Goal: Transaction & Acquisition: Purchase product/service

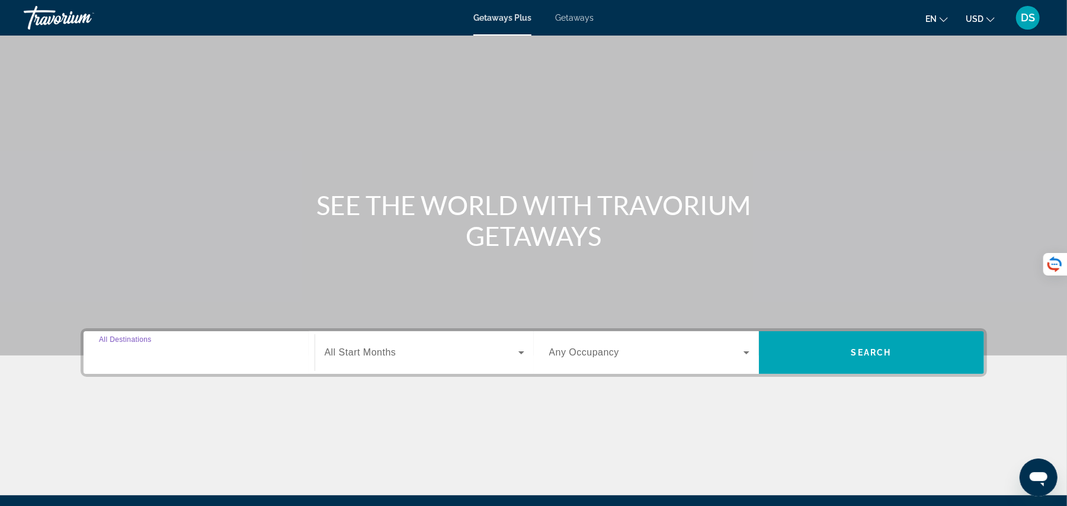
click at [235, 356] on input "Destination All Destinations" at bounding box center [199, 353] width 200 height 14
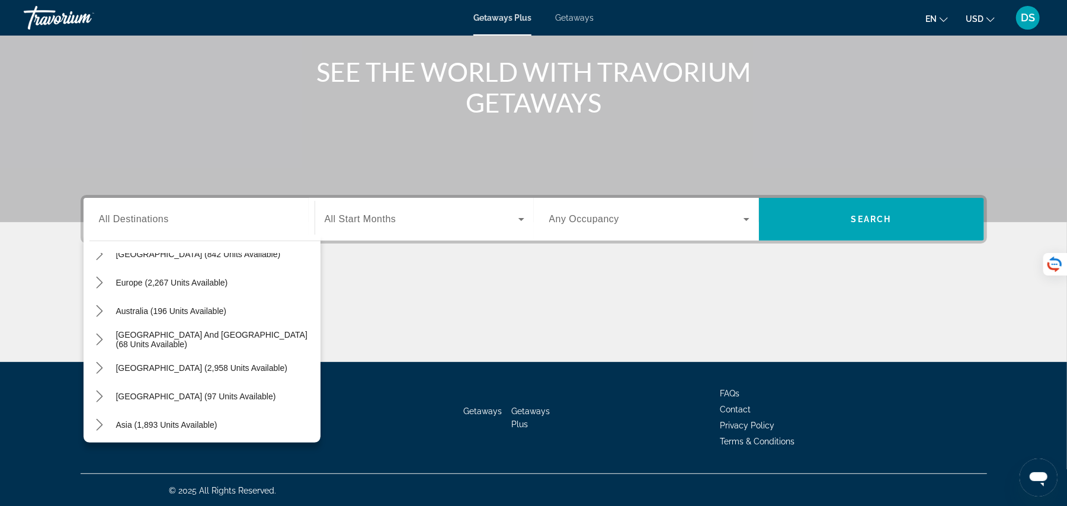
scroll to position [192, 0]
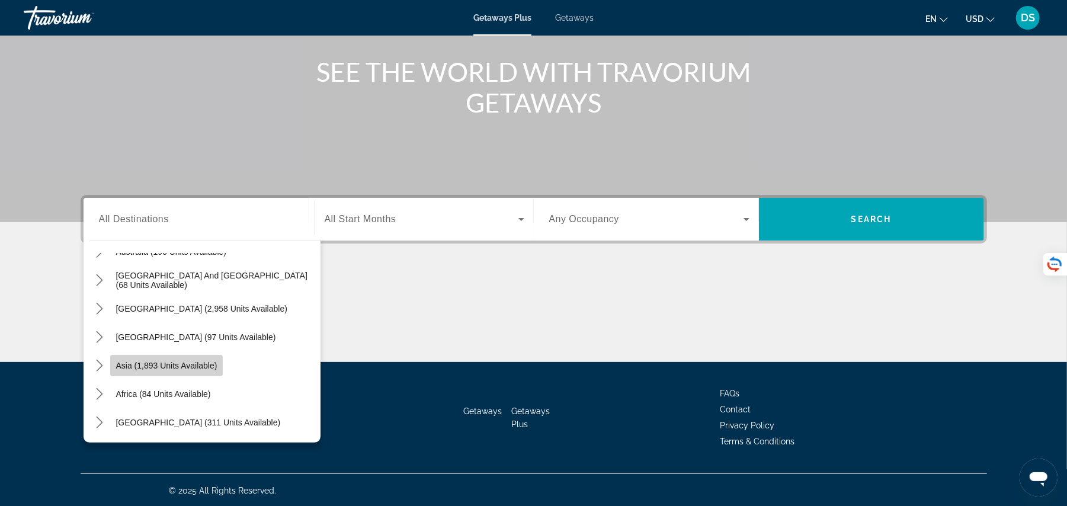
click at [204, 366] on span "Asia (1,893 units available)" at bounding box center [166, 365] width 101 height 9
type input "**********"
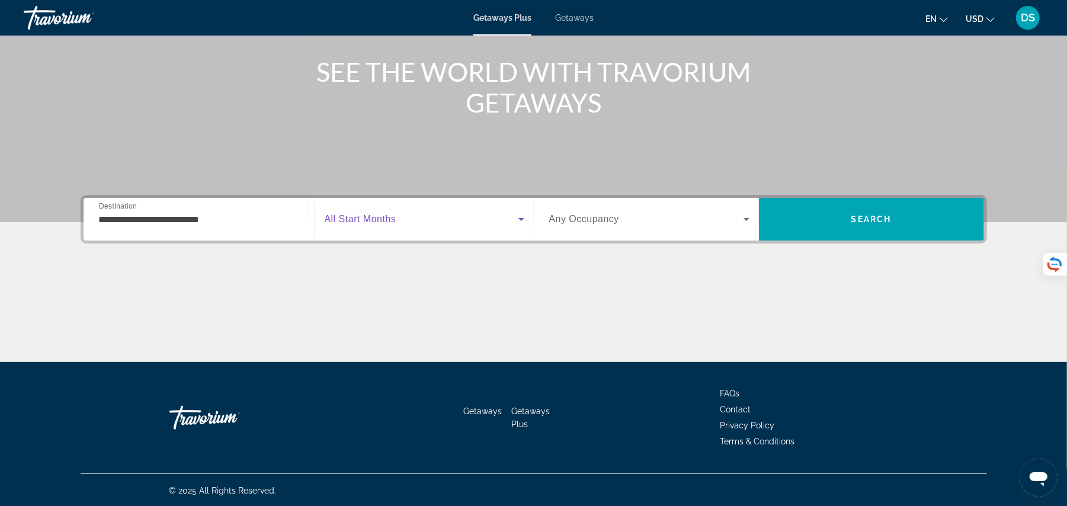
click at [412, 214] on span "Search widget" at bounding box center [422, 219] width 194 height 14
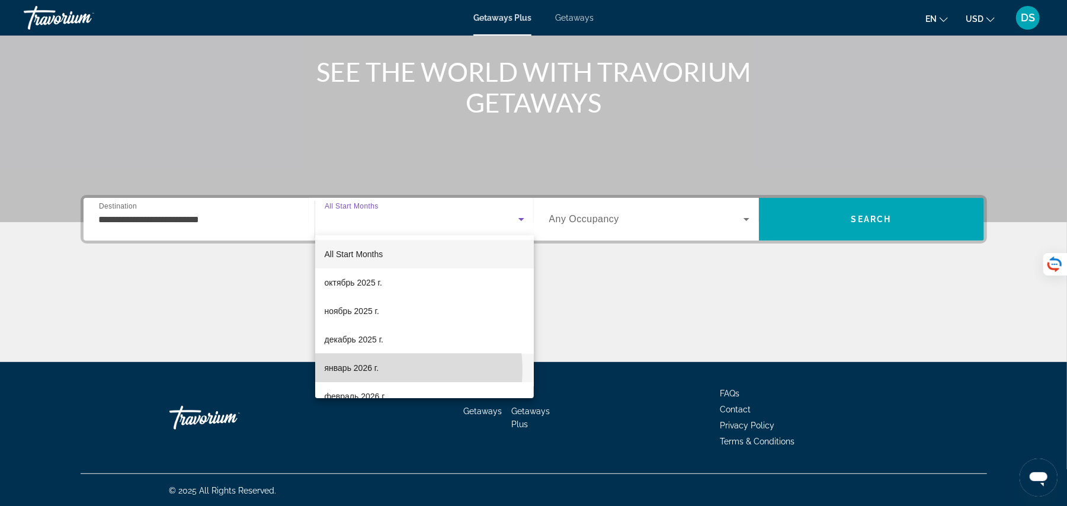
click at [383, 370] on mat-option "январь 2026 г." at bounding box center [424, 368] width 219 height 28
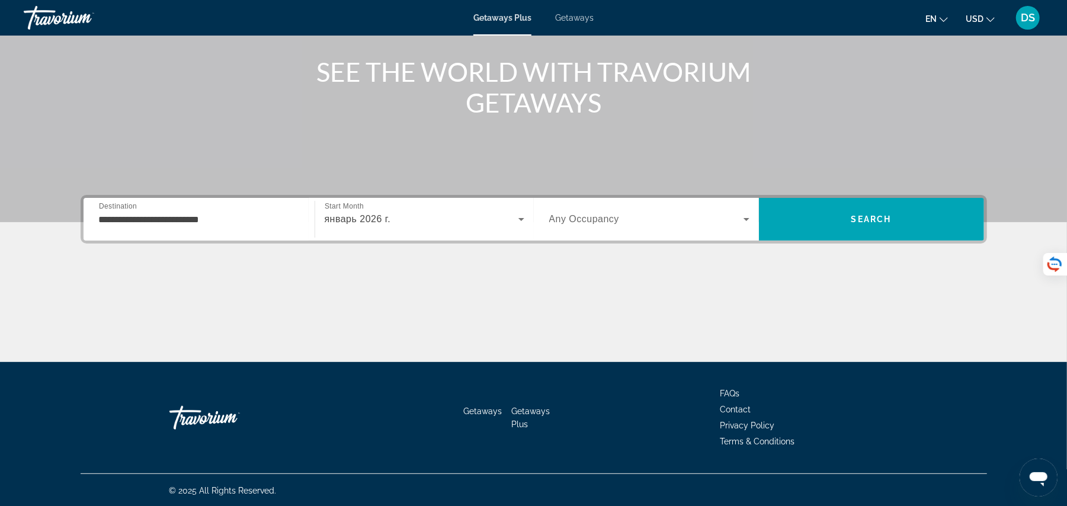
click at [615, 209] on div "Search widget" at bounding box center [649, 219] width 200 height 33
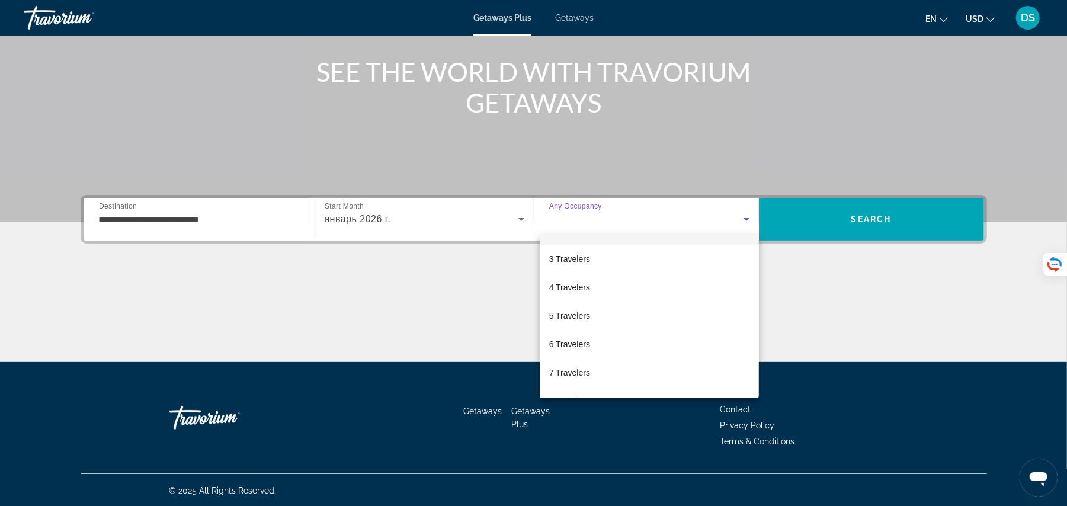
scroll to position [57, 0]
click at [616, 343] on mat-option "6 Travelers" at bounding box center [649, 339] width 220 height 28
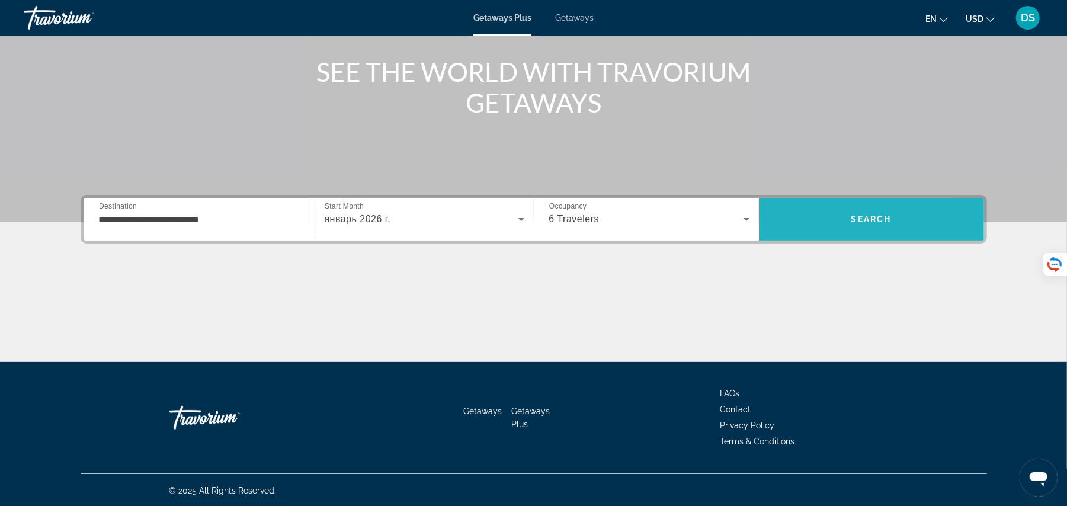
click at [818, 216] on span "Search" at bounding box center [871, 219] width 225 height 28
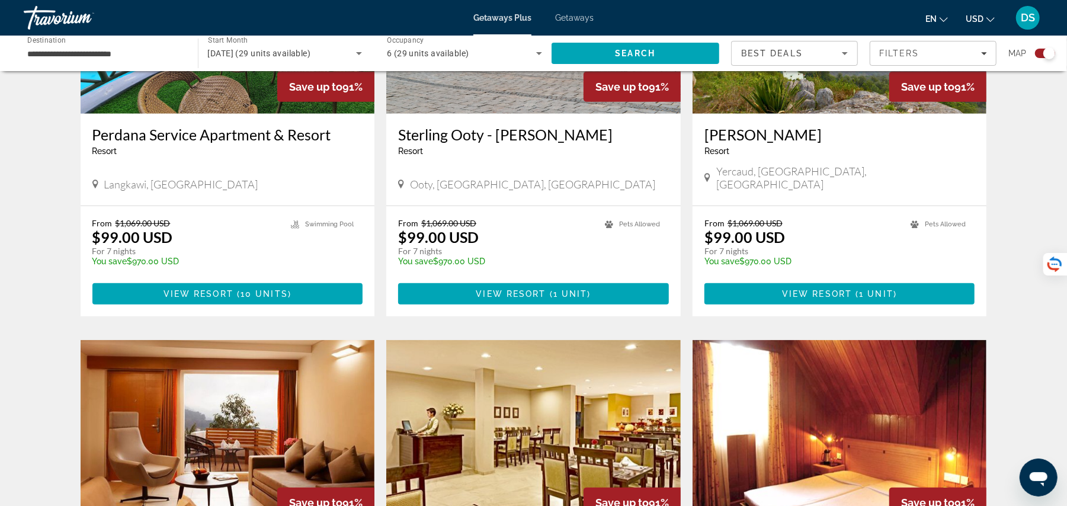
scroll to position [364, 0]
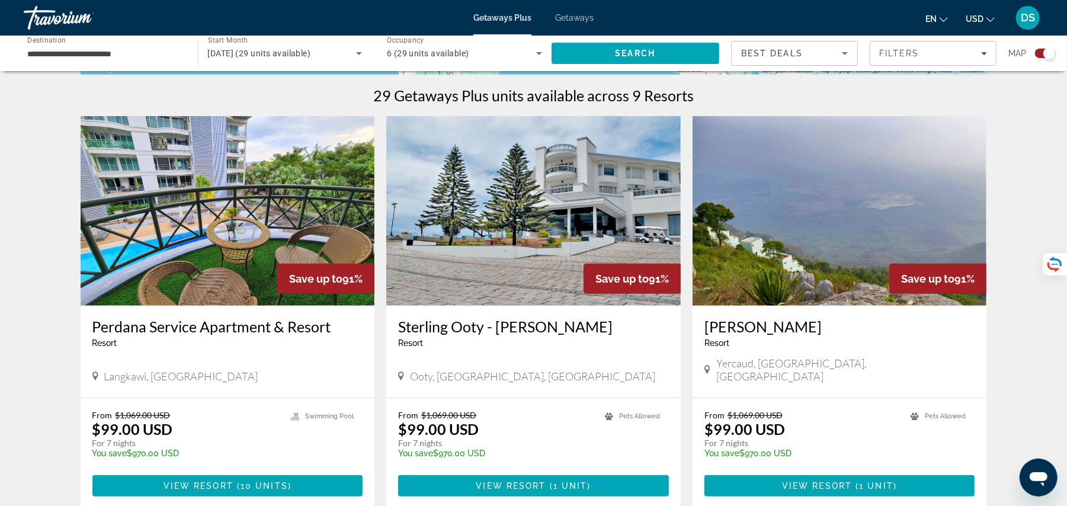
click at [926, 12] on button "en English Español Français Italiano Português русский" at bounding box center [936, 18] width 23 height 17
click at [922, 119] on button "русский" at bounding box center [912, 124] width 53 height 15
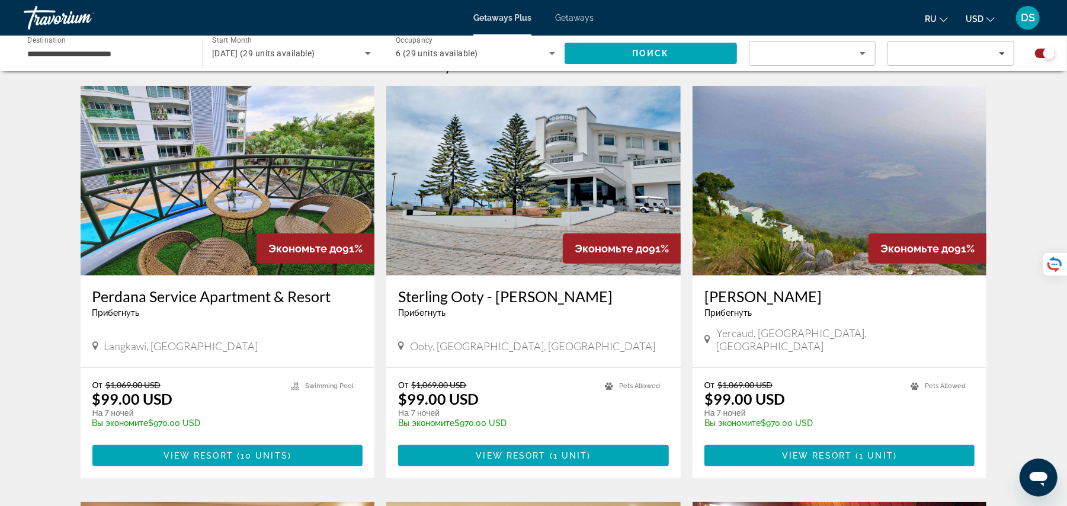
scroll to position [396, 0]
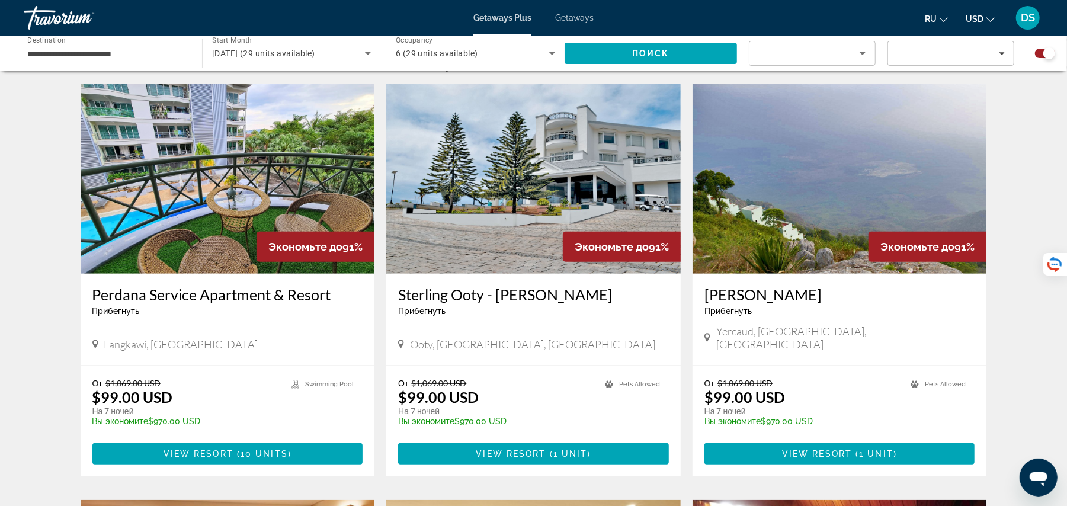
click at [510, 257] on img "Main content" at bounding box center [533, 178] width 294 height 189
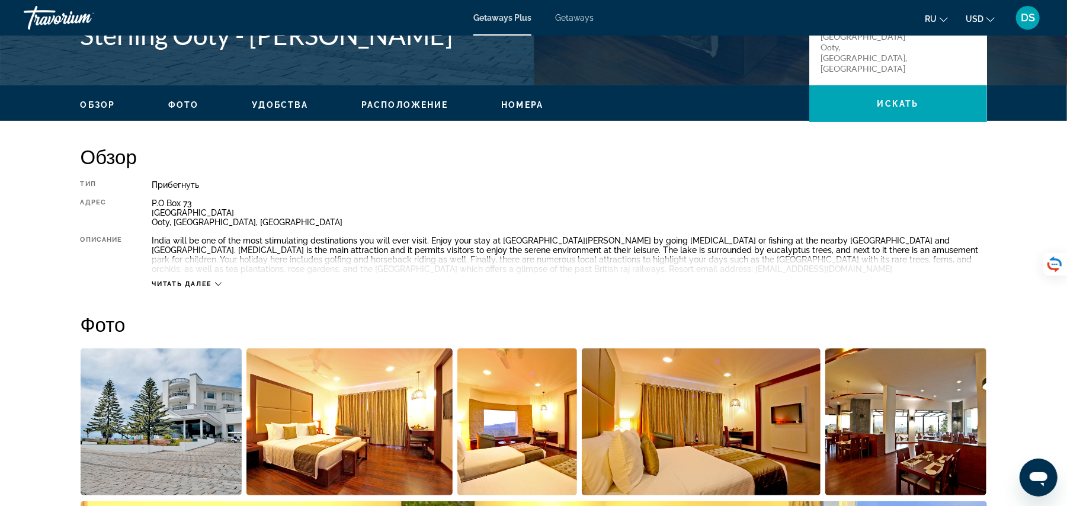
scroll to position [143, 0]
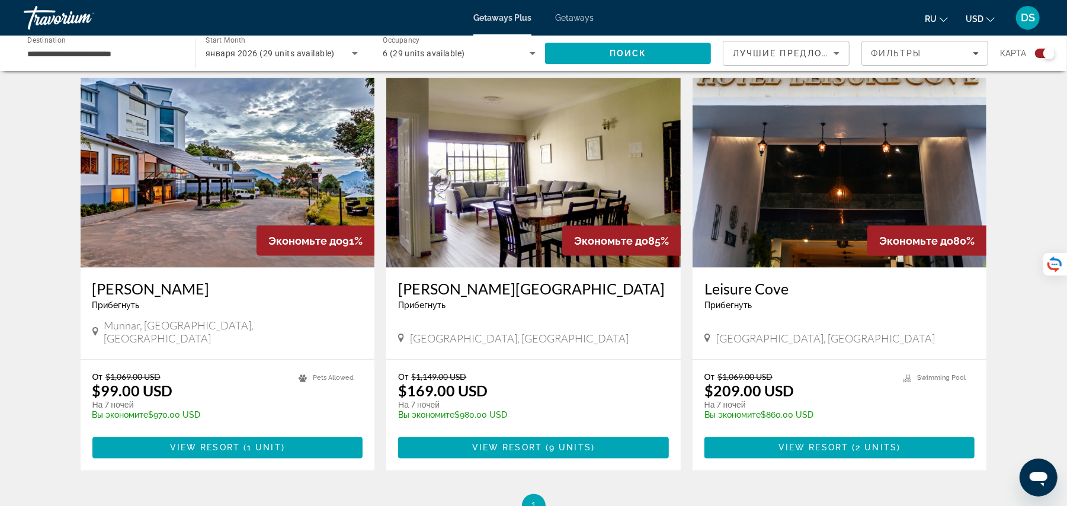
scroll to position [1232, 0]
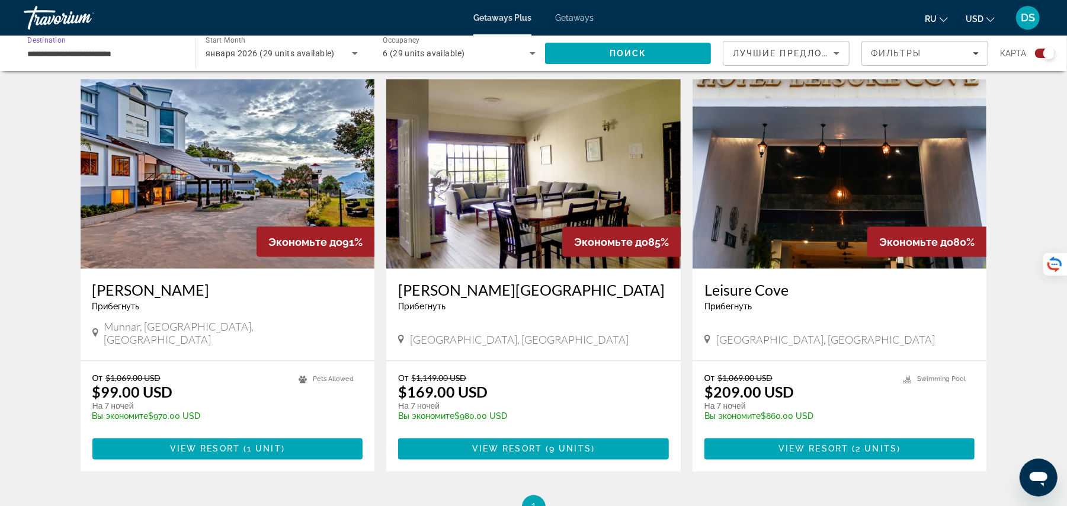
click at [147, 51] on input "**********" at bounding box center [103, 54] width 153 height 14
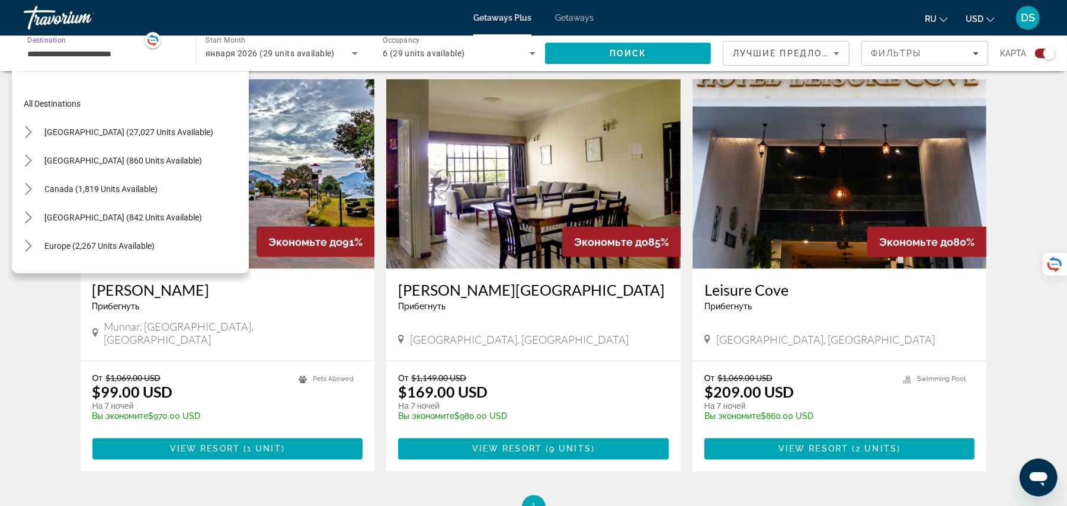
scroll to position [212, 0]
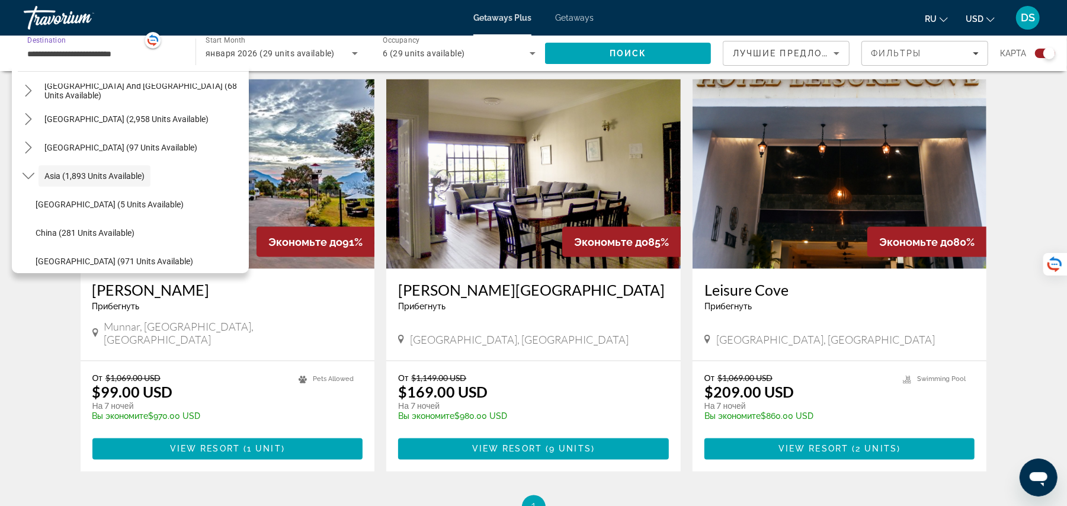
click at [147, 51] on input "**********" at bounding box center [103, 54] width 153 height 14
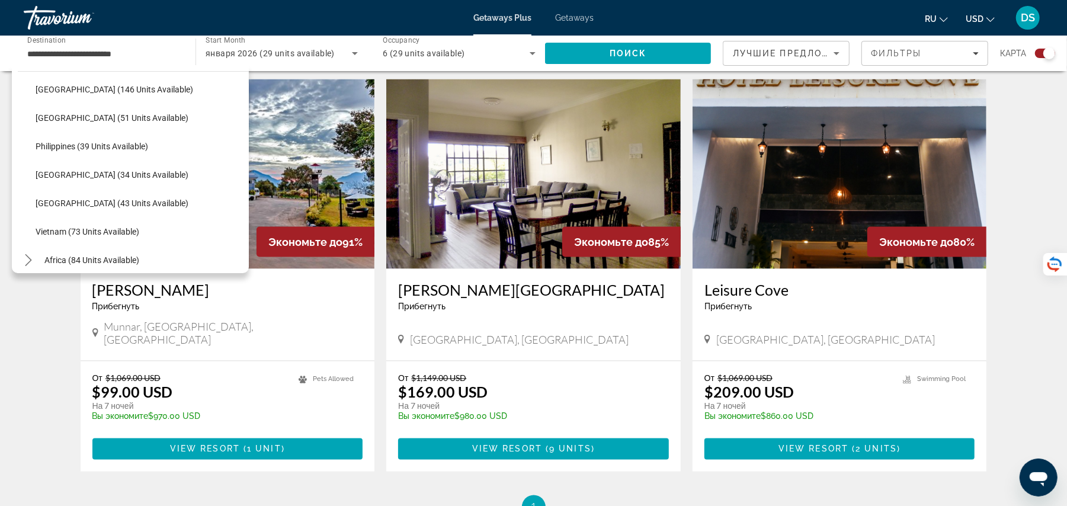
scroll to position [444, 0]
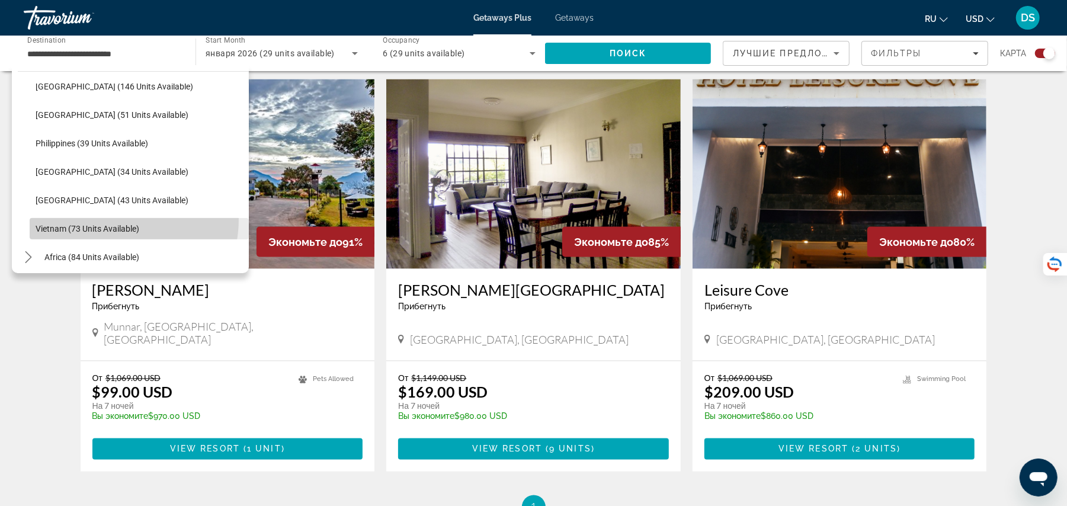
click at [113, 219] on span "Select destination: Vietnam (73 units available)" at bounding box center [139, 228] width 219 height 28
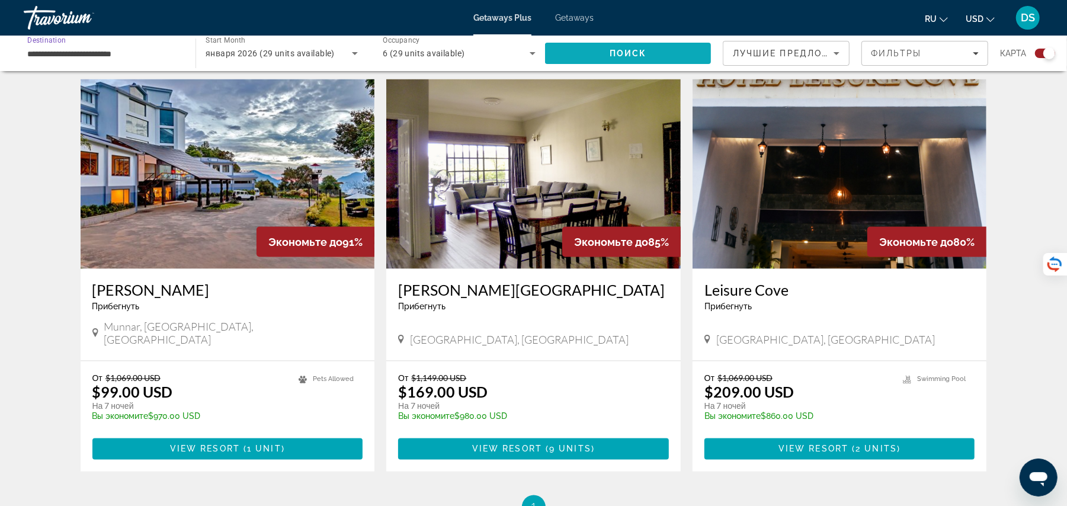
click at [608, 51] on span "Search" at bounding box center [628, 53] width 166 height 28
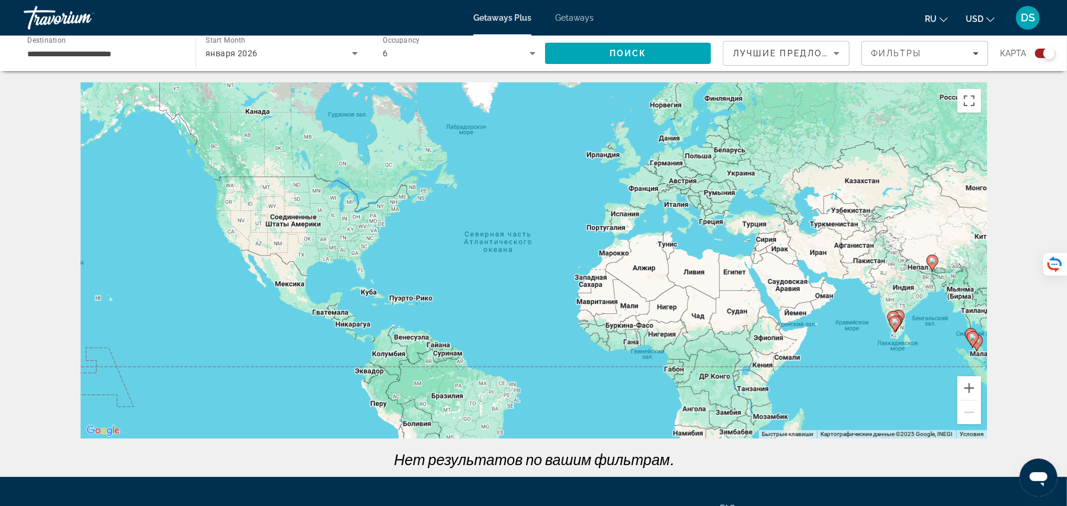
click at [77, 59] on input "**********" at bounding box center [103, 54] width 153 height 14
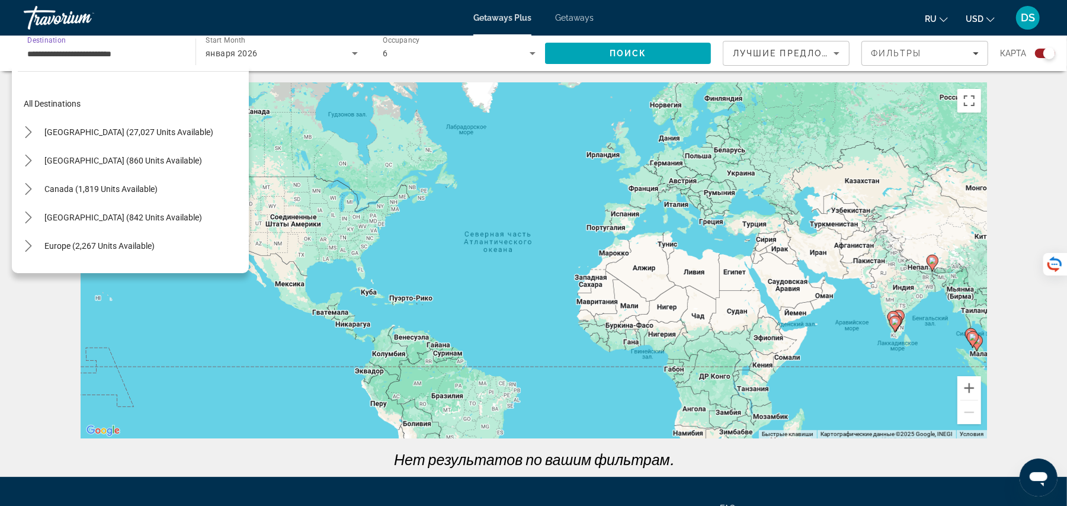
scroll to position [476, 0]
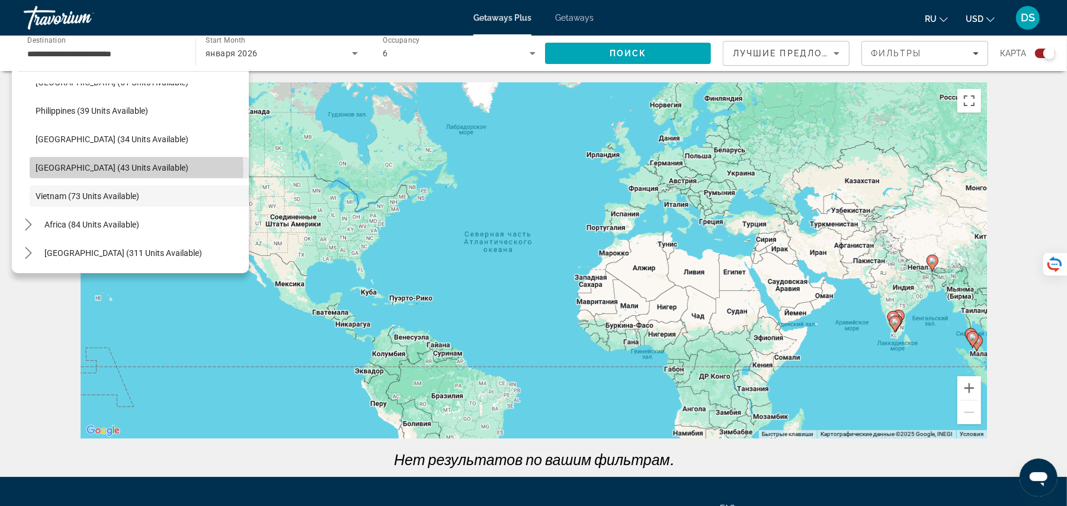
click at [136, 169] on span "Thailand (43 units available)" at bounding box center [112, 167] width 153 height 9
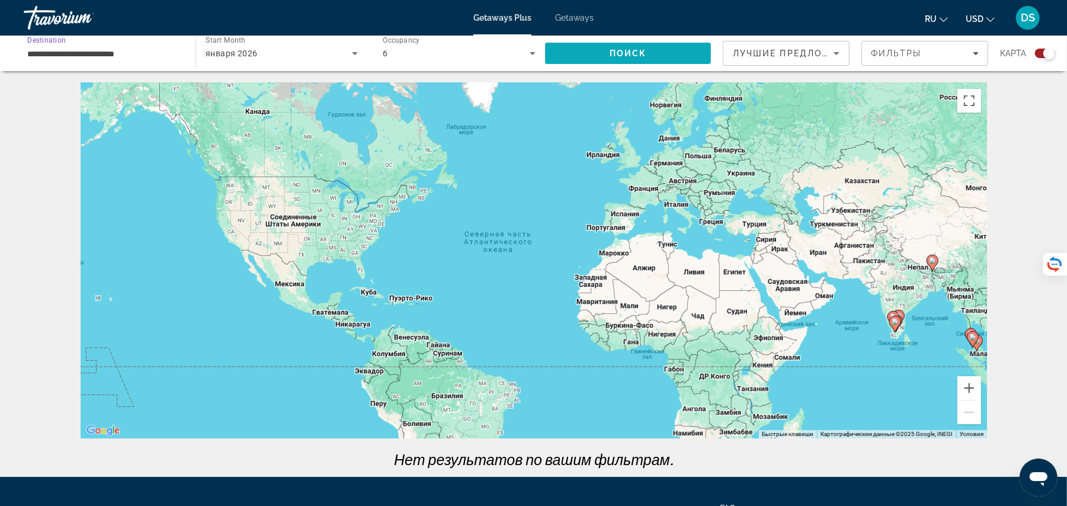
click at [573, 53] on span "Search" at bounding box center [628, 53] width 166 height 28
click at [62, 47] on input "**********" at bounding box center [103, 54] width 153 height 14
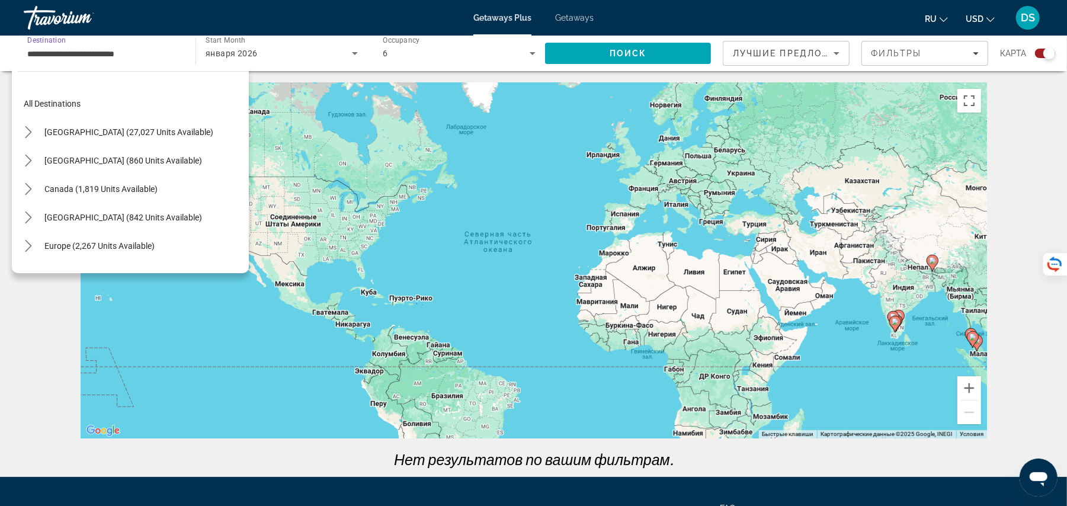
scroll to position [468, 0]
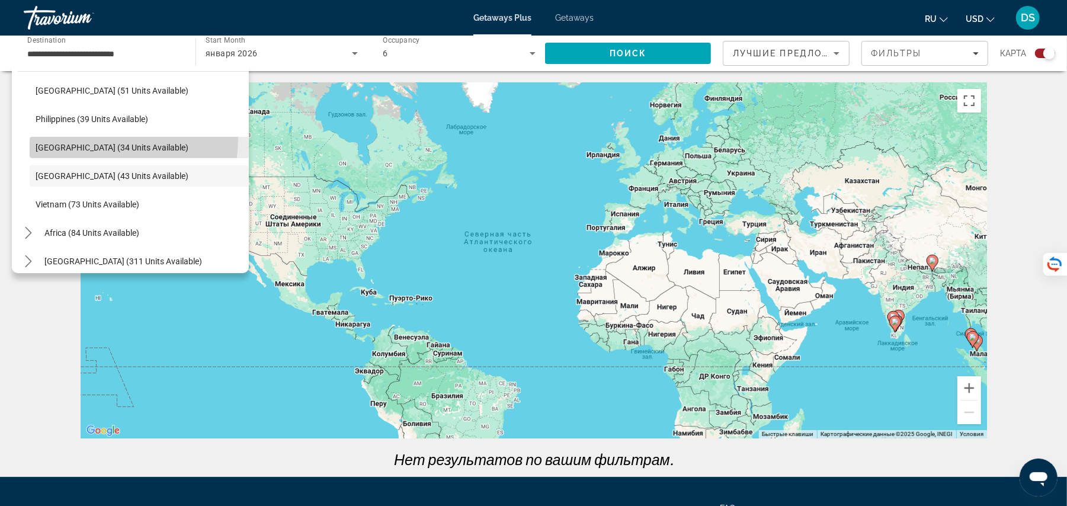
click at [89, 137] on span "Select destination: Taiwan (34 units available)" at bounding box center [139, 147] width 219 height 28
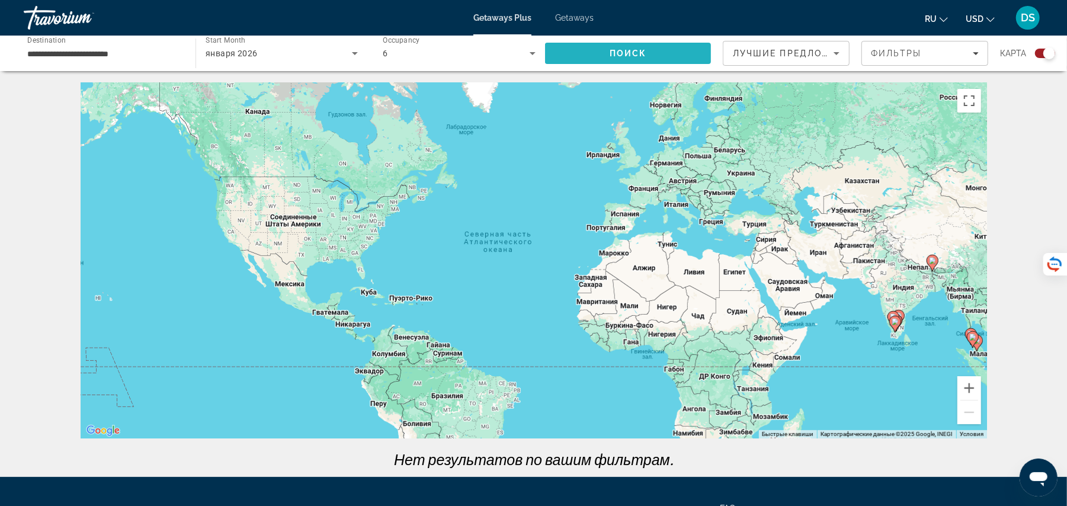
click at [574, 59] on span "Search" at bounding box center [628, 53] width 166 height 28
click at [123, 58] on input "**********" at bounding box center [103, 54] width 153 height 14
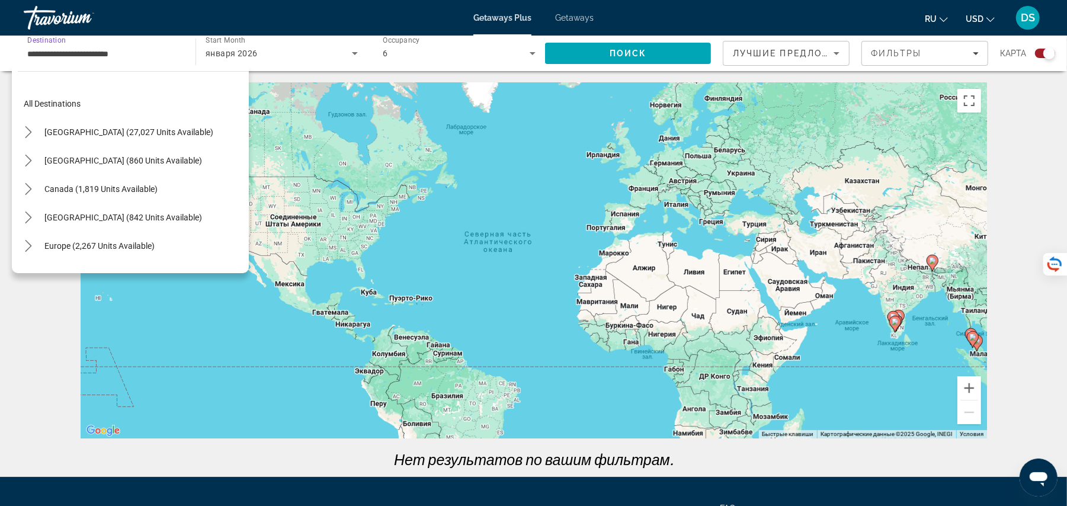
scroll to position [439, 0]
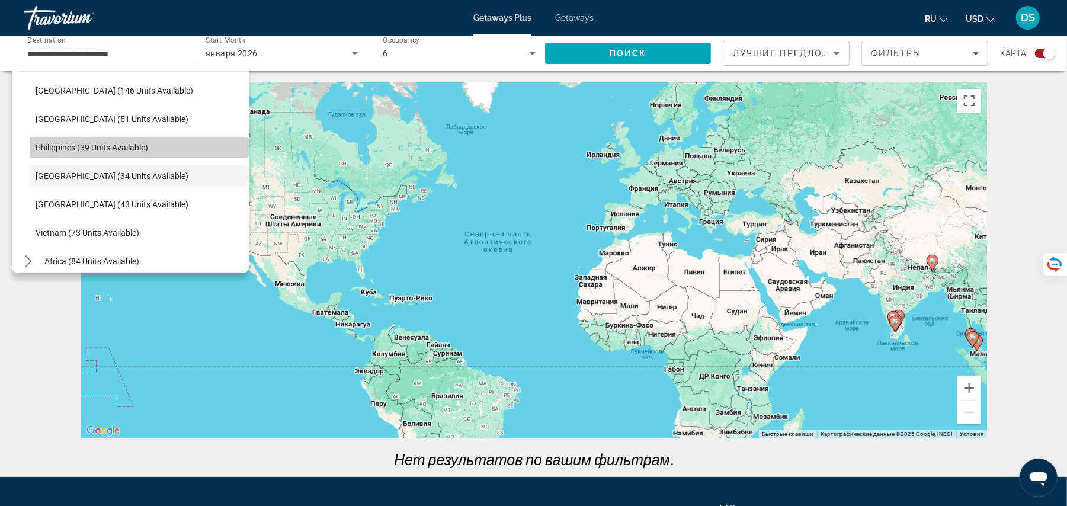
click at [199, 147] on span "Select destination: Philippines (39 units available)" at bounding box center [139, 147] width 219 height 28
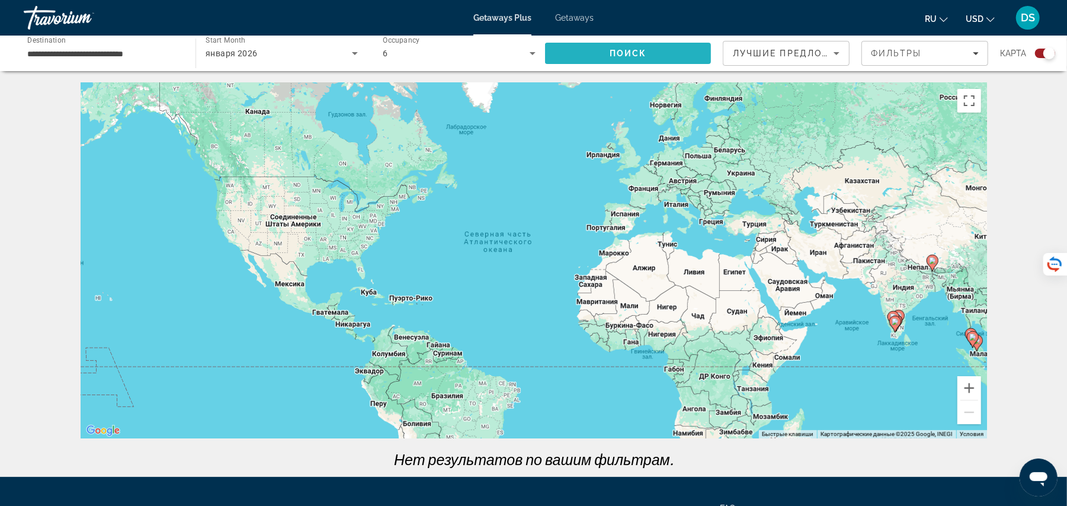
click at [603, 52] on span "Search" at bounding box center [628, 53] width 166 height 28
click at [104, 39] on div "**********" at bounding box center [103, 54] width 153 height 34
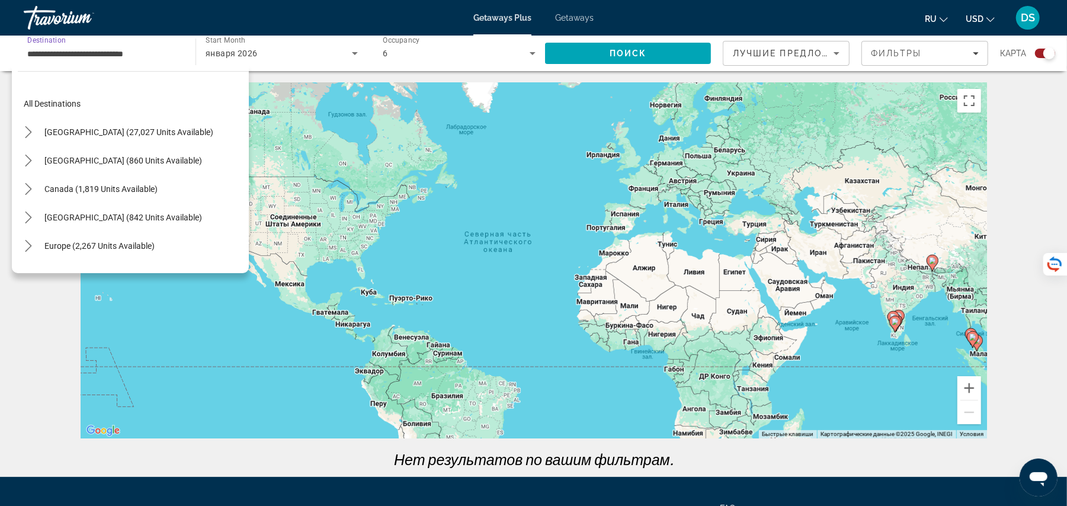
scroll to position [411, 0]
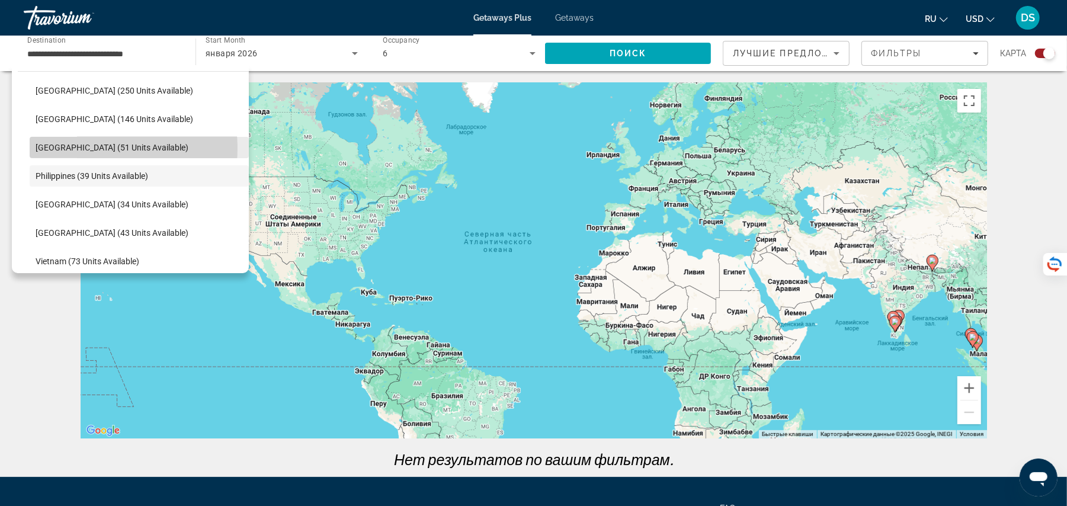
click at [82, 148] on span "Maldives (51 units available)" at bounding box center [112, 147] width 153 height 9
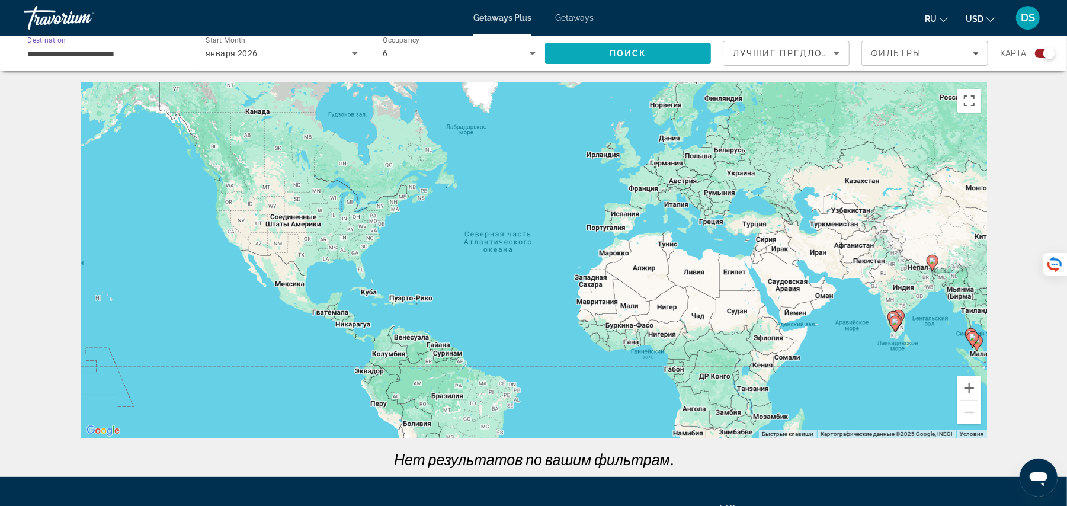
click at [640, 57] on span "Поиск" at bounding box center [627, 53] width 37 height 9
click at [110, 50] on input "**********" at bounding box center [103, 54] width 153 height 14
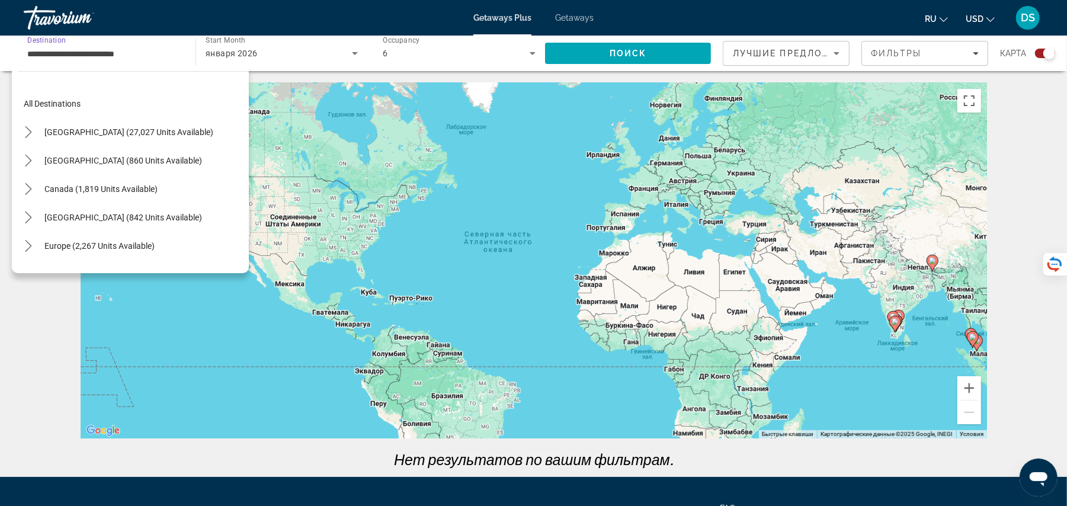
scroll to position [383, 0]
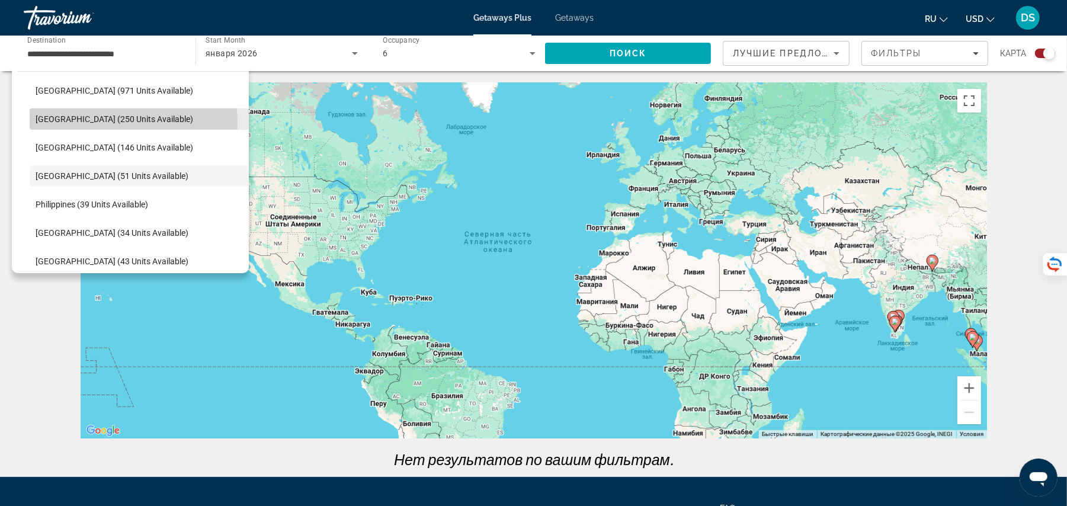
click at [90, 123] on span "Indonesia (250 units available)" at bounding box center [115, 118] width 158 height 9
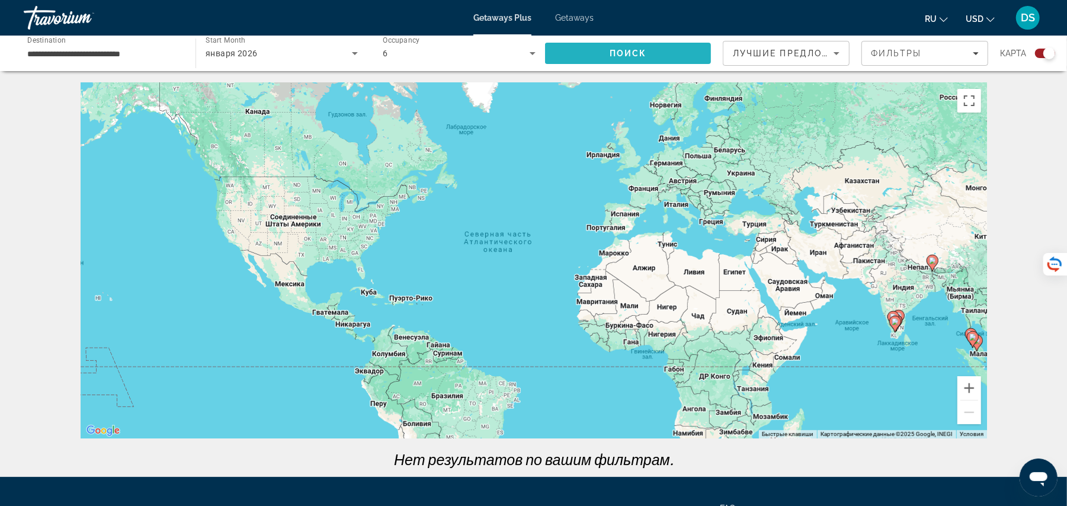
click at [590, 59] on span "Search" at bounding box center [628, 53] width 166 height 28
click at [131, 49] on input "**********" at bounding box center [103, 54] width 153 height 14
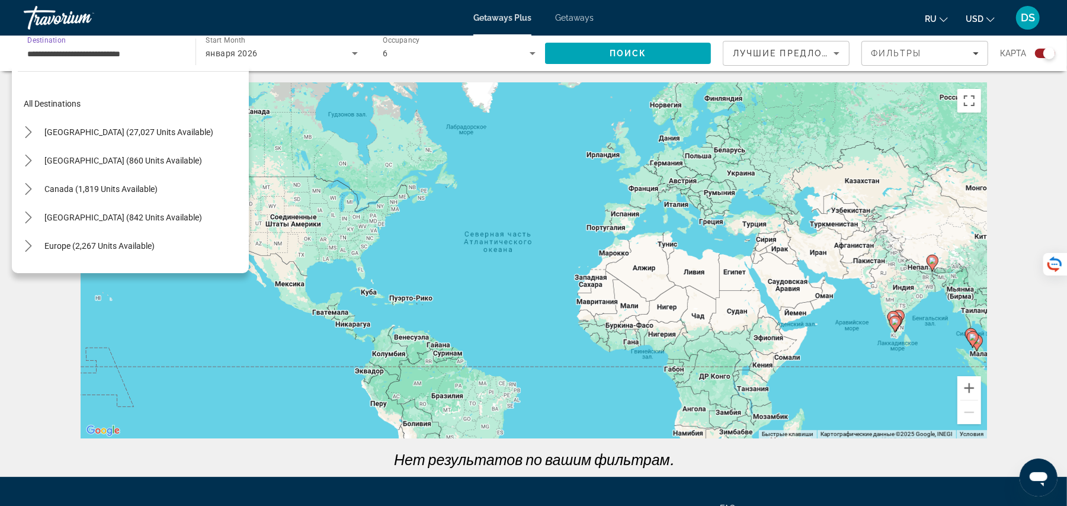
scroll to position [326, 0]
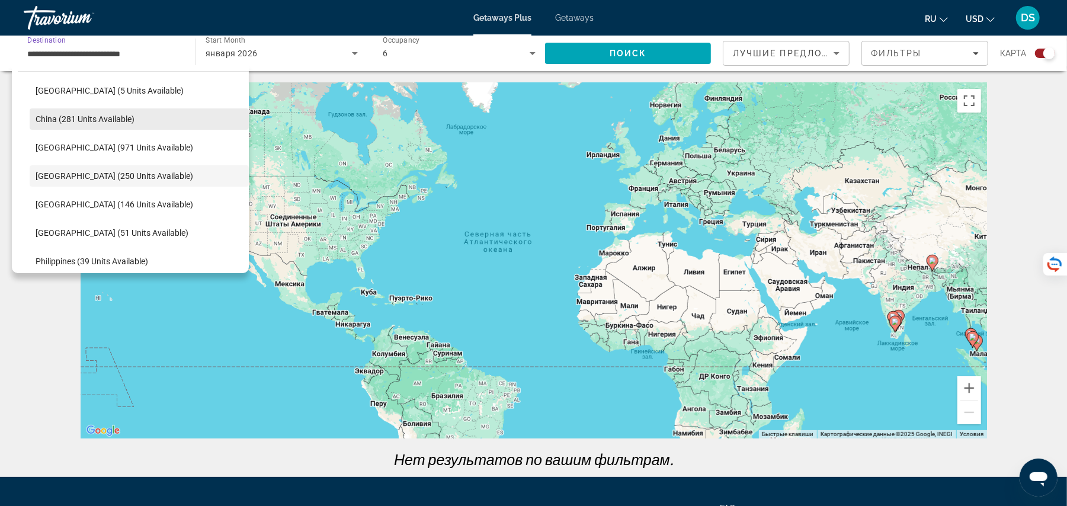
click at [134, 107] on span "Select destination: China (281 units available)" at bounding box center [139, 119] width 219 height 28
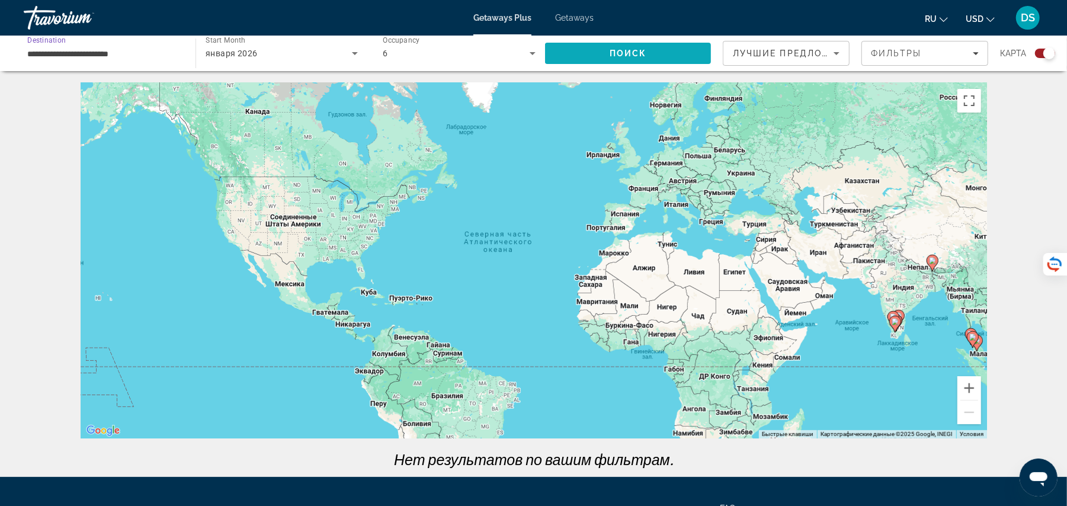
click at [640, 44] on span "Search" at bounding box center [628, 53] width 166 height 28
click at [120, 53] on input "**********" at bounding box center [103, 54] width 153 height 14
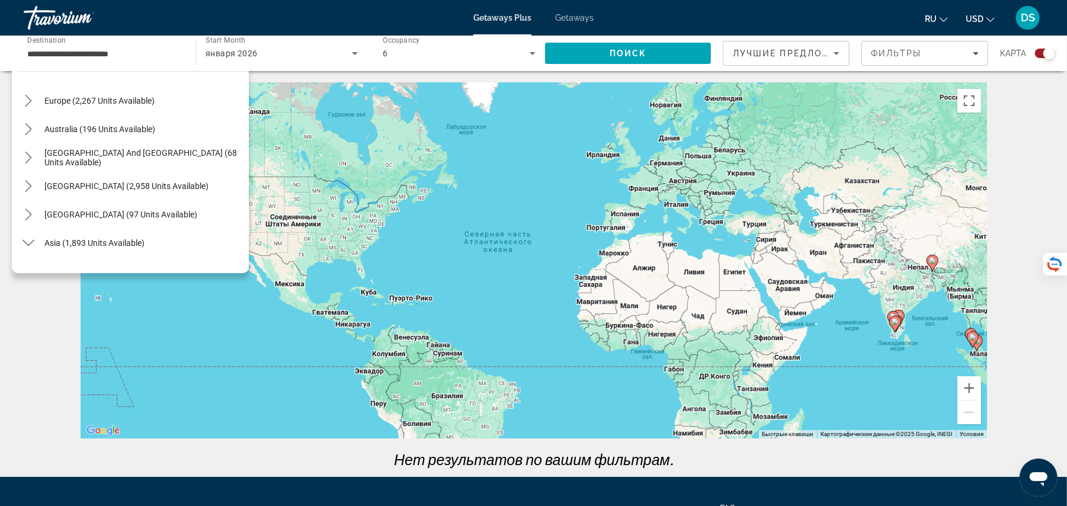
scroll to position [142, 0]
click at [214, 152] on span "Select destination: South Pacific and Oceania (68 units available)" at bounding box center [143, 160] width 210 height 28
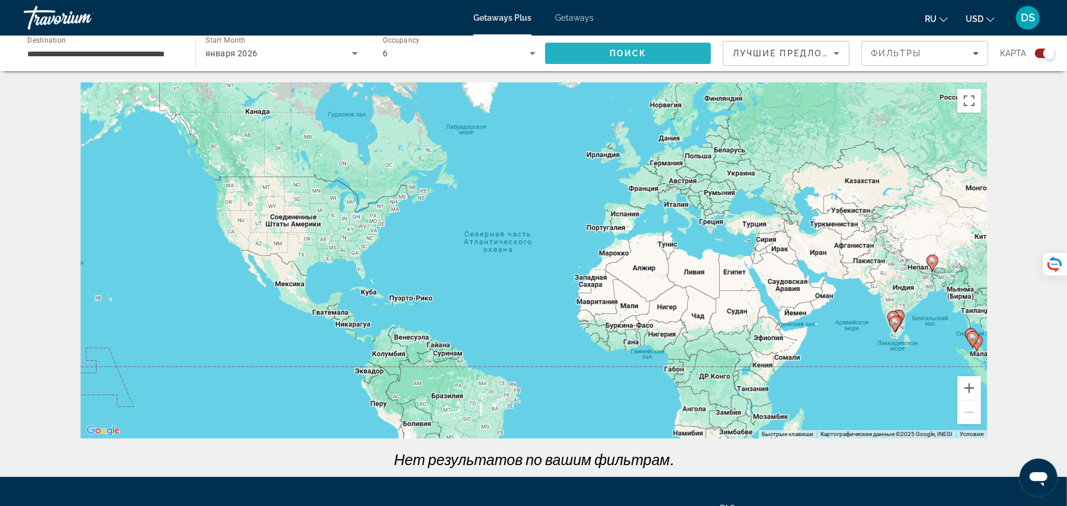
click at [631, 64] on span "Search" at bounding box center [628, 53] width 166 height 28
click at [92, 56] on input "**********" at bounding box center [103, 54] width 153 height 14
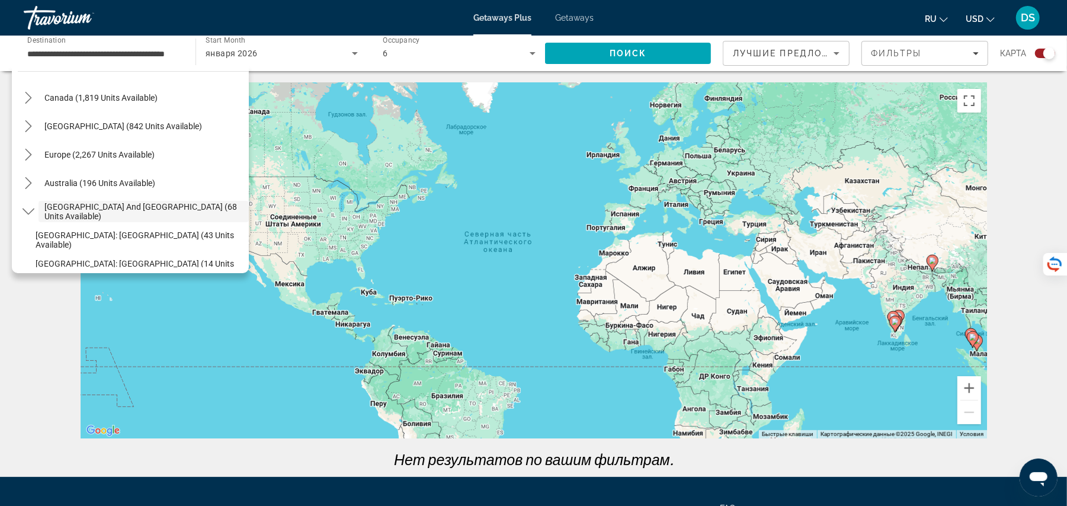
scroll to position [84, 0]
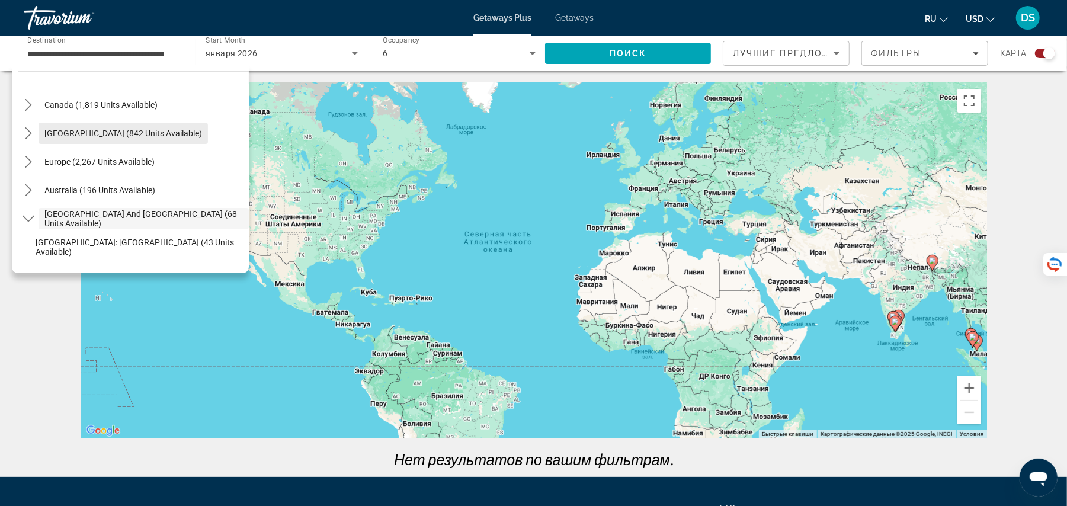
click at [184, 121] on span "Select destination: Caribbean & Atlantic Islands (842 units available)" at bounding box center [122, 133] width 169 height 28
type input "**********"
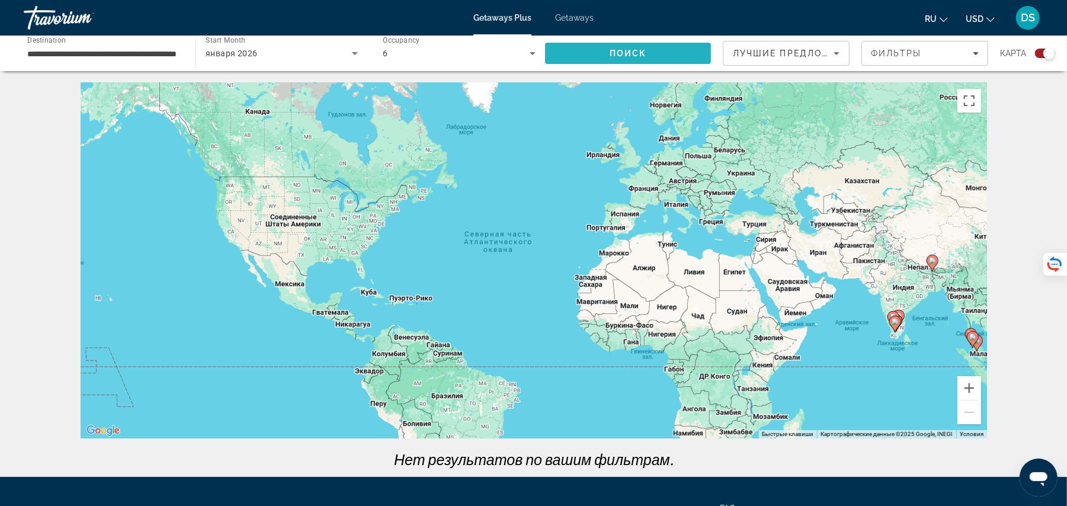
click at [595, 50] on span "Search" at bounding box center [628, 53] width 166 height 28
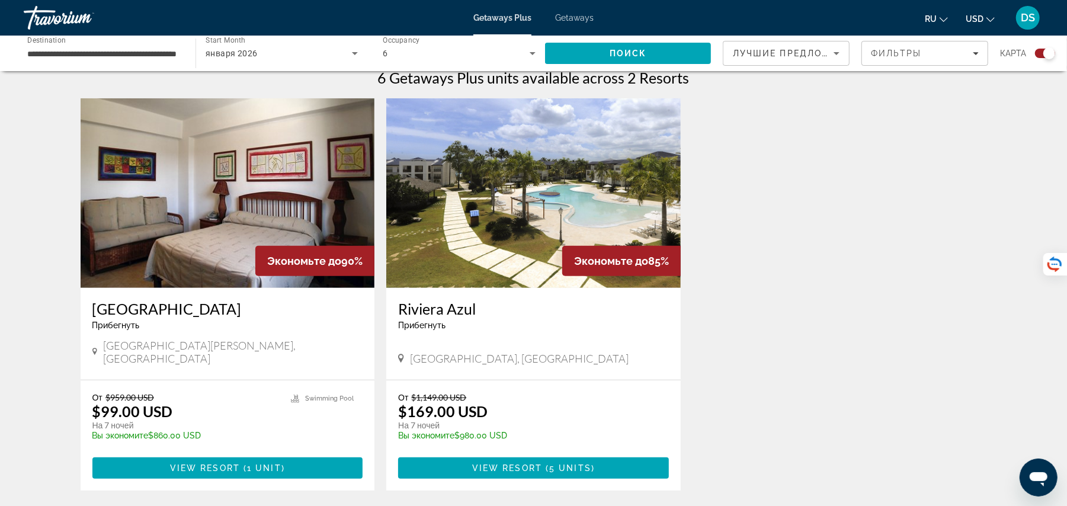
scroll to position [379, 0]
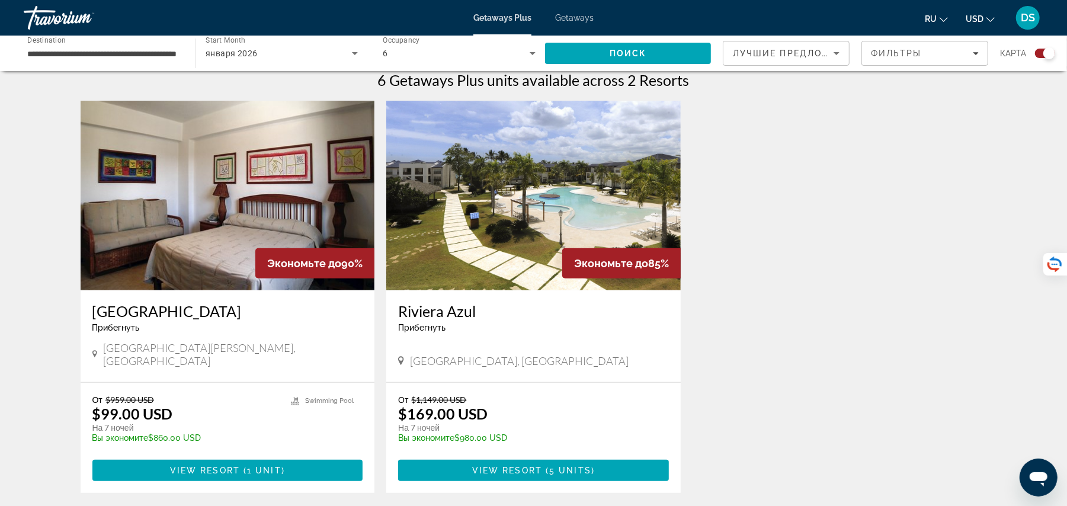
click at [512, 293] on div "Riviera Azul Прибегнуть - Это курорт только для взрослых Puerto Plata, Dominica…" at bounding box center [533, 336] width 294 height 92
click at [458, 307] on h3 "Riviera Azul" at bounding box center [533, 311] width 271 height 18
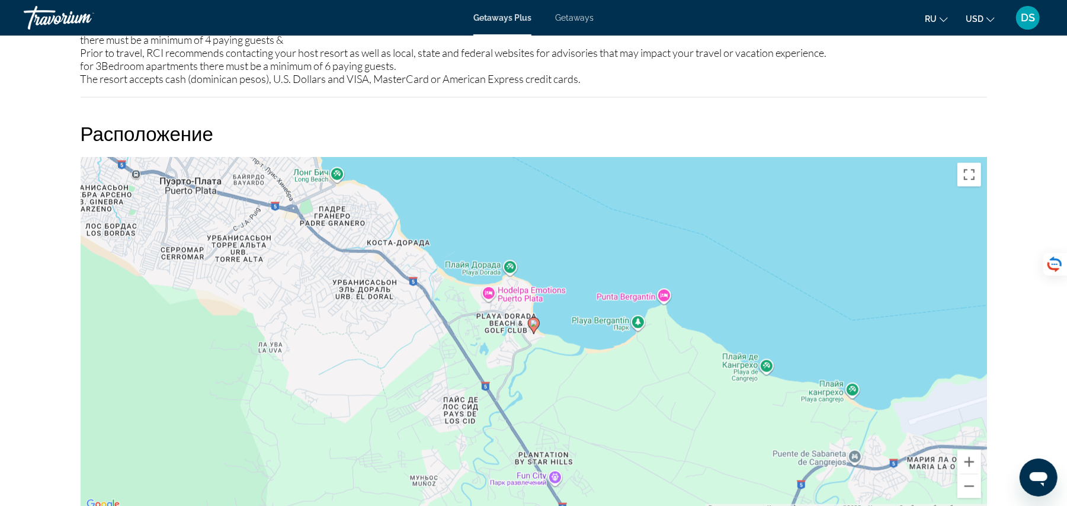
scroll to position [1161, 0]
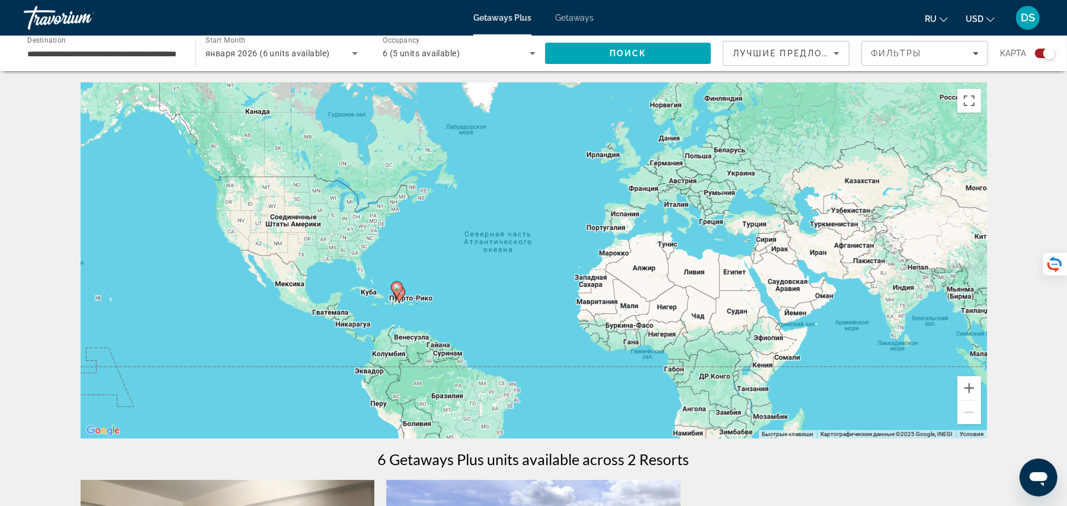
click at [119, 50] on input "**********" at bounding box center [103, 54] width 153 height 14
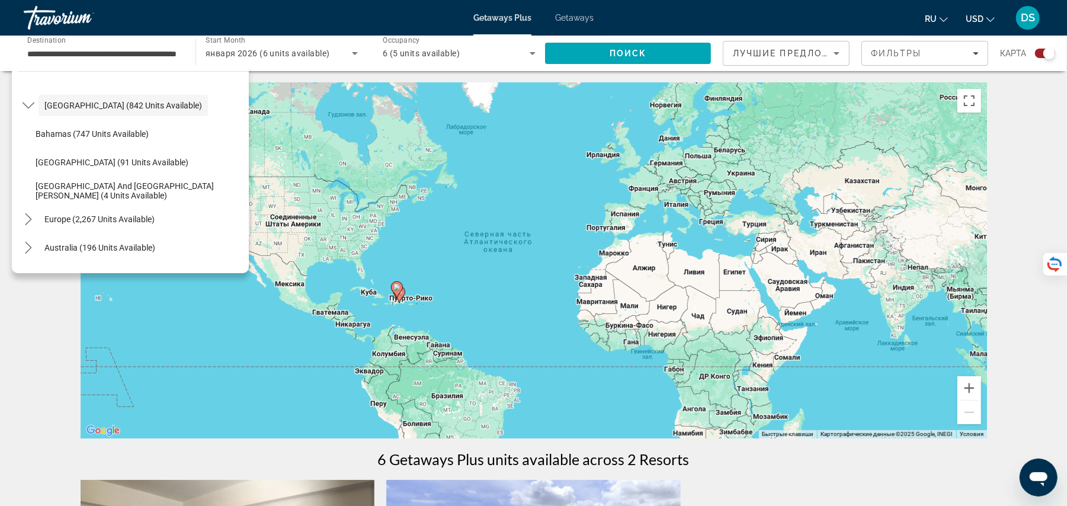
scroll to position [98, 0]
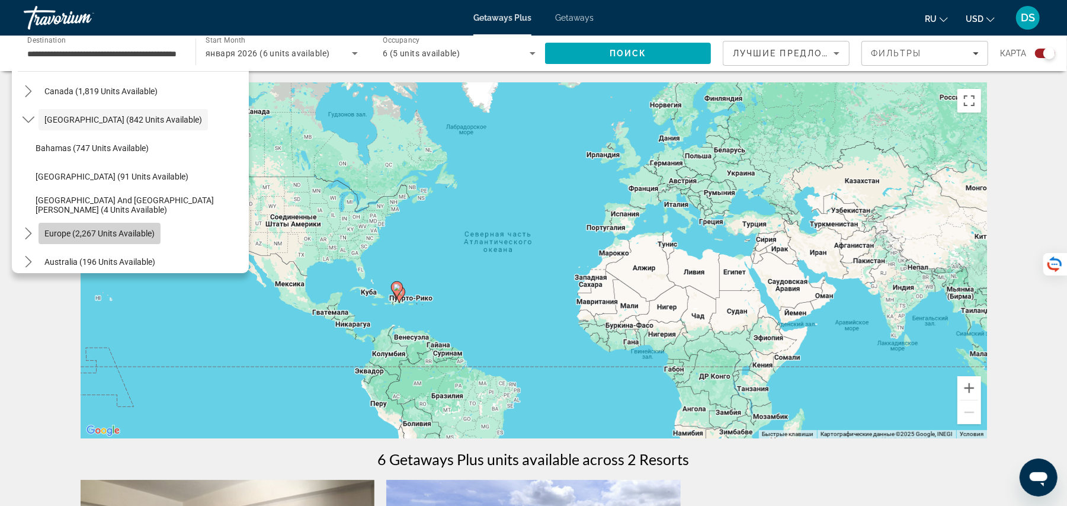
click at [116, 235] on span "Europe (2,267 units available)" at bounding box center [99, 233] width 110 height 9
type input "**********"
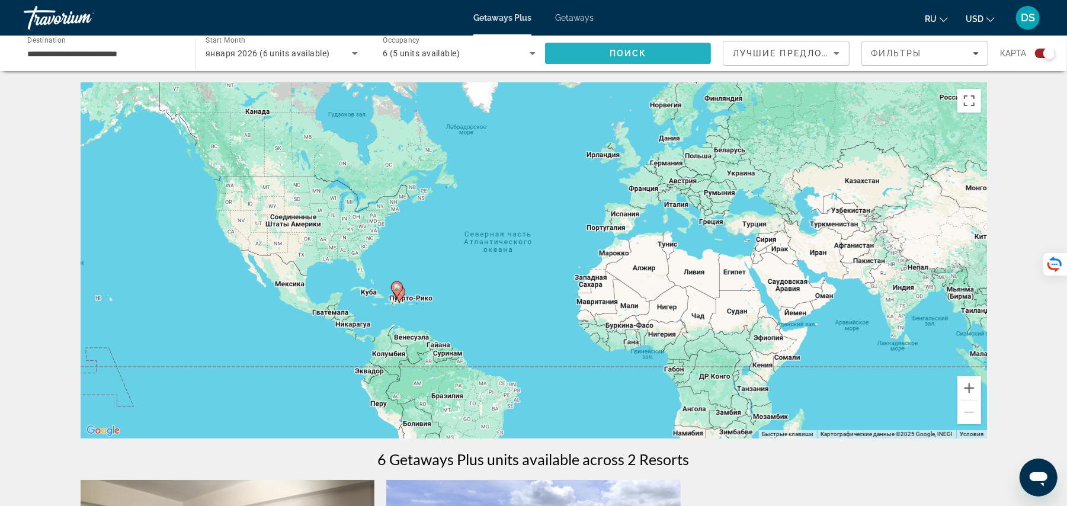
click at [640, 52] on span "Поиск" at bounding box center [627, 53] width 37 height 9
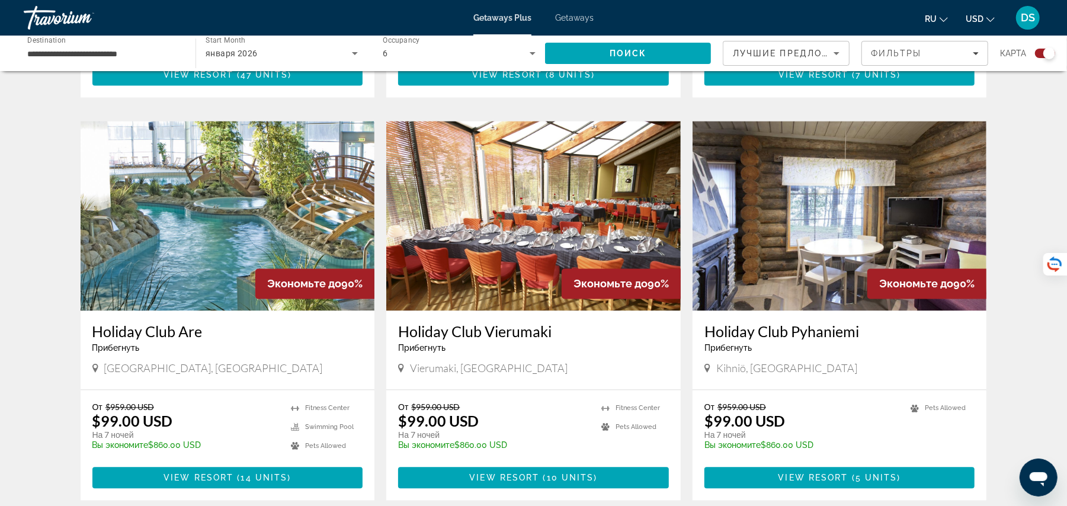
scroll to position [1778, 0]
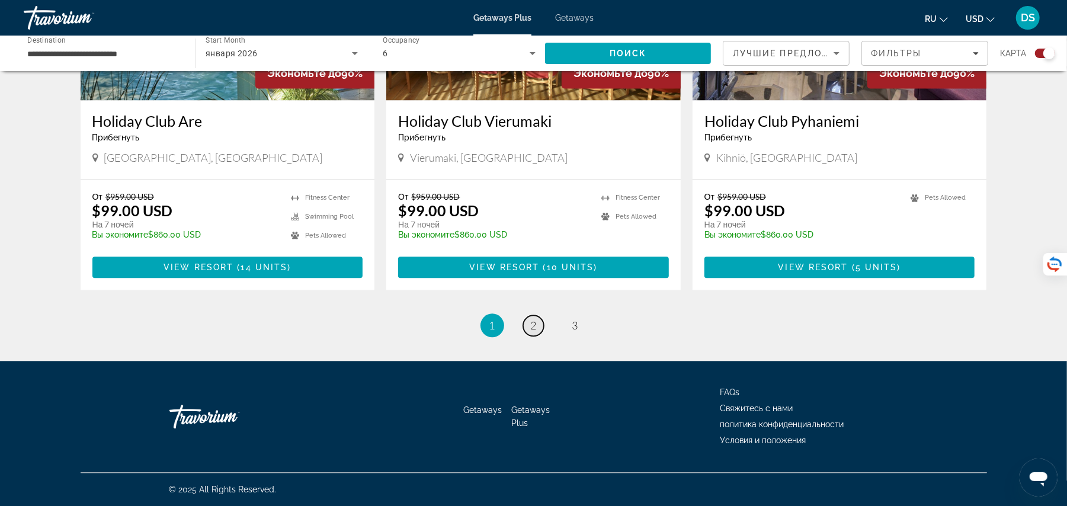
click at [531, 328] on span "2" at bounding box center [534, 325] width 6 height 13
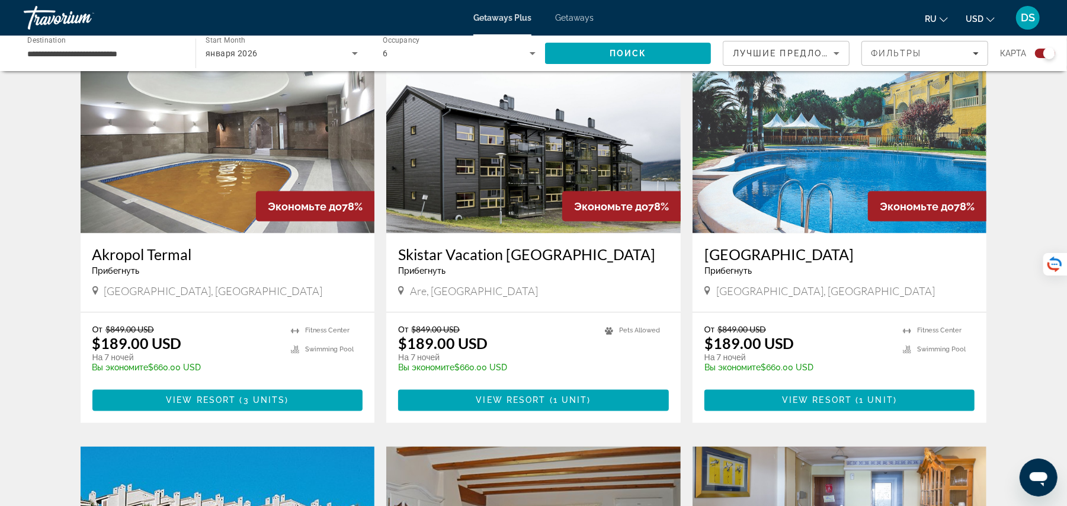
scroll to position [1268, 0]
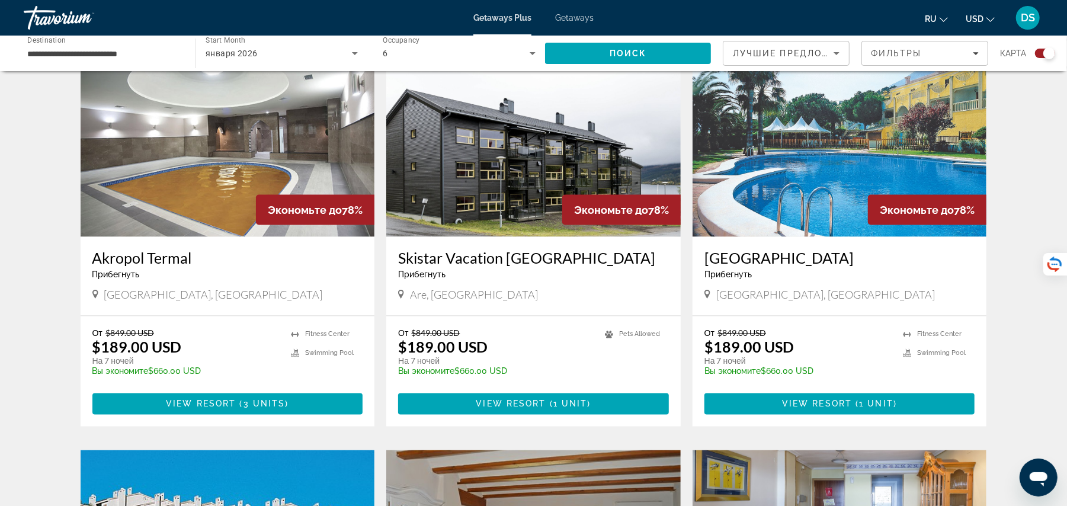
drag, startPoint x: 673, startPoint y: 180, endPoint x: 1032, endPoint y: 275, distance: 370.7
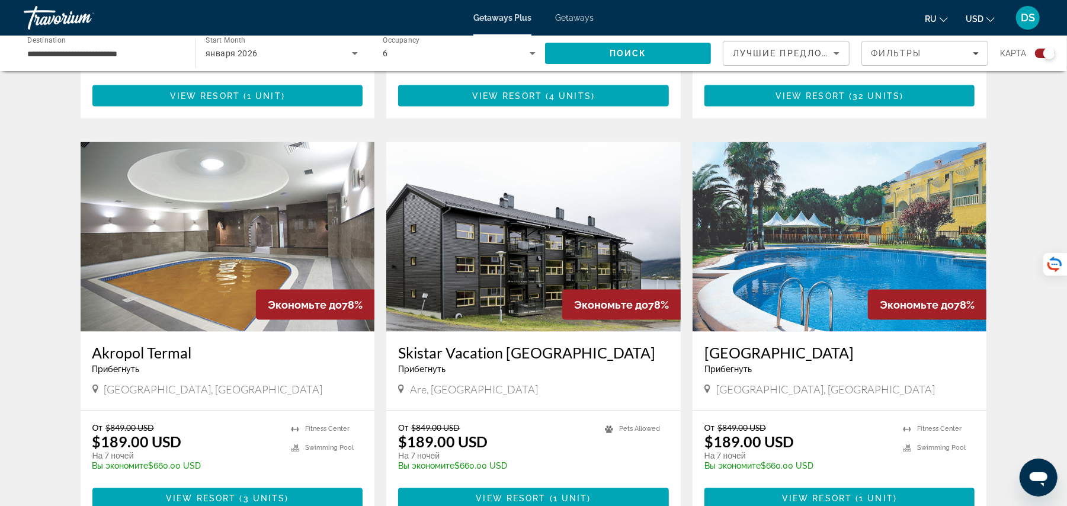
scroll to position [1170, 0]
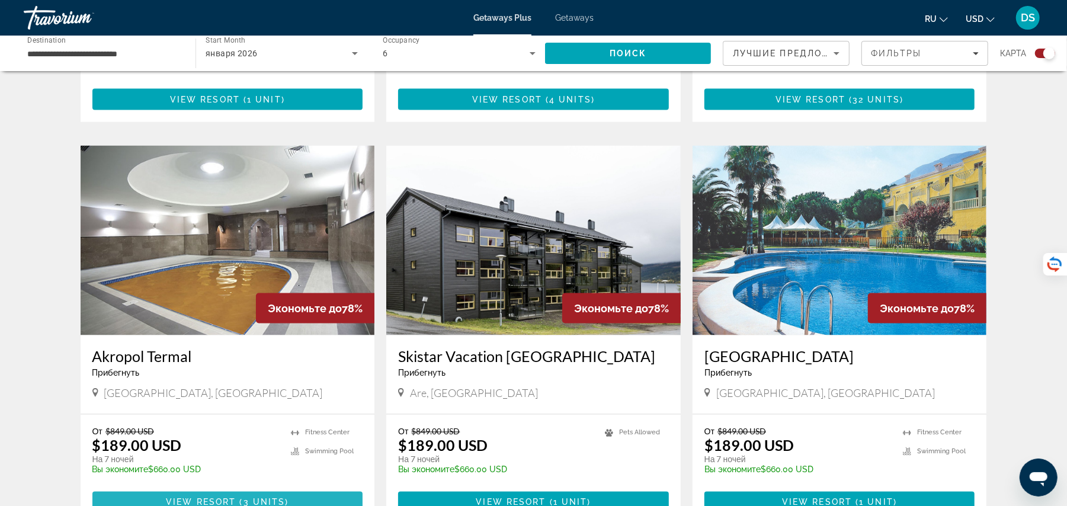
click at [224, 488] on span "Main content" at bounding box center [227, 502] width 271 height 28
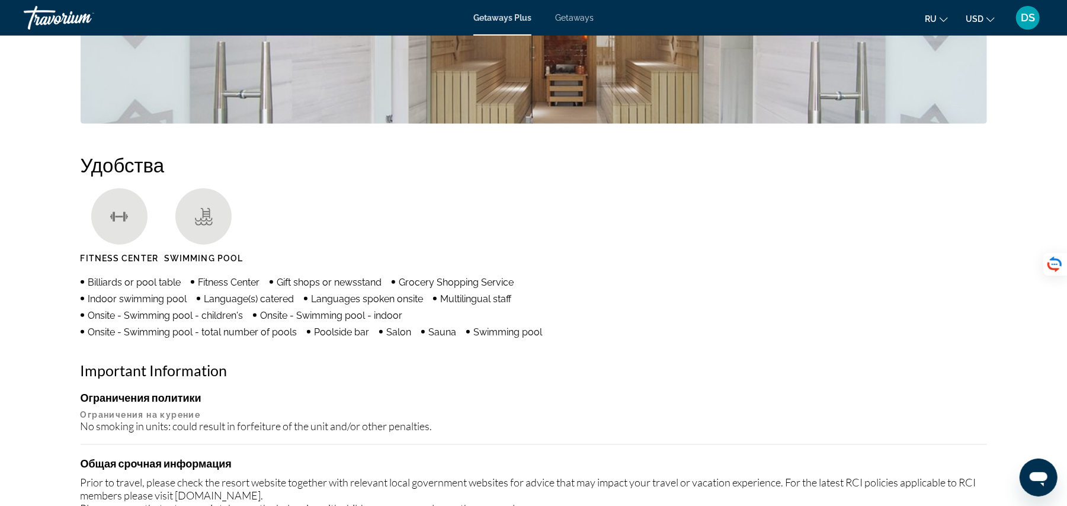
scroll to position [830, 0]
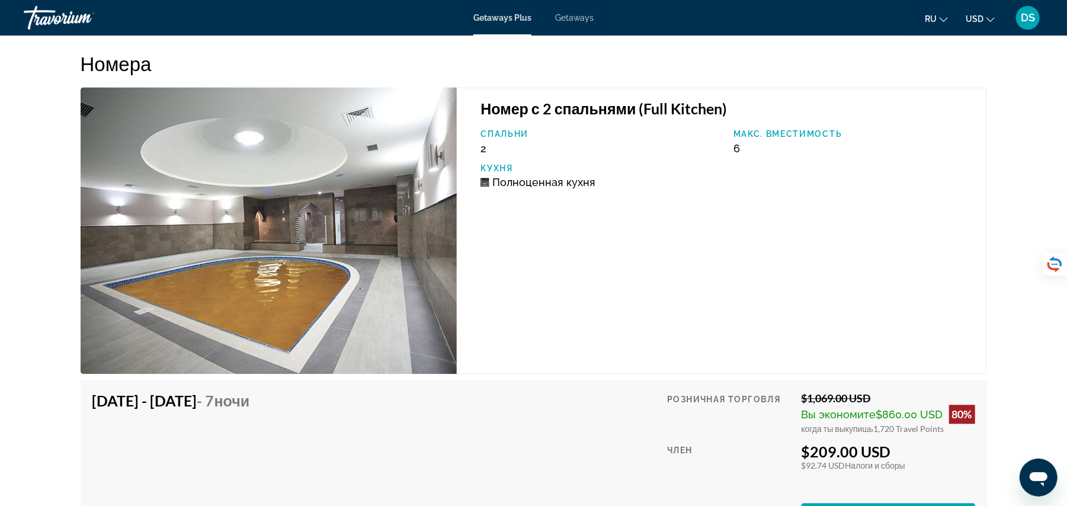
scroll to position [1865, 0]
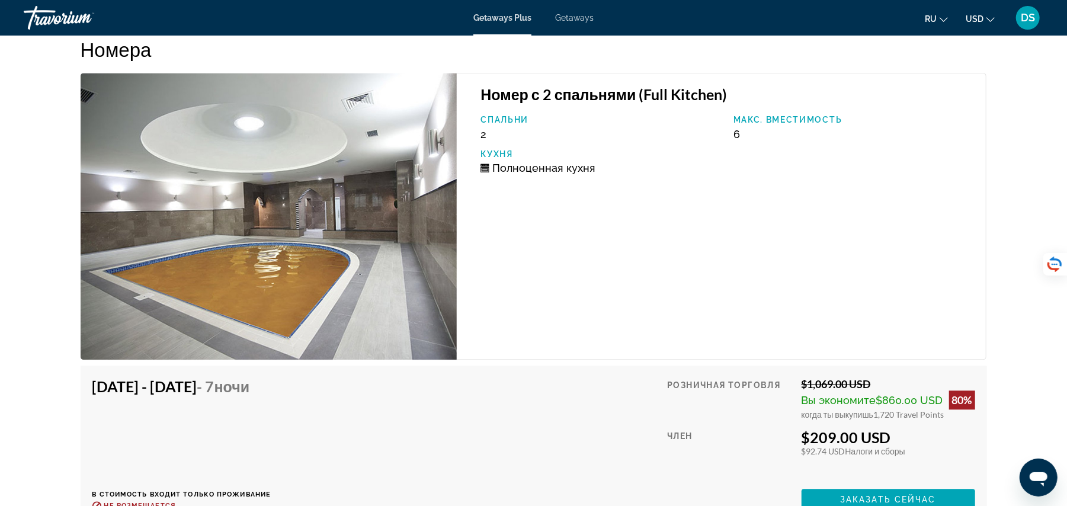
click at [294, 148] on img "Main content" at bounding box center [269, 216] width 377 height 287
click at [653, 112] on div "Номер с 2 спальнями (Full Kitchen) Спальни 2 Макс. вместимость 6 Кухня Полноцен…" at bounding box center [721, 216] width 529 height 287
click at [460, 173] on div "Номер с 2 спальнями (Full Kitchen) Спальни 2 Макс. вместимость 6 Кухня Полноцен…" at bounding box center [721, 216] width 529 height 287
click at [375, 195] on img "Main content" at bounding box center [269, 216] width 377 height 287
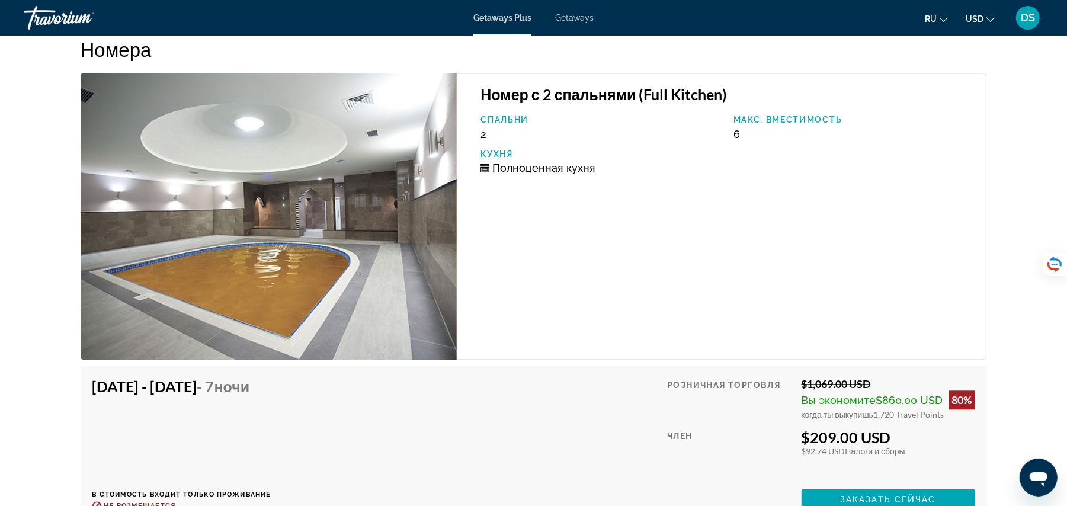
click at [375, 195] on img "Main content" at bounding box center [269, 216] width 377 height 287
drag, startPoint x: 375, startPoint y: 195, endPoint x: 531, endPoint y: 180, distance: 156.5
click at [417, 189] on img "Main content" at bounding box center [269, 216] width 377 height 287
click at [547, 180] on div "Спальни 2 Макс. вместимость 6 Кухня Полноценная кухня" at bounding box center [726, 149] width 505 height 68
drag, startPoint x: 730, startPoint y: 168, endPoint x: 627, endPoint y: 181, distance: 104.4
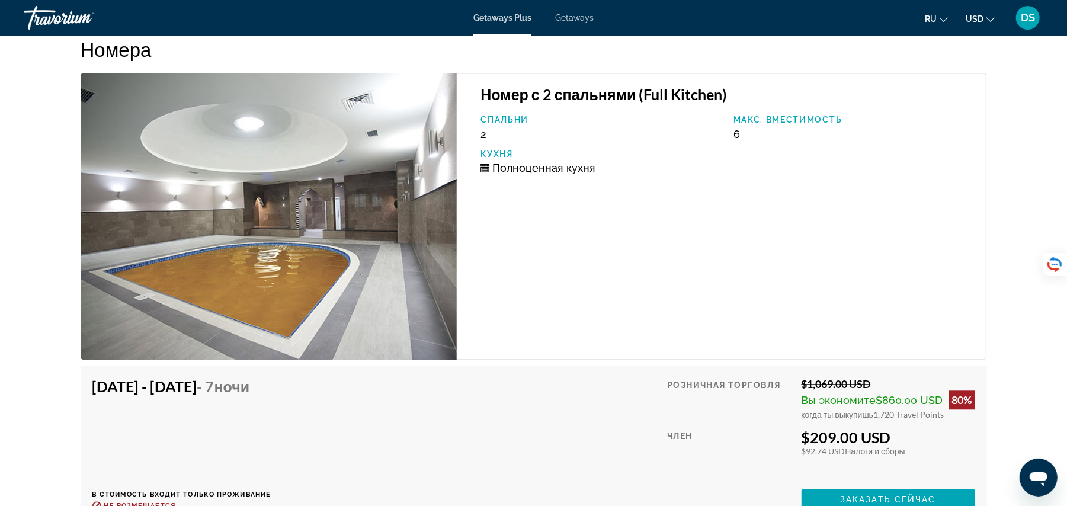
click at [627, 181] on div "Спальни 2 Макс. вместимость 6 Кухня Полноценная кухня" at bounding box center [726, 149] width 505 height 68
click at [568, 189] on div "Номер с 2 спальнями (Full Kitchen) Спальни 2 Макс. вместимость 6 Кухня Полноцен…" at bounding box center [721, 216] width 529 height 287
click at [303, 230] on img "Main content" at bounding box center [269, 216] width 377 height 287
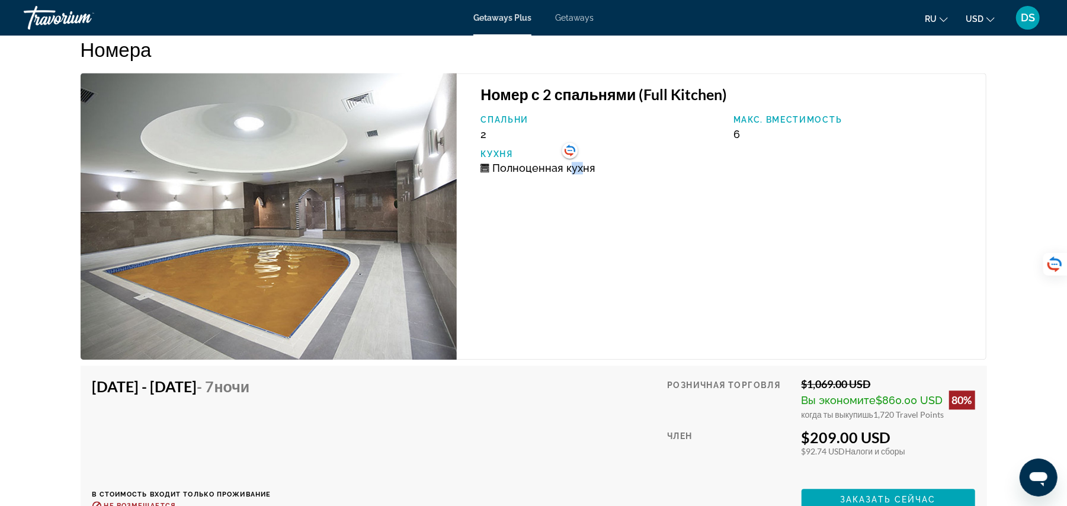
click at [569, 197] on div "Номер с 2 спальнями (Full Kitchen) Спальни 2 Макс. вместимость 6 Кухня Полноцен…" at bounding box center [721, 216] width 529 height 287
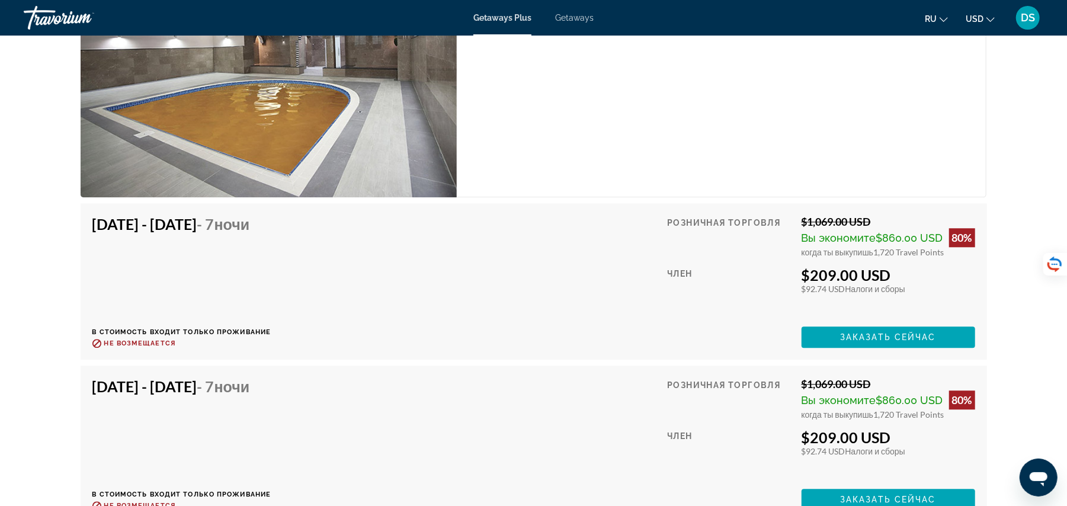
scroll to position [2032, 0]
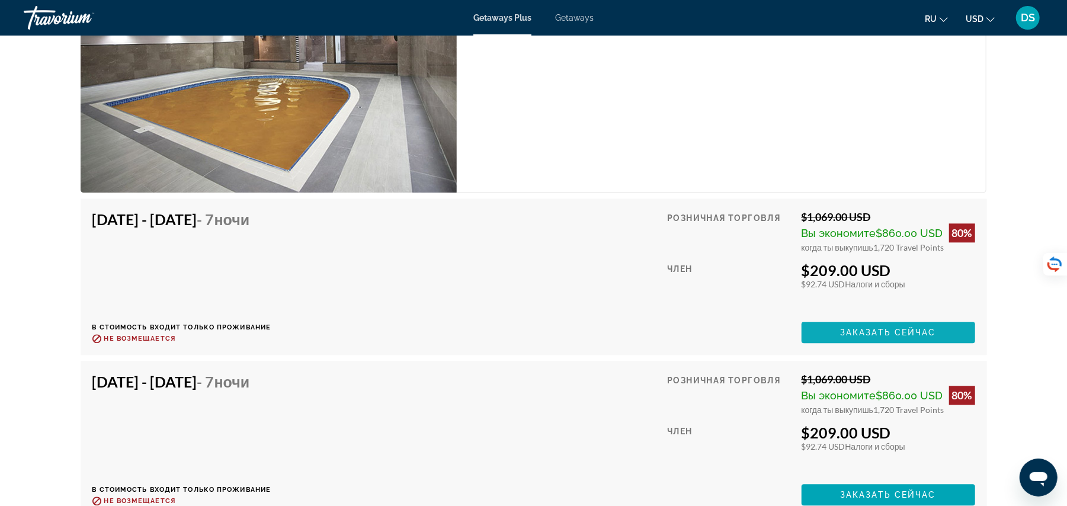
click at [911, 333] on span "Заказать сейчас" at bounding box center [888, 331] width 96 height 9
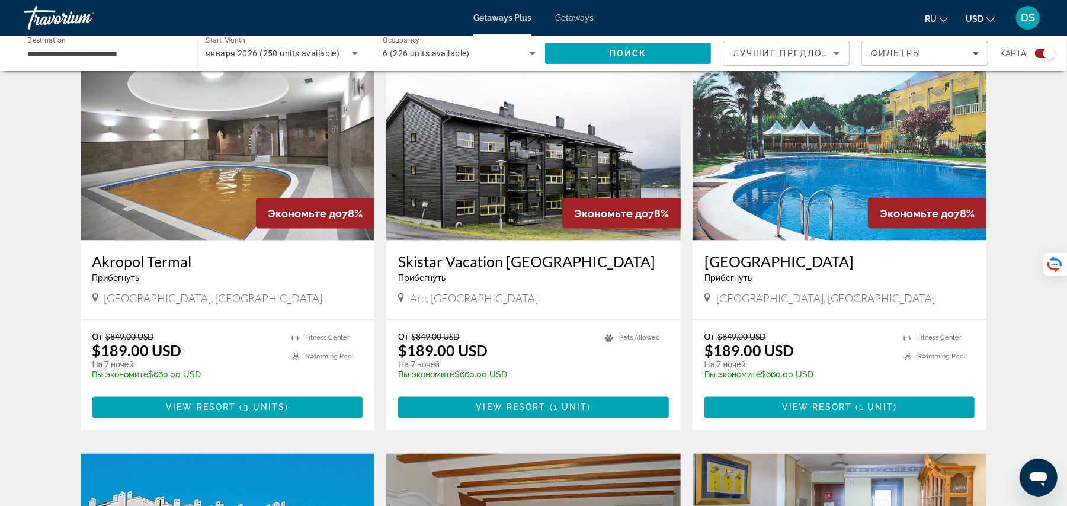
scroll to position [1778, 0]
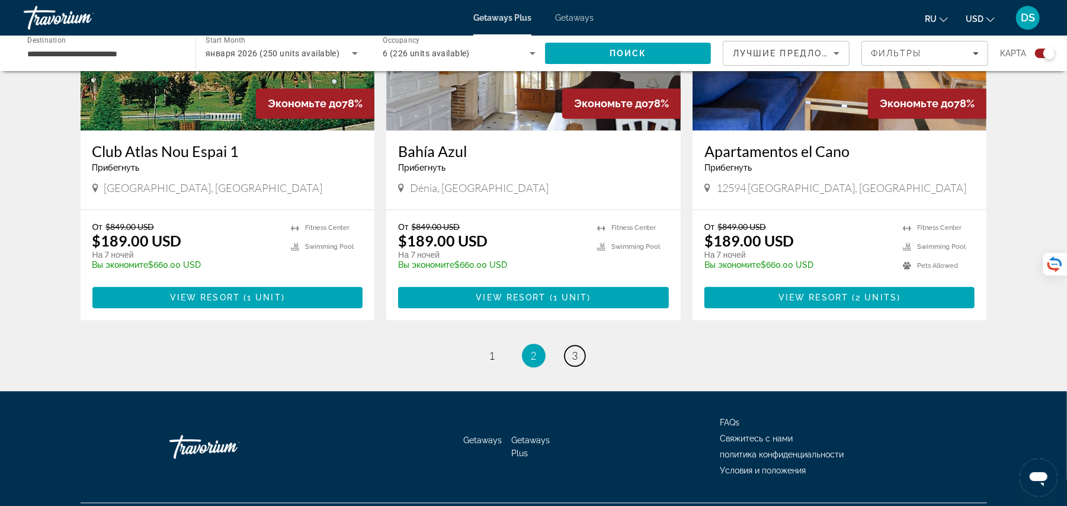
drag, startPoint x: 578, startPoint y: 326, endPoint x: 730, endPoint y: 341, distance: 153.0
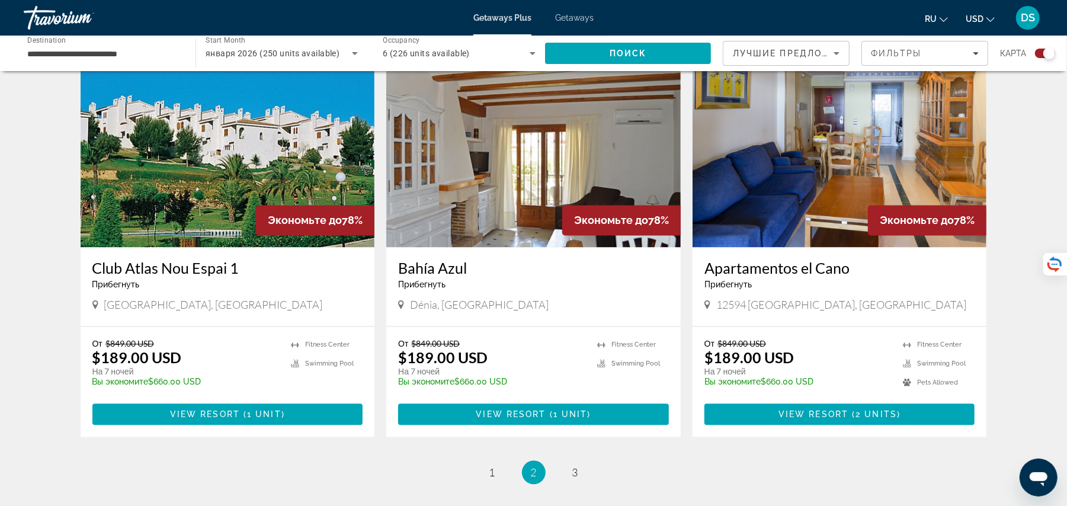
scroll to position [1427, 0]
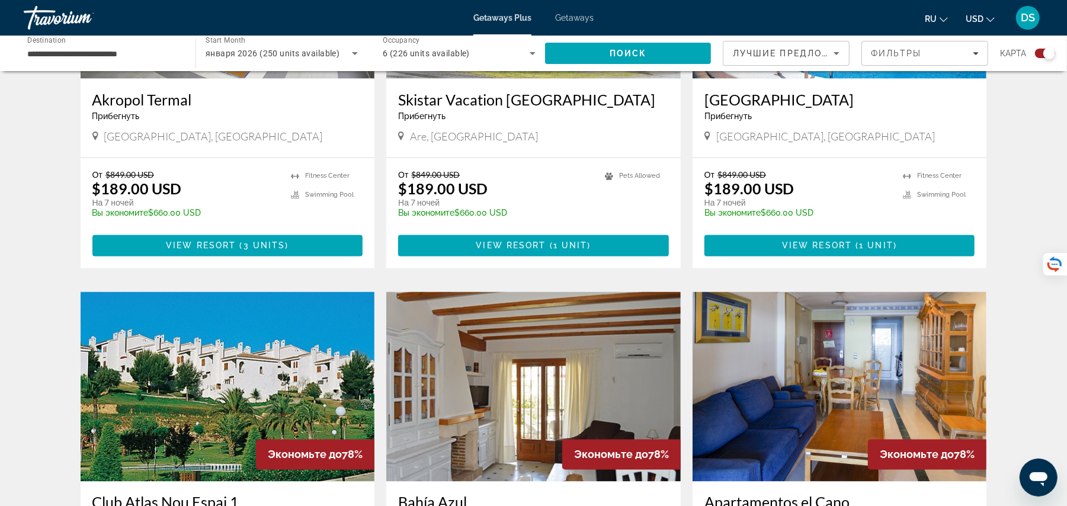
click at [297, 351] on img "Main content" at bounding box center [228, 386] width 294 height 189
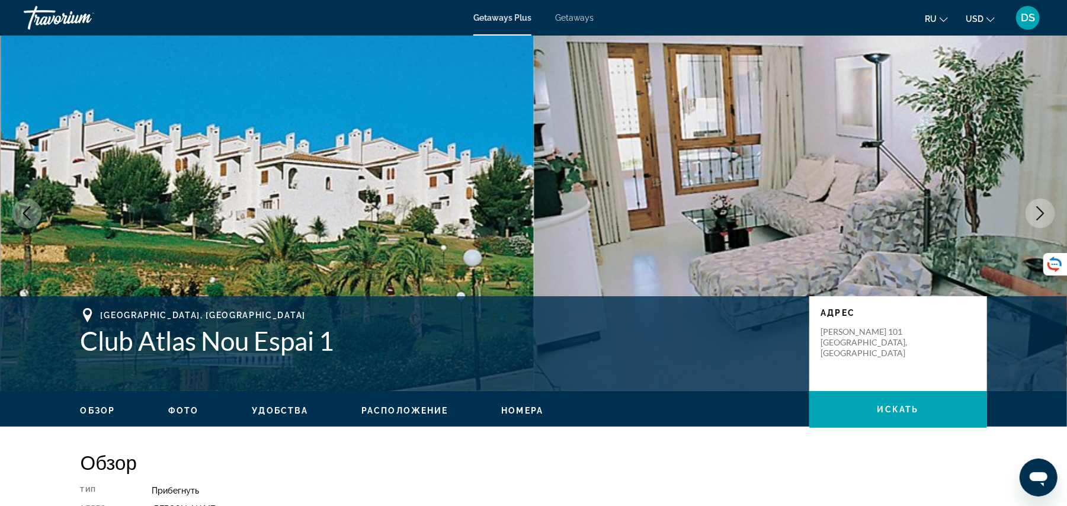
click at [179, 403] on ul "Обзор Фото Удобства Расположение Номера искать" at bounding box center [534, 409] width 906 height 13
click at [182, 409] on span "Фото" at bounding box center [183, 410] width 30 height 9
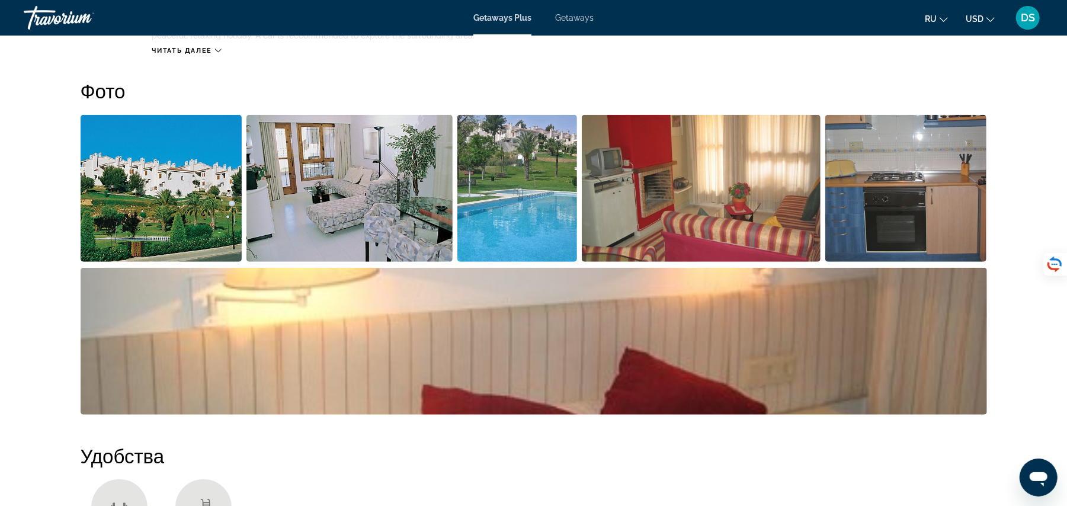
scroll to position [527, 0]
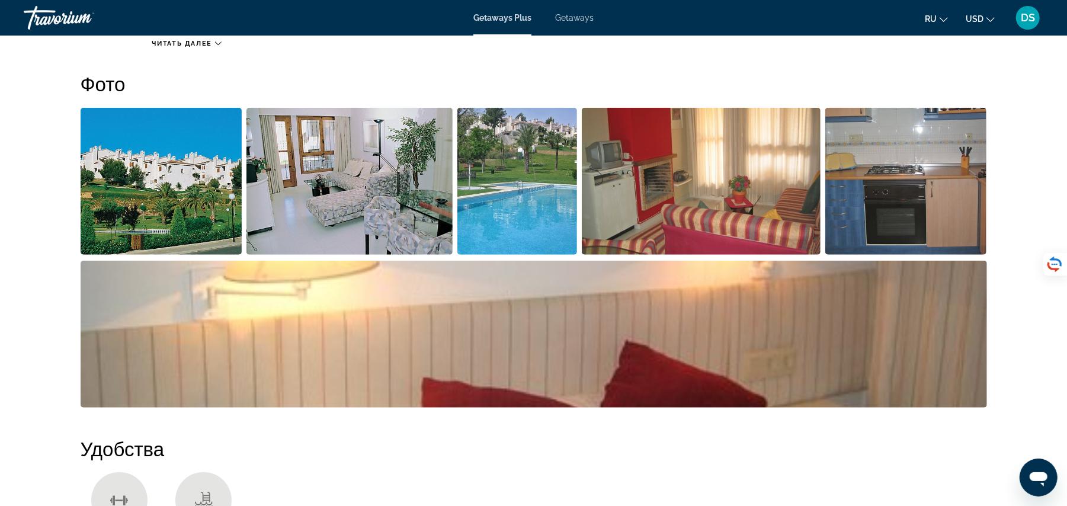
click at [175, 192] on img "Open full-screen image slider" at bounding box center [162, 181] width 162 height 147
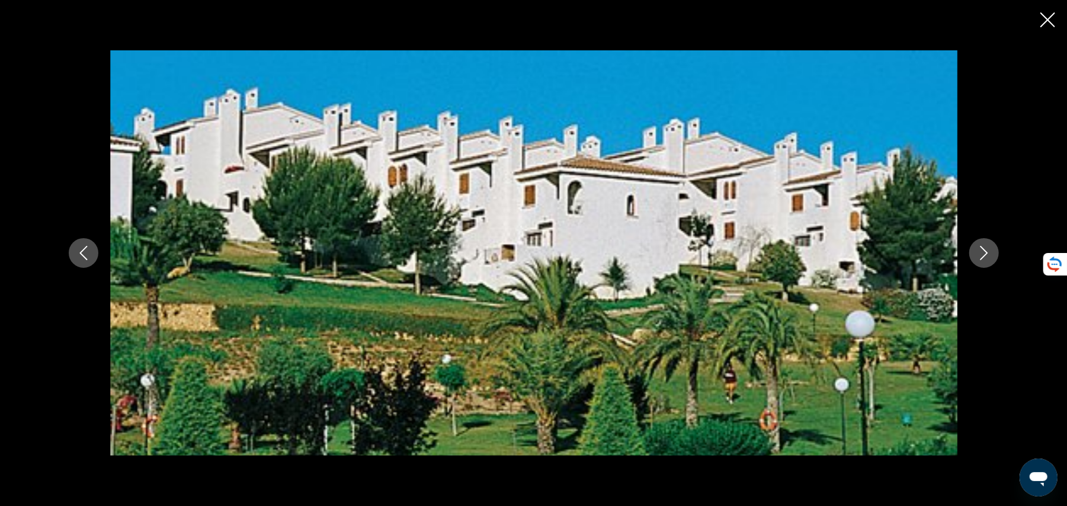
click at [986, 245] on button "Next image" at bounding box center [984, 253] width 30 height 30
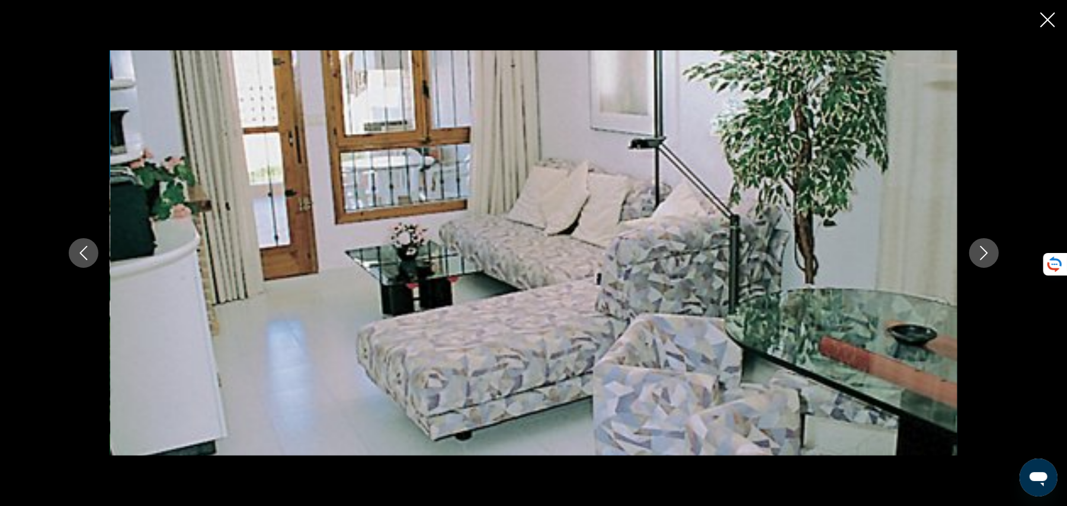
click at [986, 246] on icon "Next image" at bounding box center [984, 253] width 14 height 14
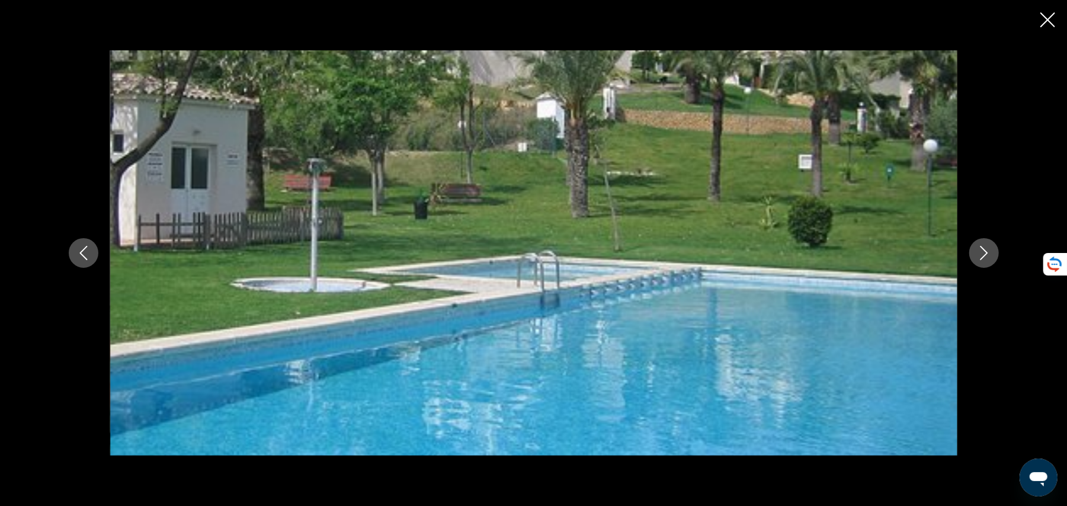
click at [986, 246] on icon "Next image" at bounding box center [984, 253] width 14 height 14
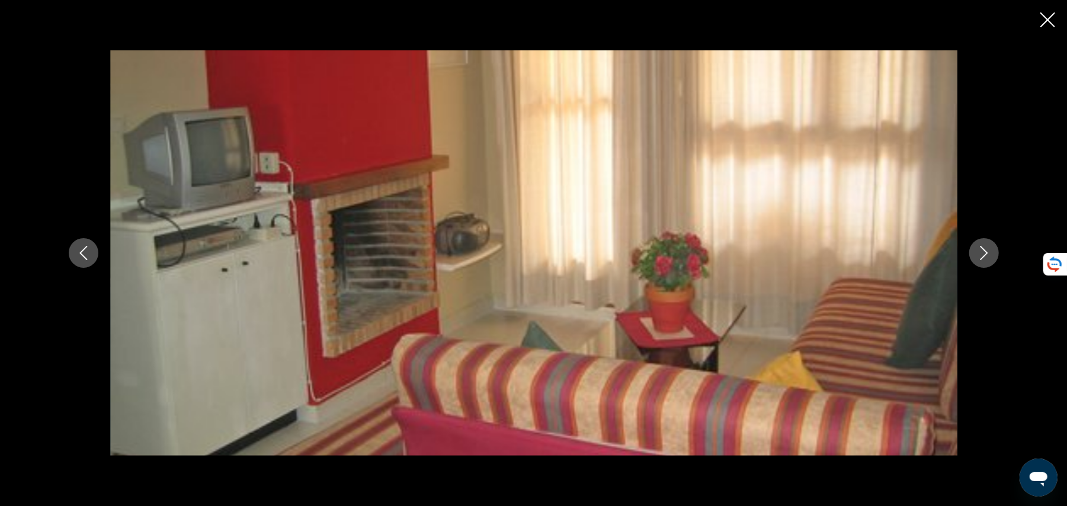
click at [986, 246] on icon "Next image" at bounding box center [984, 253] width 14 height 14
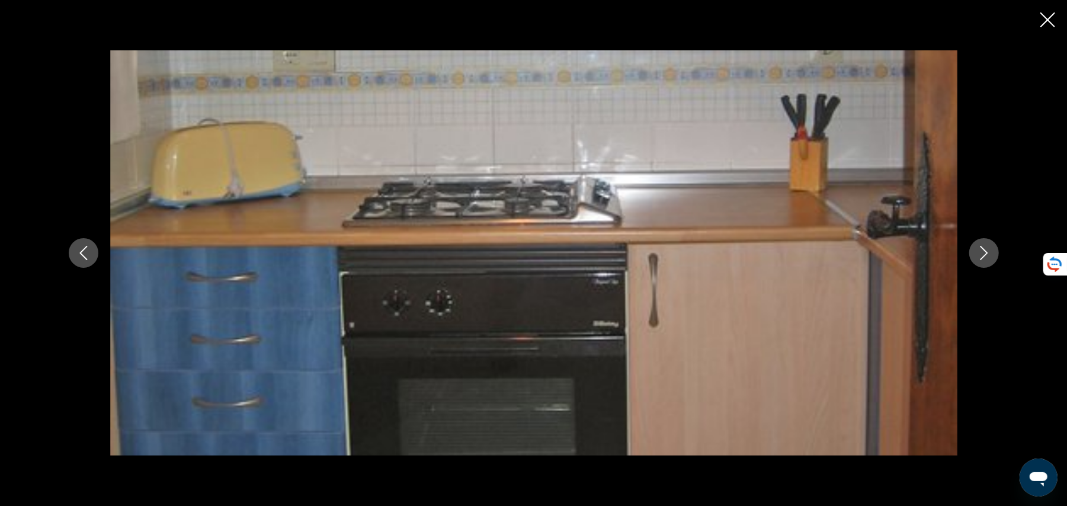
click at [986, 246] on icon "Next image" at bounding box center [984, 253] width 14 height 14
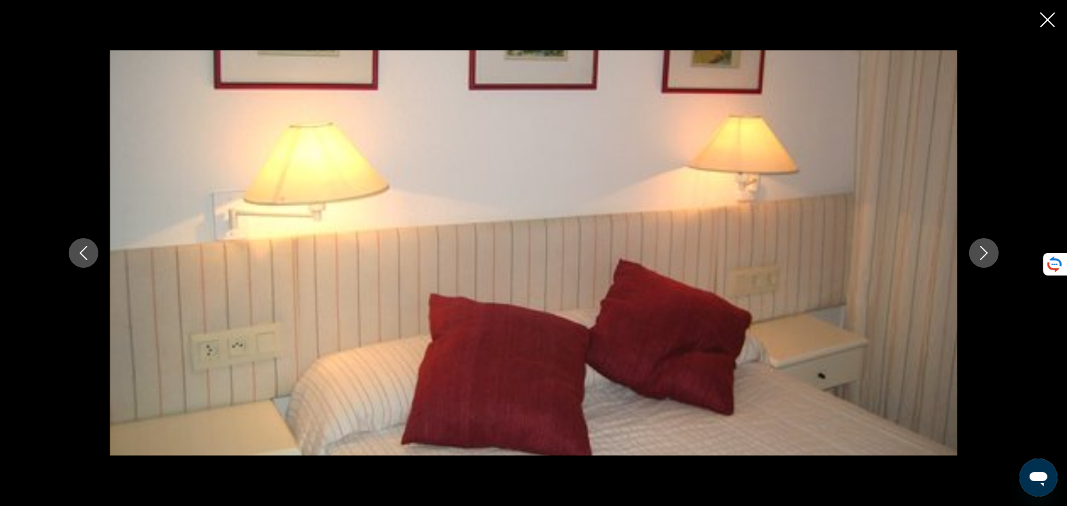
click at [986, 246] on icon "Next image" at bounding box center [984, 253] width 14 height 14
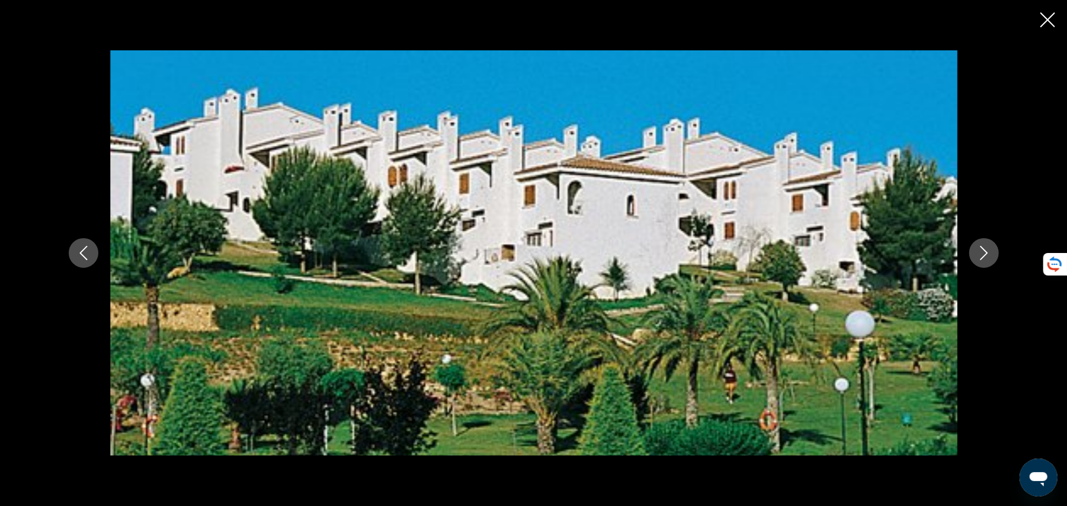
click at [91, 261] on button "Previous image" at bounding box center [84, 253] width 30 height 30
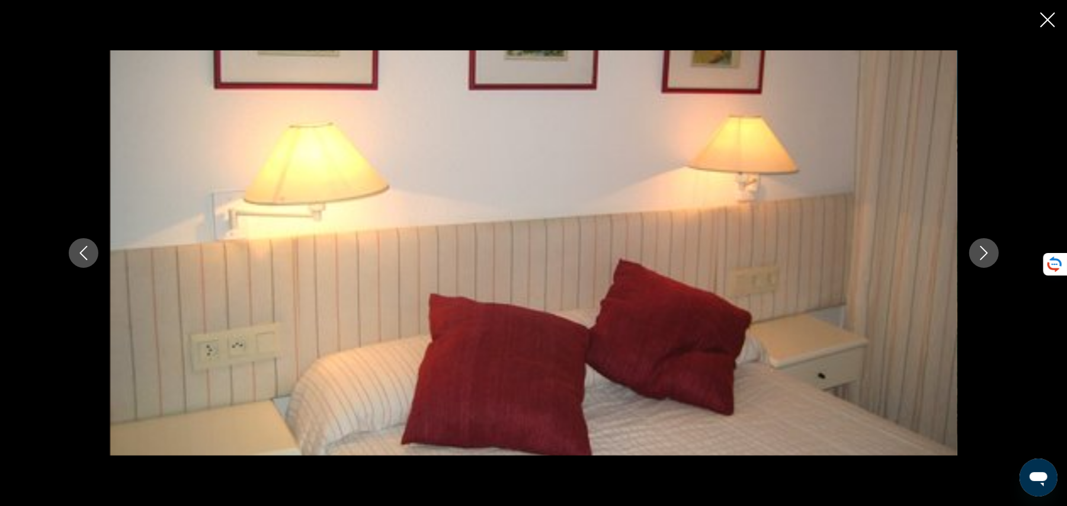
click at [86, 245] on button "Previous image" at bounding box center [84, 253] width 30 height 30
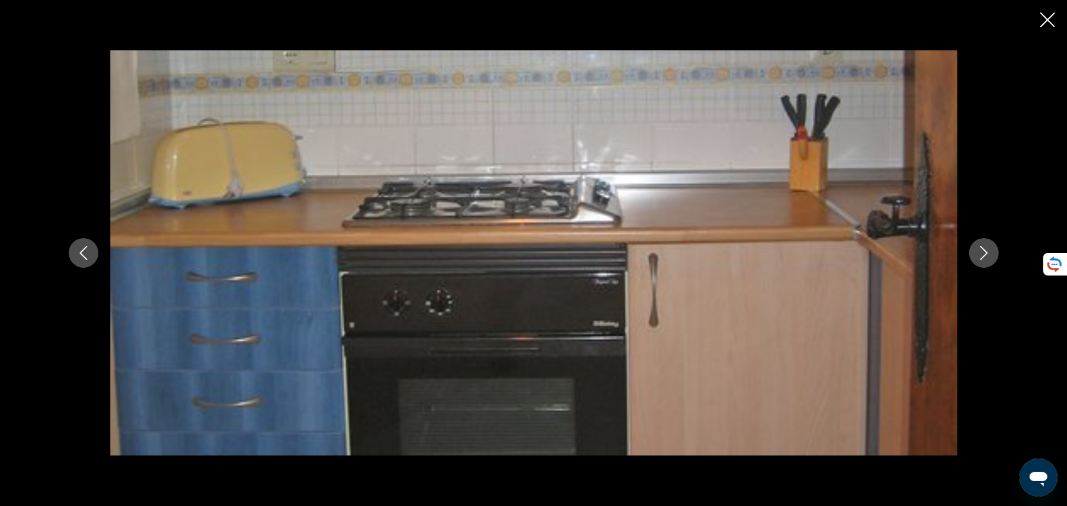
click at [1048, 14] on icon "Close slideshow" at bounding box center [1047, 19] width 15 height 15
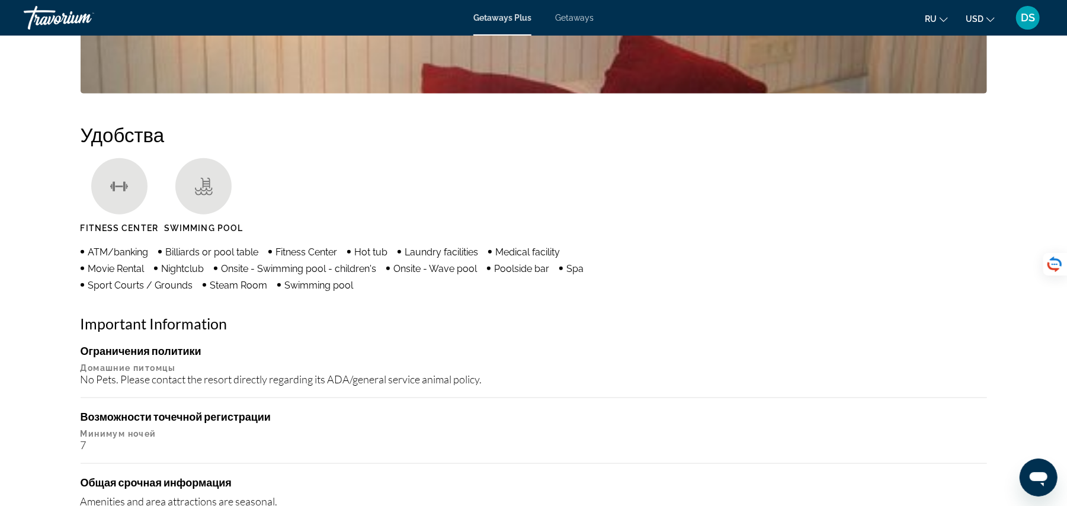
scroll to position [837, 0]
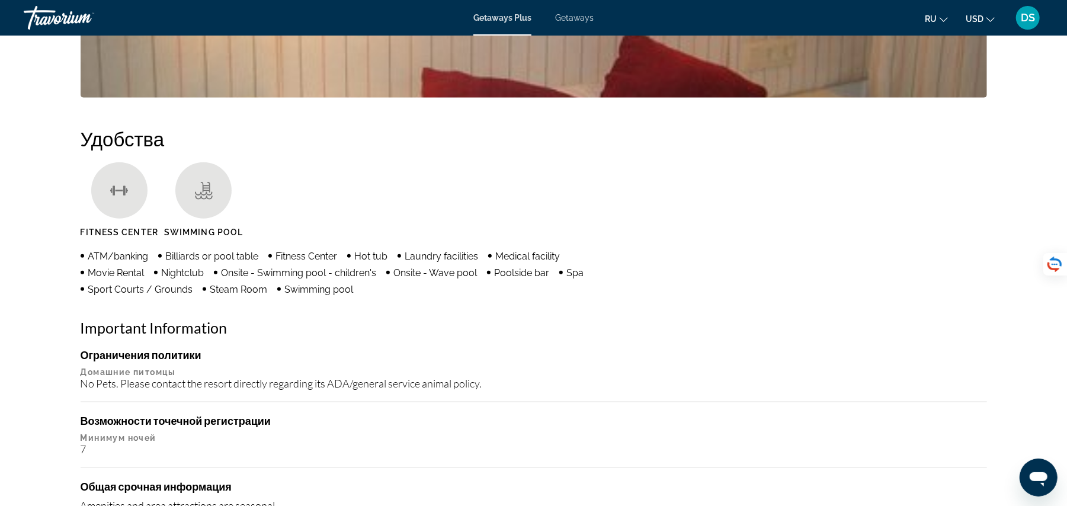
click at [1061, 203] on div "prev next La Nucia, Spain Club Atlas Nou Espai 1 Адрес Serra Mariola 101 La Nuc…" at bounding box center [533, 391] width 1067 height 2384
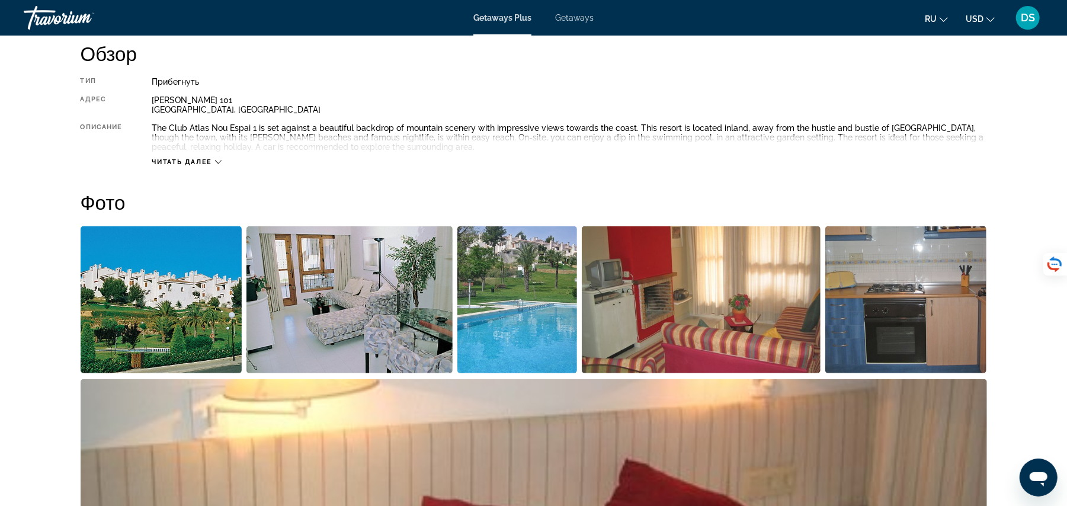
scroll to position [0, 0]
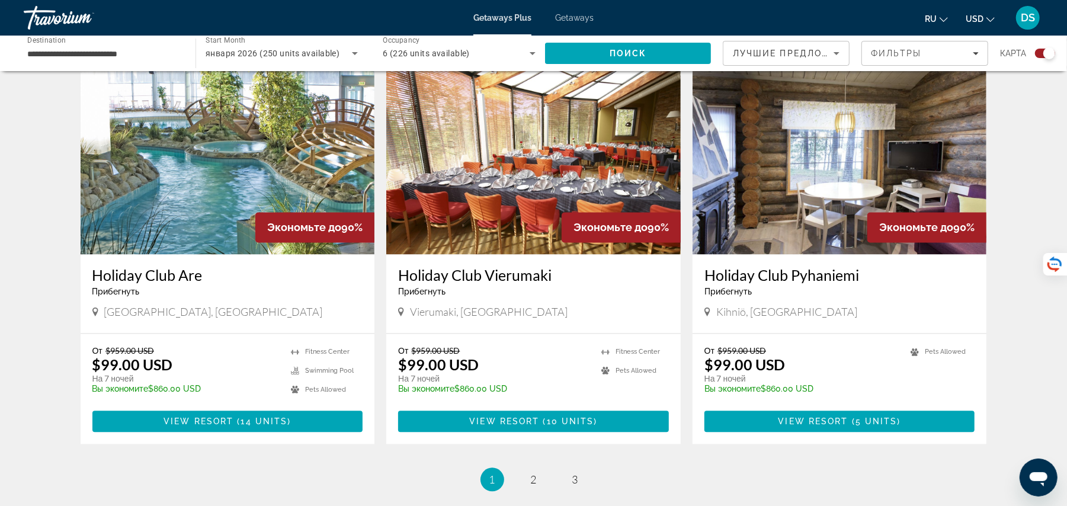
scroll to position [1778, 0]
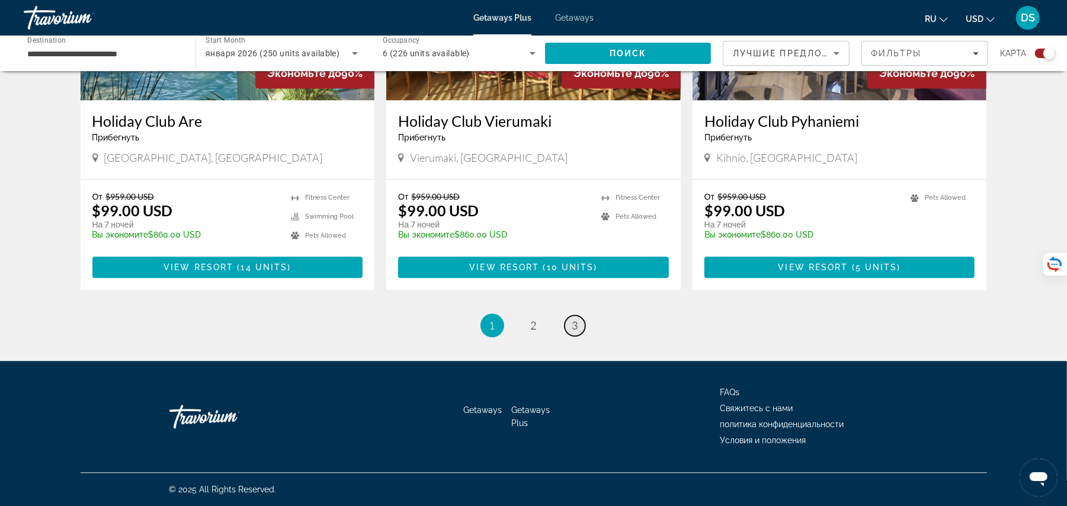
click at [567, 323] on link "page 3" at bounding box center [574, 325] width 21 height 21
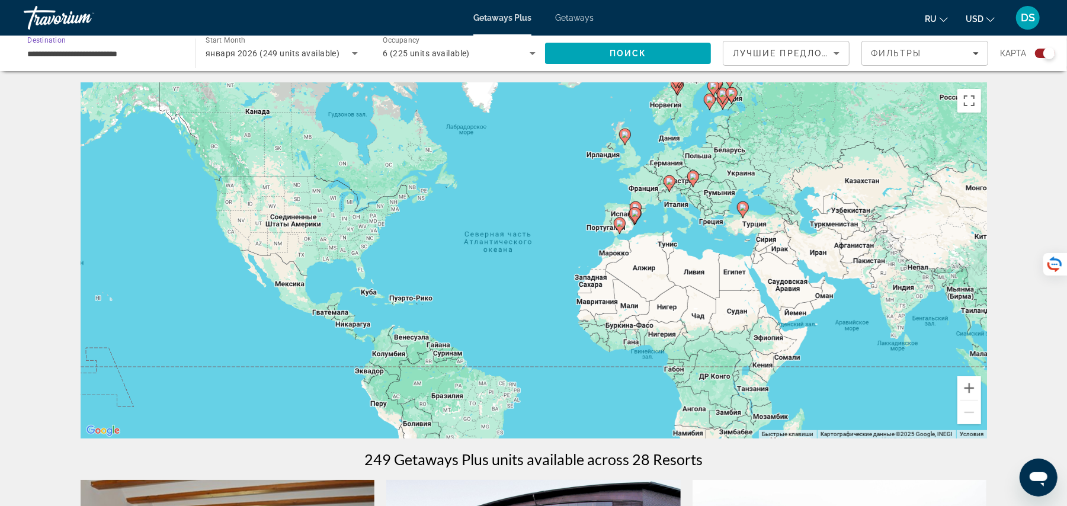
click at [102, 50] on input "**********" at bounding box center [103, 54] width 153 height 14
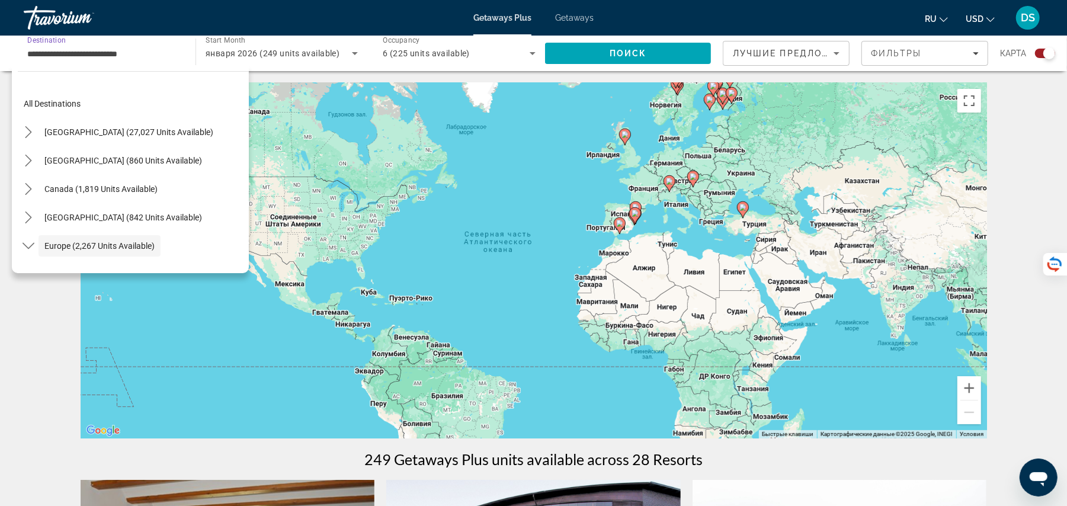
scroll to position [70, 0]
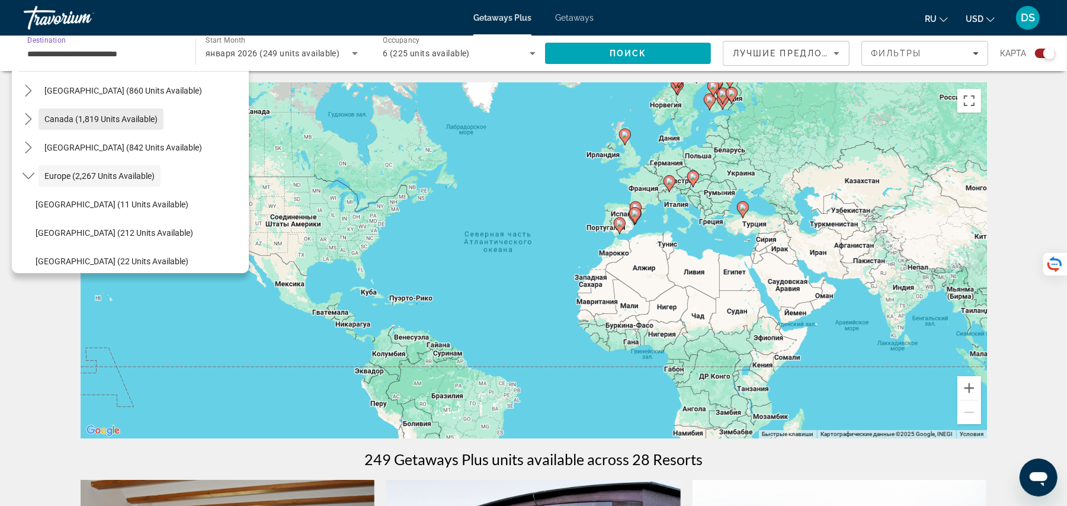
drag, startPoint x: 102, startPoint y: 50, endPoint x: 136, endPoint y: 114, distance: 72.3
click at [128, 71] on div "**********" at bounding box center [104, 54] width 172 height 36
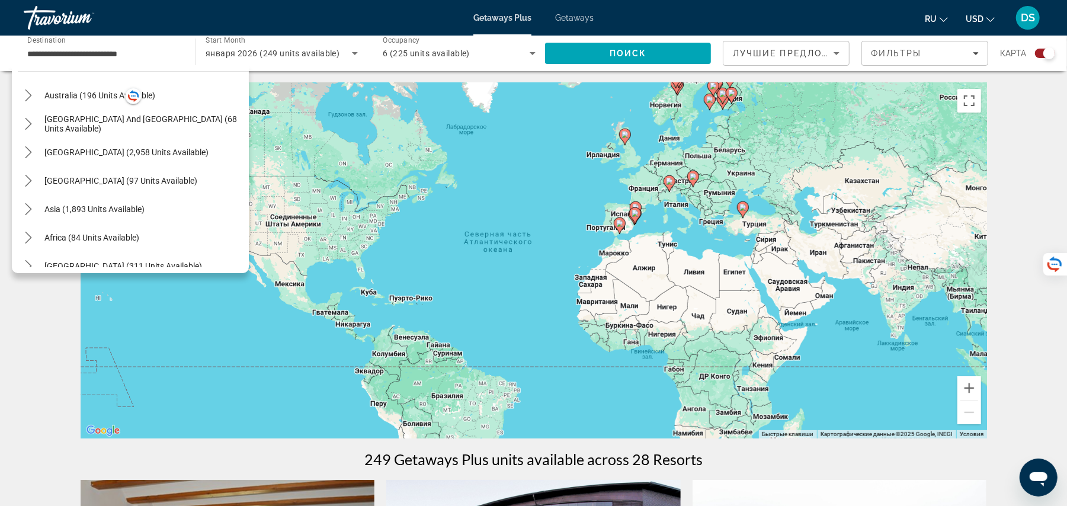
scroll to position [675, 0]
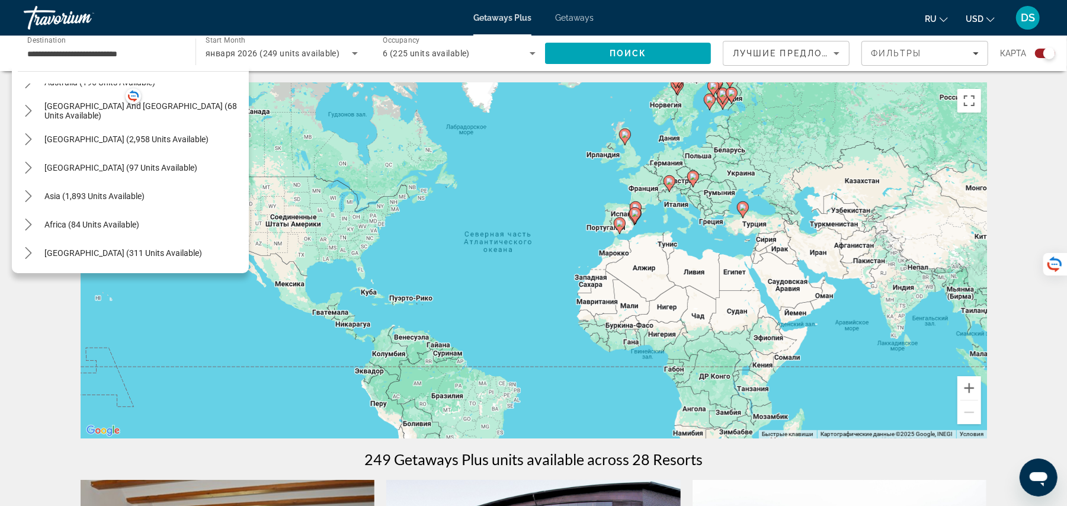
drag, startPoint x: 129, startPoint y: 252, endPoint x: 123, endPoint y: 252, distance: 6.0
click at [126, 252] on span "Middle East (311 units available)" at bounding box center [123, 252] width 158 height 9
type input "**********"
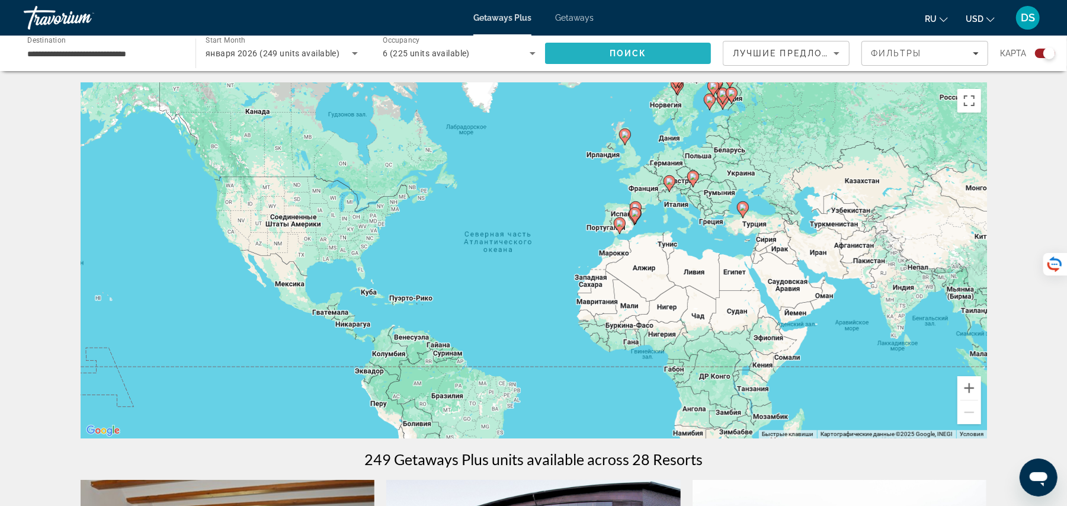
click at [584, 51] on span "Search" at bounding box center [628, 53] width 166 height 28
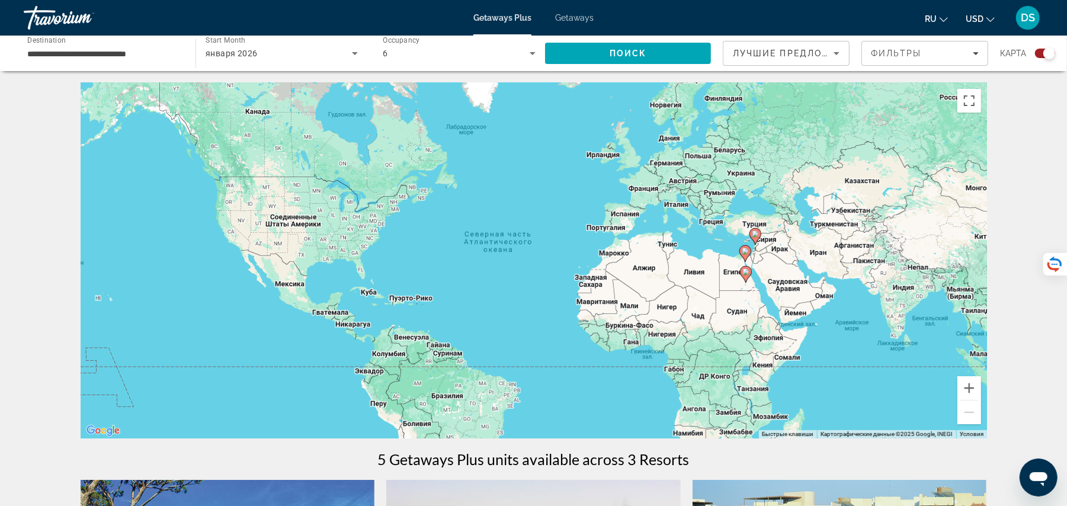
click at [1067, 160] on html "**********" at bounding box center [533, 253] width 1067 height 506
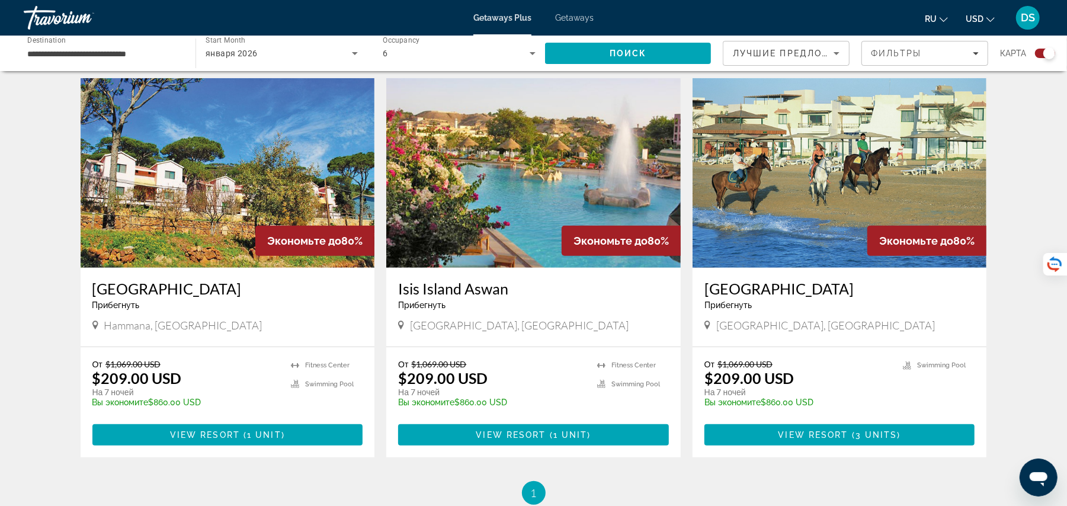
scroll to position [394, 0]
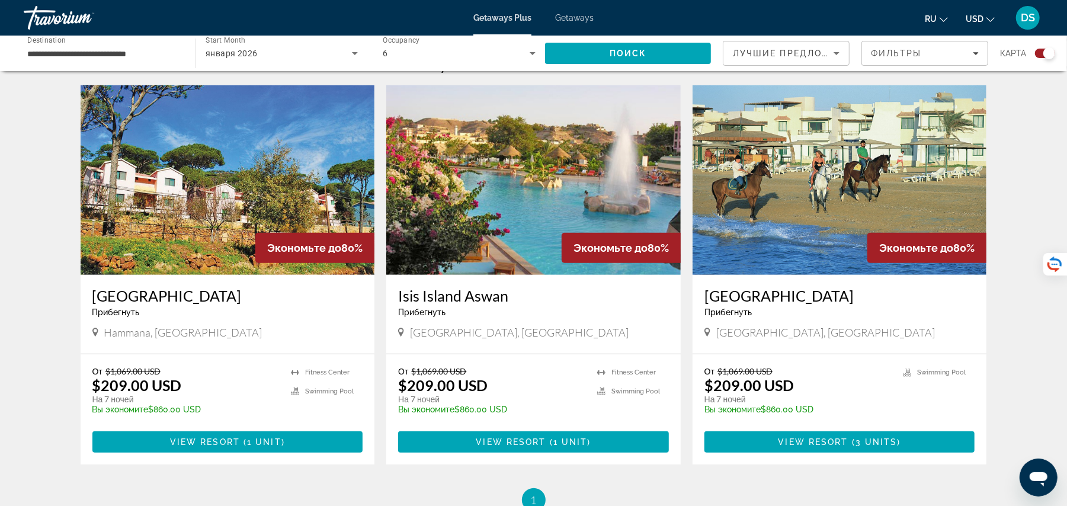
click at [506, 204] on img "Main content" at bounding box center [533, 179] width 294 height 189
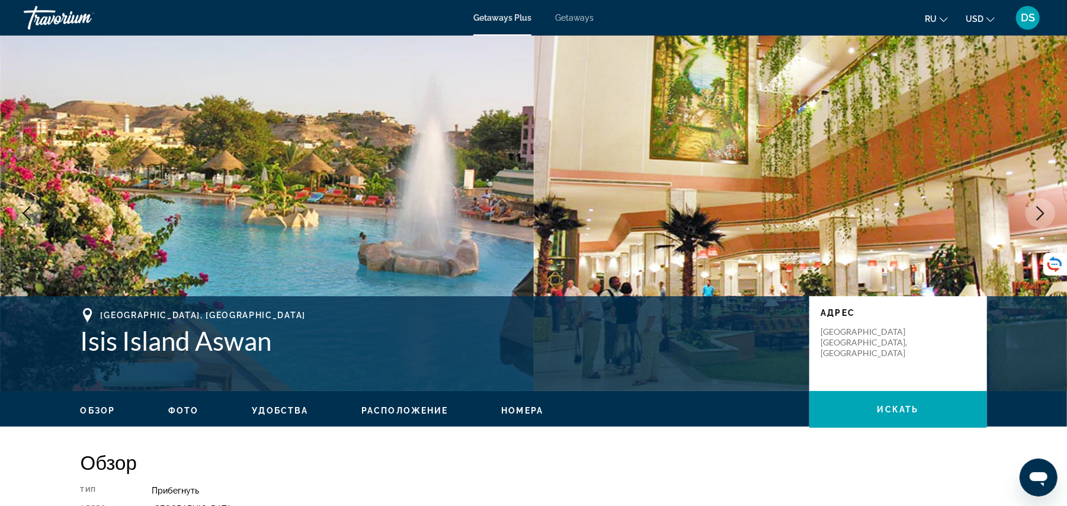
click at [506, 204] on div "Перейти к основному содержанию Getaways Plus Getaways ru English Español França…" at bounding box center [533, 253] width 1067 height 506
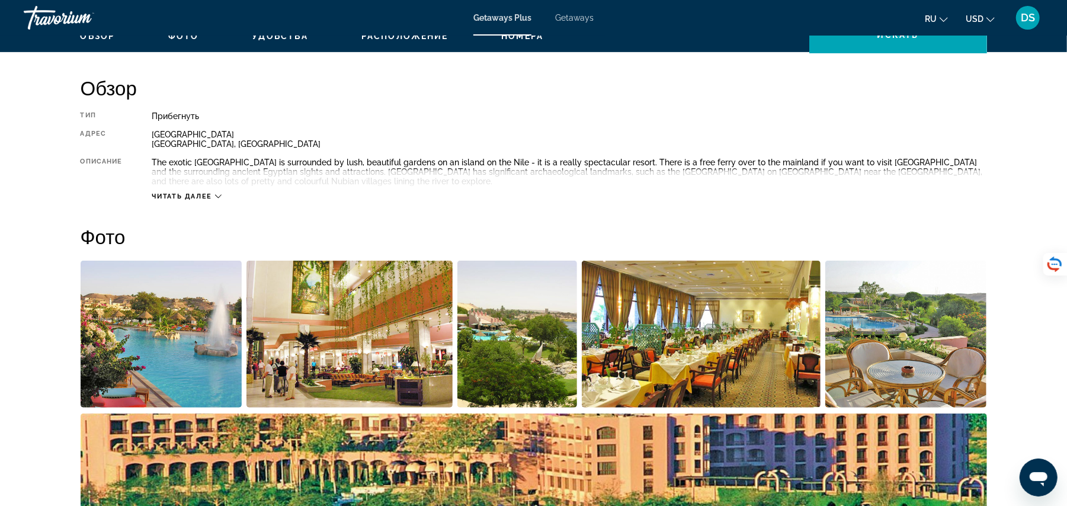
scroll to position [384, 0]
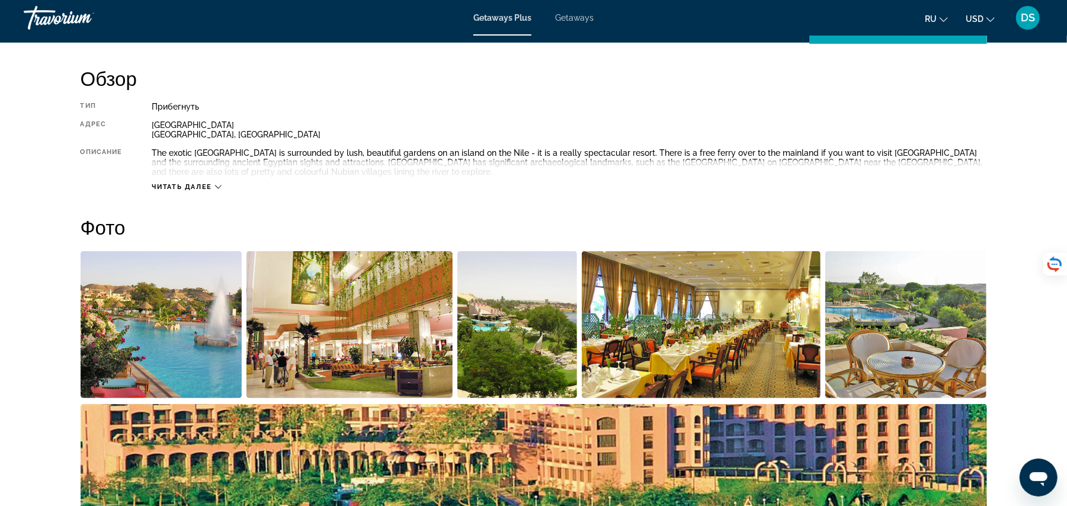
click at [205, 181] on div "Читать далее" at bounding box center [569, 175] width 834 height 33
click at [210, 190] on span "Читать далее" at bounding box center [182, 187] width 60 height 8
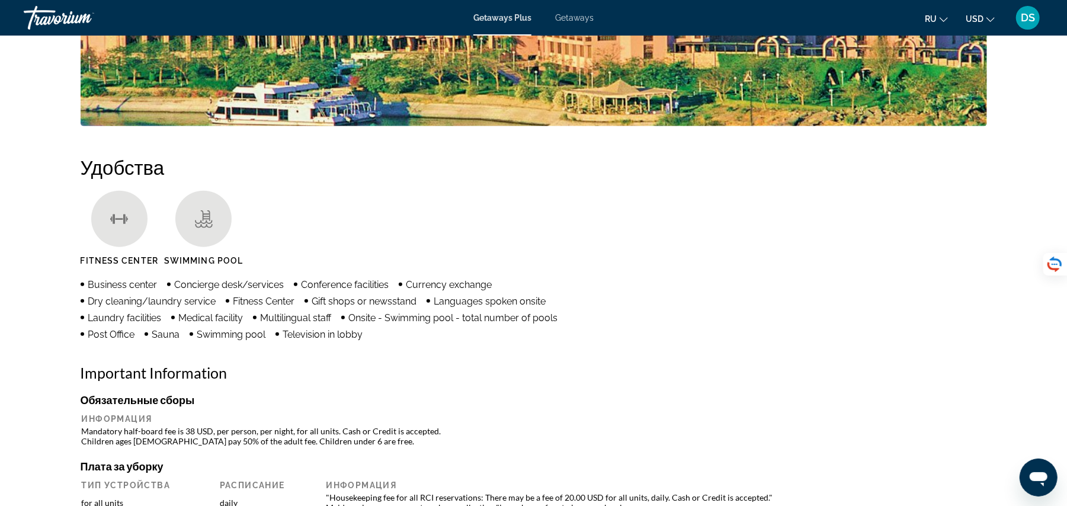
scroll to position [0, 0]
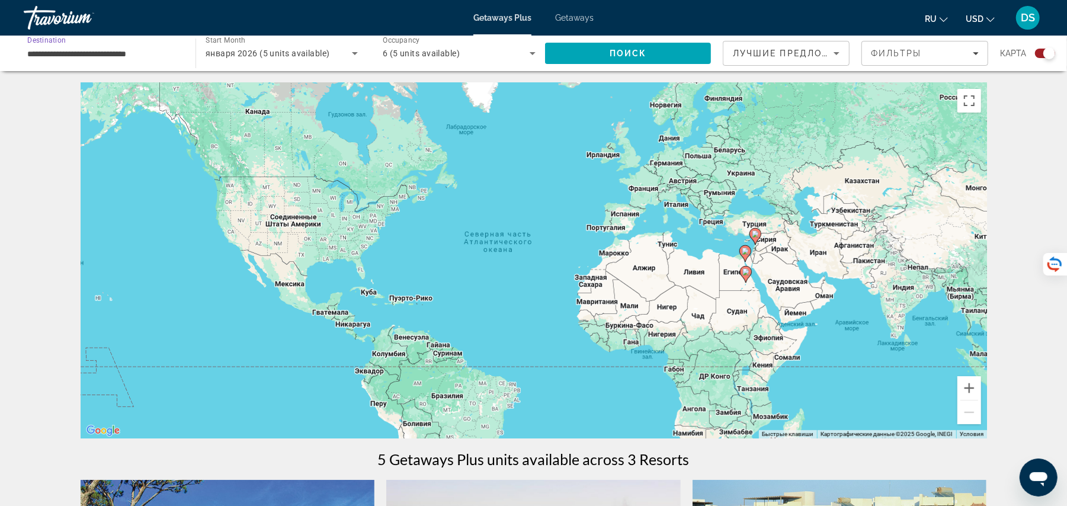
click at [123, 47] on input "**********" at bounding box center [103, 54] width 153 height 14
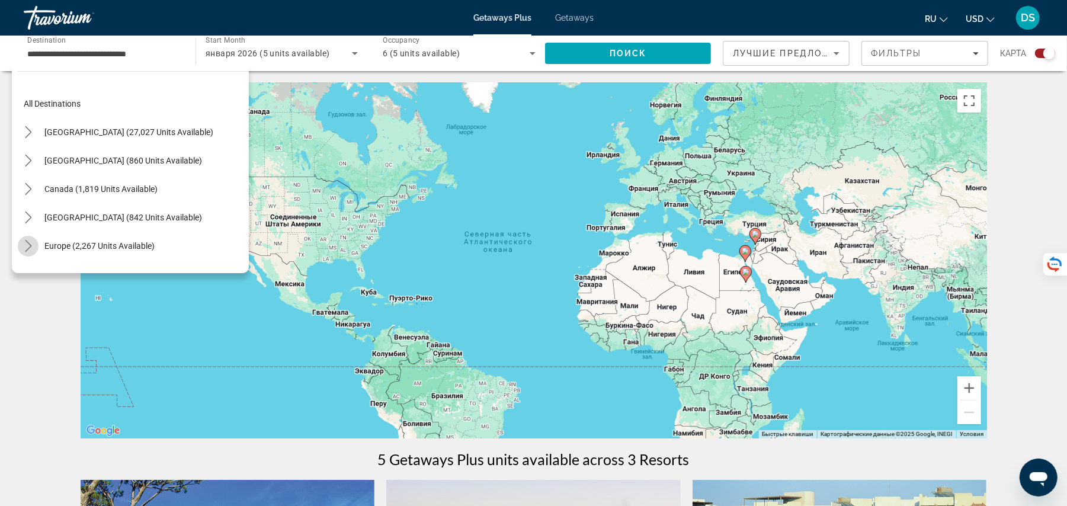
click at [32, 238] on mat-icon "Toggle Europe (2,267 units available) submenu" at bounding box center [28, 246] width 21 height 21
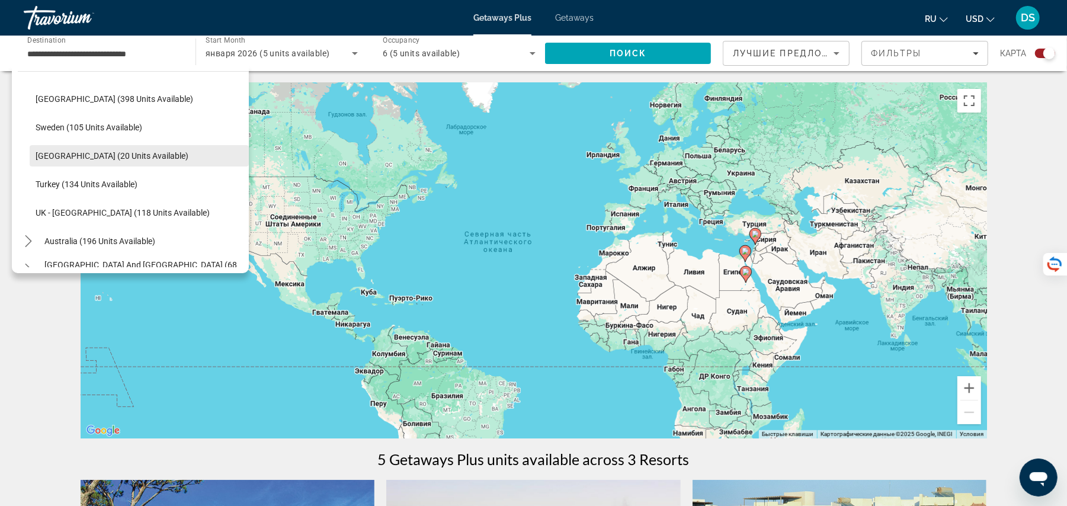
scroll to position [484, 0]
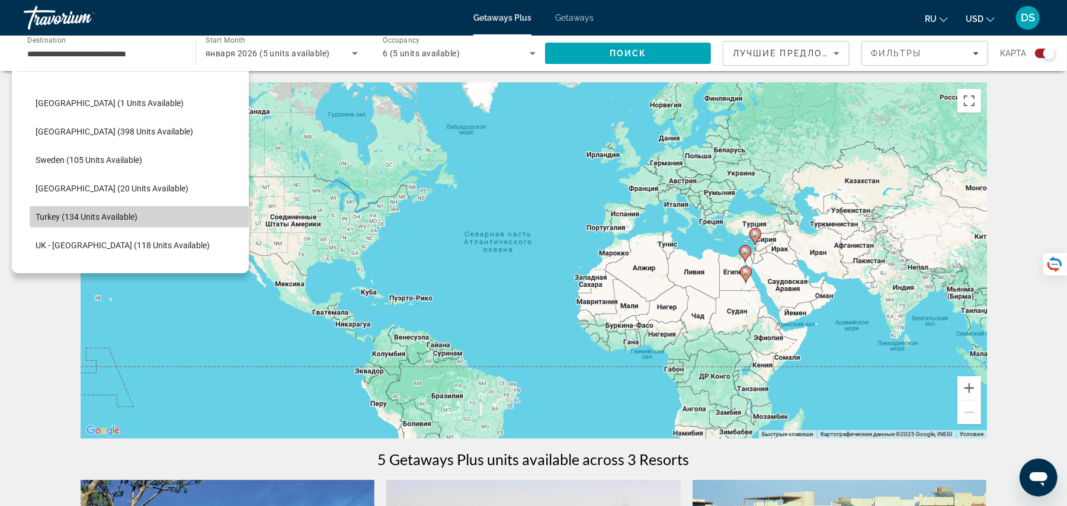
click at [155, 221] on span "Select destination: Turkey (134 units available)" at bounding box center [139, 217] width 219 height 28
type input "**********"
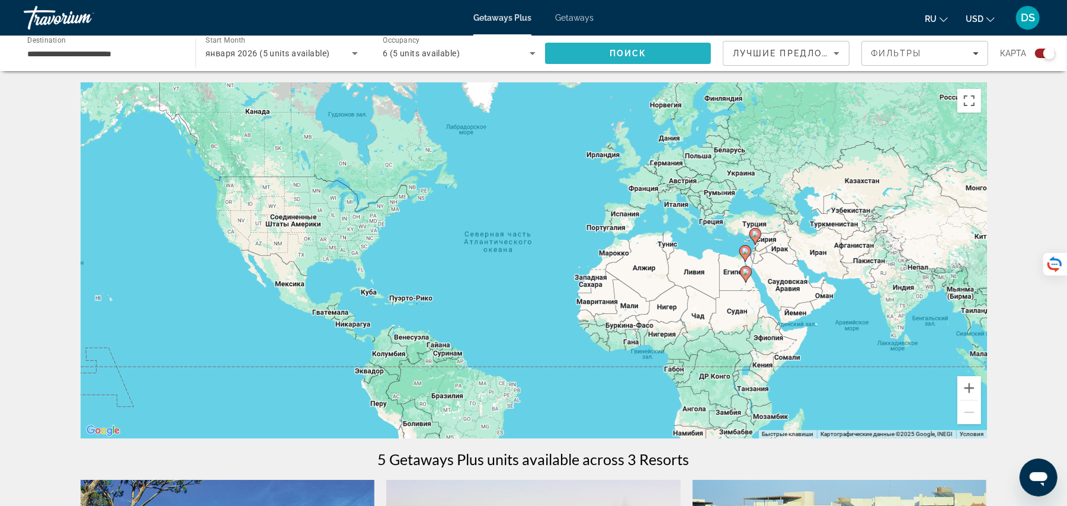
click at [674, 50] on span "Search" at bounding box center [628, 53] width 166 height 28
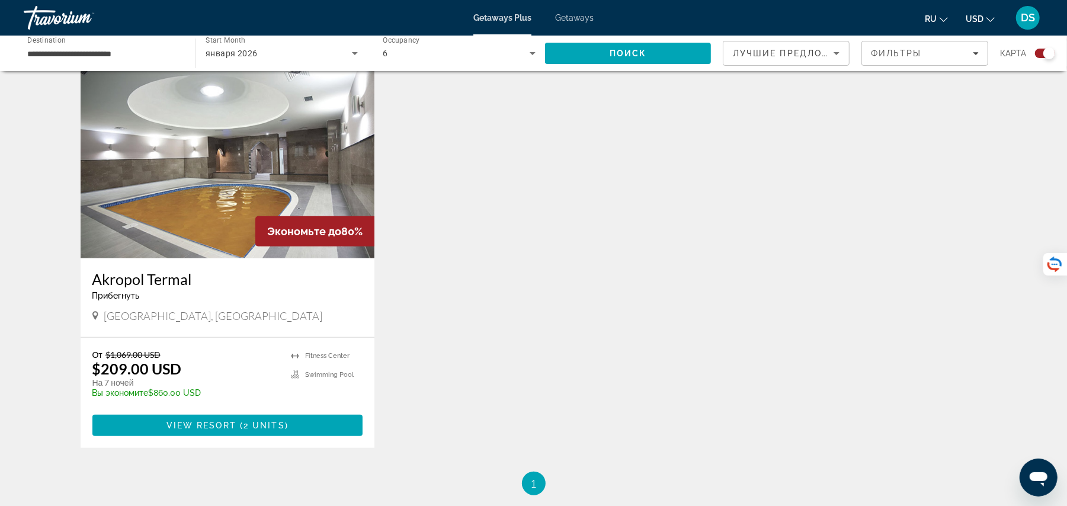
scroll to position [410, 0]
click at [172, 251] on img "Main content" at bounding box center [228, 163] width 294 height 189
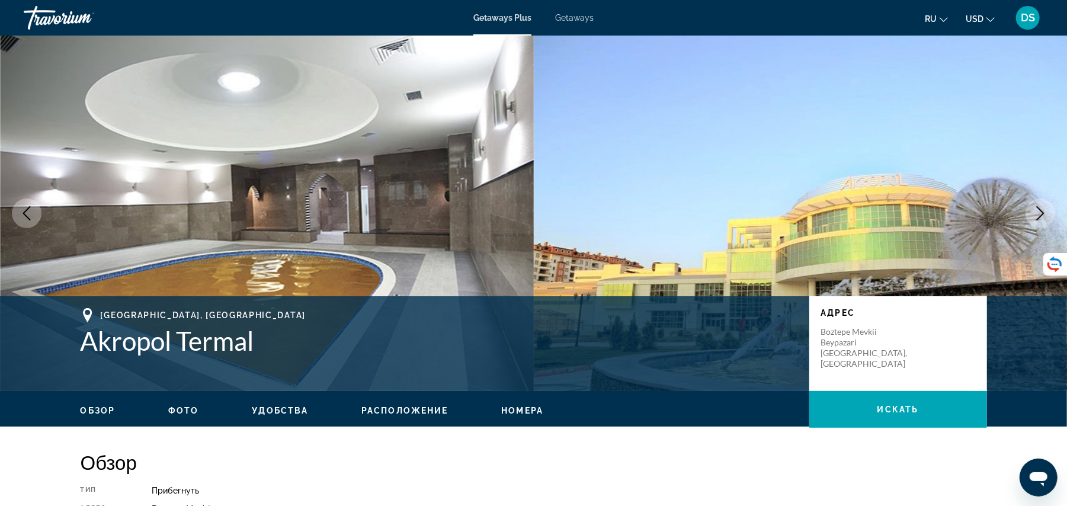
click at [188, 408] on span "Фото" at bounding box center [183, 410] width 30 height 9
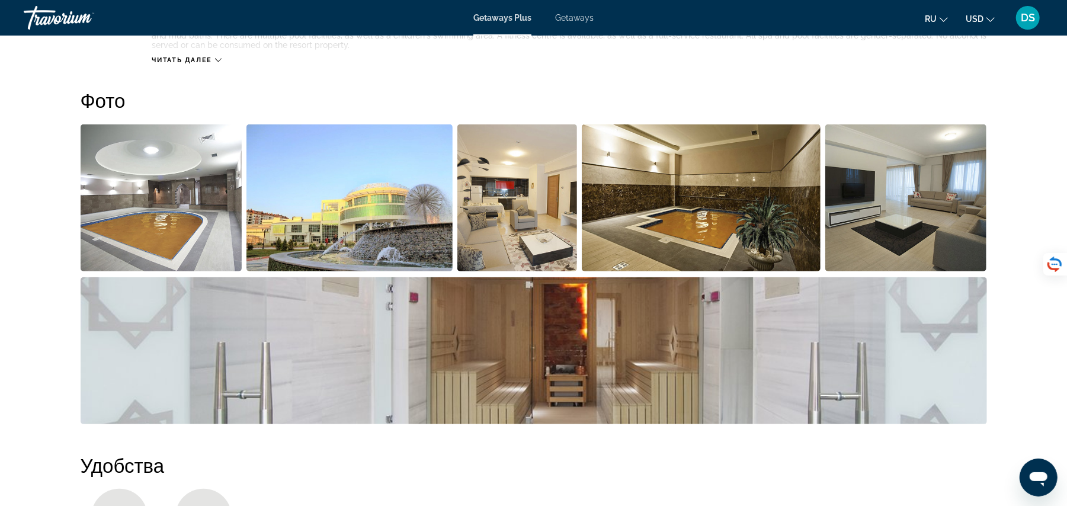
scroll to position [537, 0]
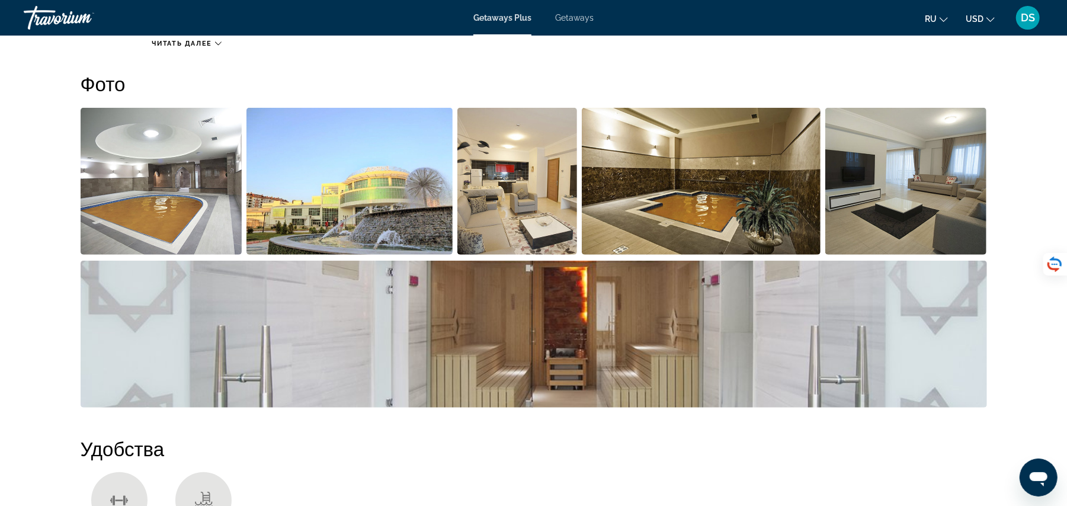
click at [174, 163] on img "Open full-screen image slider" at bounding box center [162, 181] width 162 height 147
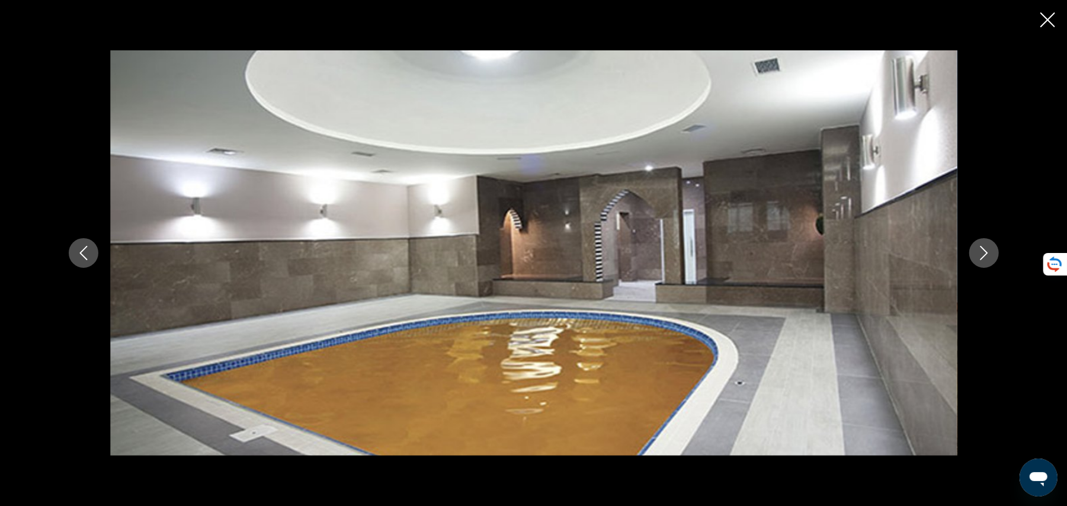
click at [987, 252] on icon "Next image" at bounding box center [984, 253] width 14 height 14
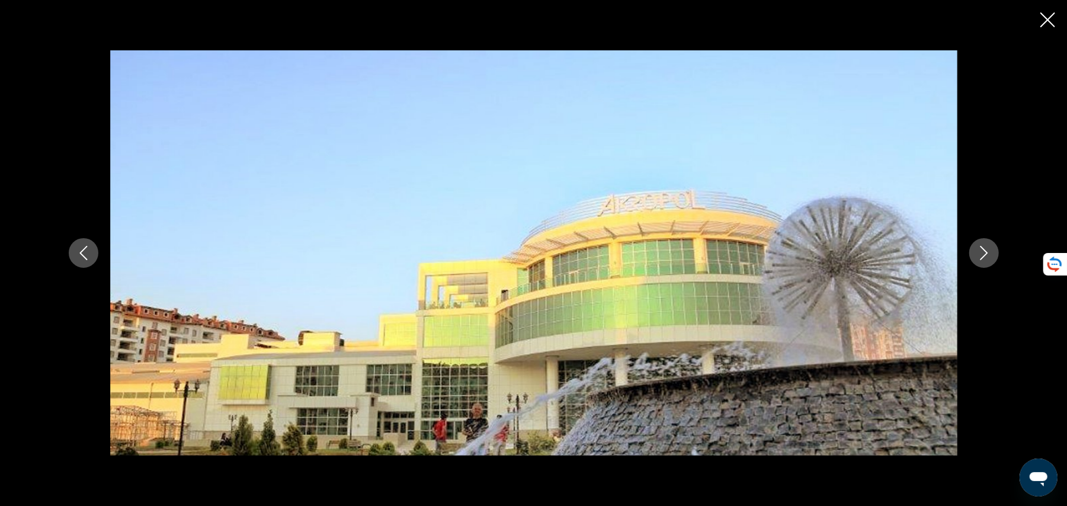
click at [987, 252] on icon "Next image" at bounding box center [984, 253] width 14 height 14
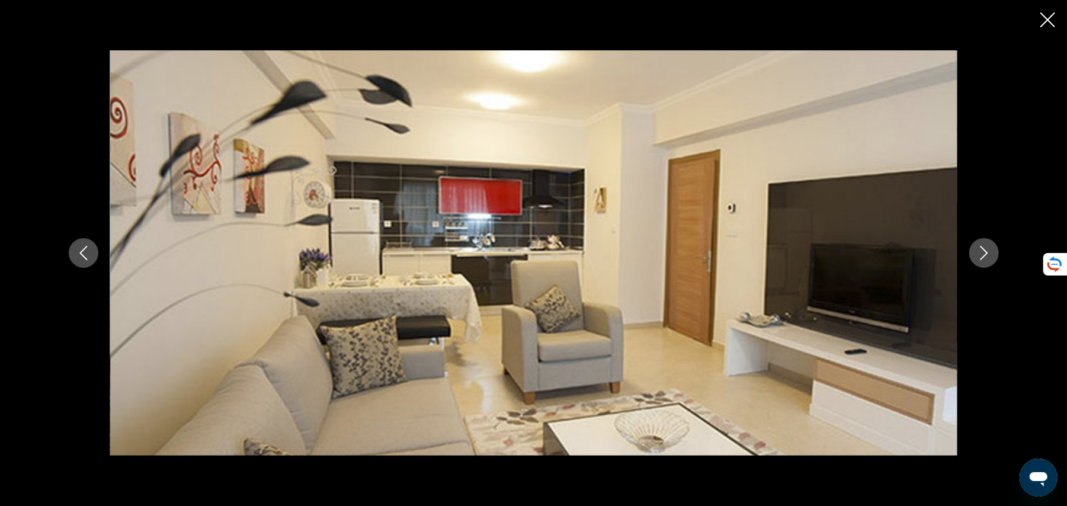
click at [987, 252] on icon "Next image" at bounding box center [984, 253] width 14 height 14
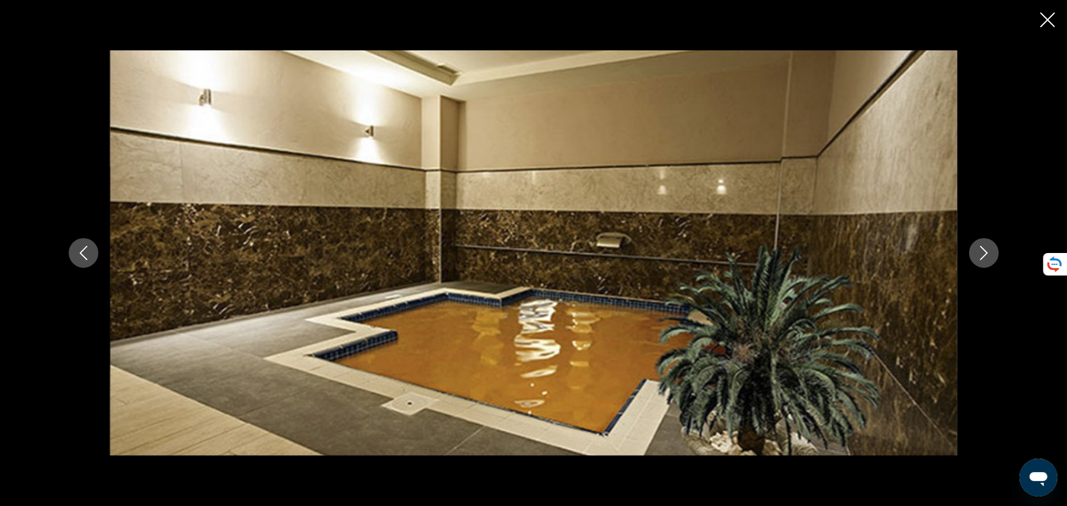
click at [987, 252] on icon "Next image" at bounding box center [984, 253] width 14 height 14
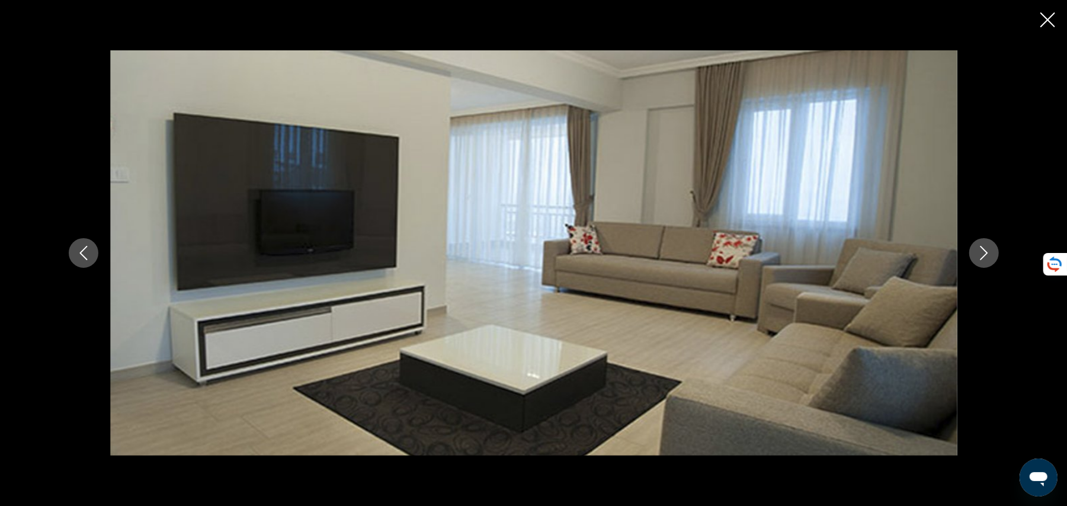
click at [987, 252] on icon "Next image" at bounding box center [984, 253] width 14 height 14
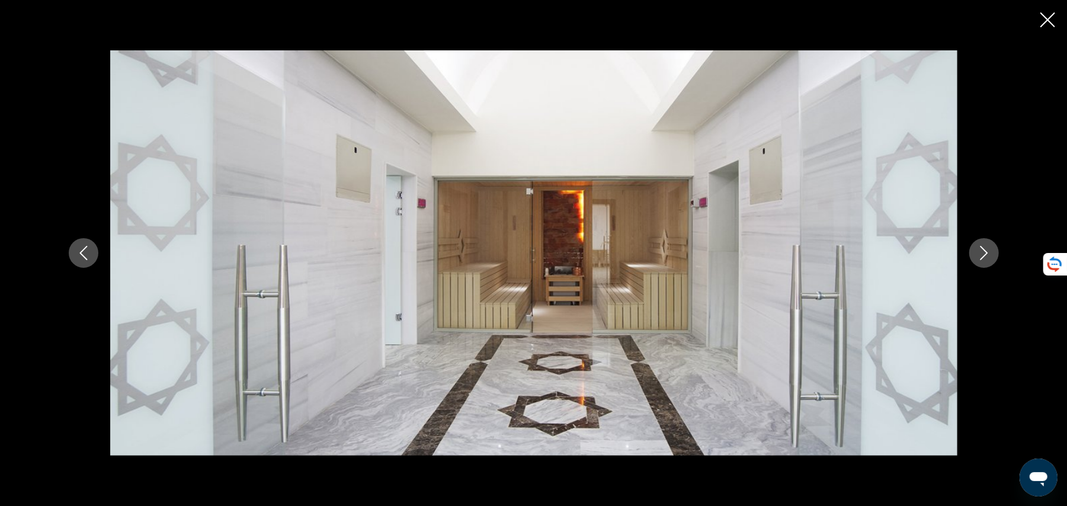
click at [987, 252] on icon "Next image" at bounding box center [984, 253] width 14 height 14
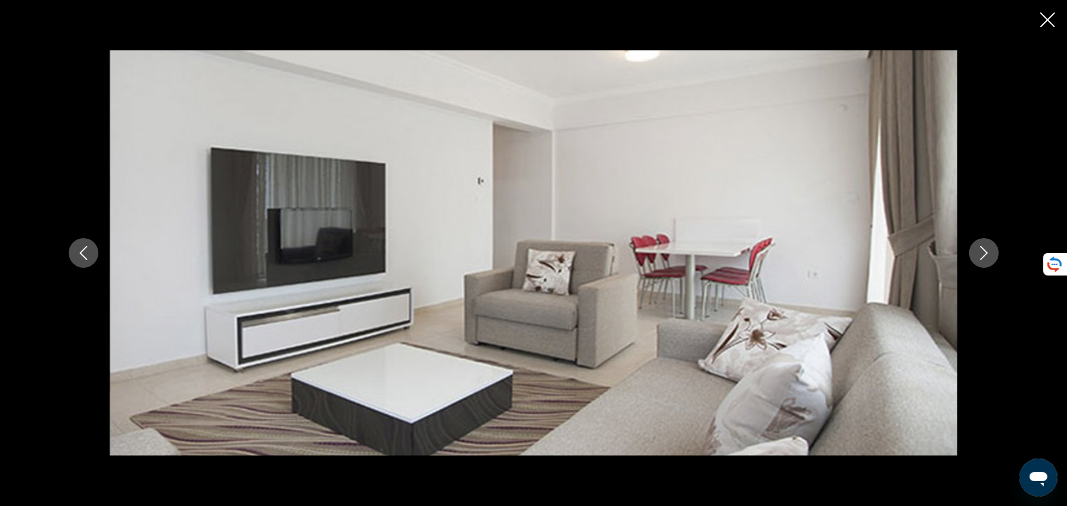
click at [95, 246] on button "Previous image" at bounding box center [84, 253] width 30 height 30
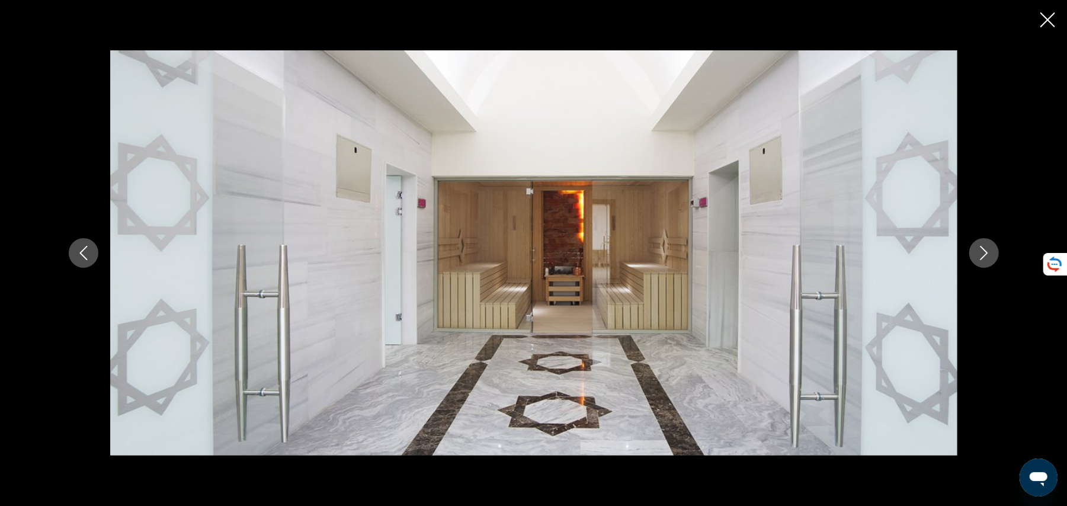
click at [979, 251] on icon "Next image" at bounding box center [984, 253] width 14 height 14
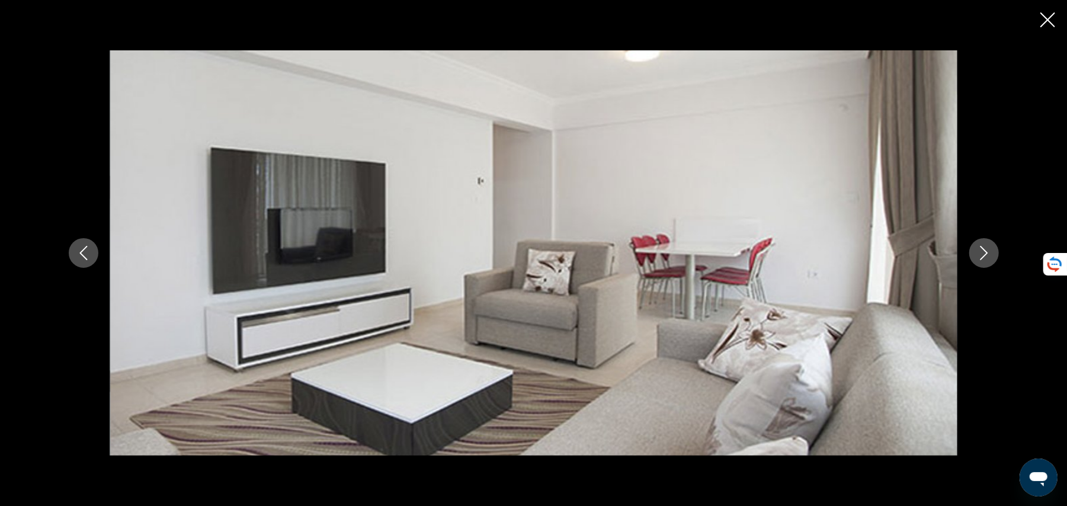
click at [979, 251] on icon "Next image" at bounding box center [984, 253] width 14 height 14
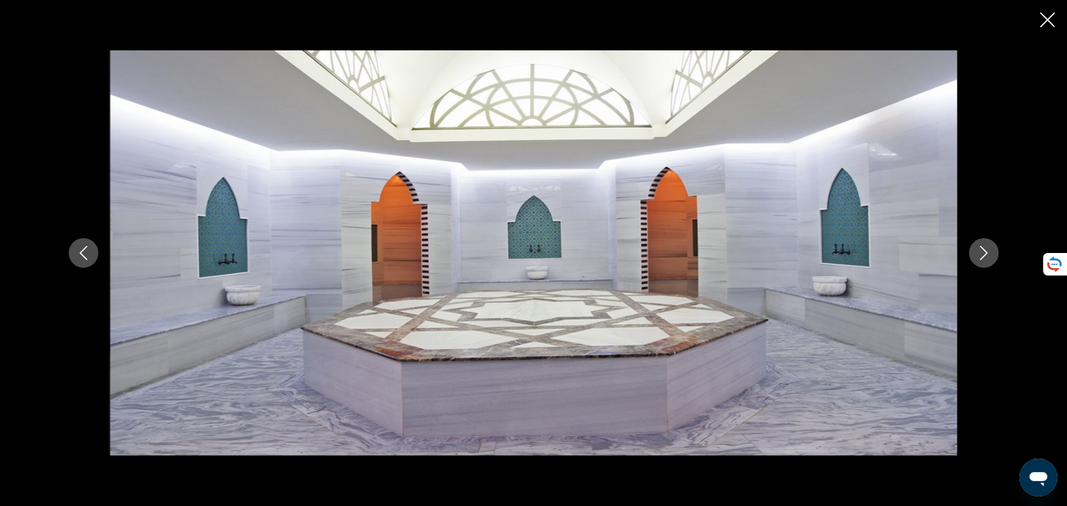
click at [986, 265] on button "Next image" at bounding box center [984, 253] width 30 height 30
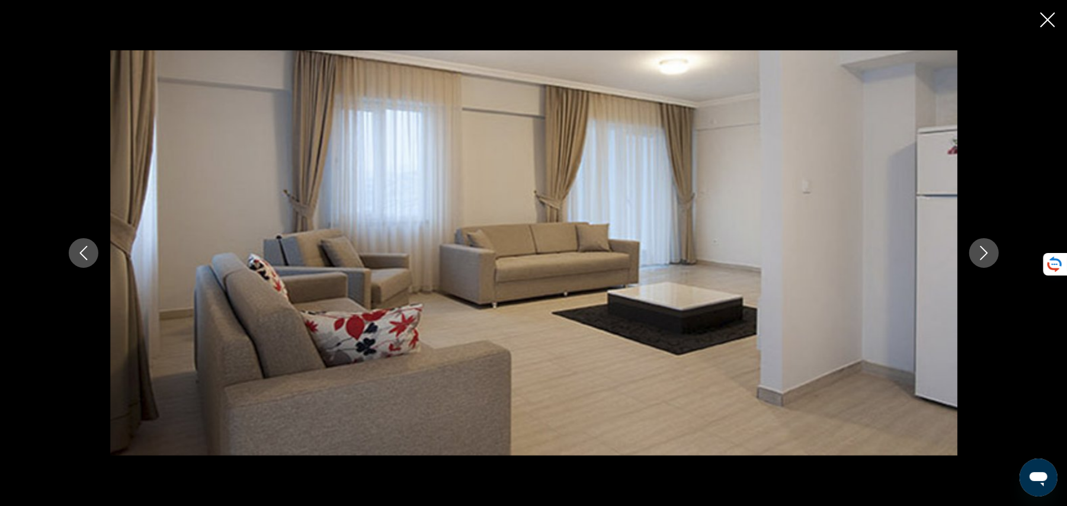
click at [981, 254] on icon "Next image" at bounding box center [984, 253] width 14 height 14
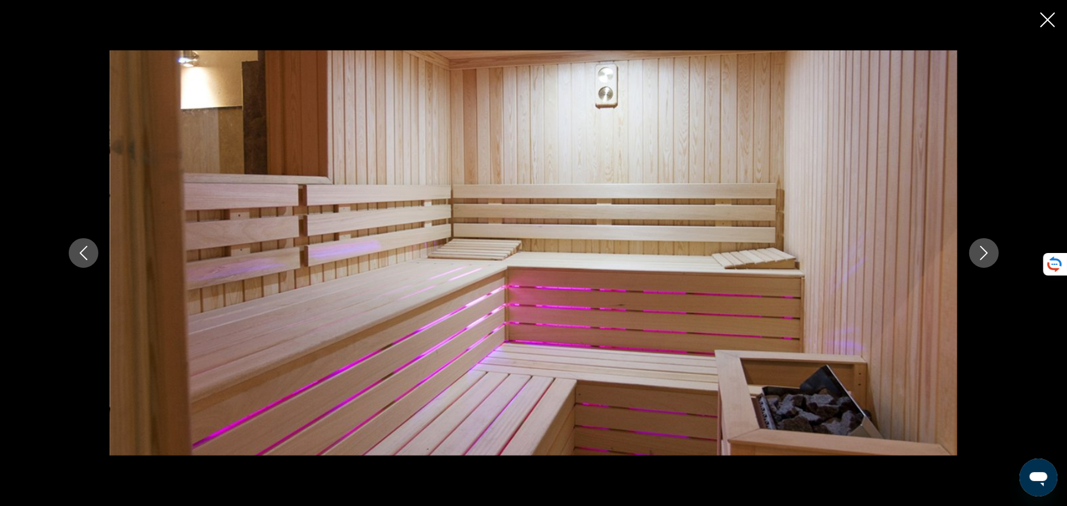
click at [981, 254] on icon "Next image" at bounding box center [984, 253] width 14 height 14
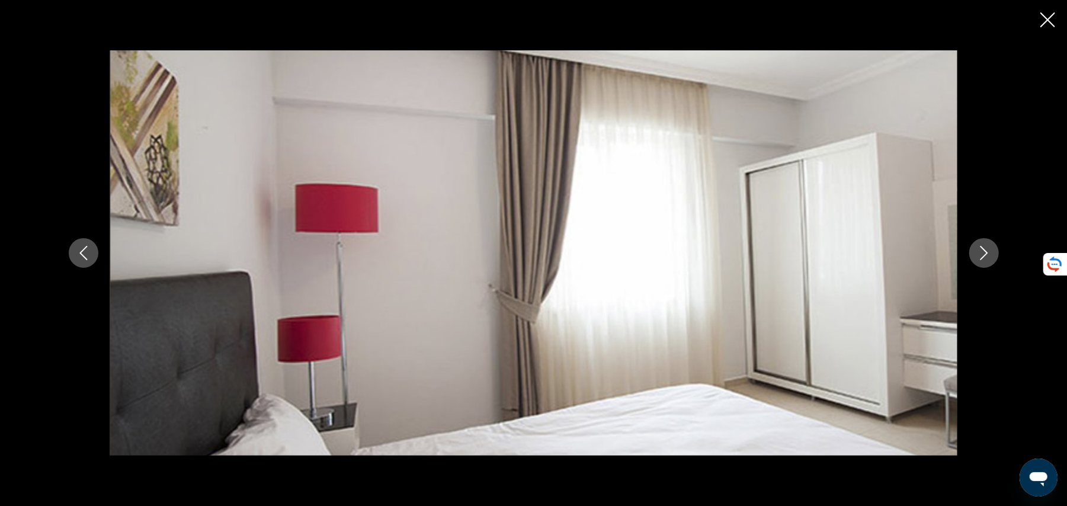
click at [981, 254] on icon "Next image" at bounding box center [984, 253] width 14 height 14
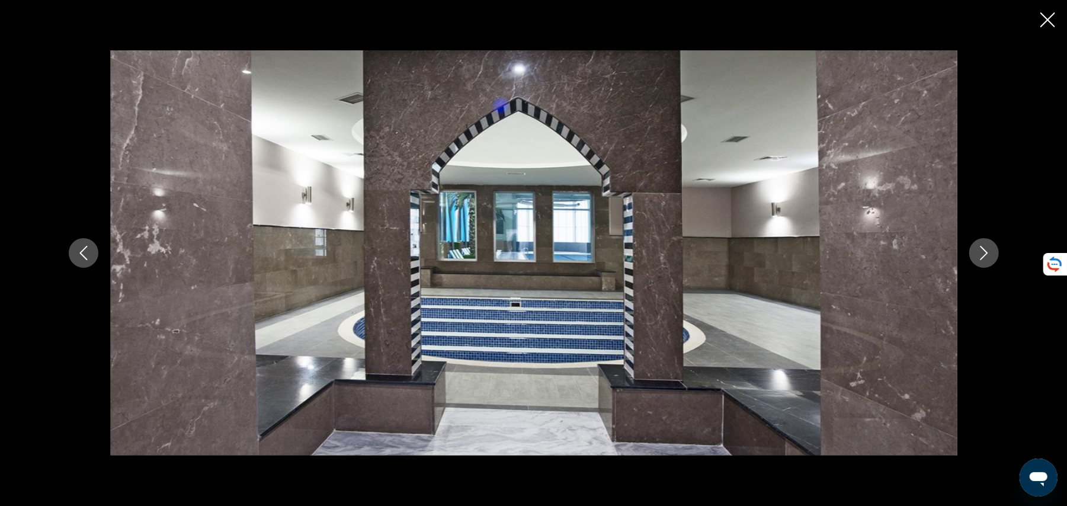
click at [981, 254] on icon "Next image" at bounding box center [984, 253] width 14 height 14
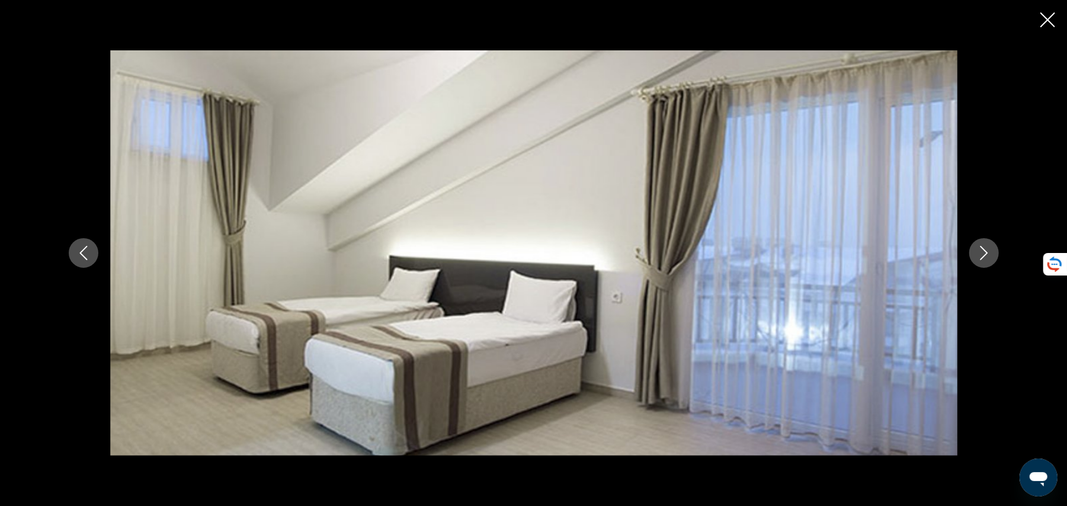
click at [981, 254] on icon "Next image" at bounding box center [984, 253] width 14 height 14
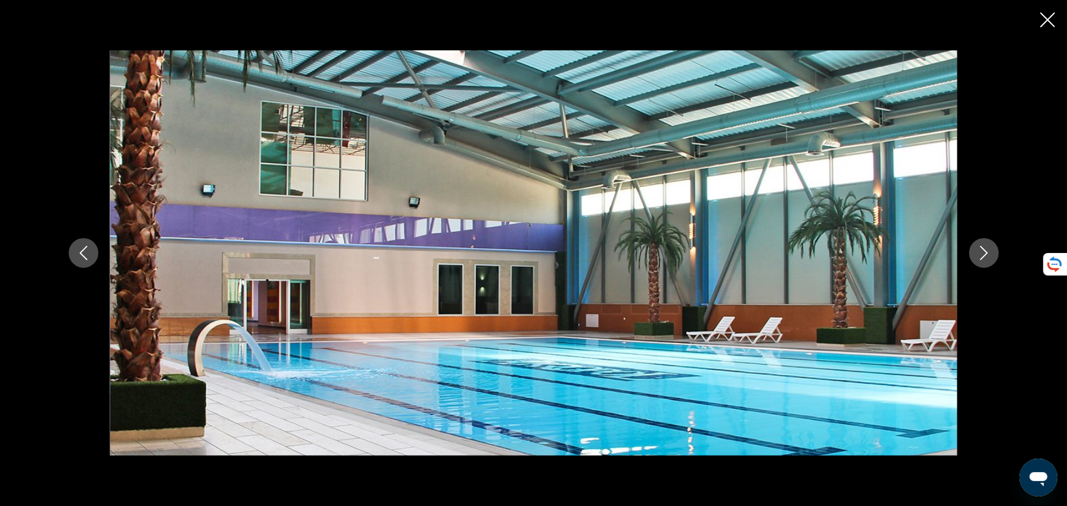
click at [981, 254] on icon "Next image" at bounding box center [984, 253] width 14 height 14
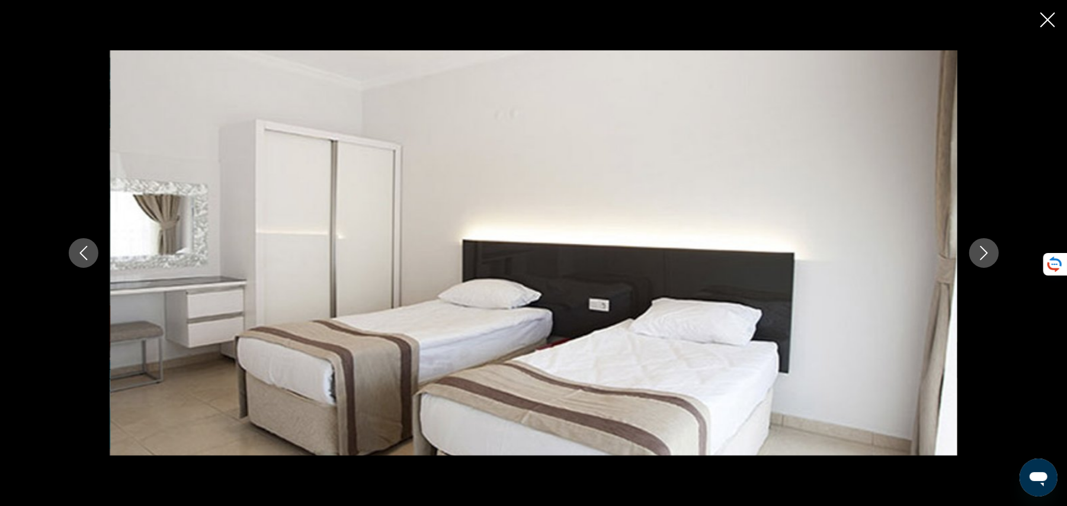
click at [981, 254] on icon "Next image" at bounding box center [984, 253] width 14 height 14
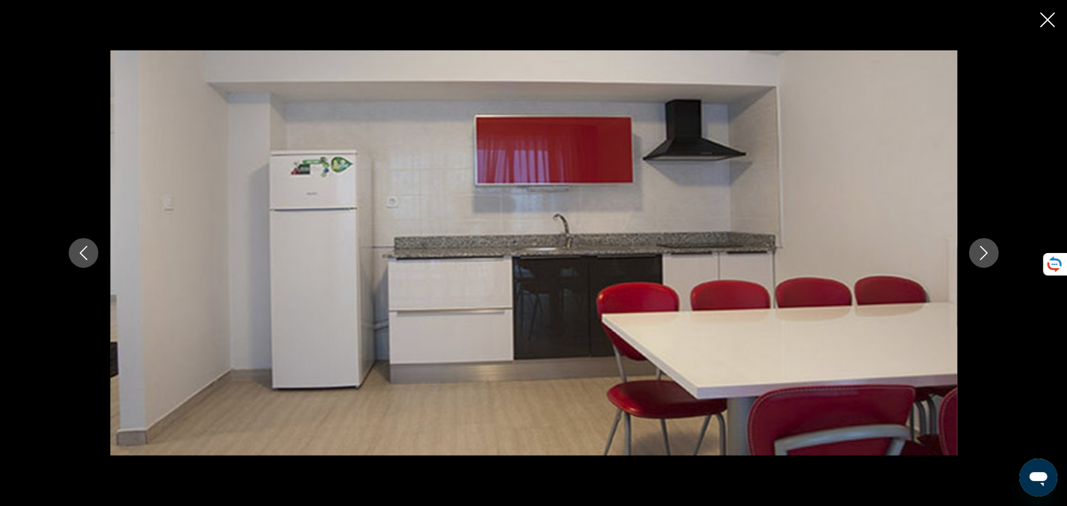
click at [979, 248] on icon "Next image" at bounding box center [984, 253] width 14 height 14
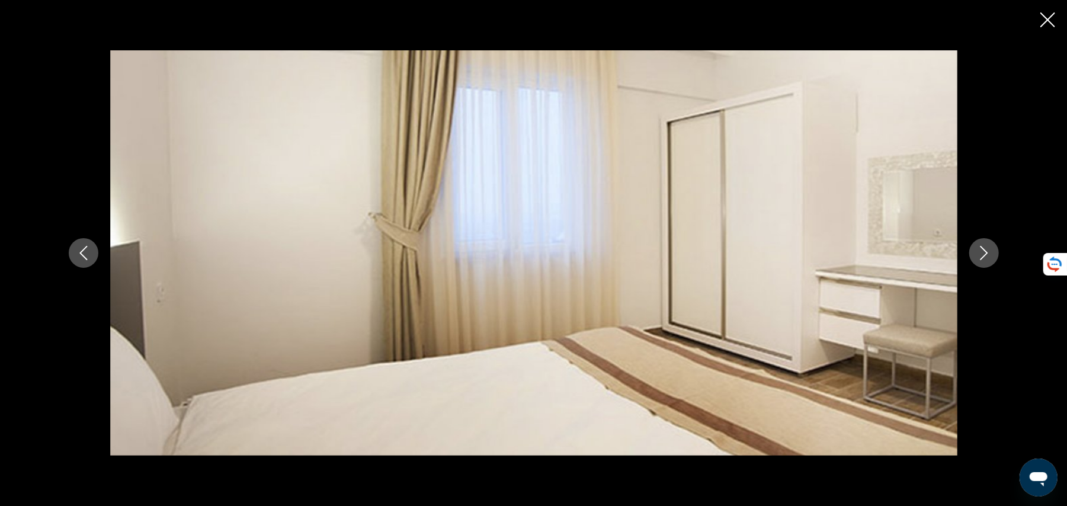
click at [979, 248] on icon "Next image" at bounding box center [984, 253] width 14 height 14
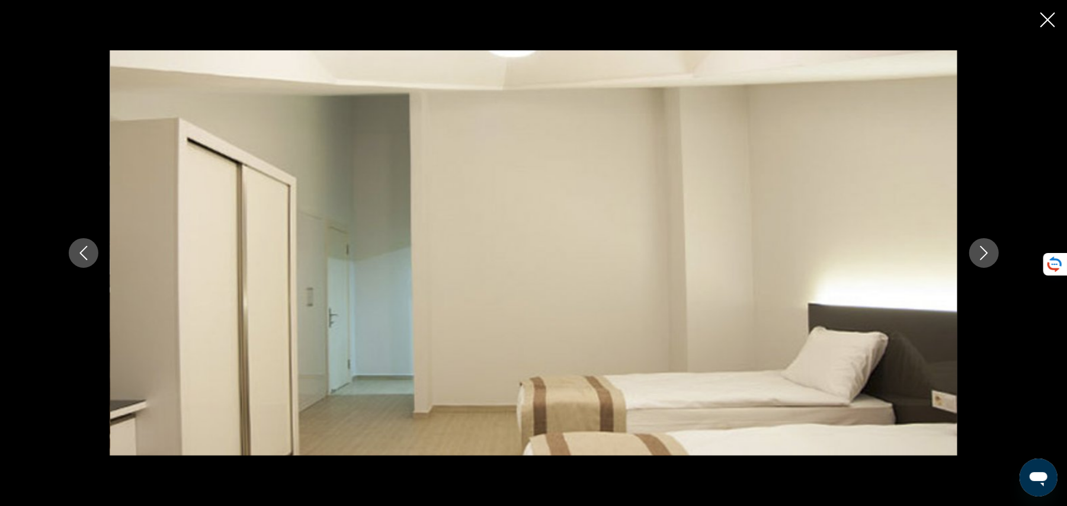
click at [988, 244] on button "Next image" at bounding box center [984, 253] width 30 height 30
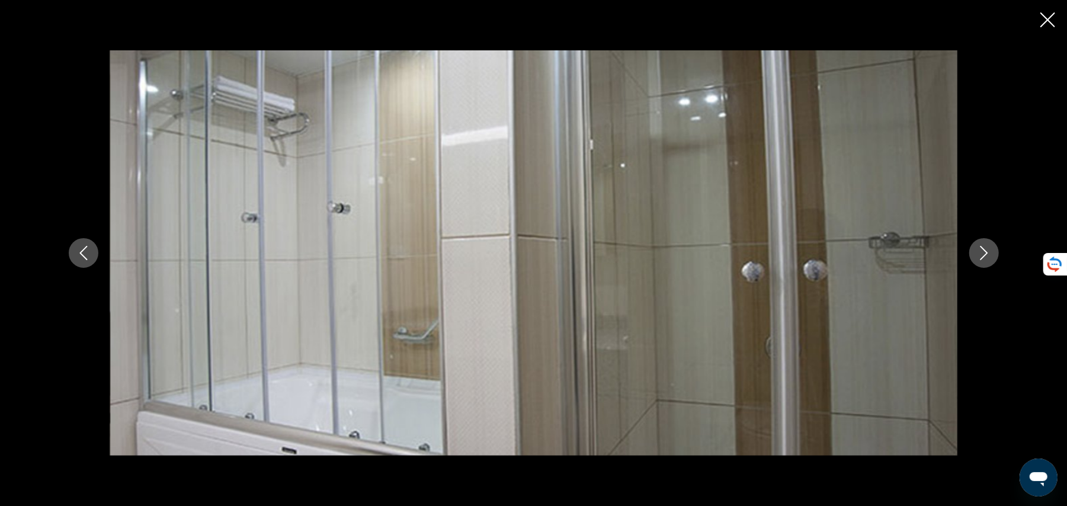
click at [1051, 29] on button "Close slideshow" at bounding box center [1047, 21] width 15 height 18
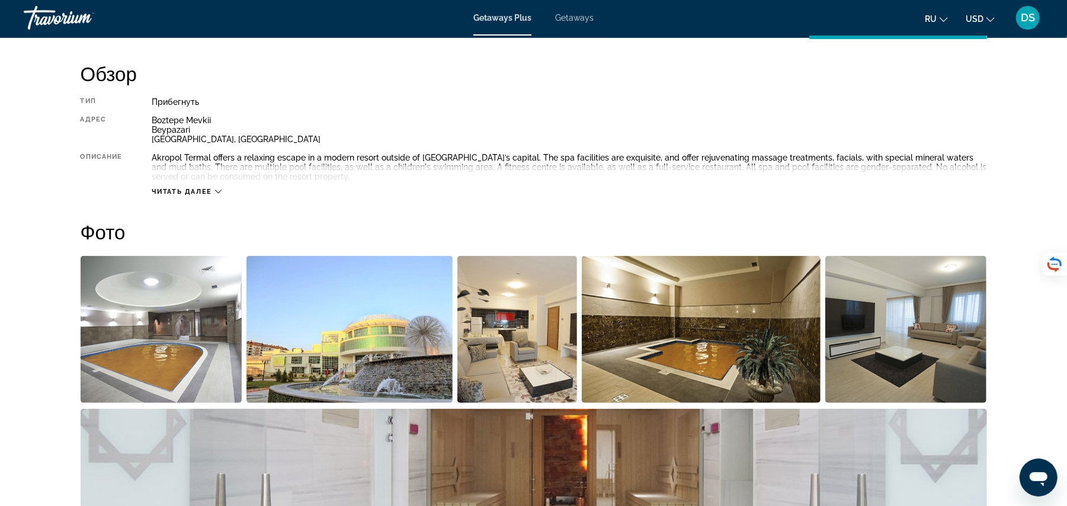
scroll to position [0, 0]
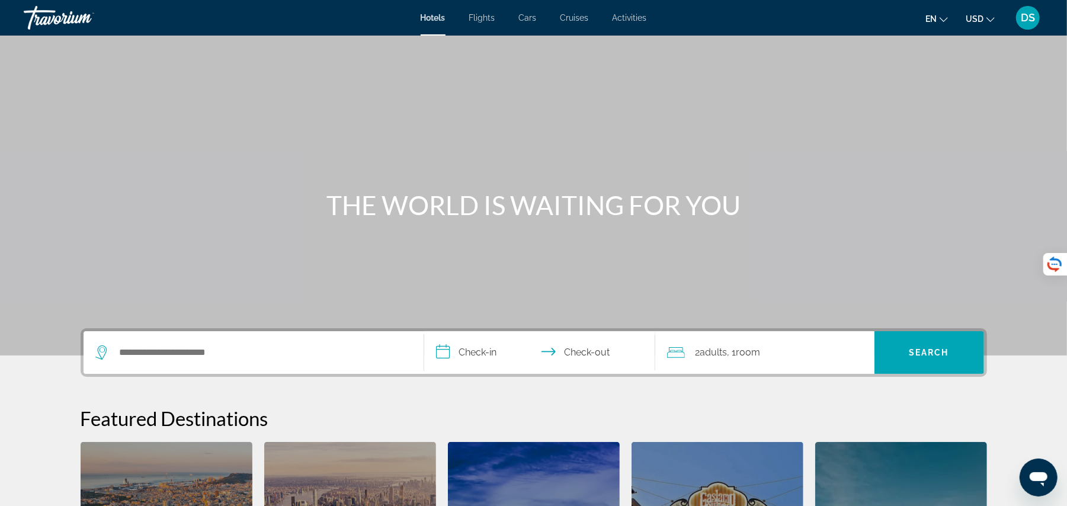
click at [259, 333] on div "Search widget" at bounding box center [253, 352] width 316 height 43
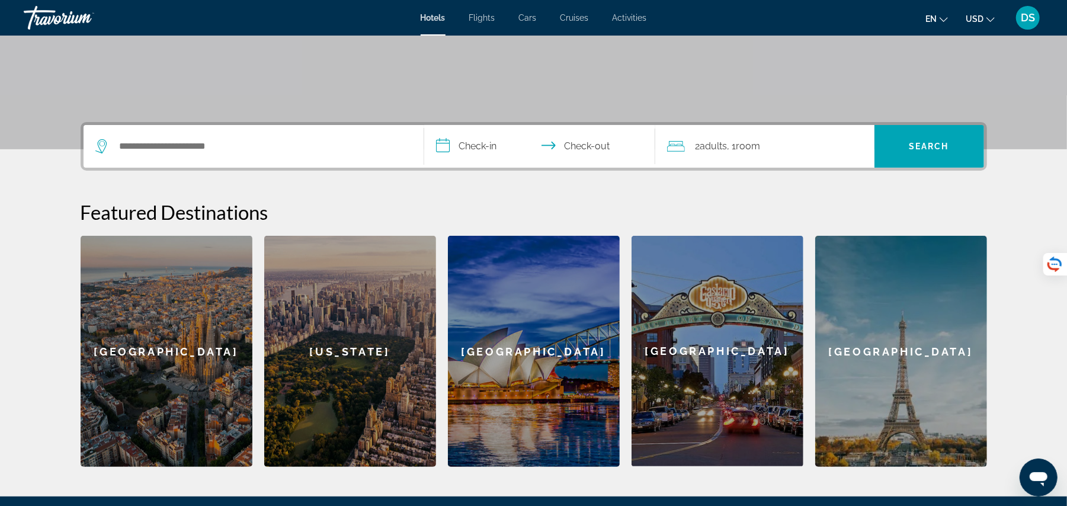
scroll to position [289, 0]
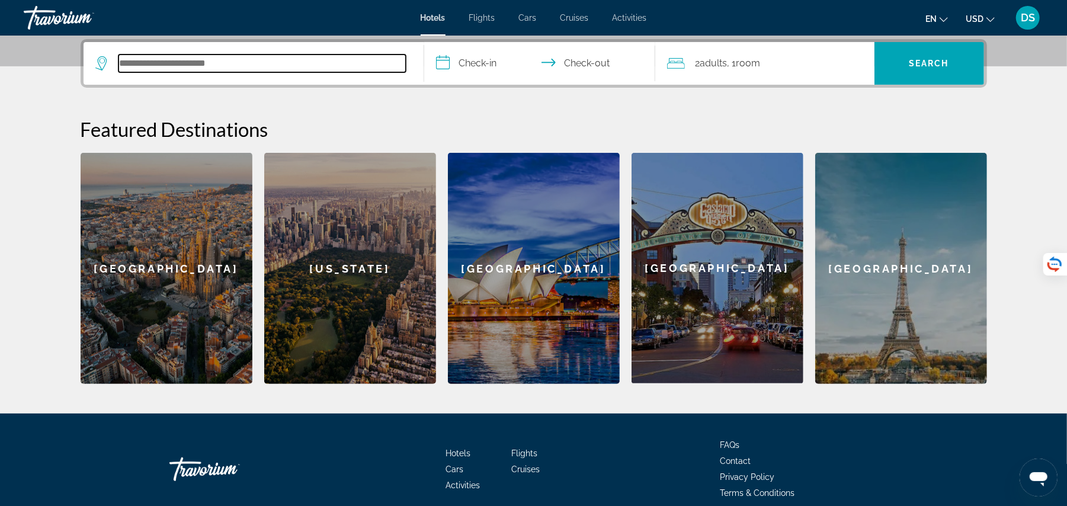
click at [291, 71] on input "Search hotel destination" at bounding box center [261, 63] width 287 height 18
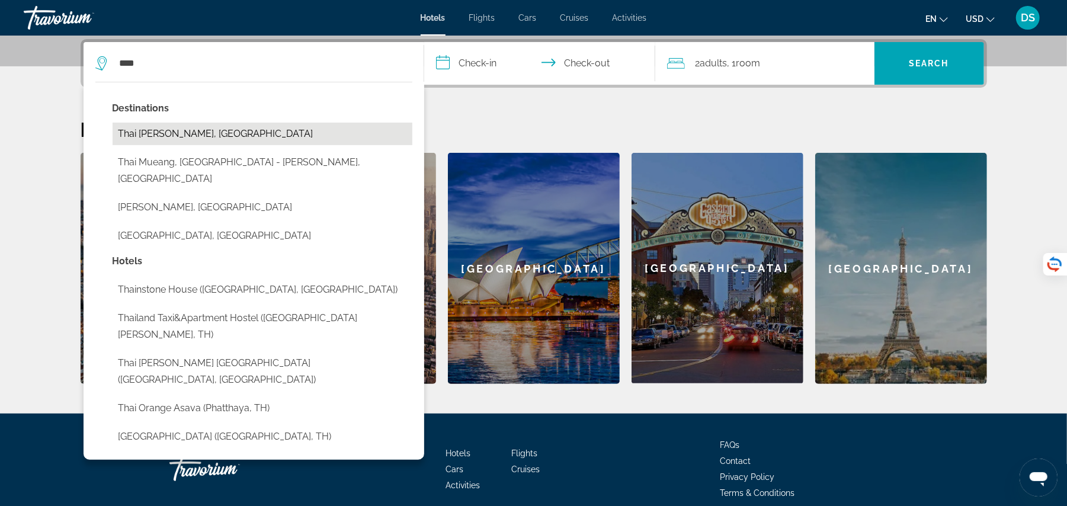
click at [223, 128] on button "Thai [PERSON_NAME], [GEOGRAPHIC_DATA]" at bounding box center [263, 134] width 300 height 23
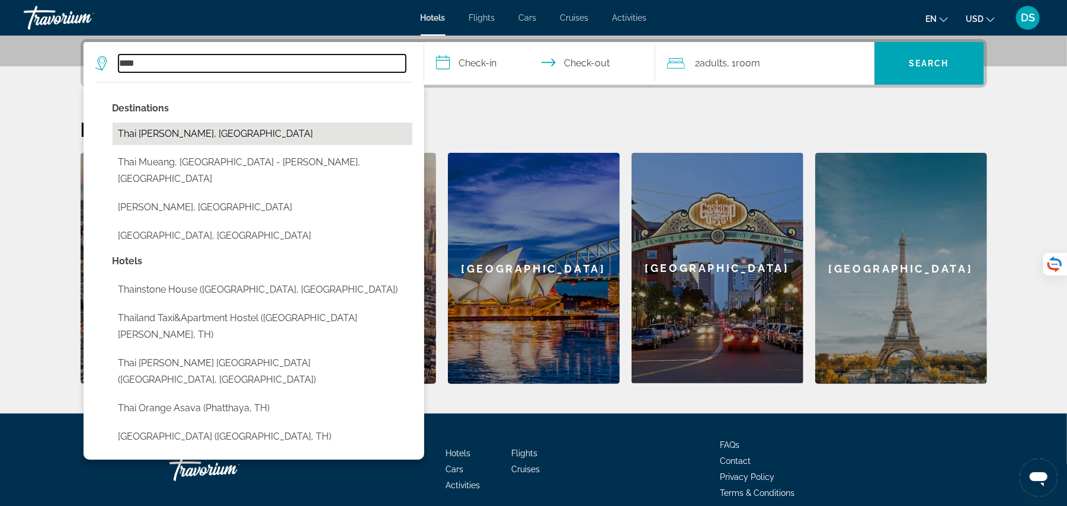
type input "**********"
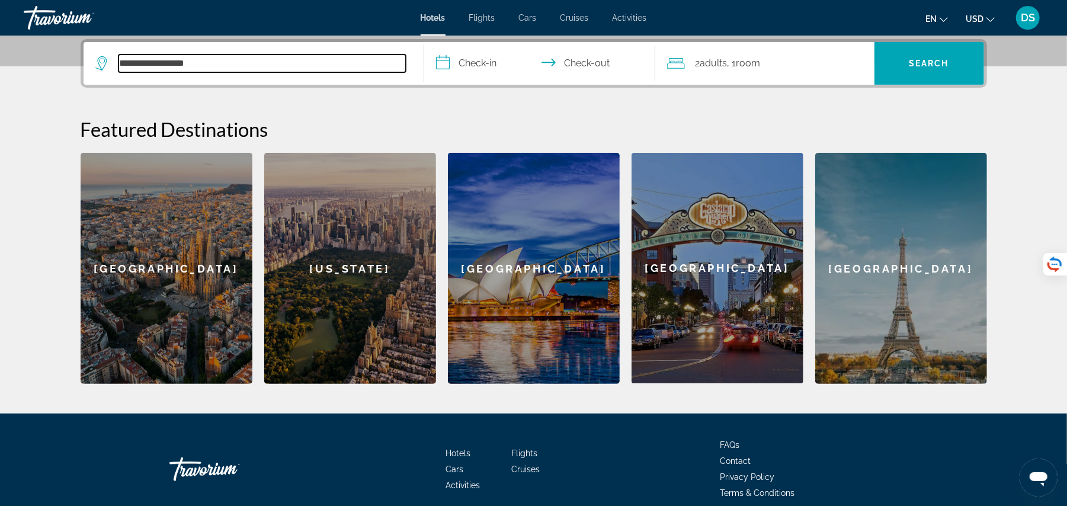
click at [373, 59] on input "**********" at bounding box center [261, 63] width 287 height 18
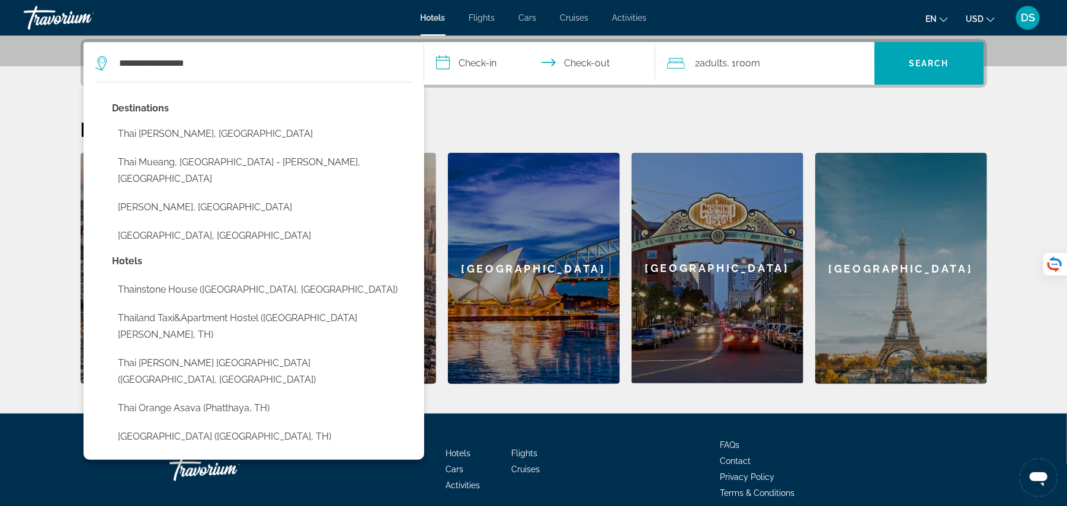
click at [497, 74] on input "**********" at bounding box center [542, 65] width 236 height 46
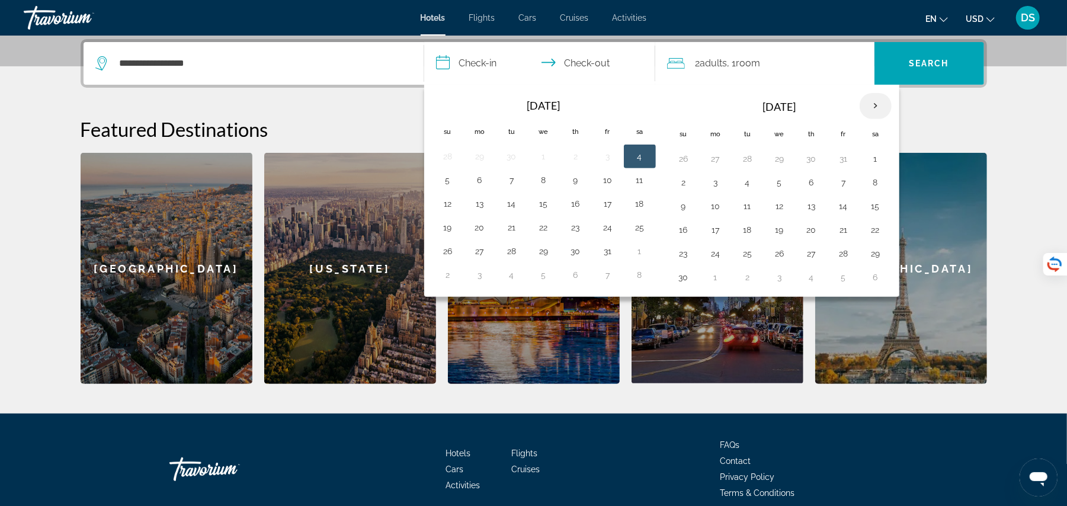
click at [889, 101] on th "Next month" at bounding box center [875, 106] width 32 height 26
click at [884, 112] on th "Next month" at bounding box center [875, 106] width 32 height 26
click at [690, 181] on button "4" at bounding box center [683, 182] width 19 height 17
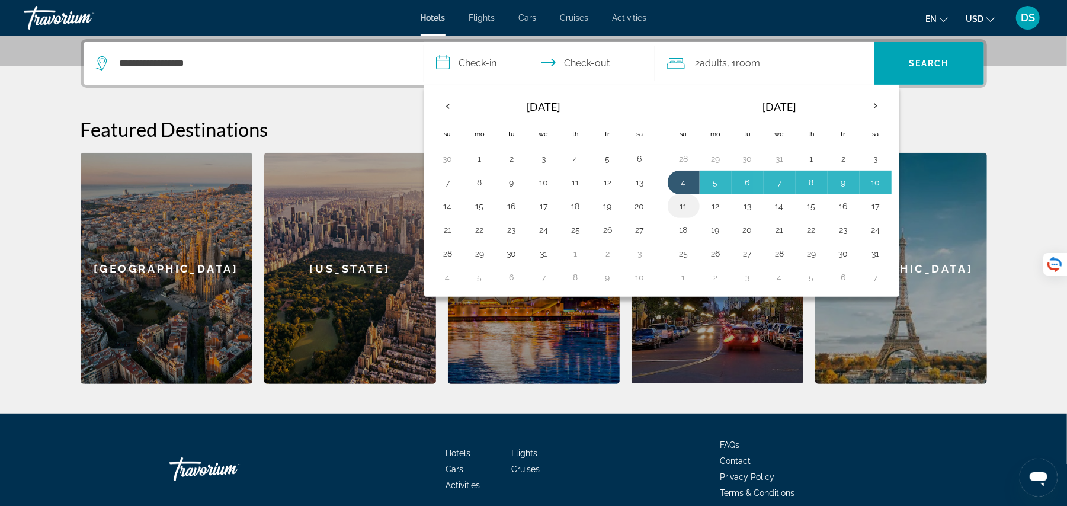
click at [683, 207] on button "11" at bounding box center [683, 206] width 19 height 17
type input "**********"
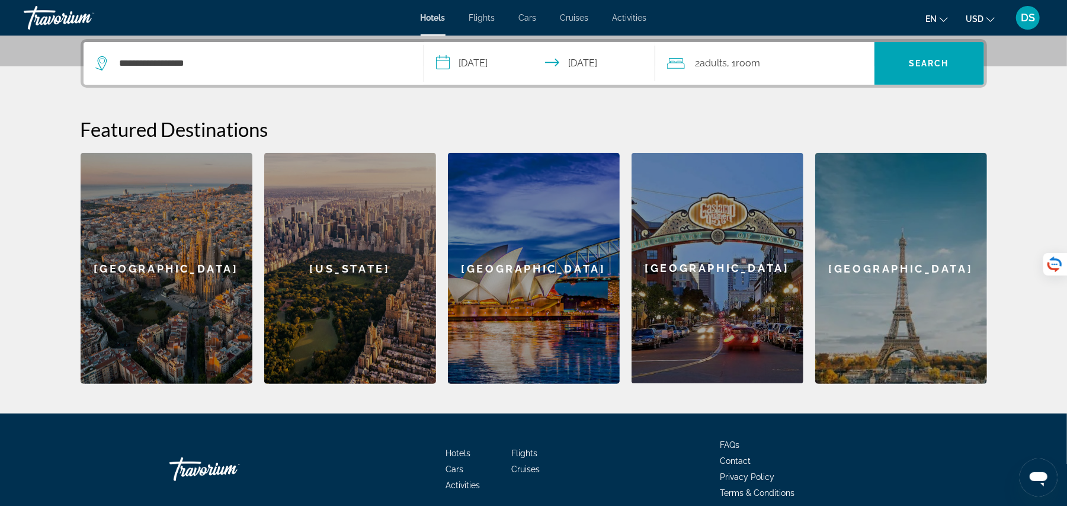
click at [820, 70] on div "2 Adult Adults , 1 Room rooms" at bounding box center [770, 63] width 207 height 17
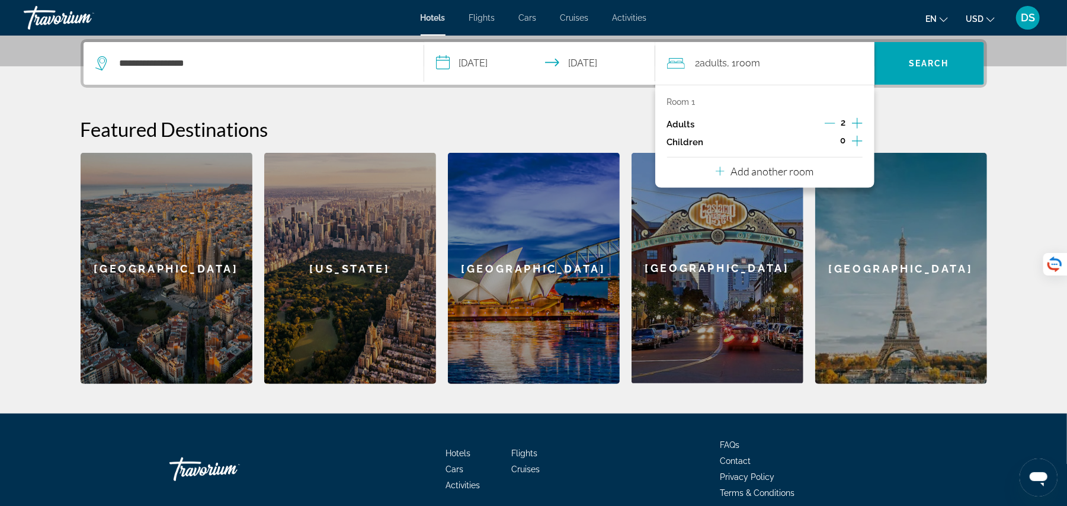
click at [852, 122] on icon "Increment adults" at bounding box center [857, 123] width 11 height 14
click at [949, 62] on span "Search" at bounding box center [928, 63] width 40 height 9
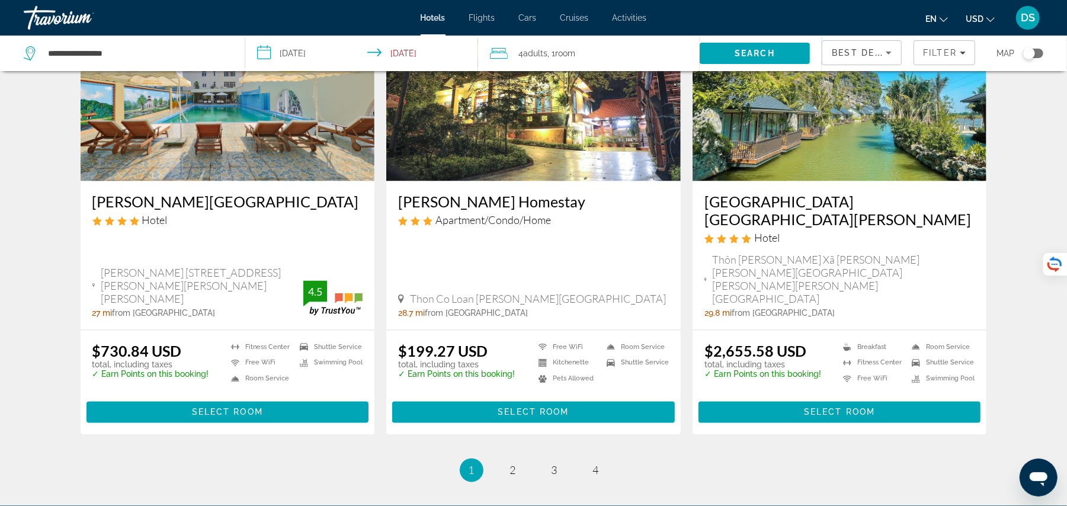
scroll to position [1522, 0]
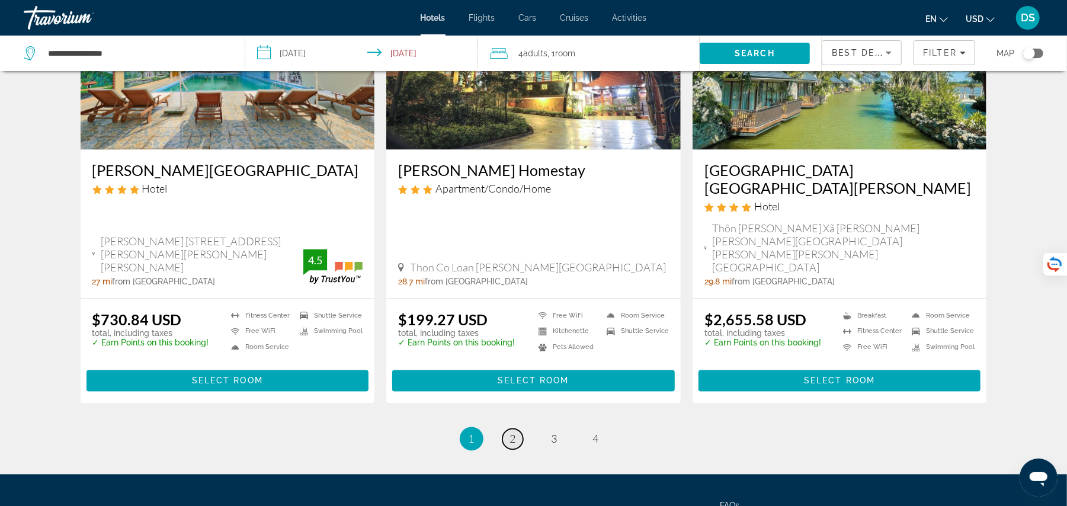
click at [518, 429] on link "page 2" at bounding box center [512, 439] width 21 height 21
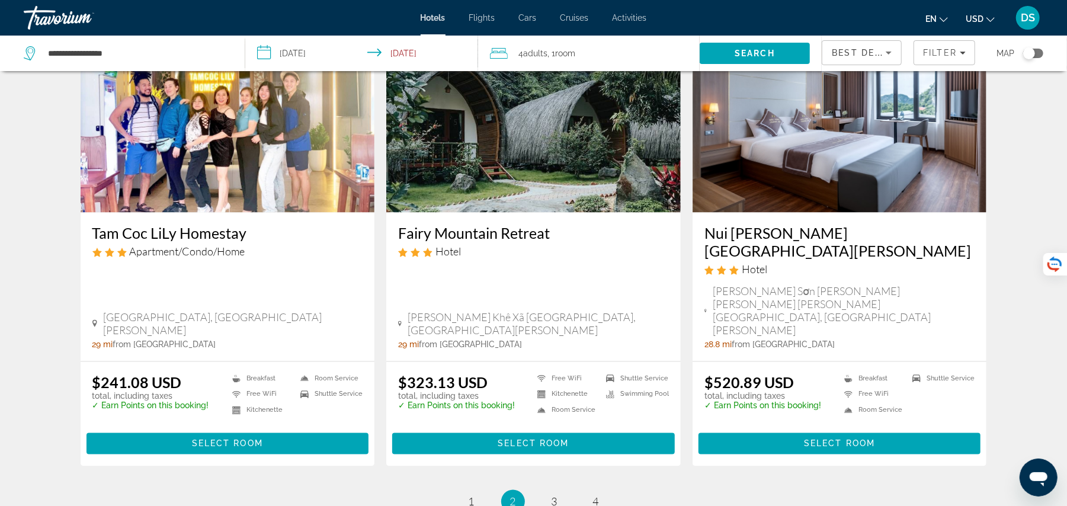
scroll to position [1464, 0]
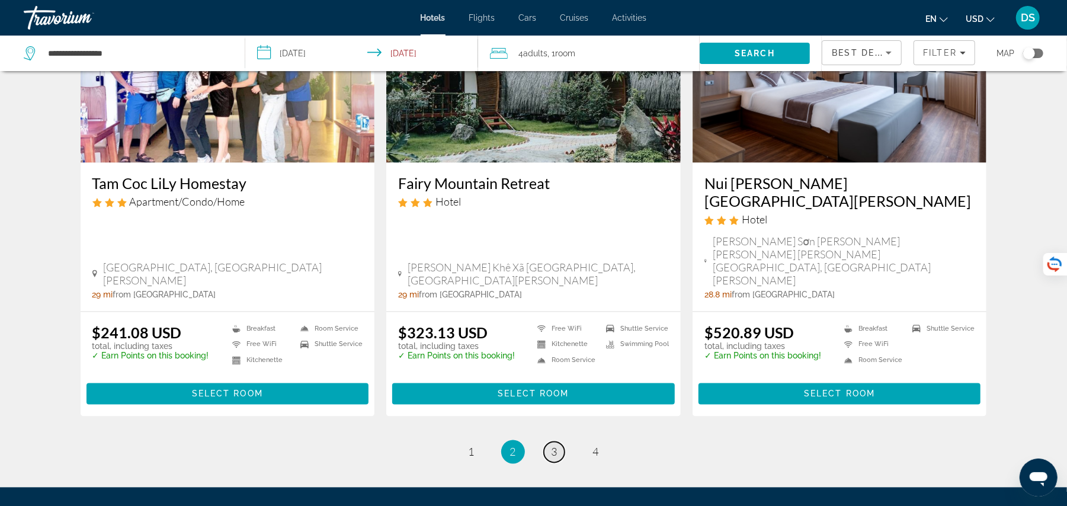
click at [557, 442] on link "page 3" at bounding box center [554, 452] width 21 height 21
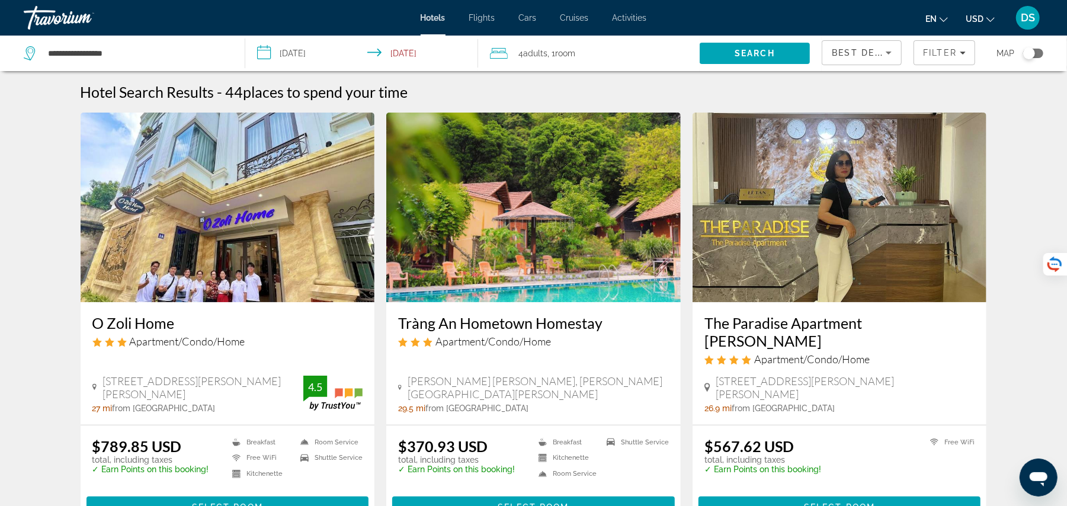
click at [609, 57] on div "4 Adult Adults , 1 Room rooms" at bounding box center [595, 53] width 210 height 17
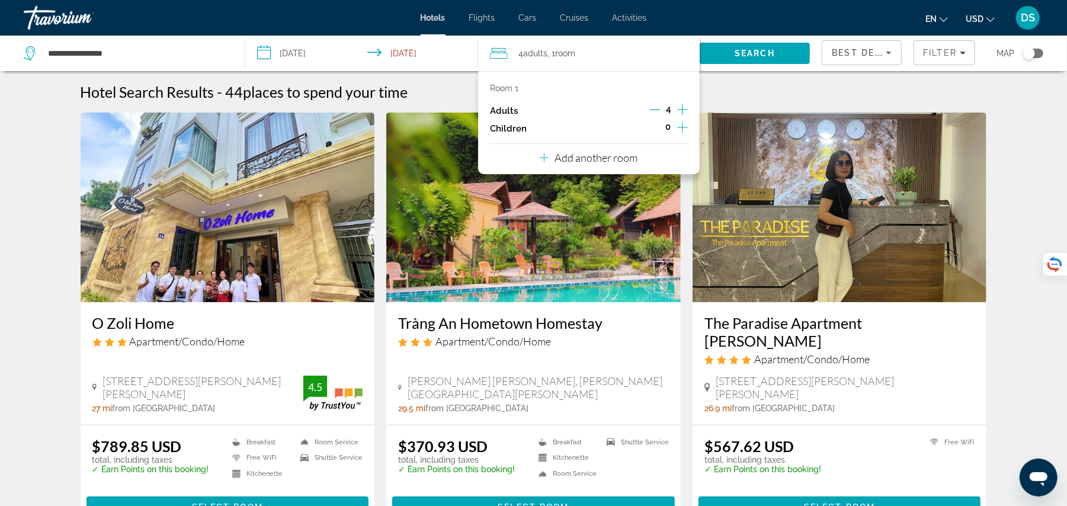
click at [508, 90] on p "Room 1" at bounding box center [504, 87] width 28 height 9
click at [590, 150] on button "Add another room" at bounding box center [588, 156] width 98 height 24
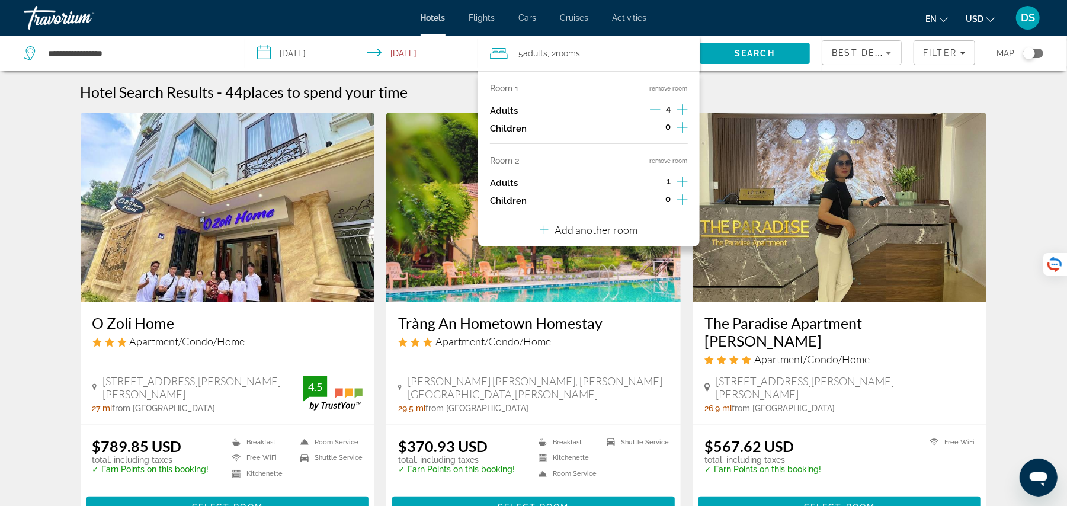
click at [650, 114] on icon "Decrement adults" at bounding box center [655, 109] width 11 height 11
click at [677, 182] on icon "Increment adults" at bounding box center [682, 182] width 11 height 14
click at [760, 57] on span "Search" at bounding box center [754, 53] width 40 height 9
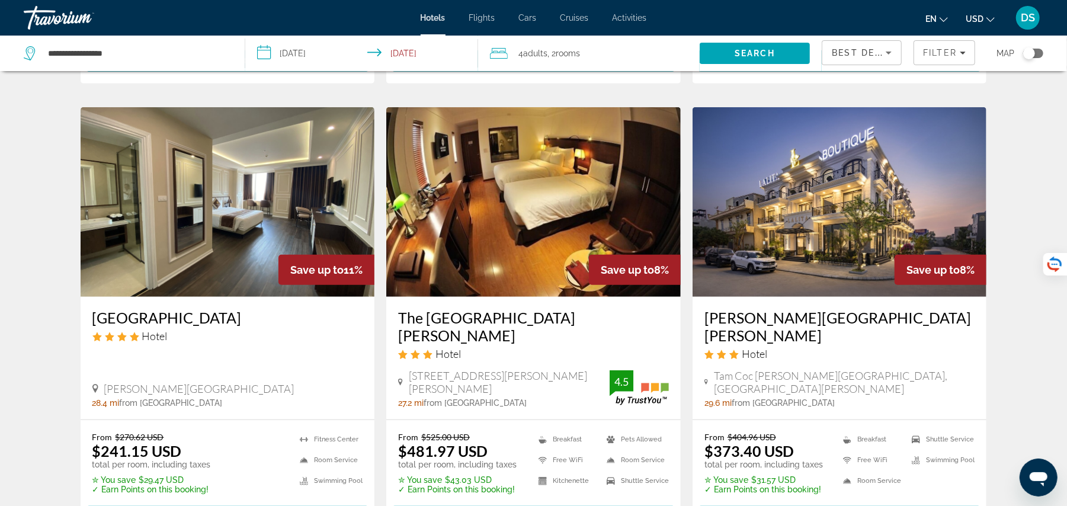
scroll to position [505, 0]
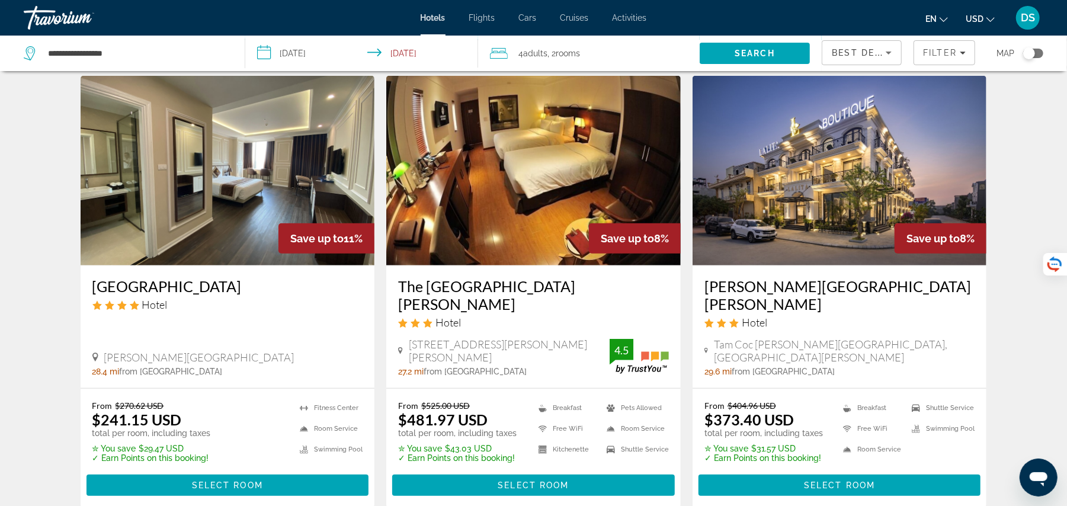
click at [292, 171] on img "Main content" at bounding box center [228, 170] width 294 height 189
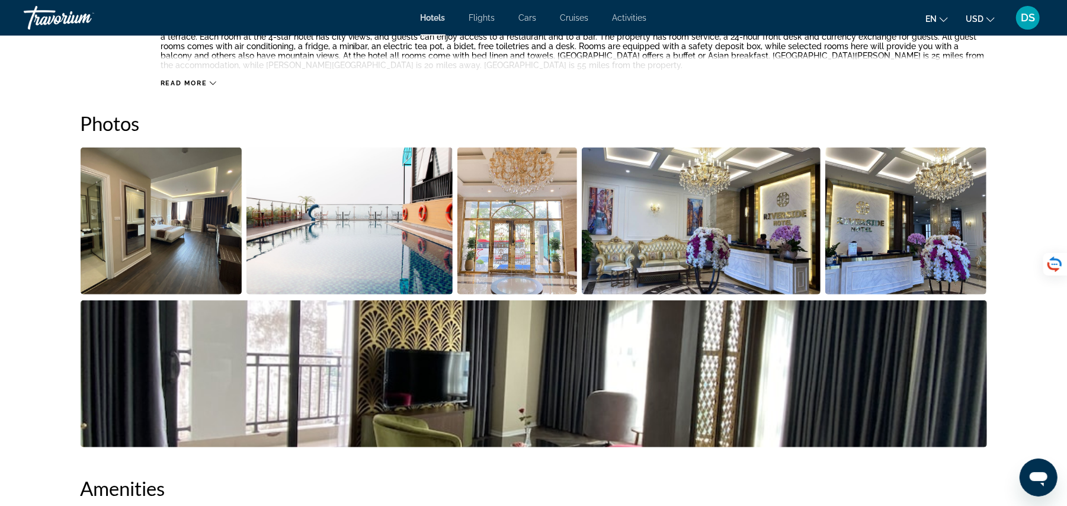
scroll to position [505, 0]
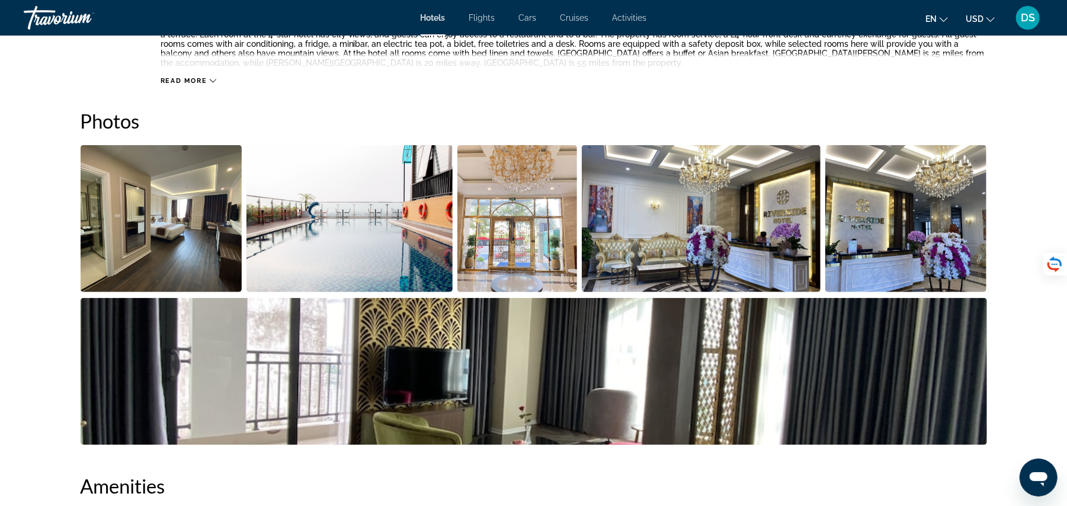
click at [181, 252] on img "Open full-screen image slider" at bounding box center [162, 218] width 162 height 147
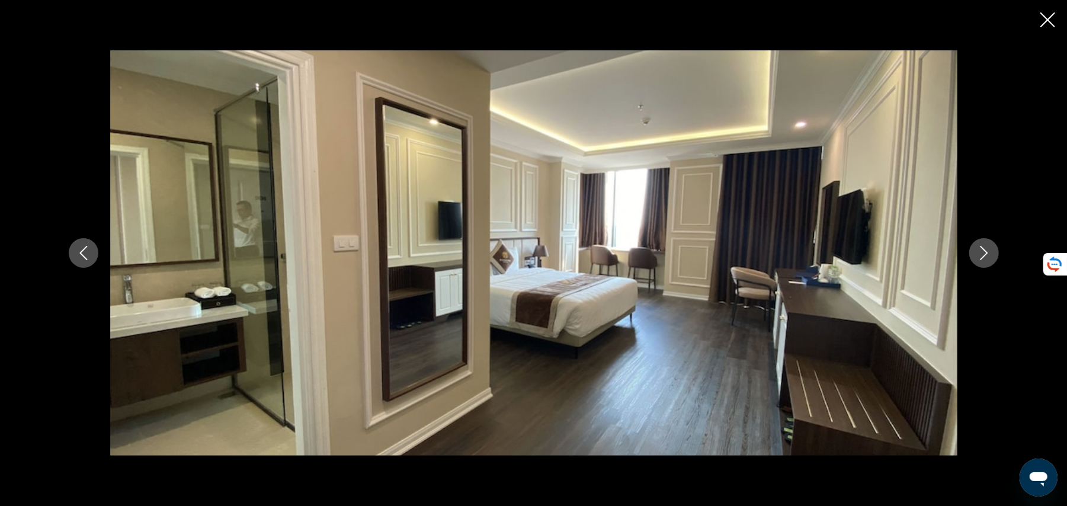
click at [972, 252] on button "Next image" at bounding box center [984, 253] width 30 height 30
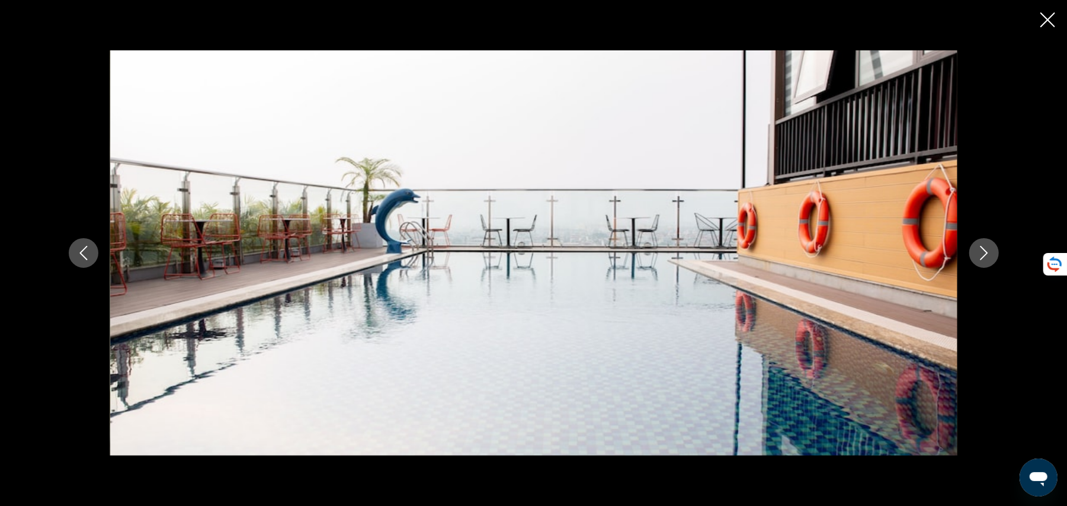
click at [972, 252] on button "Next image" at bounding box center [984, 253] width 30 height 30
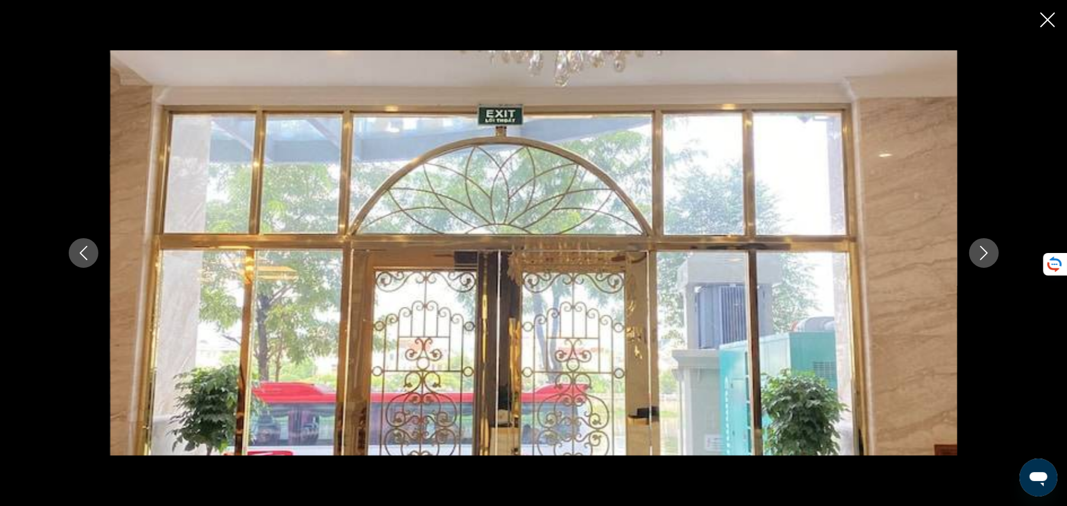
click at [972, 252] on button "Next image" at bounding box center [984, 253] width 30 height 30
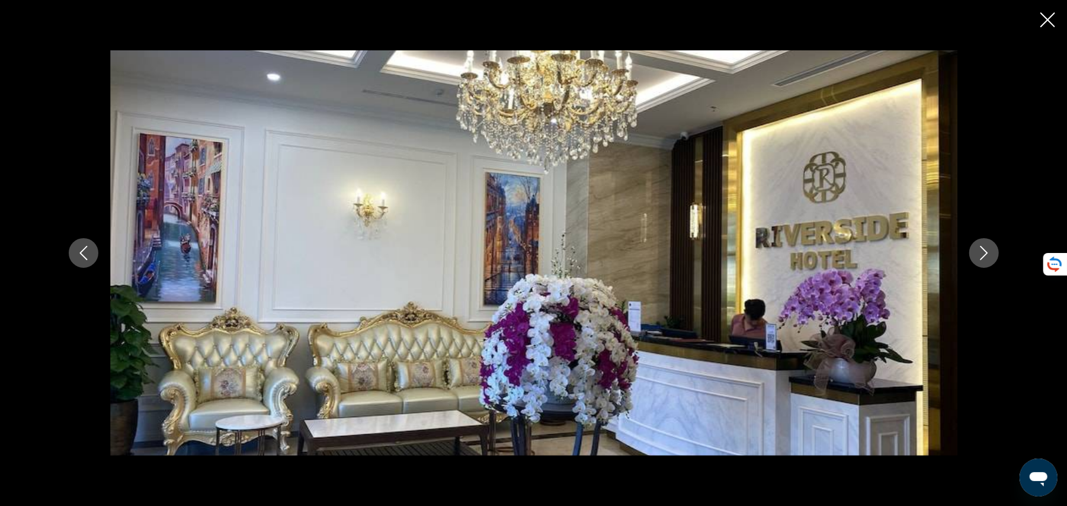
click at [972, 252] on button "Next image" at bounding box center [984, 253] width 30 height 30
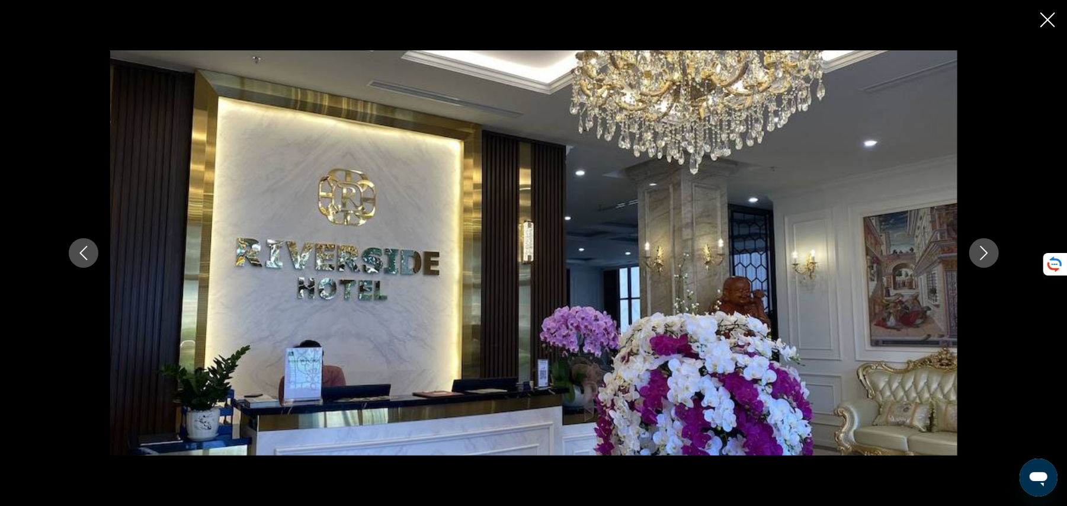
click at [972, 252] on button "Next image" at bounding box center [984, 253] width 30 height 30
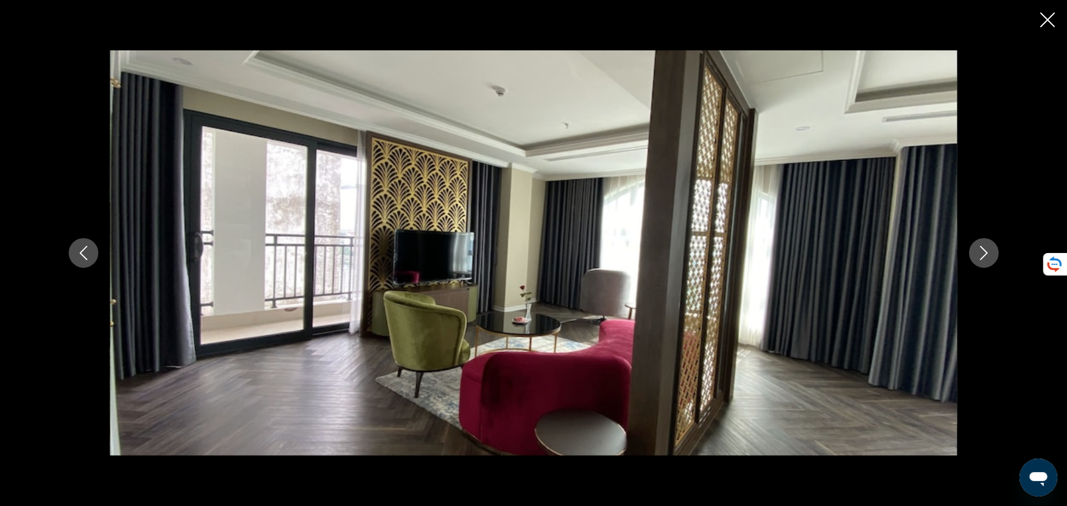
click at [972, 252] on button "Next image" at bounding box center [984, 253] width 30 height 30
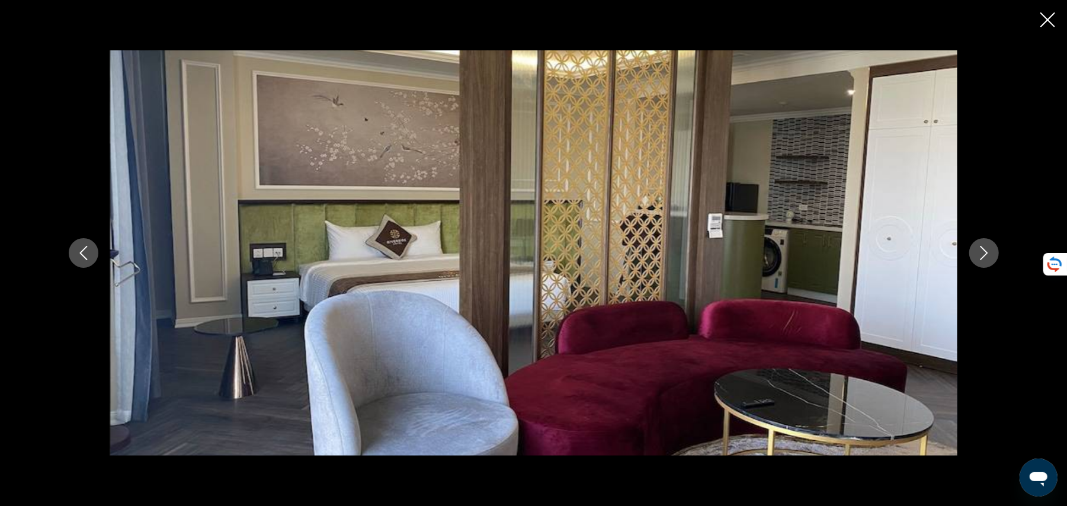
click at [972, 252] on button "Next image" at bounding box center [984, 253] width 30 height 30
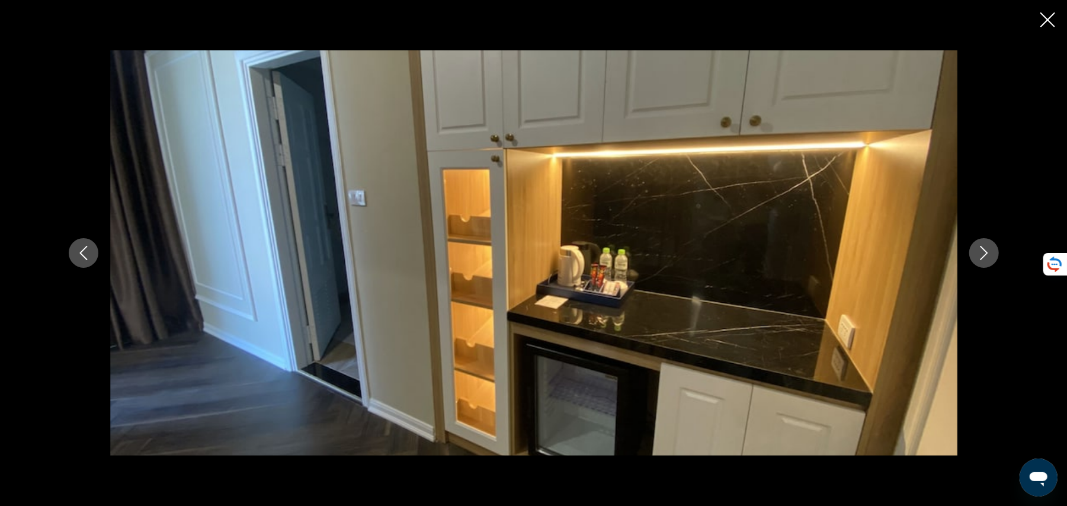
click at [975, 250] on button "Next image" at bounding box center [984, 253] width 30 height 30
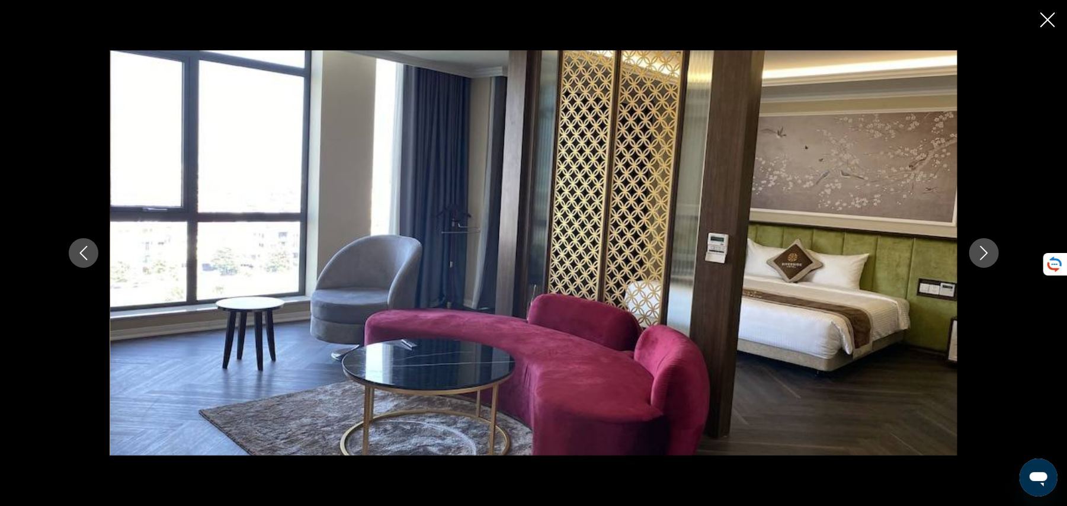
click at [975, 250] on button "Next image" at bounding box center [984, 253] width 30 height 30
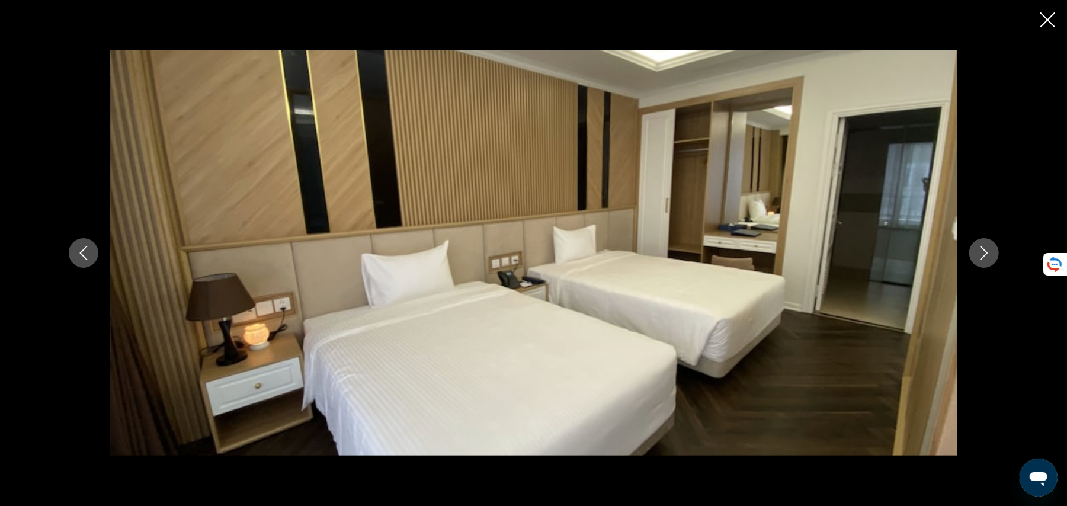
click at [1046, 24] on icon "Close slideshow" at bounding box center [1047, 19] width 15 height 15
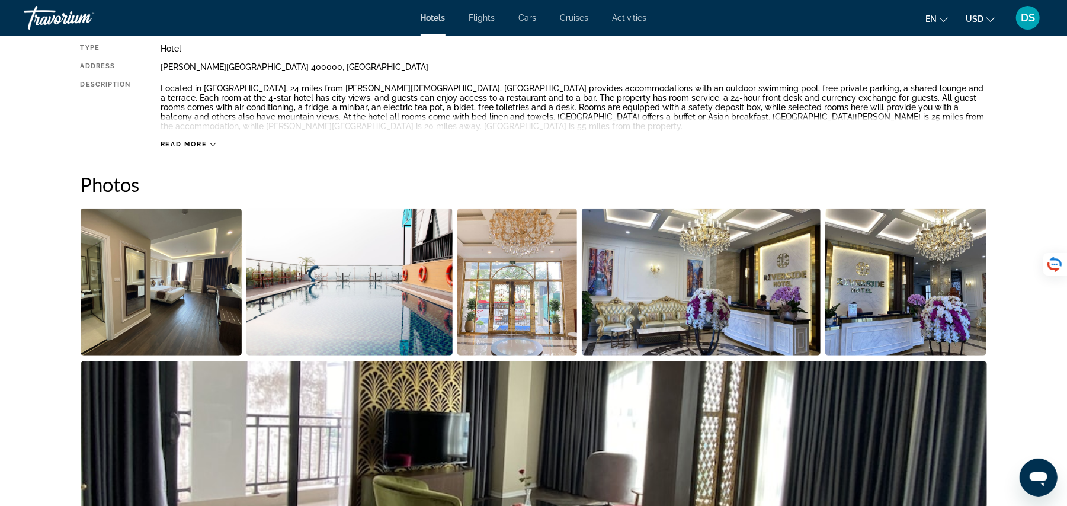
scroll to position [347, 0]
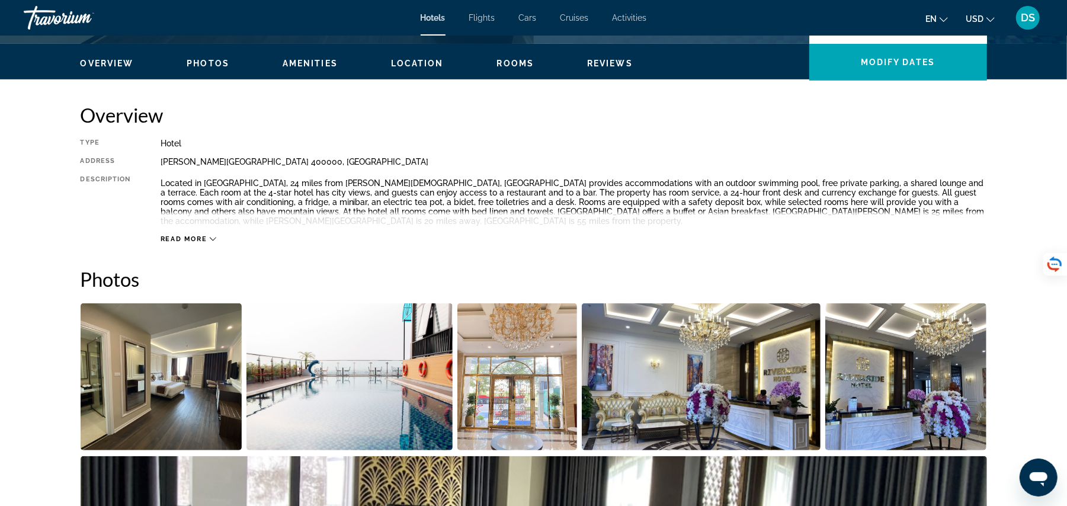
click at [202, 226] on div "Read more" at bounding box center [573, 227] width 826 height 33
click at [204, 238] on span "Read more" at bounding box center [183, 239] width 47 height 8
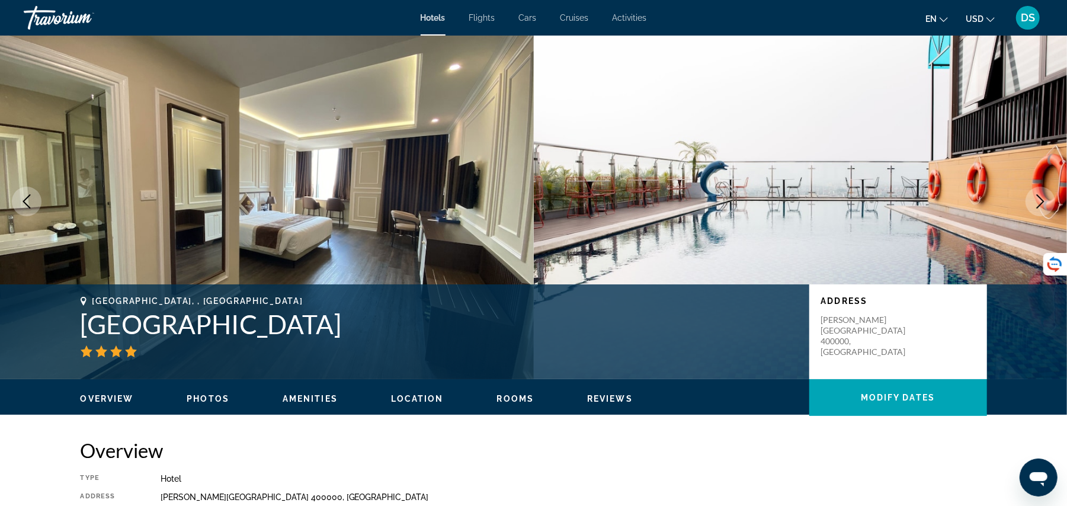
scroll to position [0, 0]
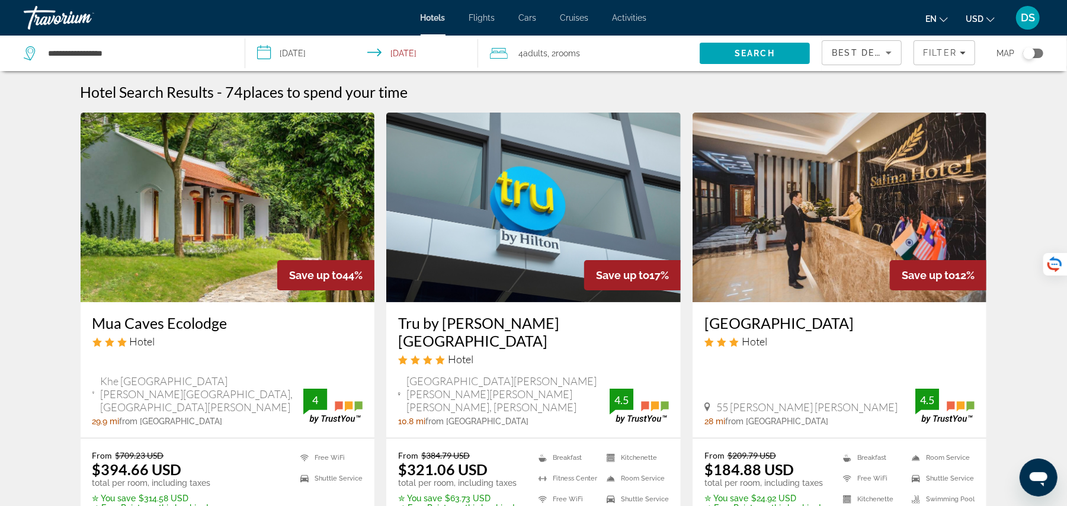
click at [115, 43] on div "**********" at bounding box center [128, 54] width 209 height 36
click at [147, 62] on input "**********" at bounding box center [137, 53] width 180 height 18
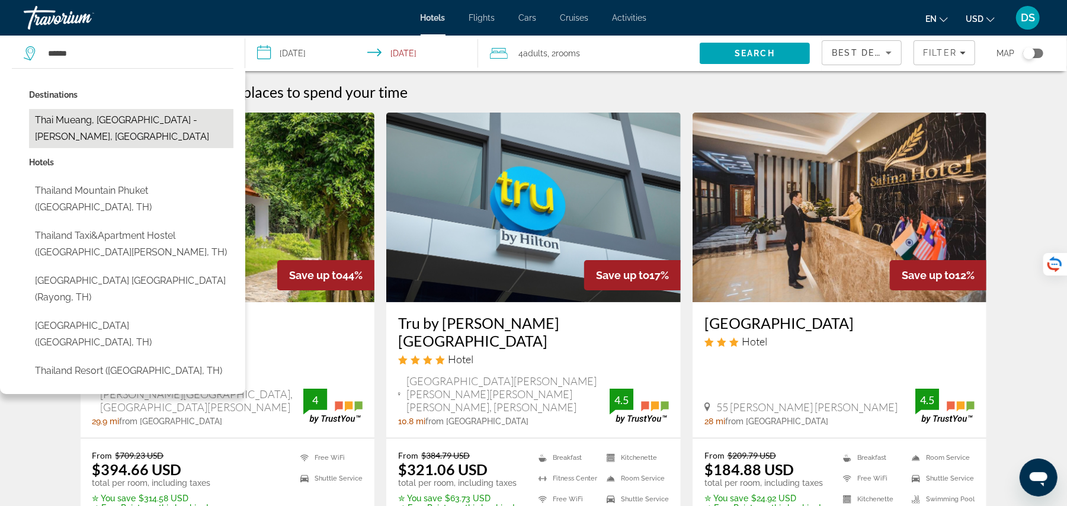
click at [150, 117] on button "Thai Mueang, [GEOGRAPHIC_DATA] - [PERSON_NAME], [GEOGRAPHIC_DATA]" at bounding box center [131, 128] width 204 height 39
type input "**********"
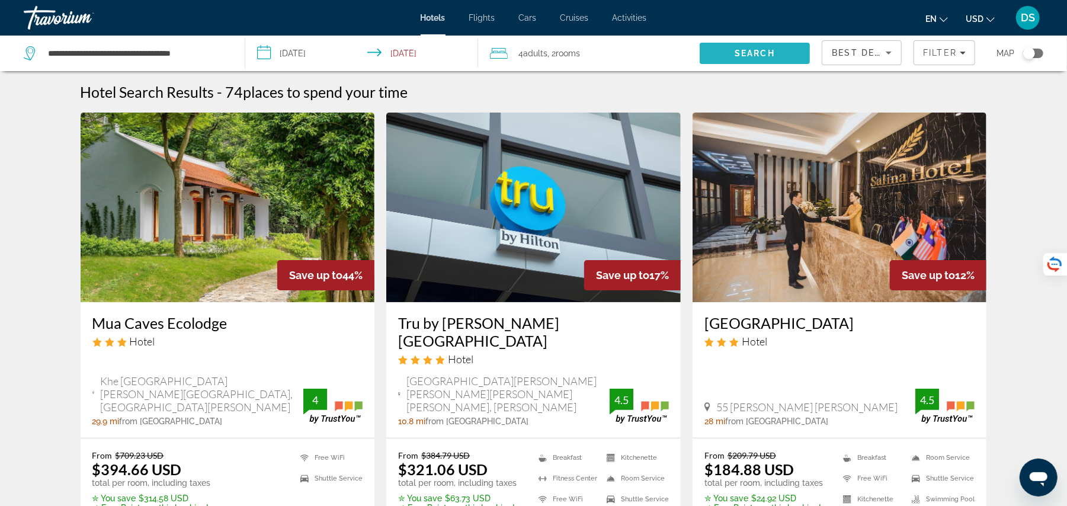
click at [772, 46] on span "Search" at bounding box center [754, 53] width 111 height 28
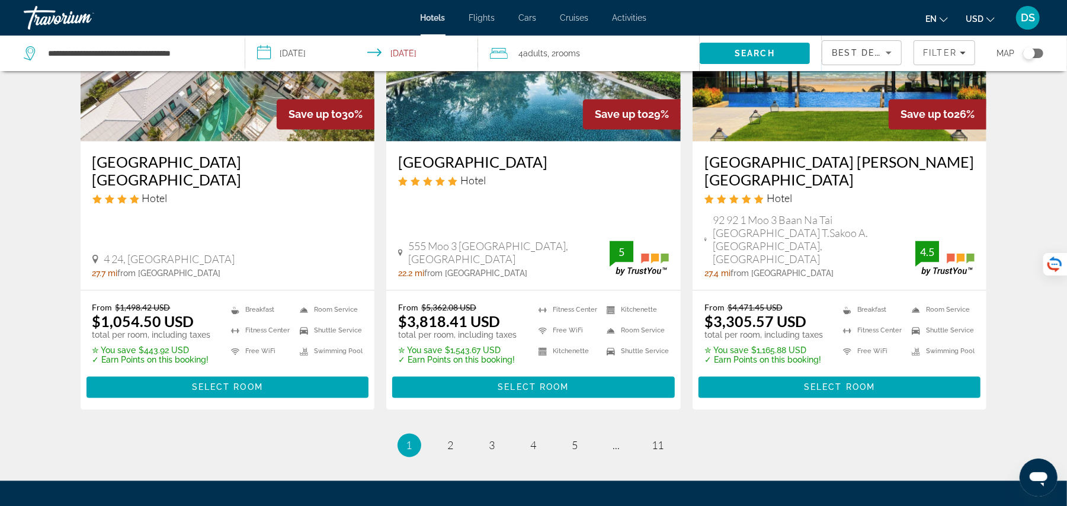
scroll to position [1585, 0]
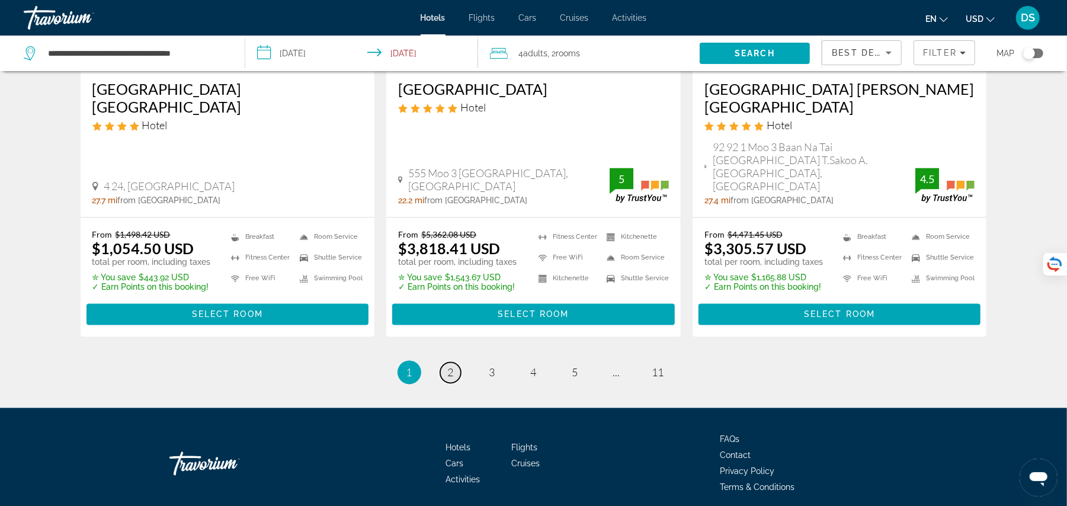
click at [451, 366] on span "2" at bounding box center [451, 372] width 6 height 13
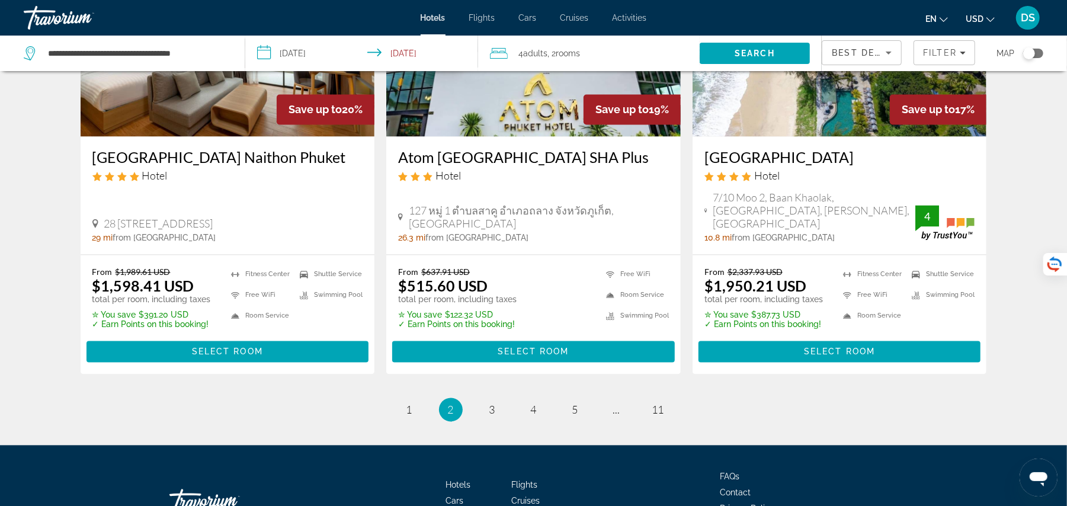
scroll to position [1567, 0]
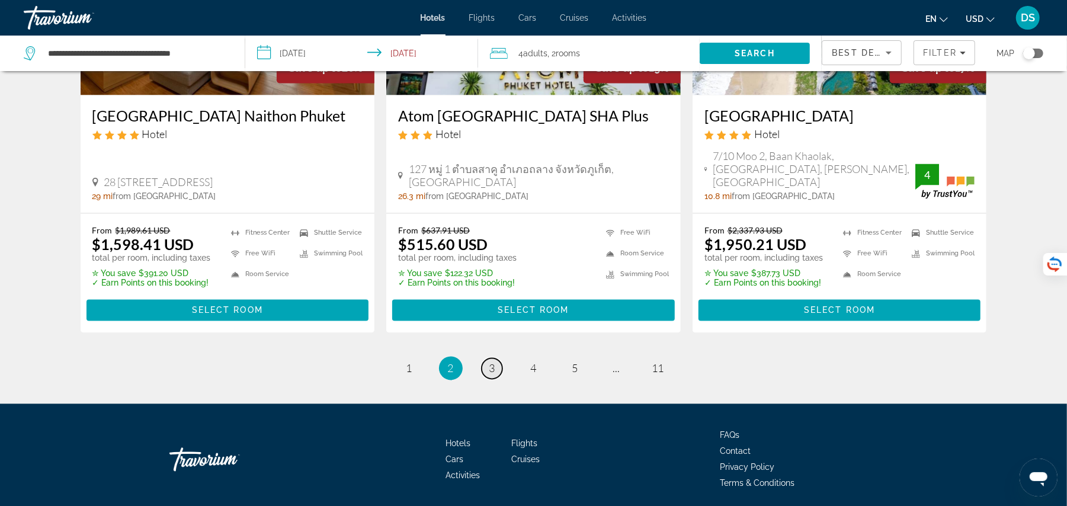
click at [492, 362] on span "3" at bounding box center [492, 368] width 6 height 13
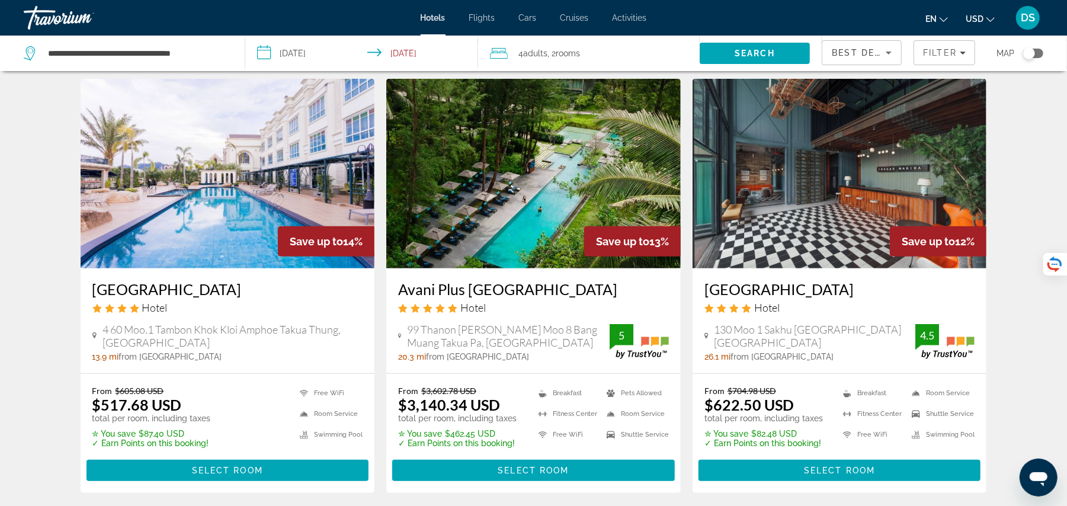
scroll to position [474, 0]
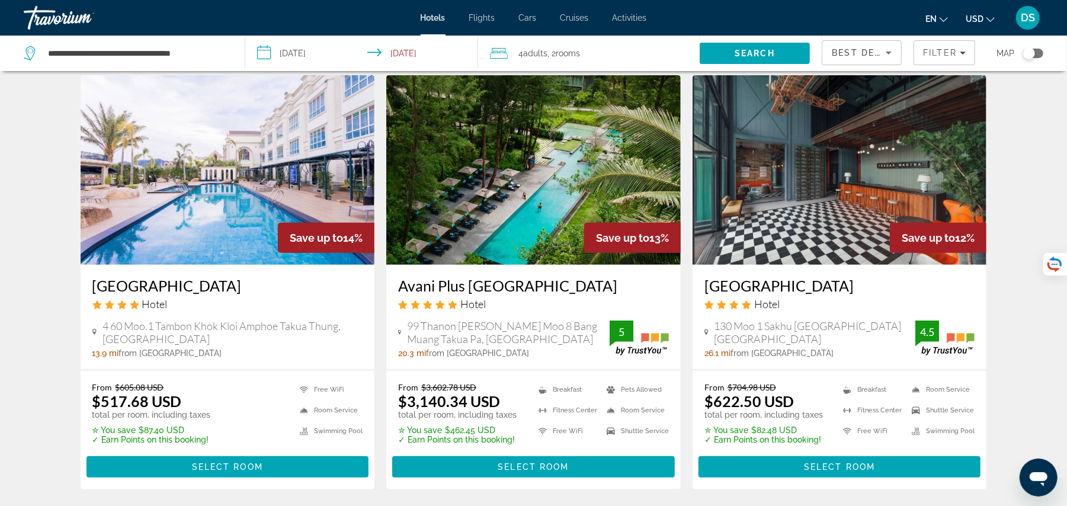
click at [237, 218] on img "Main content" at bounding box center [228, 169] width 294 height 189
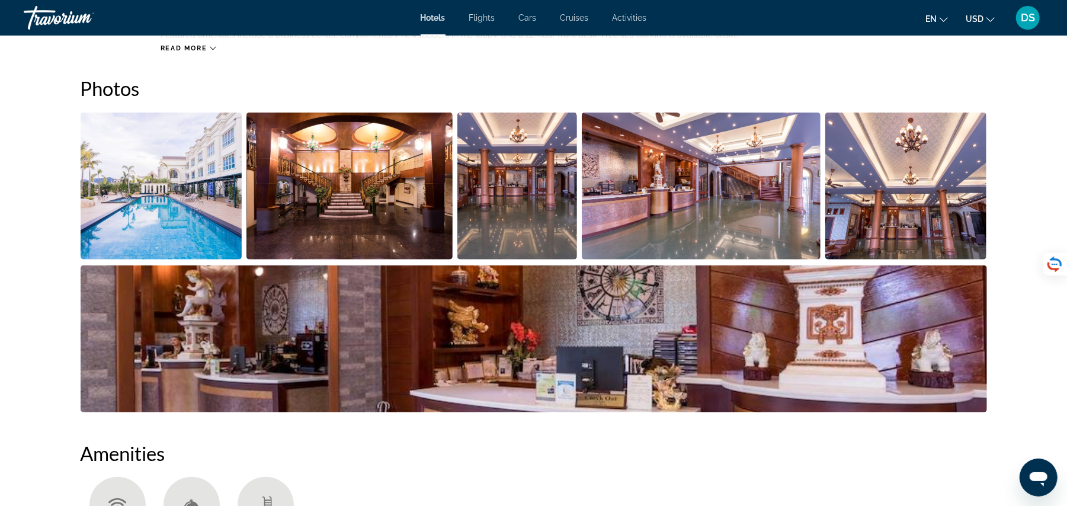
scroll to position [600, 0]
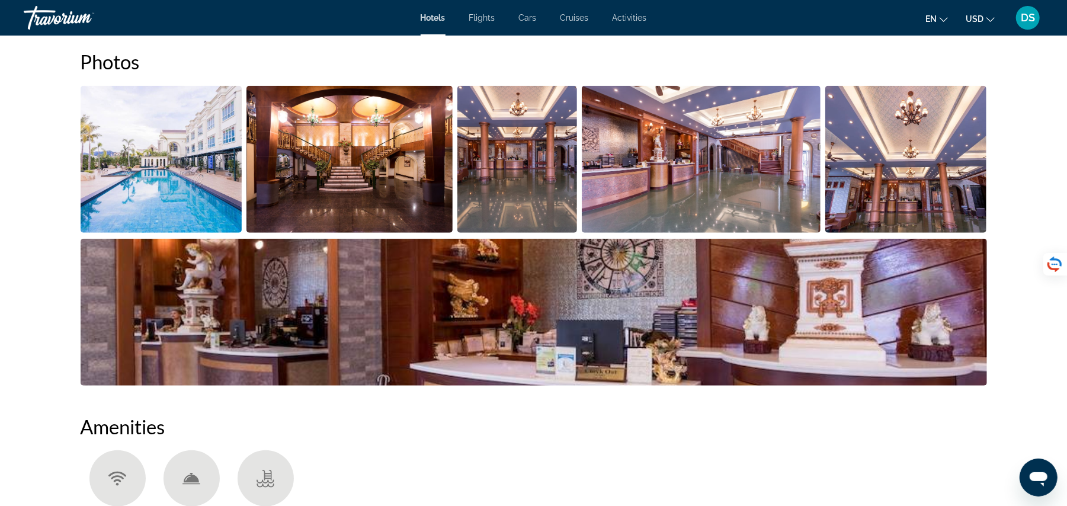
click at [538, 184] on img "Open full-screen image slider" at bounding box center [517, 159] width 120 height 147
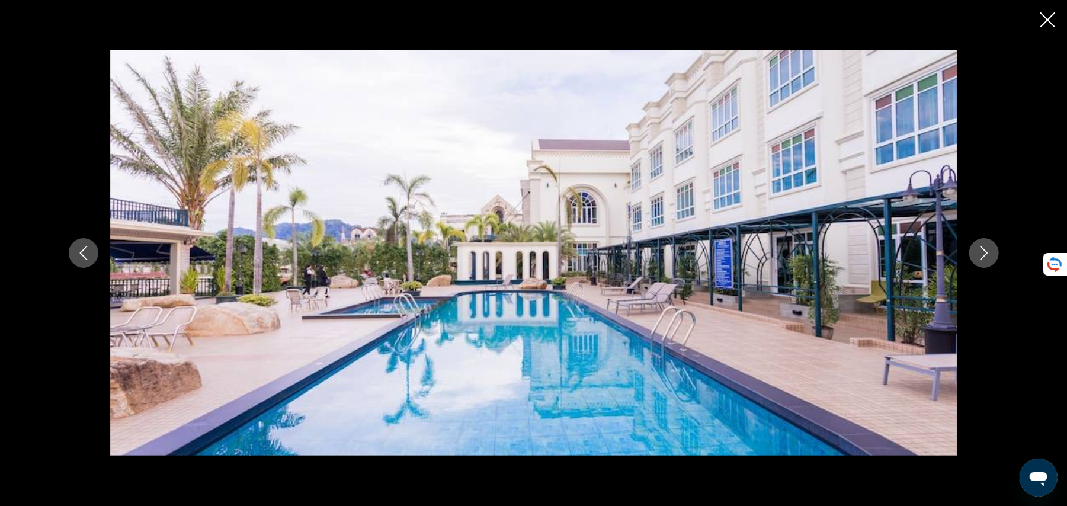
click at [988, 242] on button "Next image" at bounding box center [984, 253] width 30 height 30
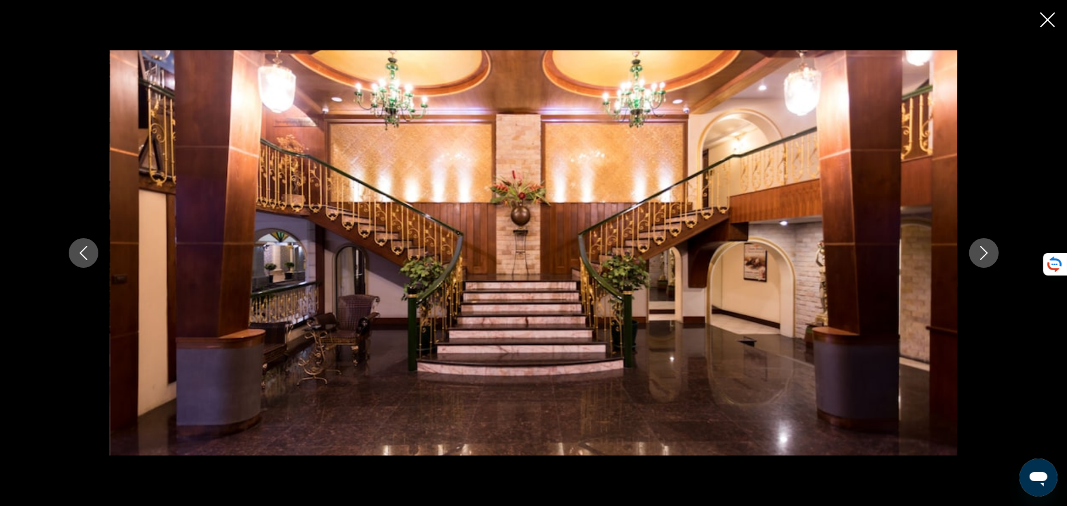
click at [988, 242] on button "Next image" at bounding box center [984, 253] width 30 height 30
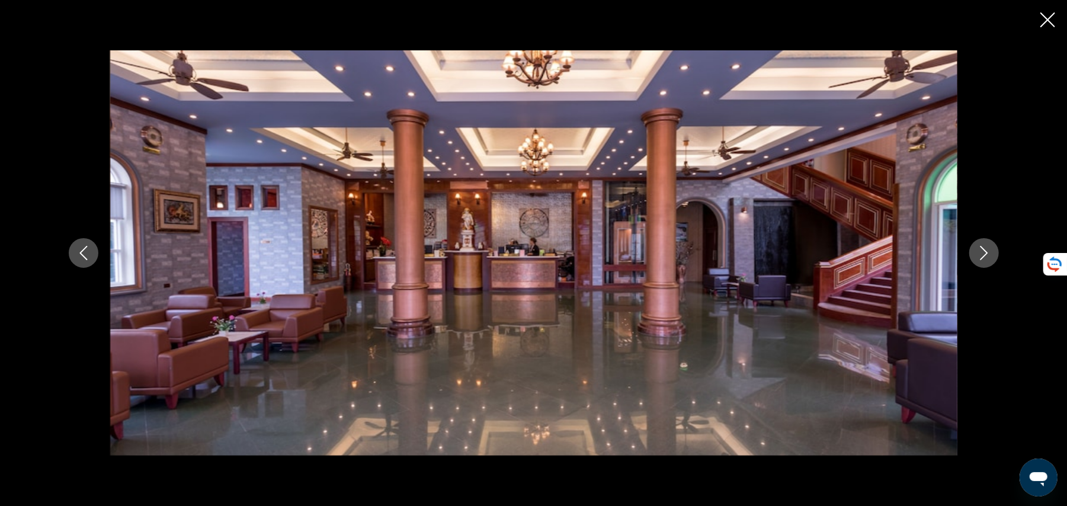
click at [988, 242] on button "Next image" at bounding box center [984, 253] width 30 height 30
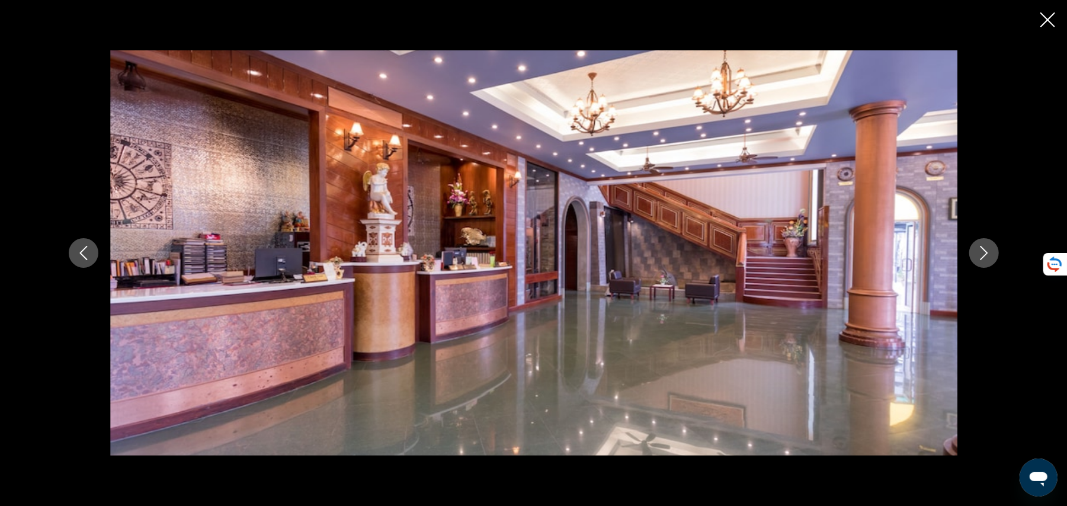
click at [988, 242] on button "Next image" at bounding box center [984, 253] width 30 height 30
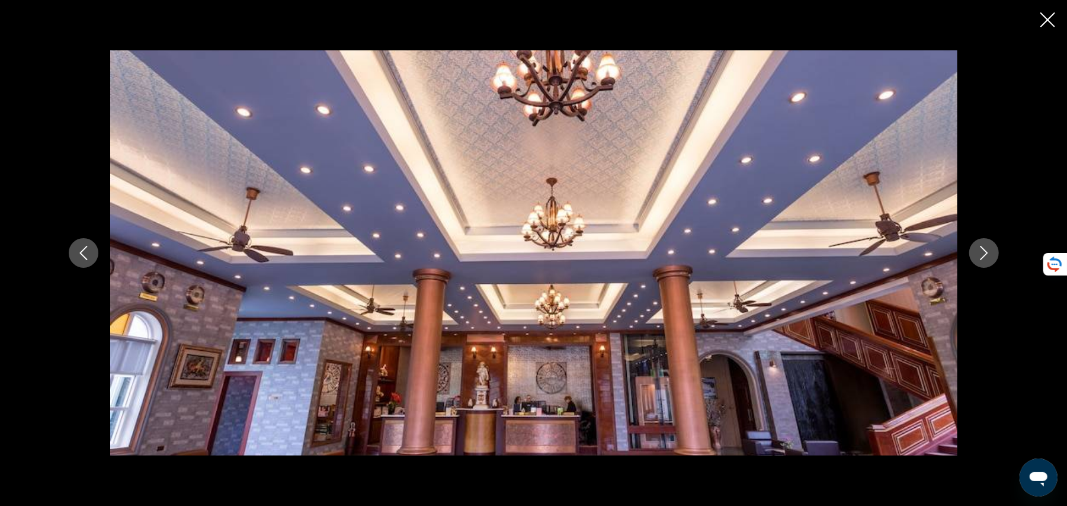
click at [988, 242] on button "Next image" at bounding box center [984, 253] width 30 height 30
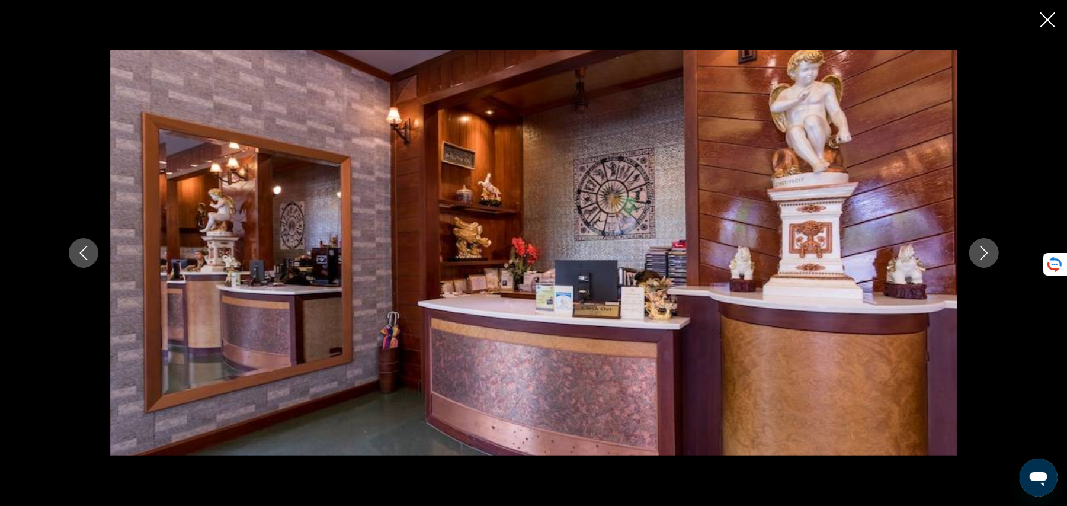
click at [988, 242] on button "Next image" at bounding box center [984, 253] width 30 height 30
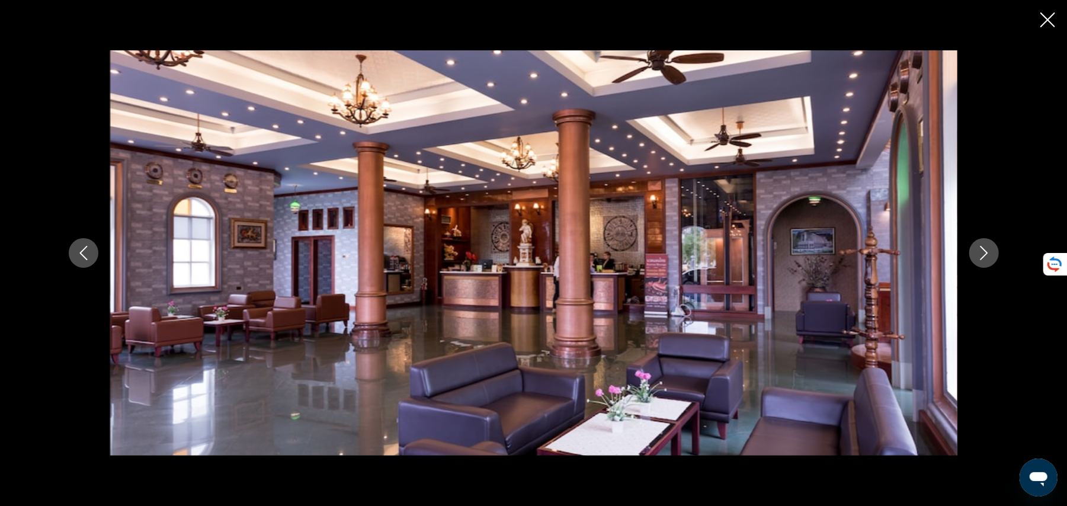
click at [988, 242] on button "Next image" at bounding box center [984, 253] width 30 height 30
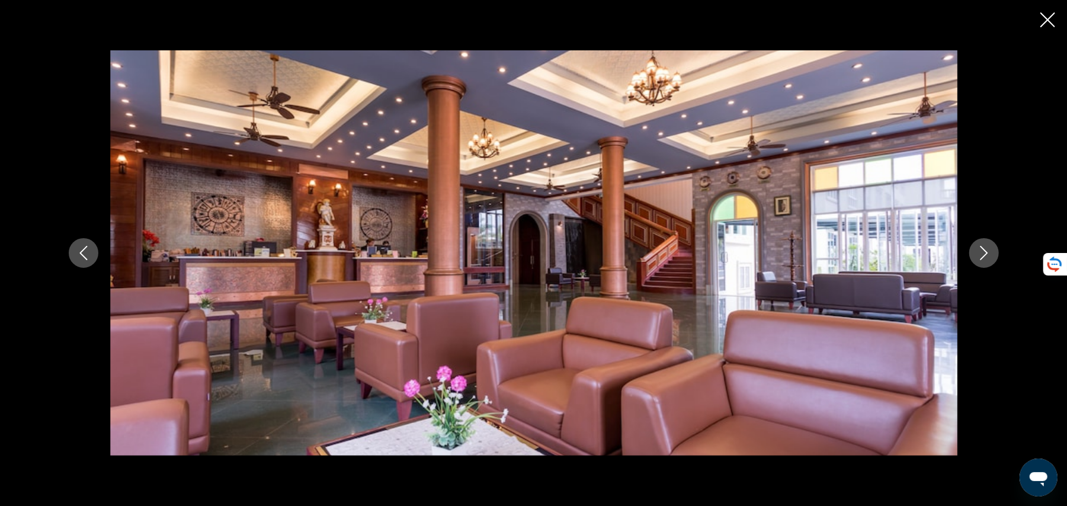
click at [988, 242] on button "Next image" at bounding box center [984, 253] width 30 height 30
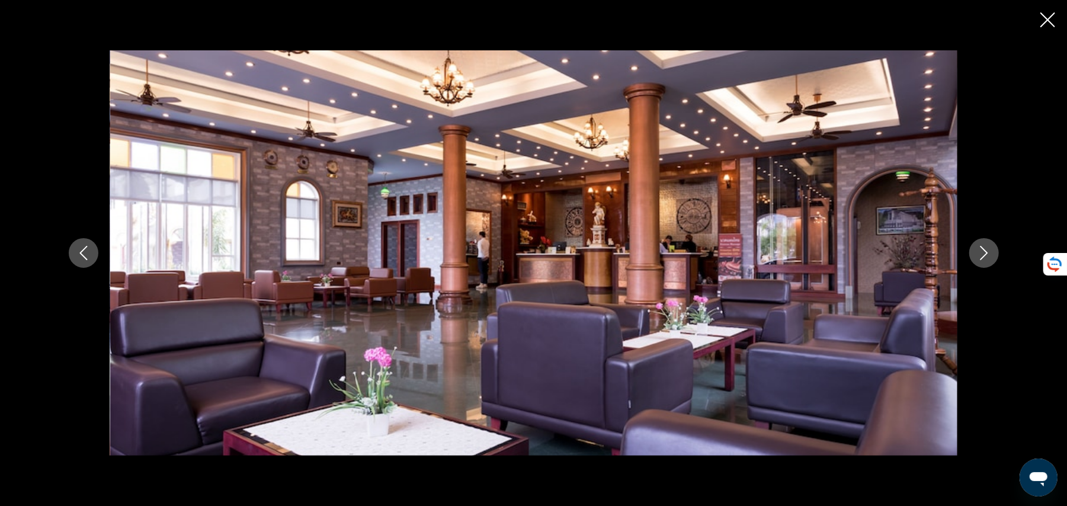
click at [988, 242] on button "Next image" at bounding box center [984, 253] width 30 height 30
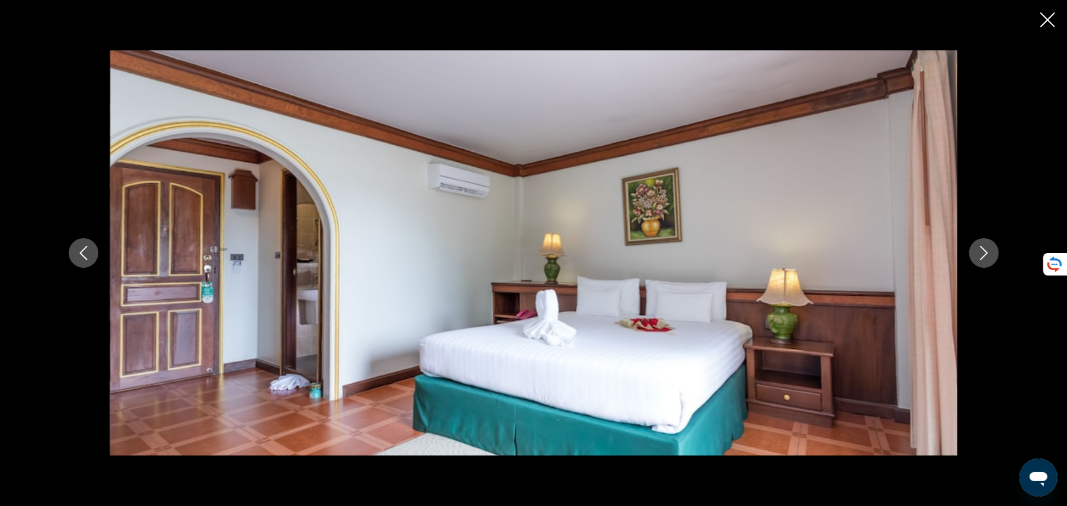
click at [988, 242] on button "Next image" at bounding box center [984, 253] width 30 height 30
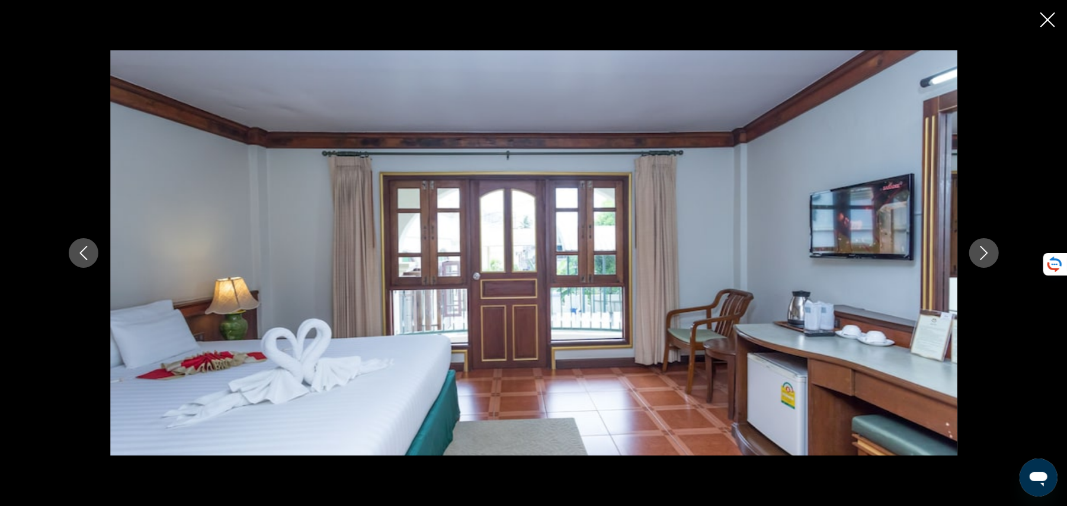
click at [988, 242] on button "Next image" at bounding box center [984, 253] width 30 height 30
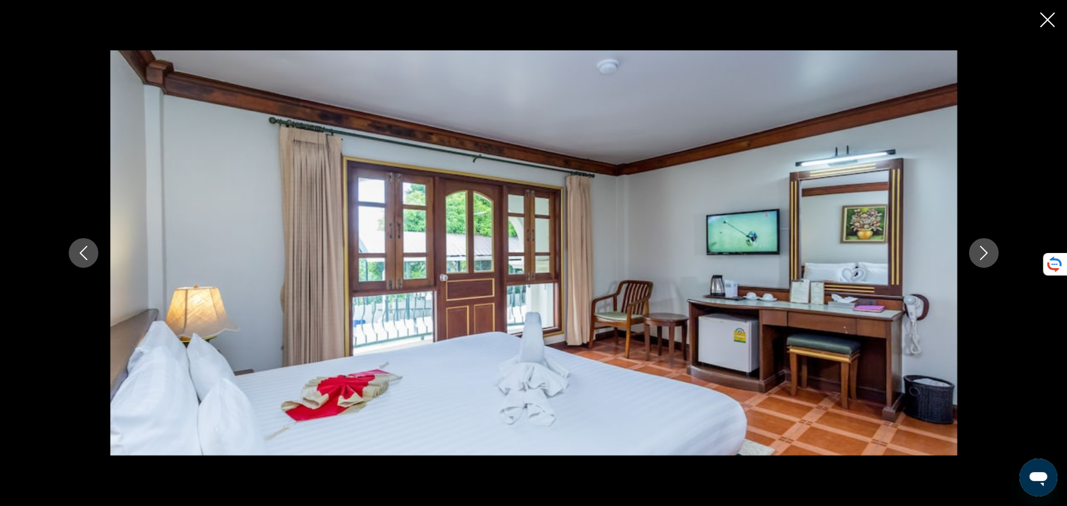
click at [1040, 22] on icon "Close slideshow" at bounding box center [1047, 19] width 15 height 15
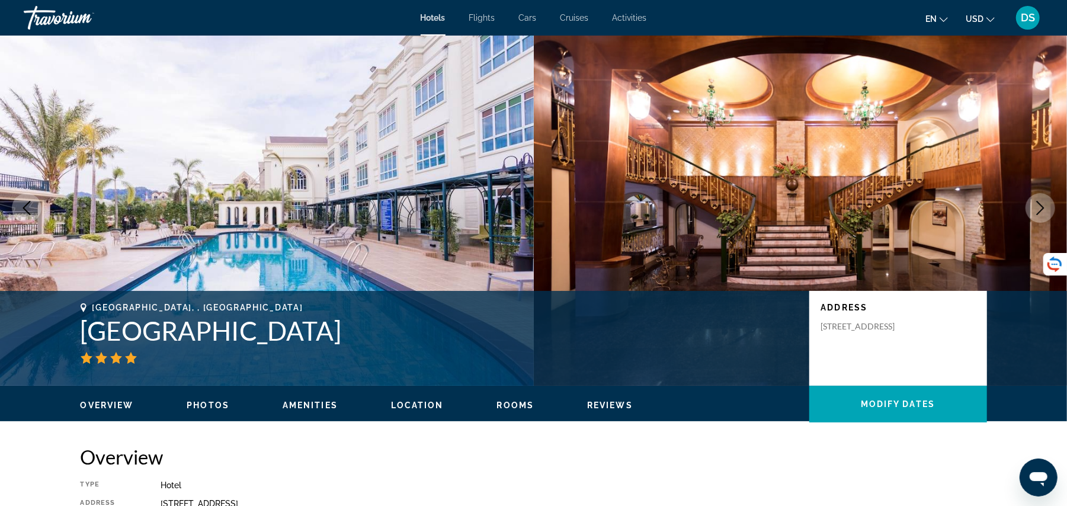
scroll to position [0, 0]
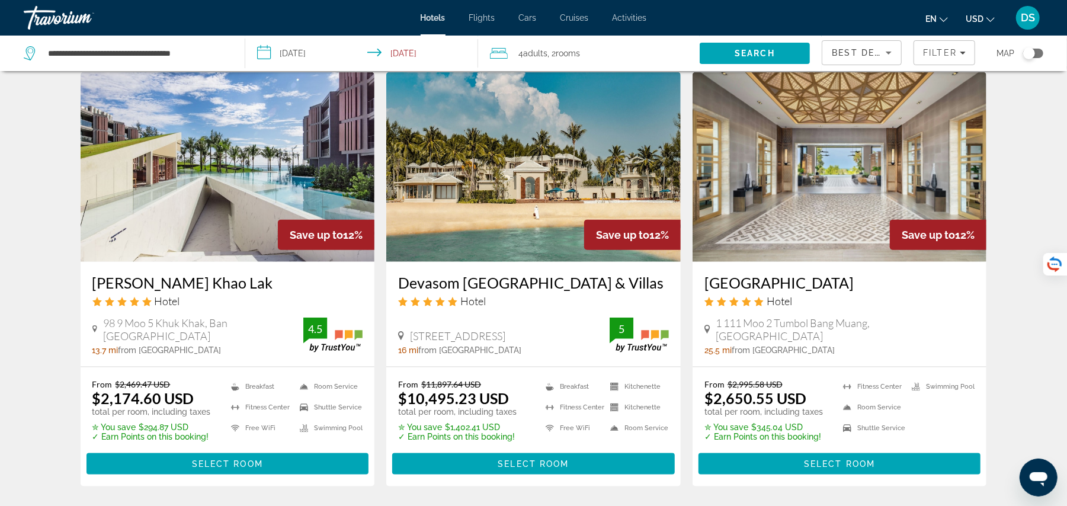
scroll to position [916, 0]
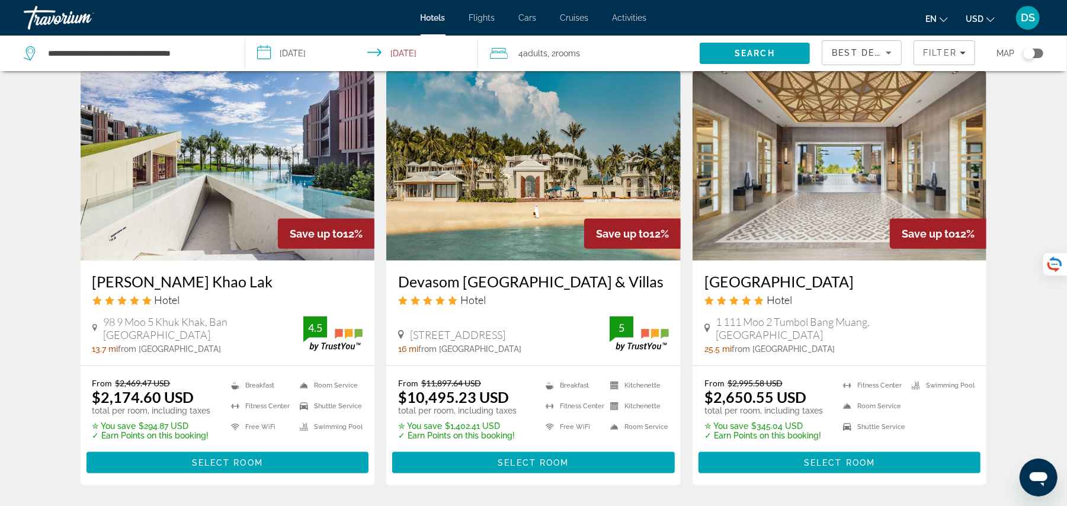
click at [844, 255] on img "Main content" at bounding box center [839, 165] width 294 height 189
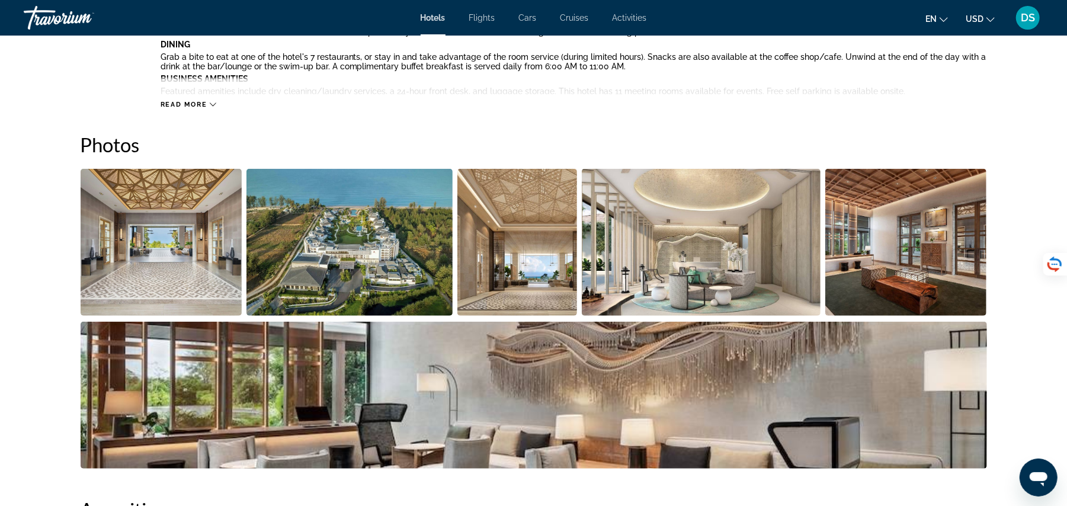
scroll to position [537, 0]
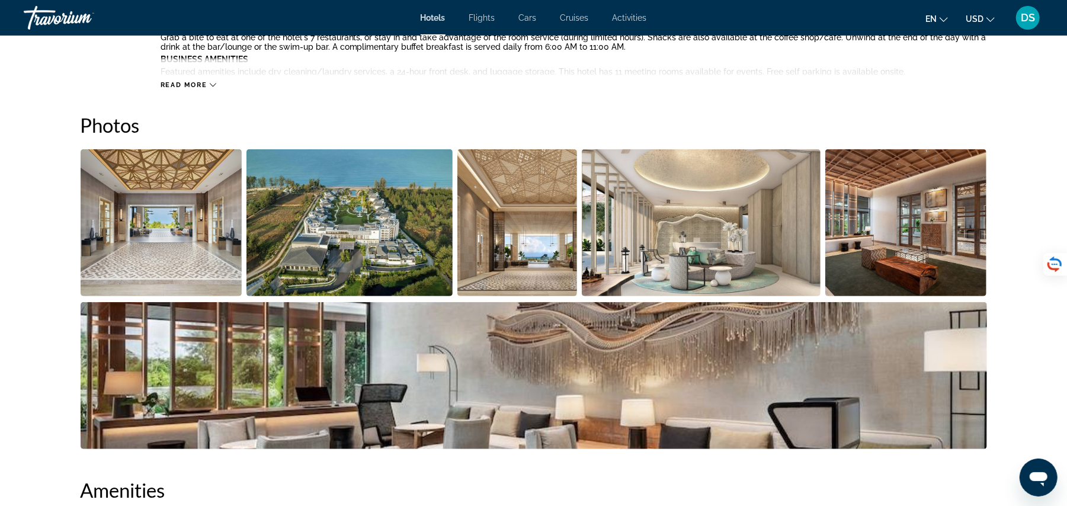
click at [211, 237] on img "Open full-screen image slider" at bounding box center [162, 222] width 162 height 147
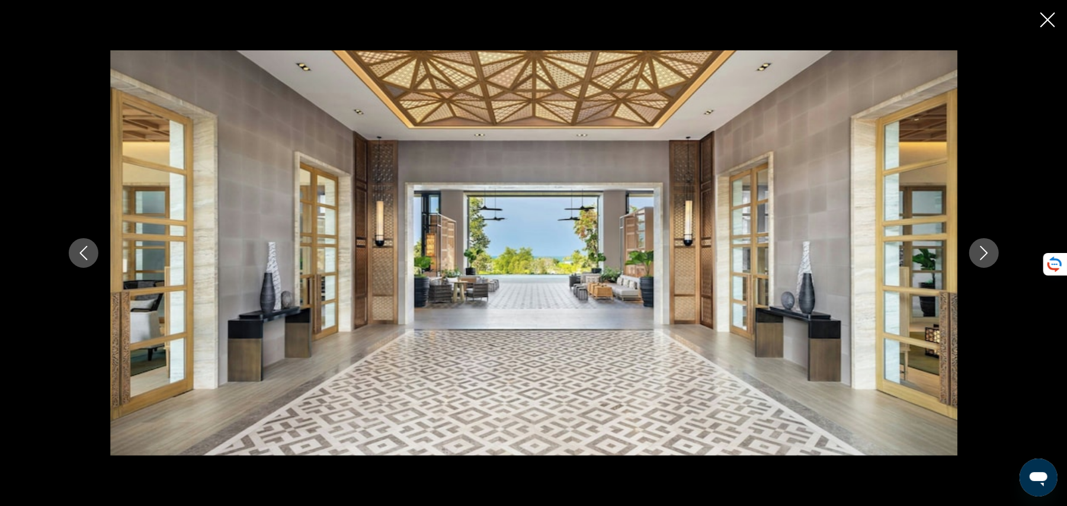
click at [974, 249] on button "Next image" at bounding box center [984, 253] width 30 height 30
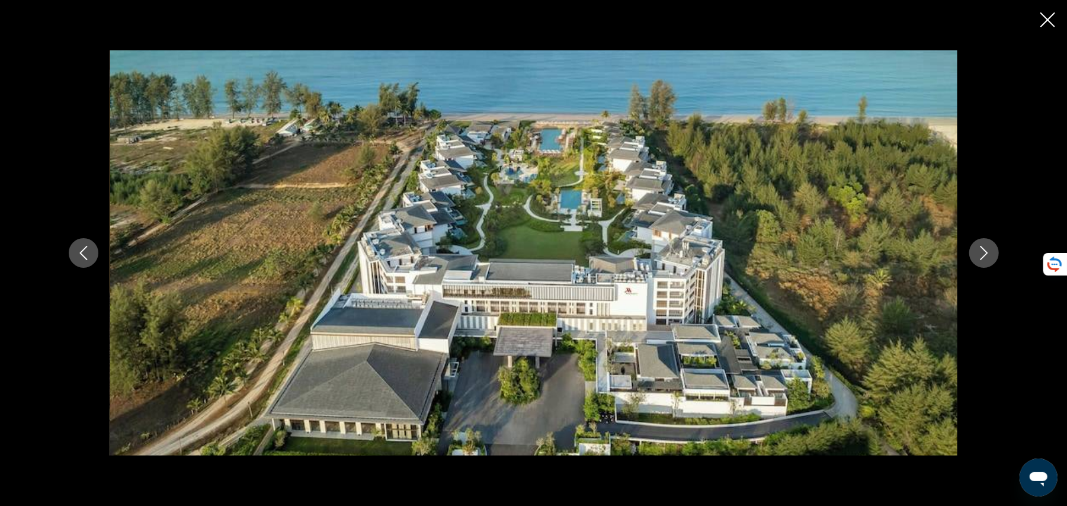
click at [974, 249] on button "Next image" at bounding box center [984, 253] width 30 height 30
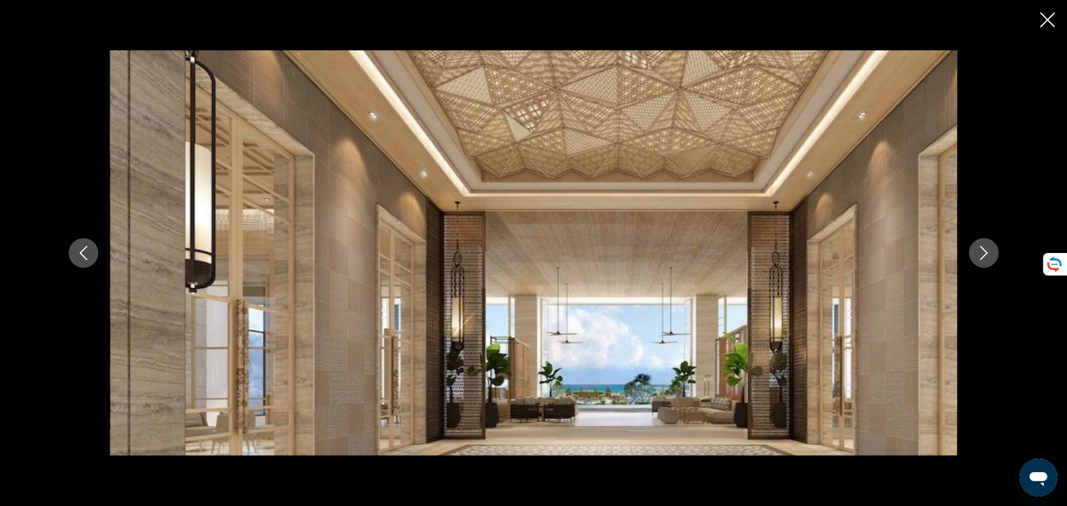
click at [974, 249] on button "Next image" at bounding box center [984, 253] width 30 height 30
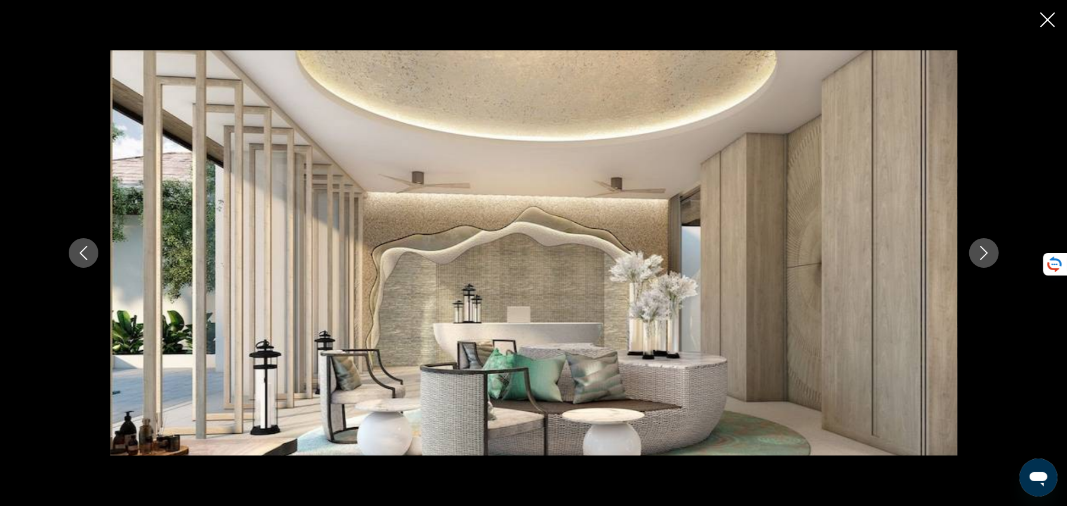
click at [974, 249] on button "Next image" at bounding box center [984, 253] width 30 height 30
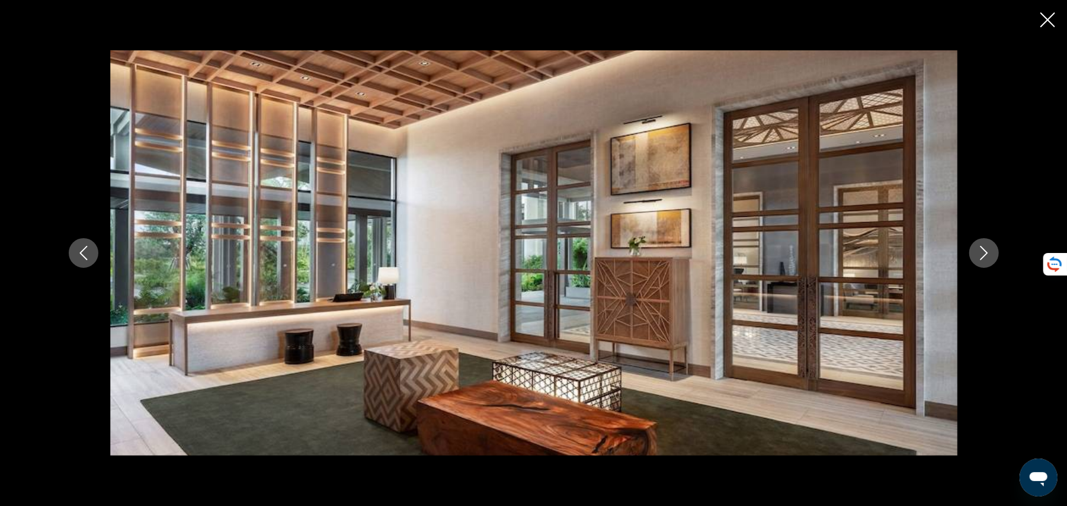
click at [974, 249] on button "Next image" at bounding box center [984, 253] width 30 height 30
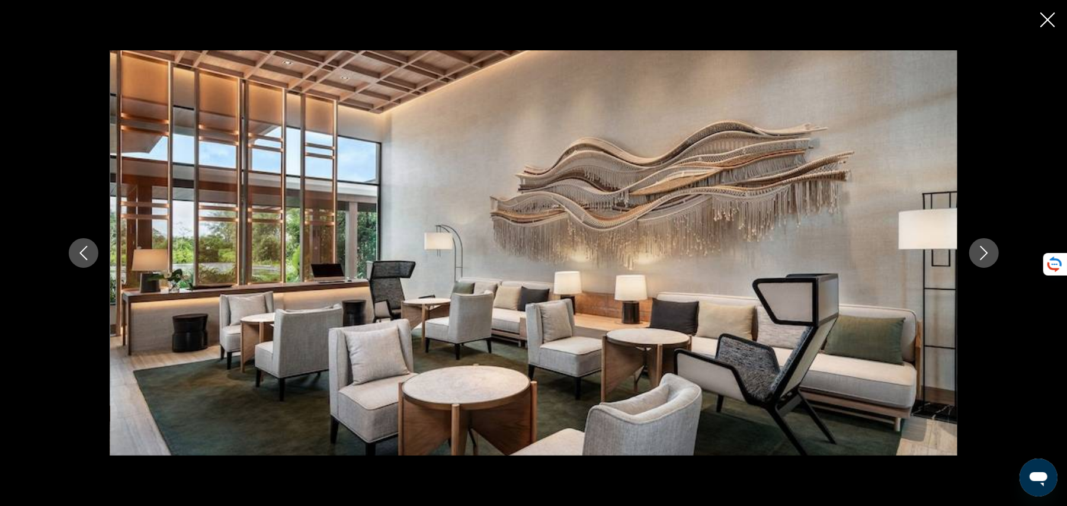
click at [974, 249] on button "Next image" at bounding box center [984, 253] width 30 height 30
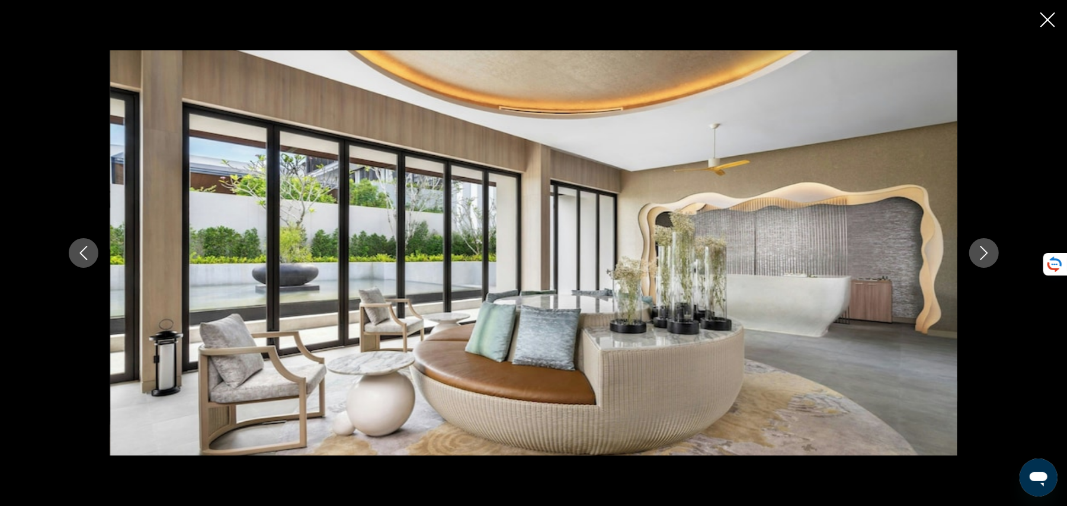
click at [974, 249] on button "Next image" at bounding box center [984, 253] width 30 height 30
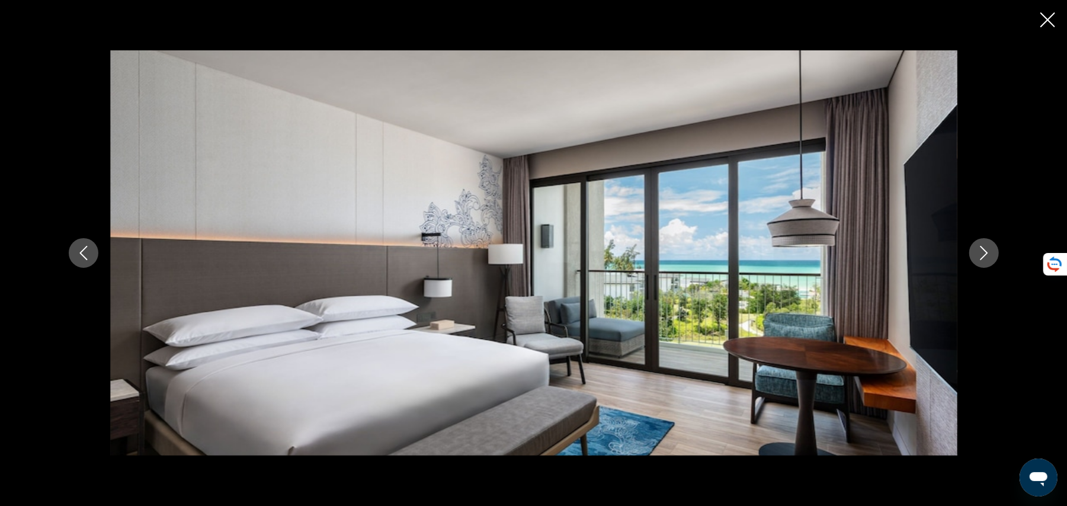
click at [974, 249] on button "Next image" at bounding box center [984, 253] width 30 height 30
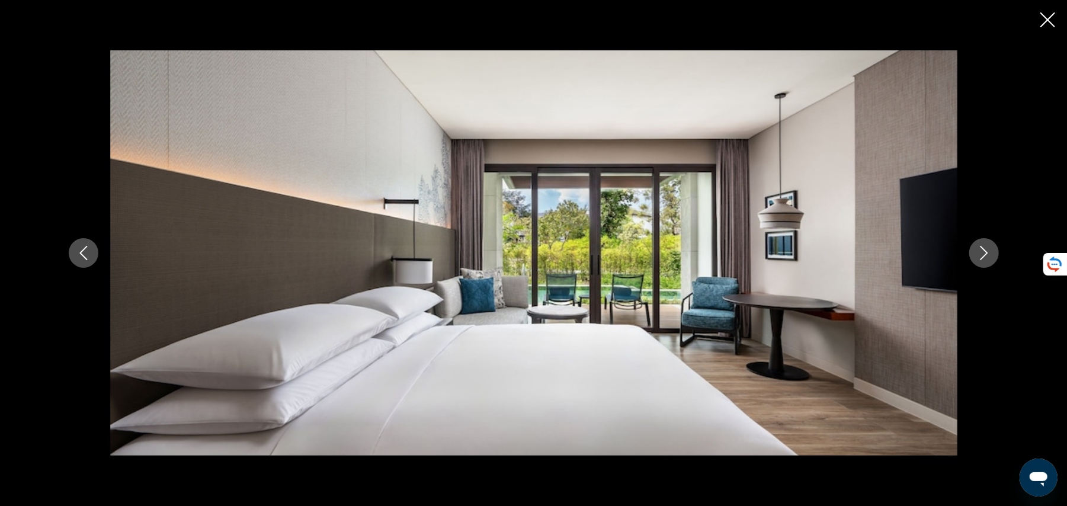
click at [974, 249] on button "Next image" at bounding box center [984, 253] width 30 height 30
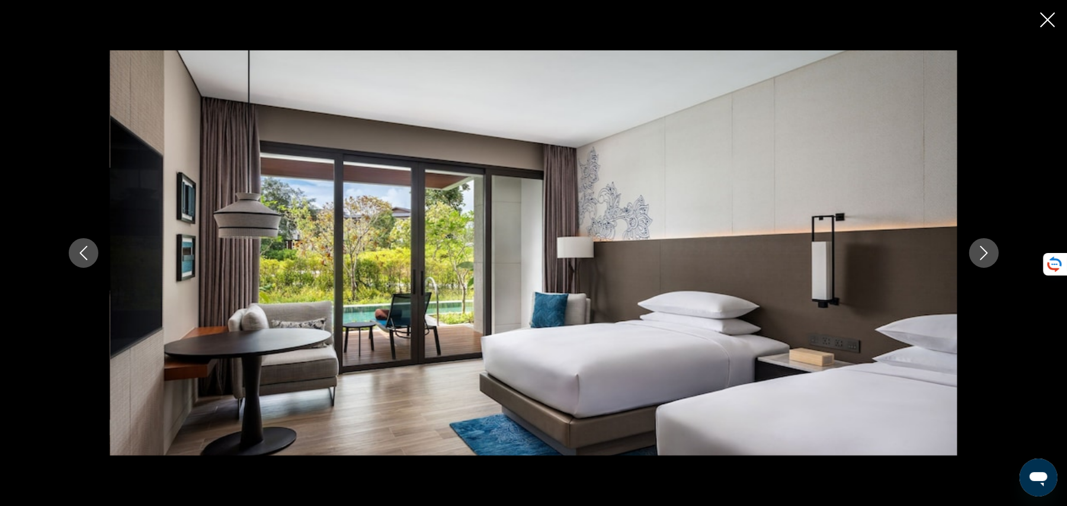
click at [974, 249] on button "Next image" at bounding box center [984, 253] width 30 height 30
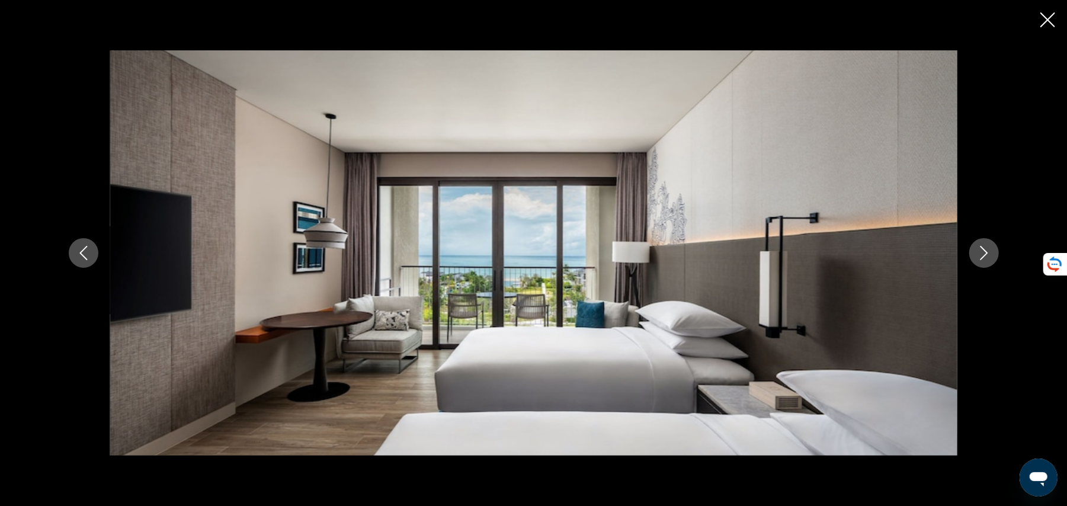
click at [974, 249] on button "Next image" at bounding box center [984, 253] width 30 height 30
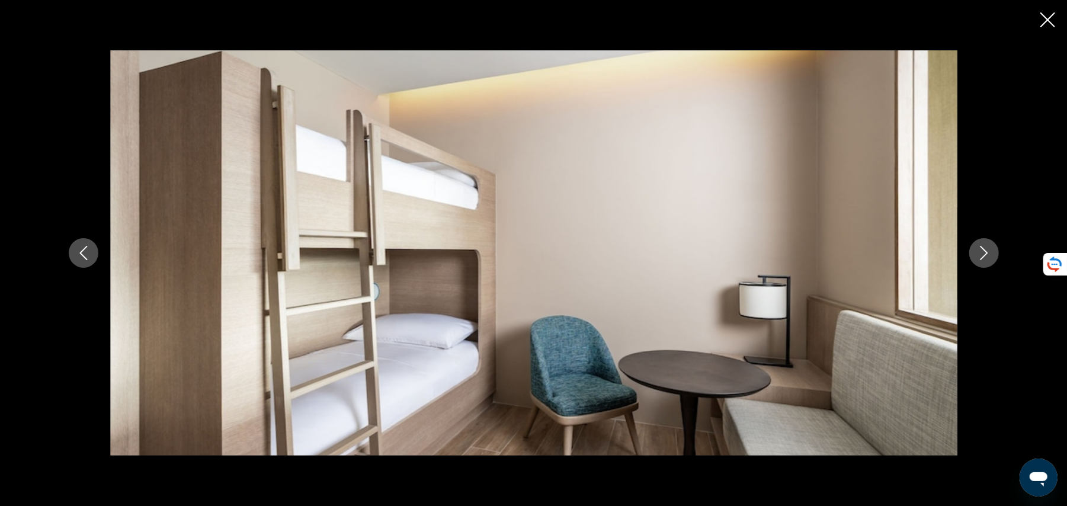
click at [974, 249] on button "Next image" at bounding box center [984, 253] width 30 height 30
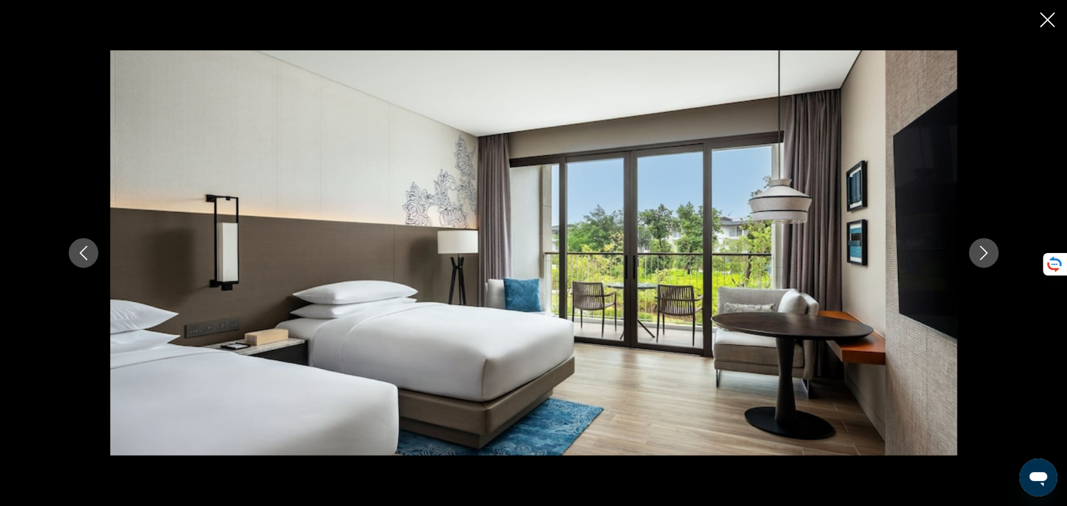
click at [974, 249] on button "Next image" at bounding box center [984, 253] width 30 height 30
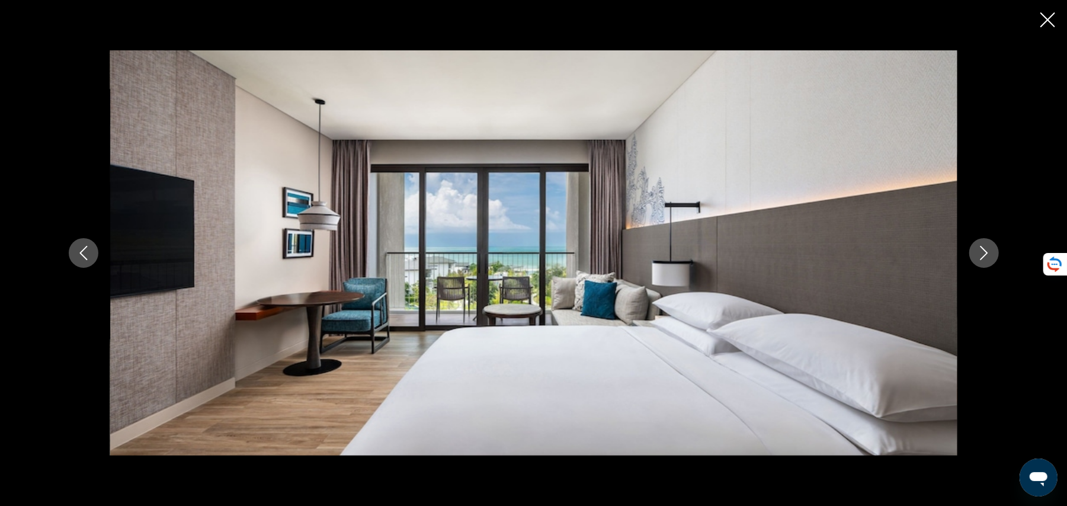
click at [1042, 22] on icon "Close slideshow" at bounding box center [1047, 19] width 15 height 15
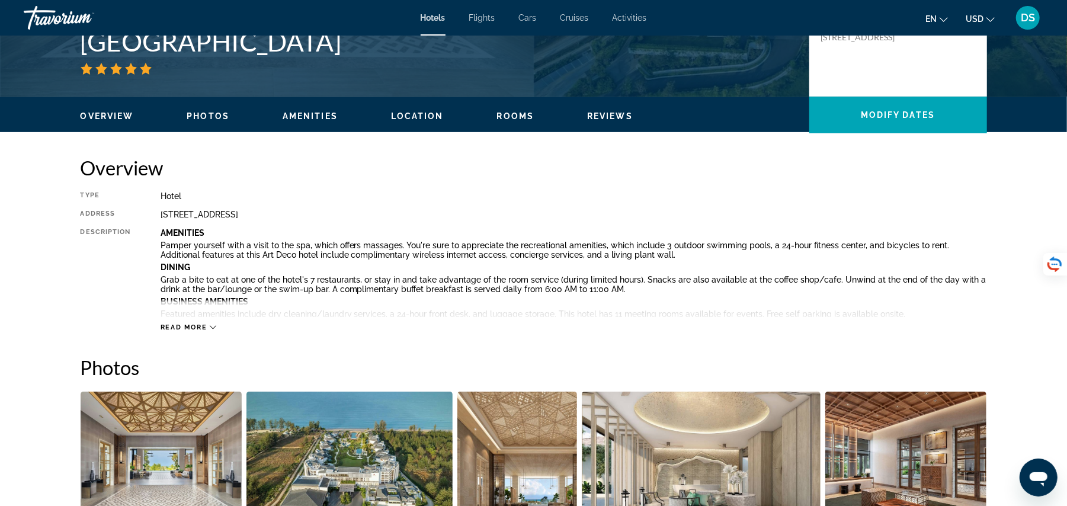
scroll to position [126, 0]
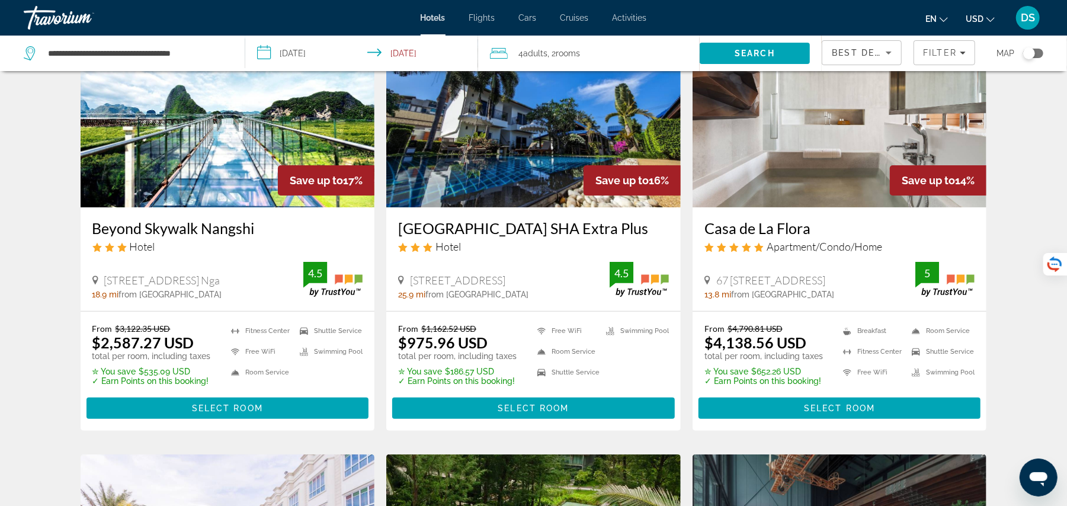
scroll to position [126, 0]
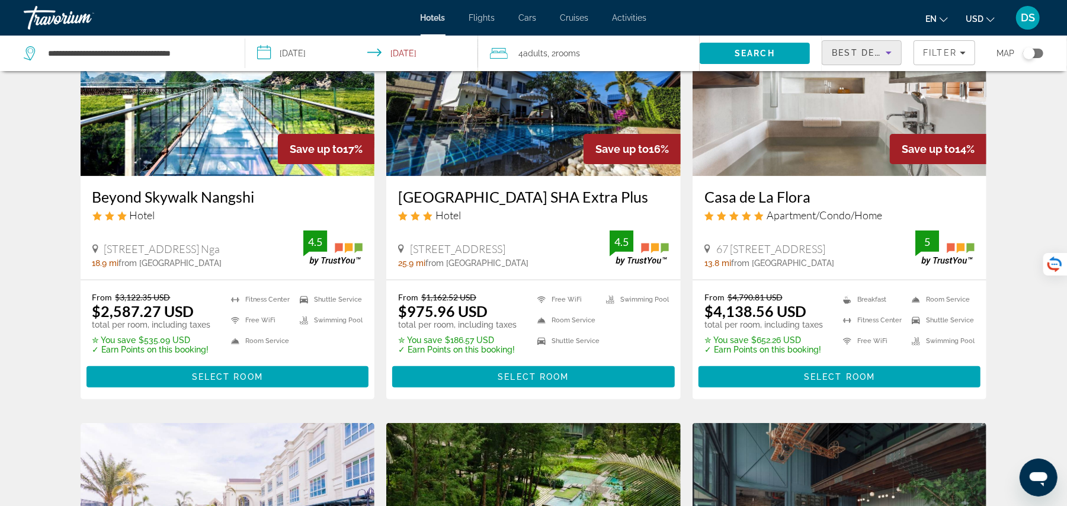
click at [875, 57] on div "Best Deals" at bounding box center [858, 53] width 54 height 14
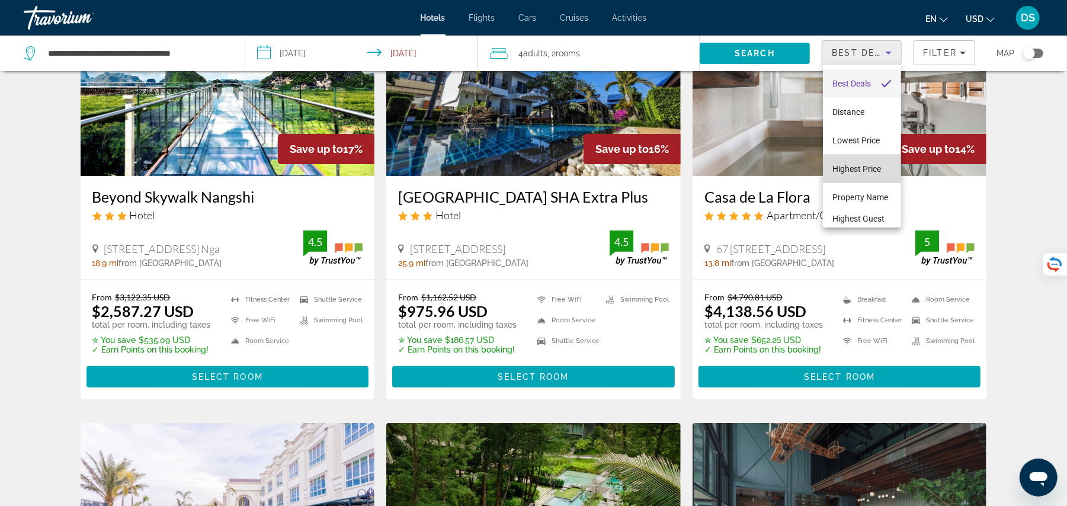
click at [866, 176] on span "Highest Price" at bounding box center [856, 169] width 49 height 14
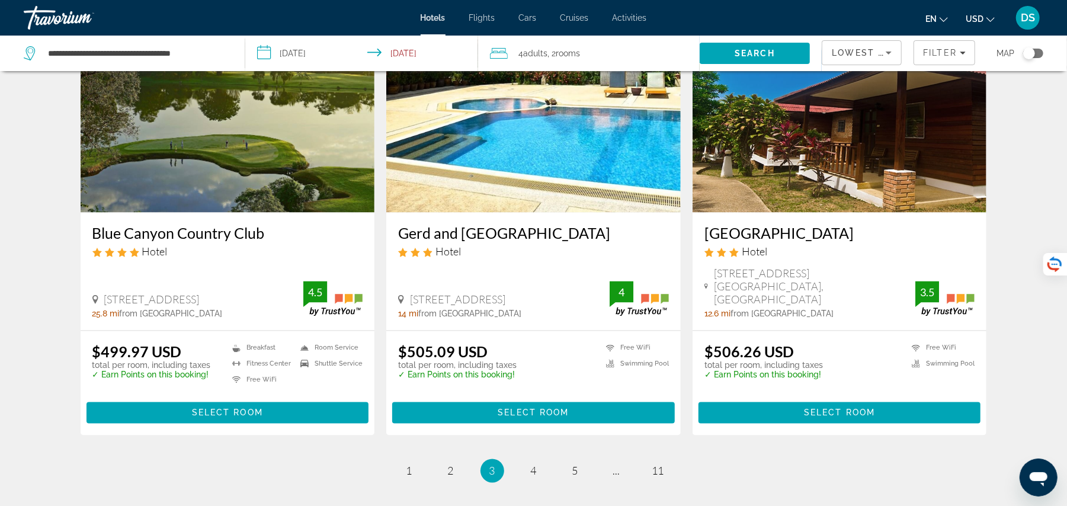
scroll to position [1421, 0]
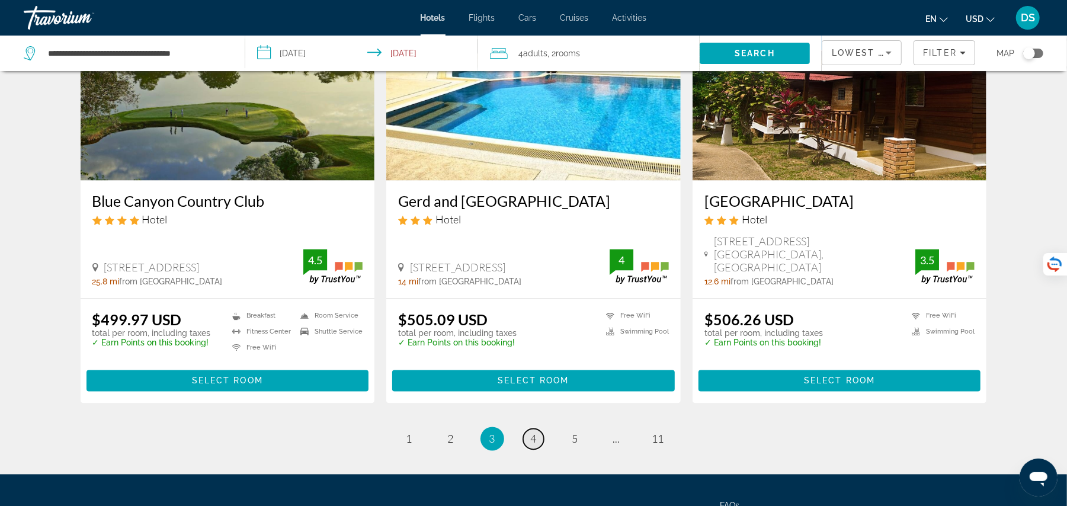
click at [528, 429] on link "page 4" at bounding box center [533, 439] width 21 height 21
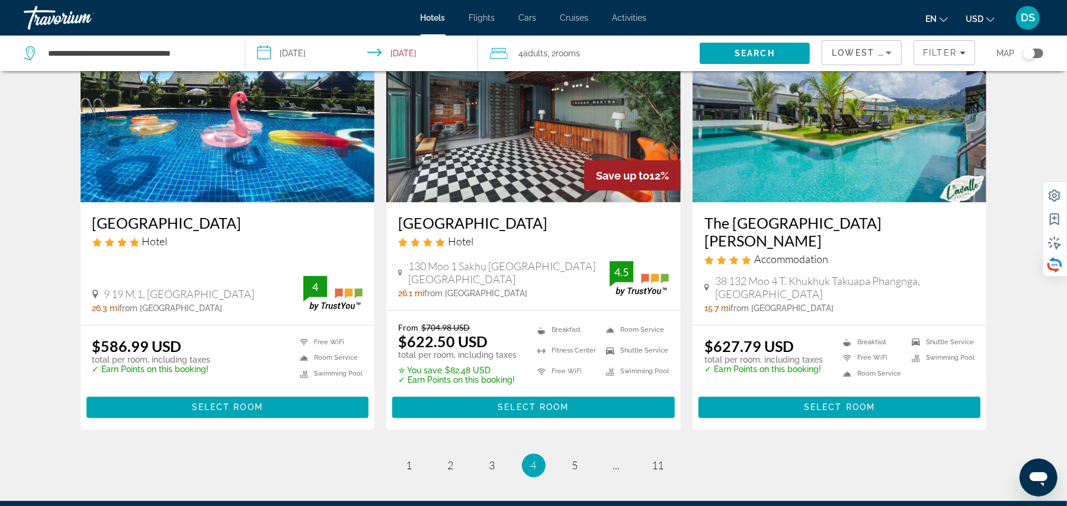
scroll to position [1421, 0]
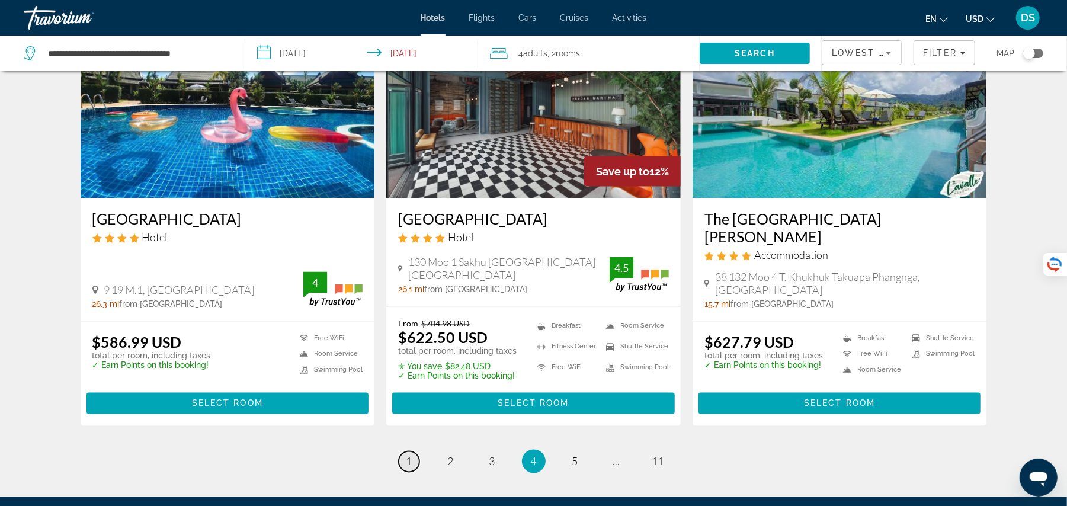
click at [413, 462] on link "page 1" at bounding box center [409, 461] width 21 height 21
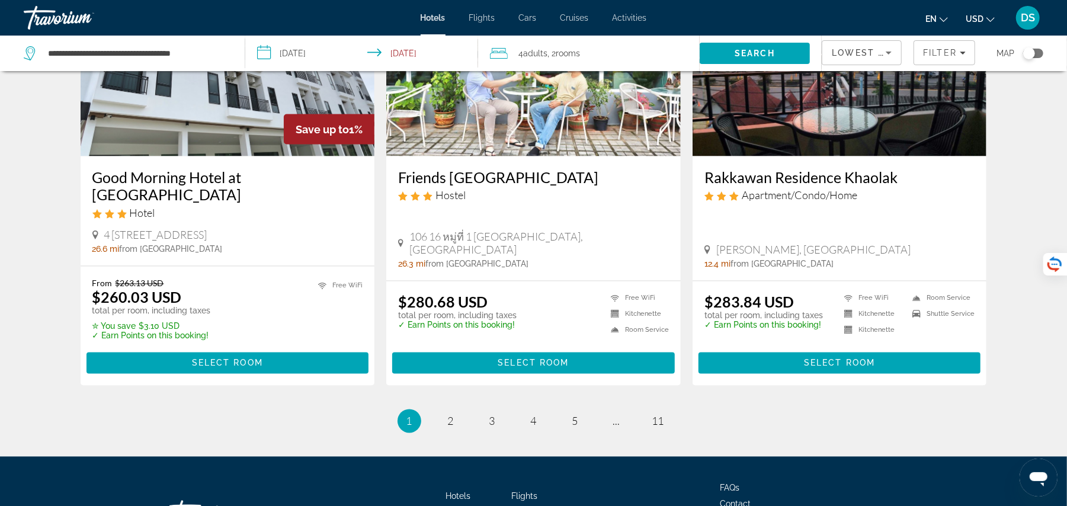
scroll to position [1484, 0]
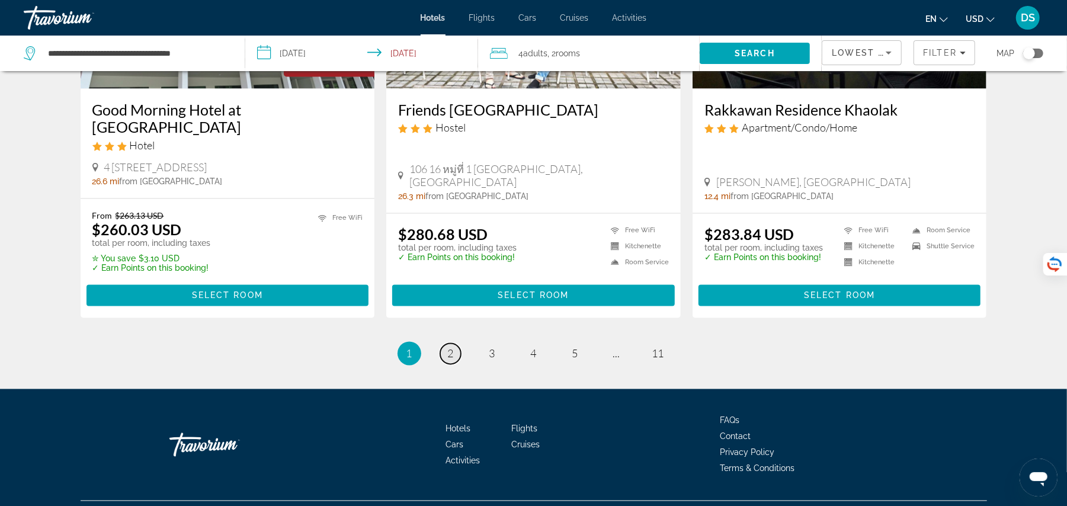
click at [455, 343] on link "page 2" at bounding box center [450, 353] width 21 height 21
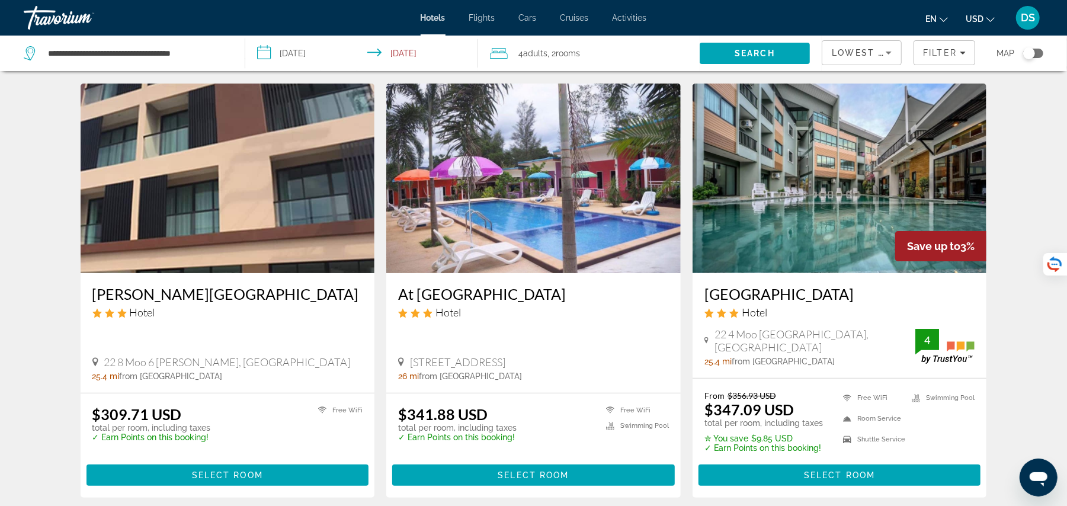
scroll to position [31, 0]
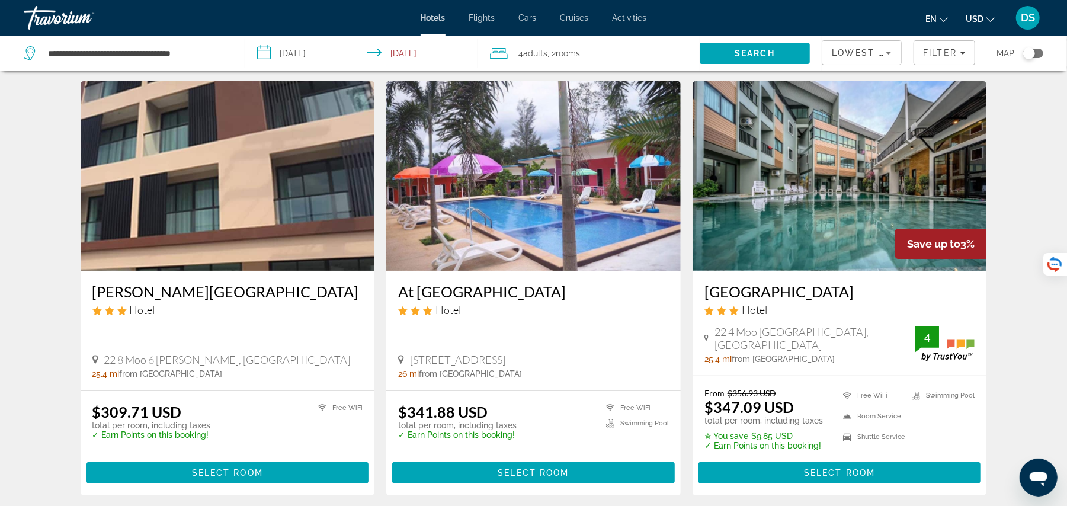
click at [865, 242] on img "Main content" at bounding box center [839, 175] width 294 height 189
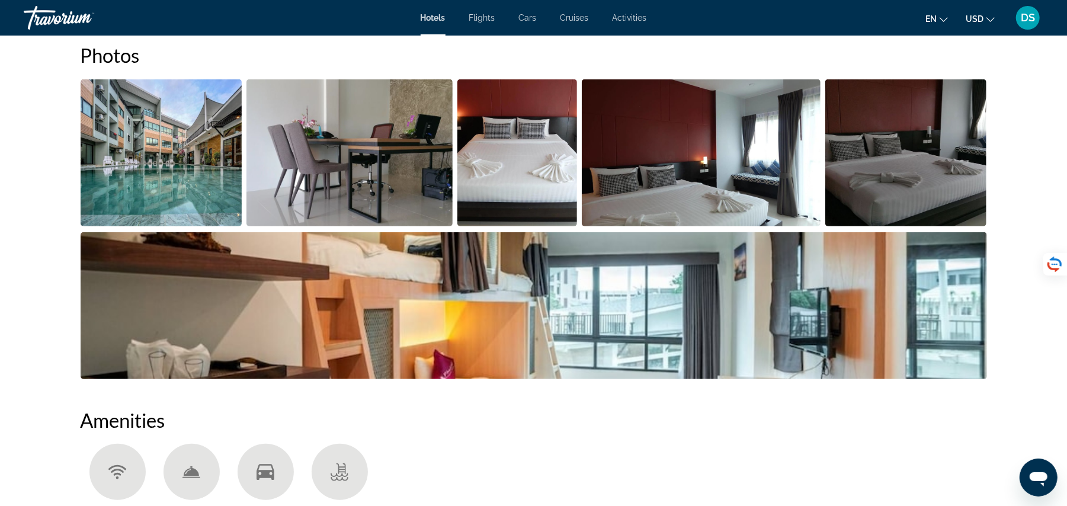
scroll to position [505, 0]
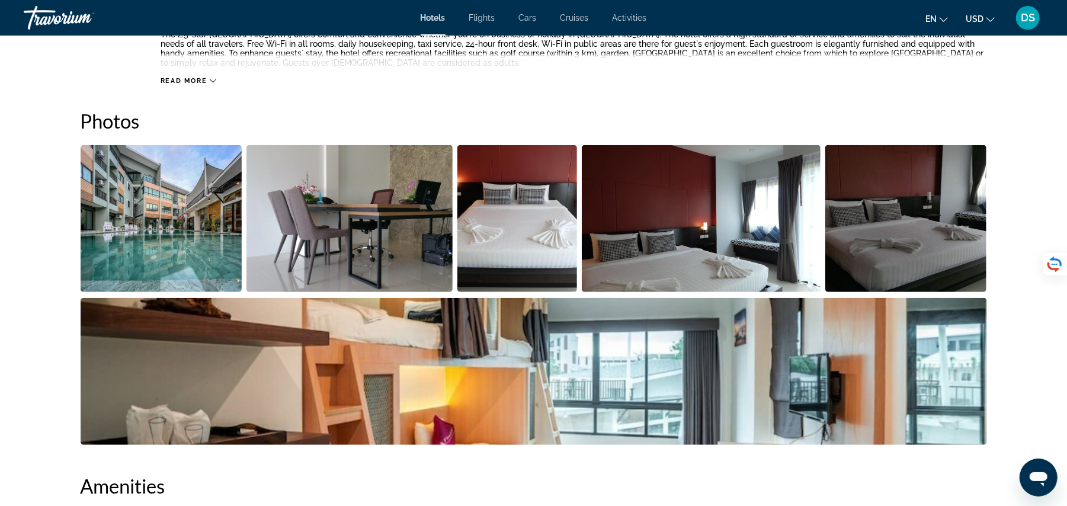
click at [192, 233] on img "Open full-screen image slider" at bounding box center [162, 218] width 162 height 147
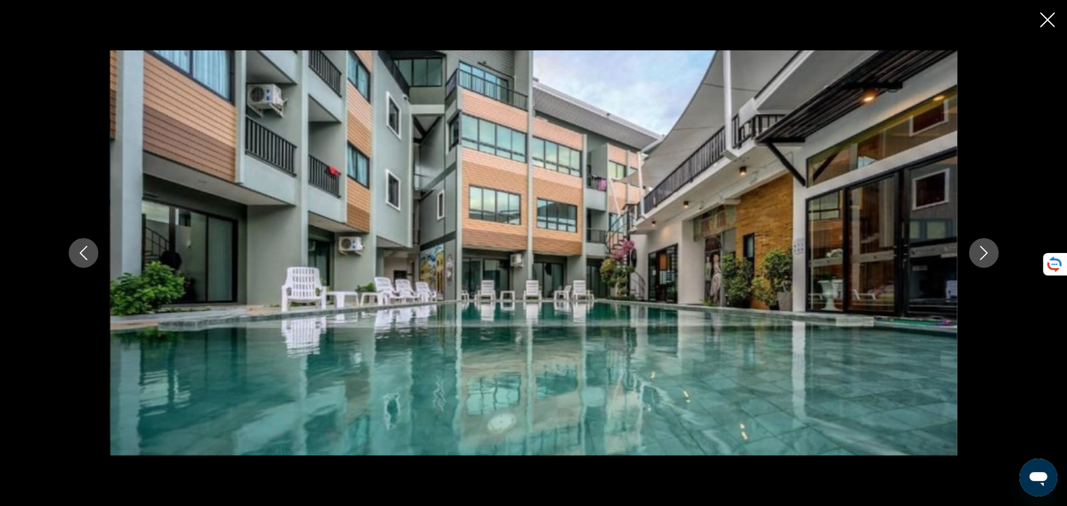
click at [979, 259] on icon "Next image" at bounding box center [984, 253] width 14 height 14
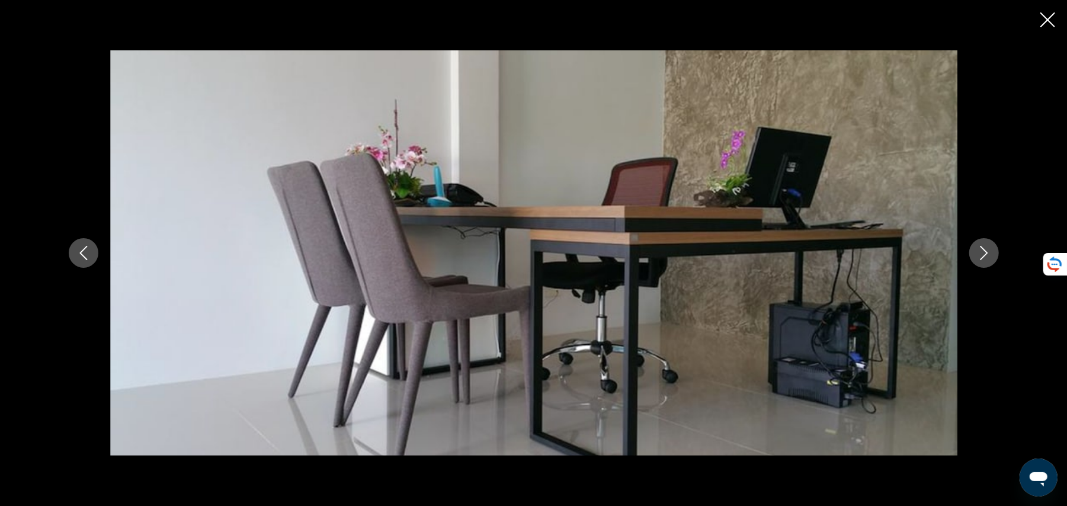
click at [979, 259] on icon "Next image" at bounding box center [984, 253] width 14 height 14
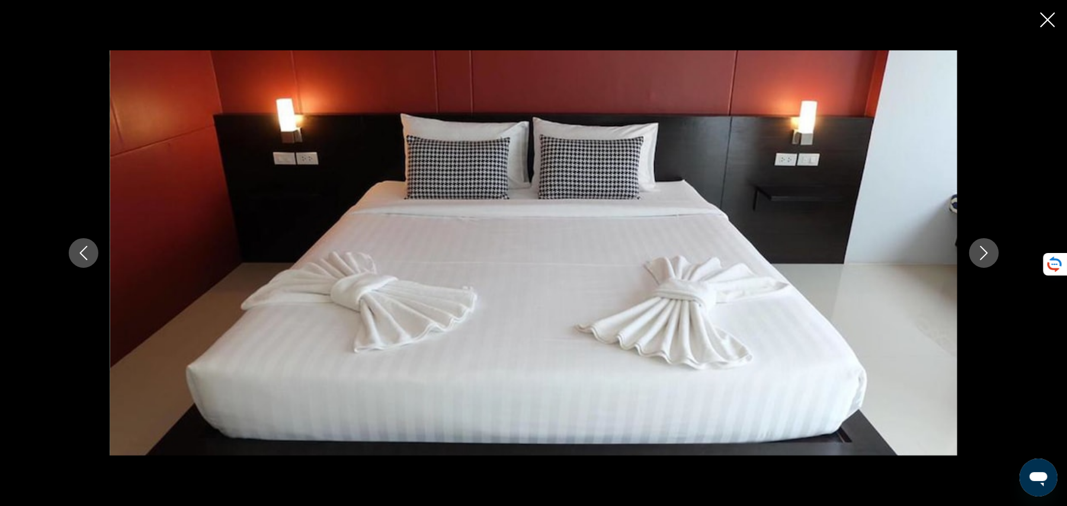
click at [979, 259] on icon "Next image" at bounding box center [984, 253] width 14 height 14
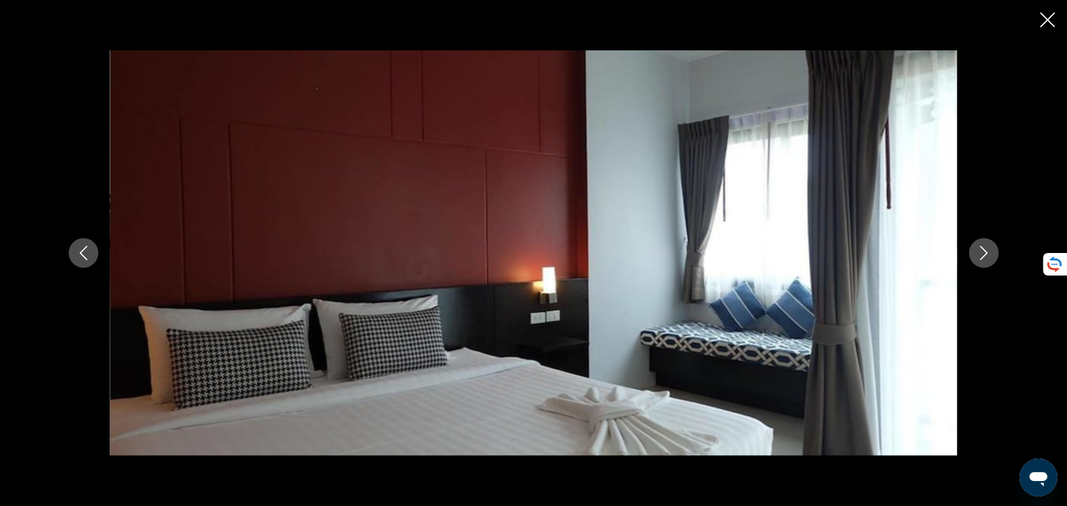
click at [979, 259] on icon "Next image" at bounding box center [984, 253] width 14 height 14
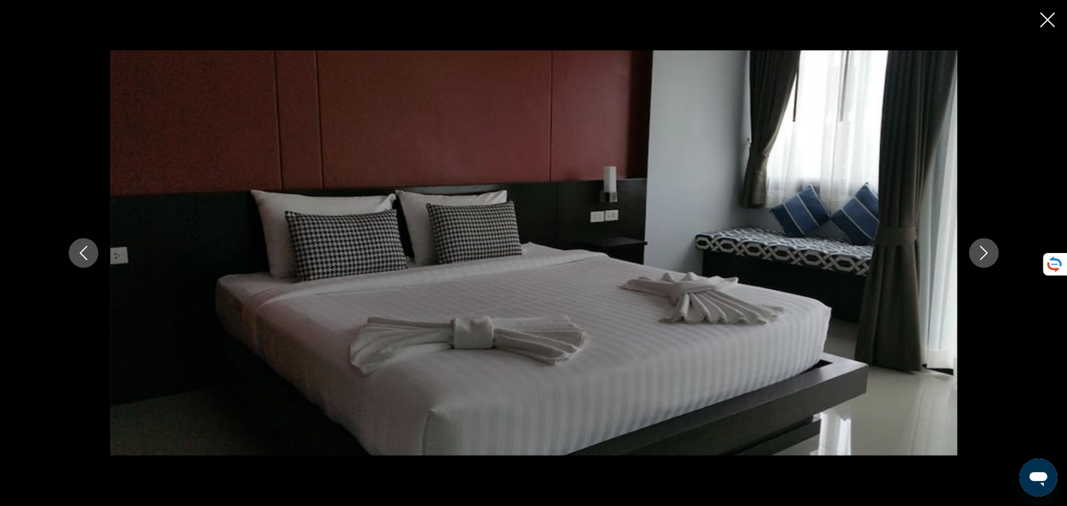
click at [979, 259] on icon "Next image" at bounding box center [984, 253] width 14 height 14
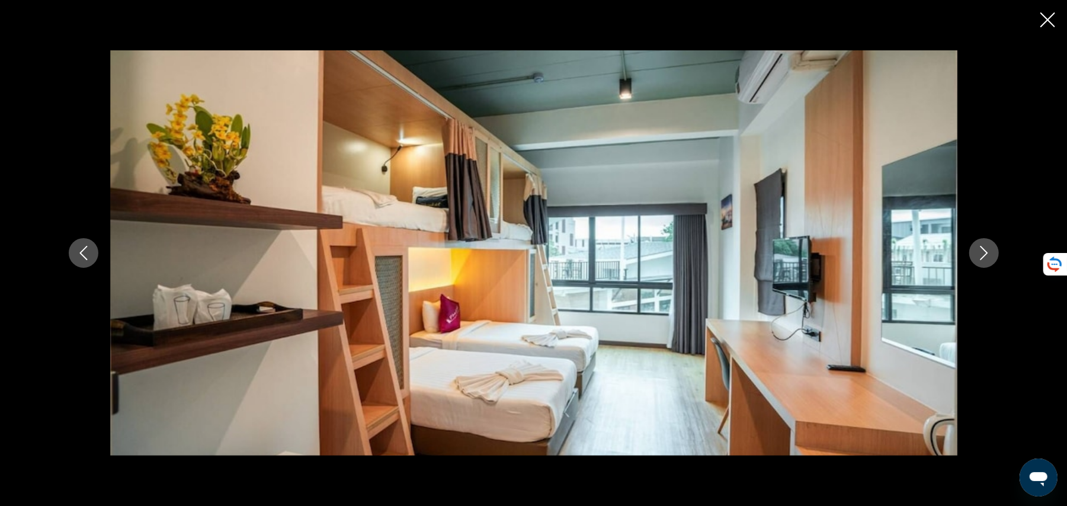
click at [979, 259] on icon "Next image" at bounding box center [984, 253] width 14 height 14
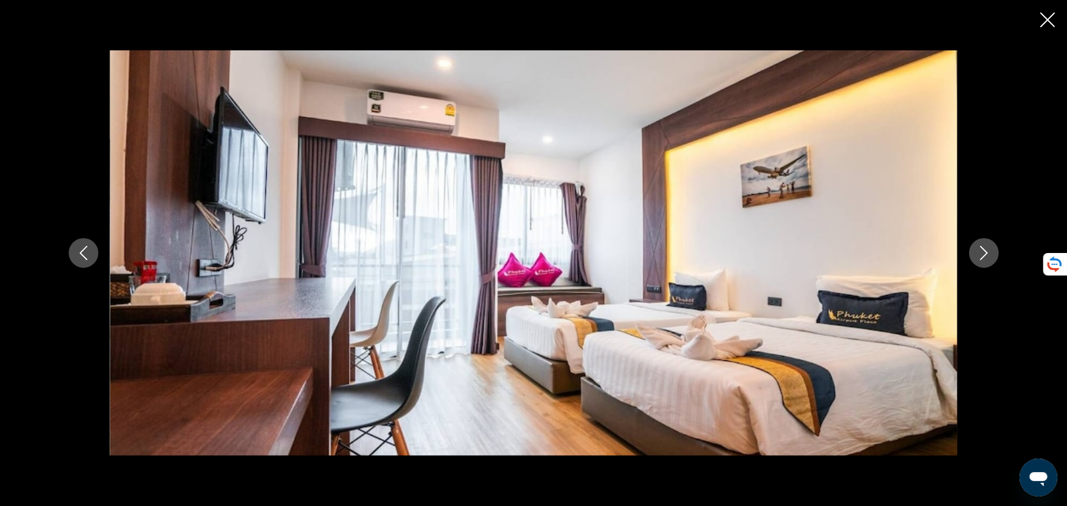
click at [979, 259] on icon "Next image" at bounding box center [984, 253] width 14 height 14
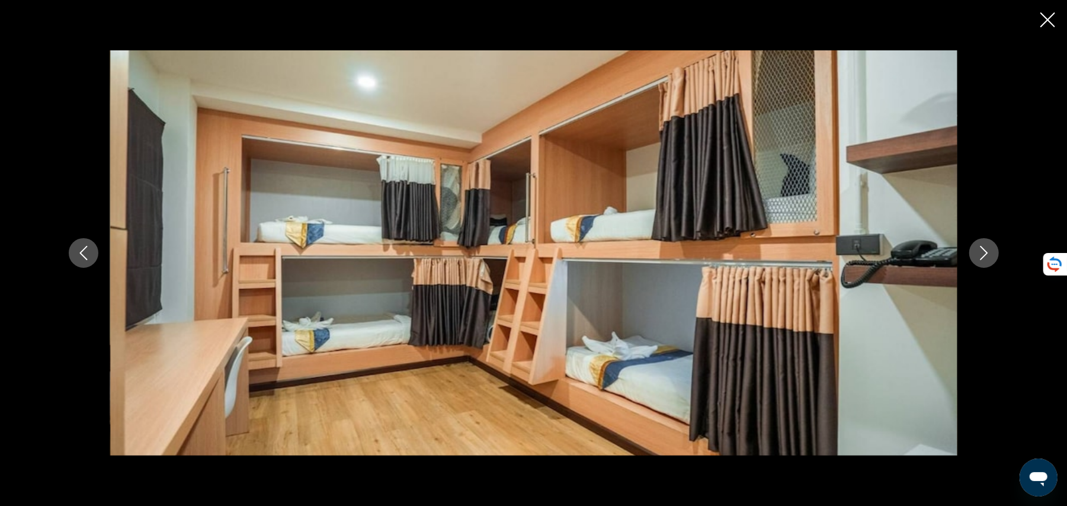
click at [1047, 23] on icon "Close slideshow" at bounding box center [1047, 19] width 15 height 15
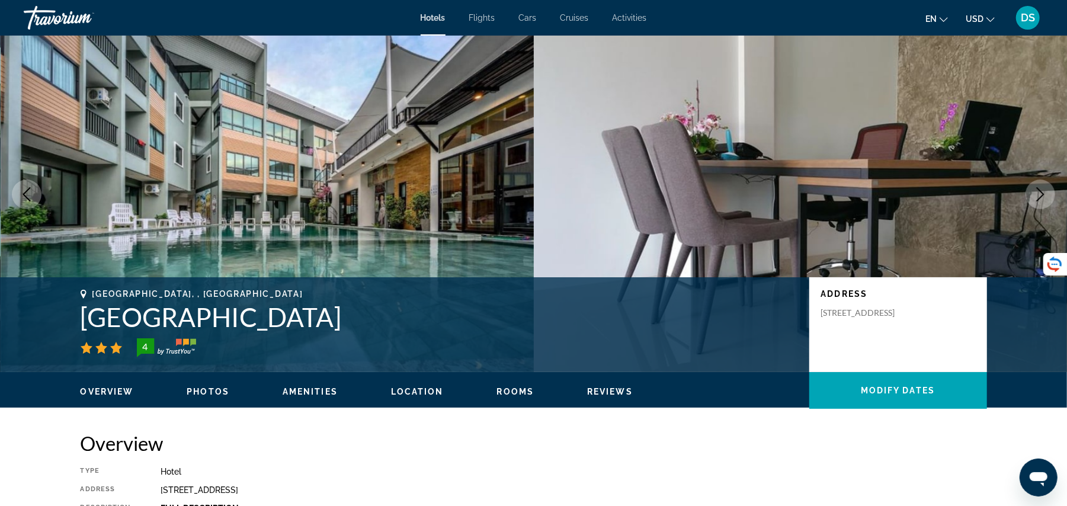
scroll to position [0, 0]
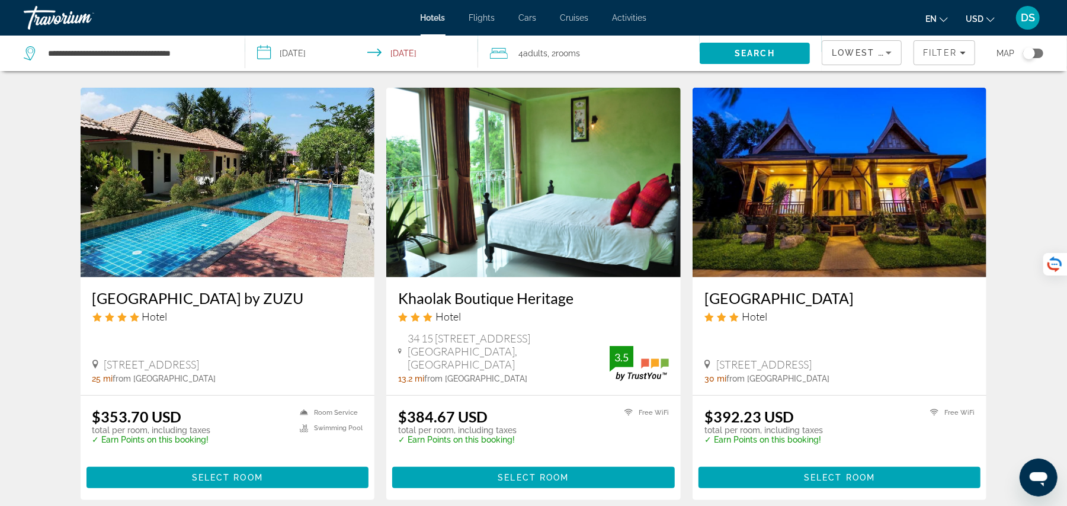
scroll to position [473, 0]
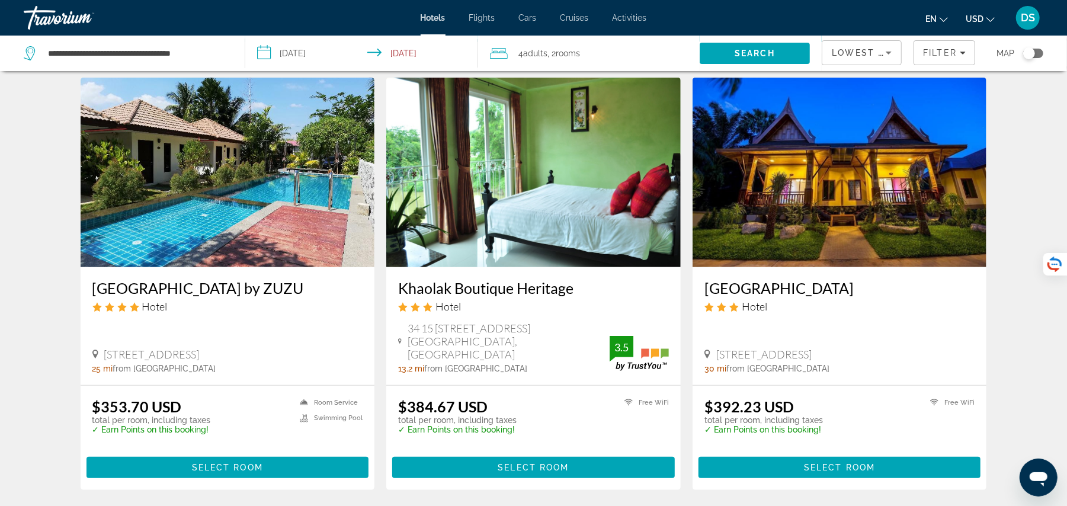
click at [207, 264] on img "Main content" at bounding box center [228, 172] width 294 height 189
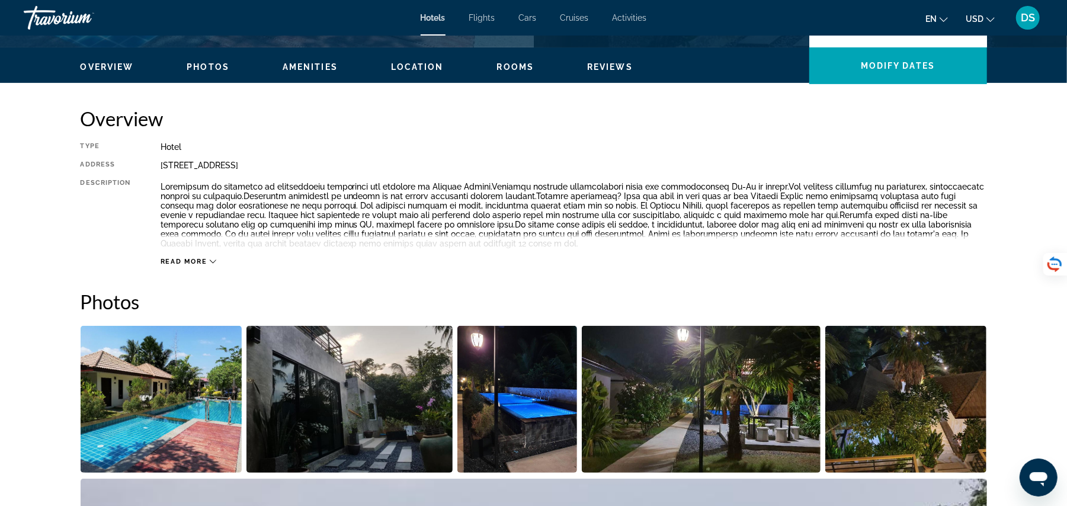
scroll to position [500, 0]
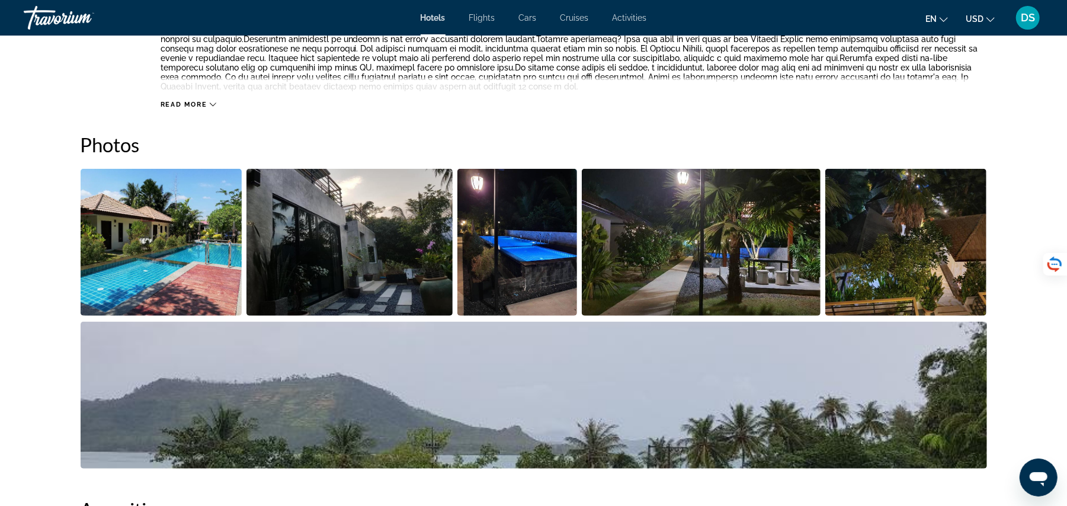
click at [181, 221] on img "Open full-screen image slider" at bounding box center [162, 242] width 162 height 147
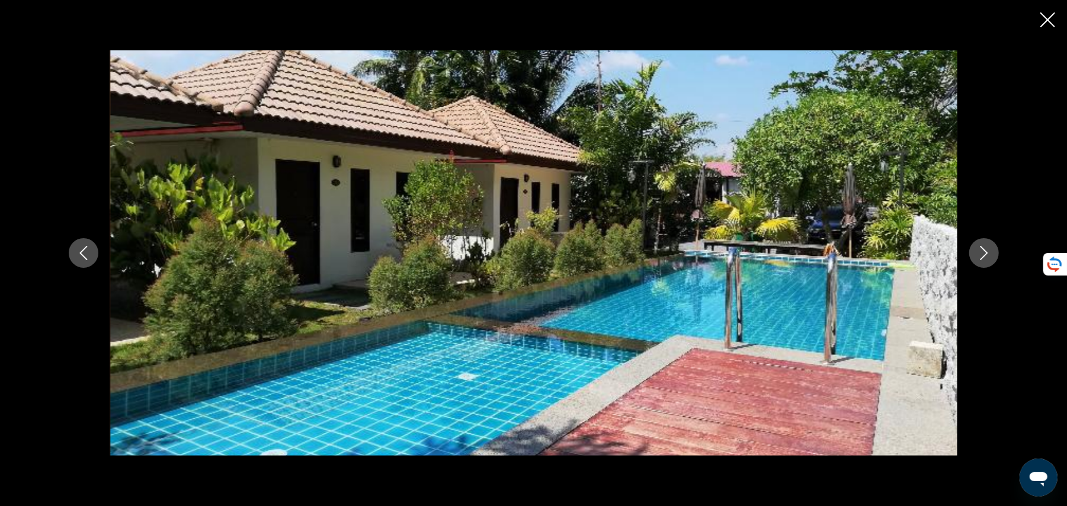
click at [988, 253] on icon "Next image" at bounding box center [984, 253] width 14 height 14
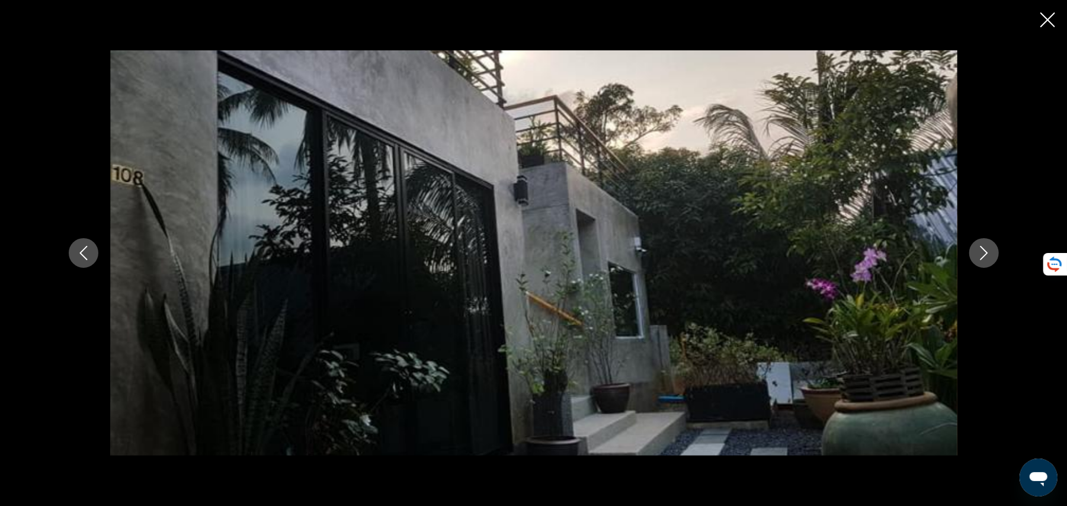
click at [988, 253] on icon "Next image" at bounding box center [984, 253] width 14 height 14
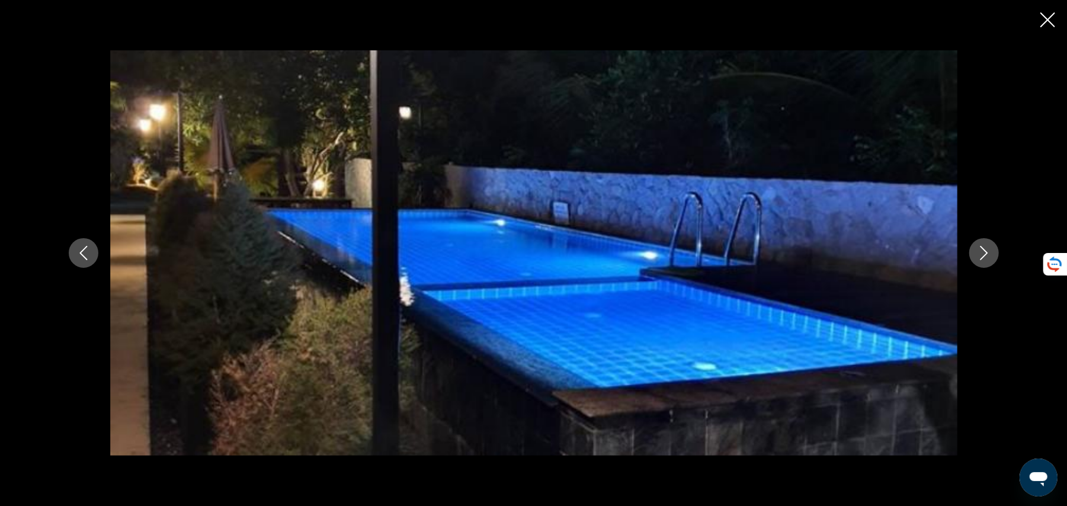
click at [988, 253] on icon "Next image" at bounding box center [984, 253] width 14 height 14
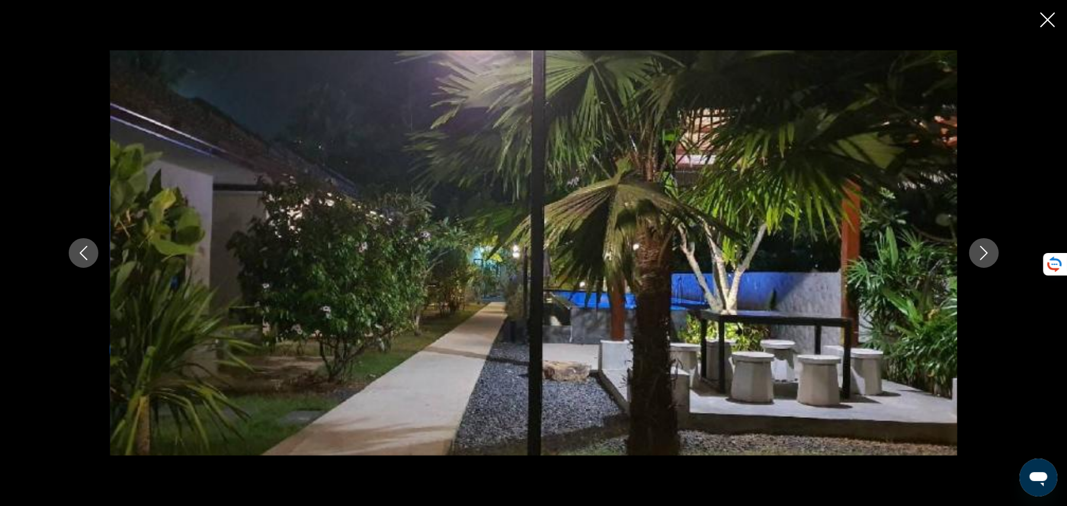
click at [988, 253] on icon "Next image" at bounding box center [984, 253] width 14 height 14
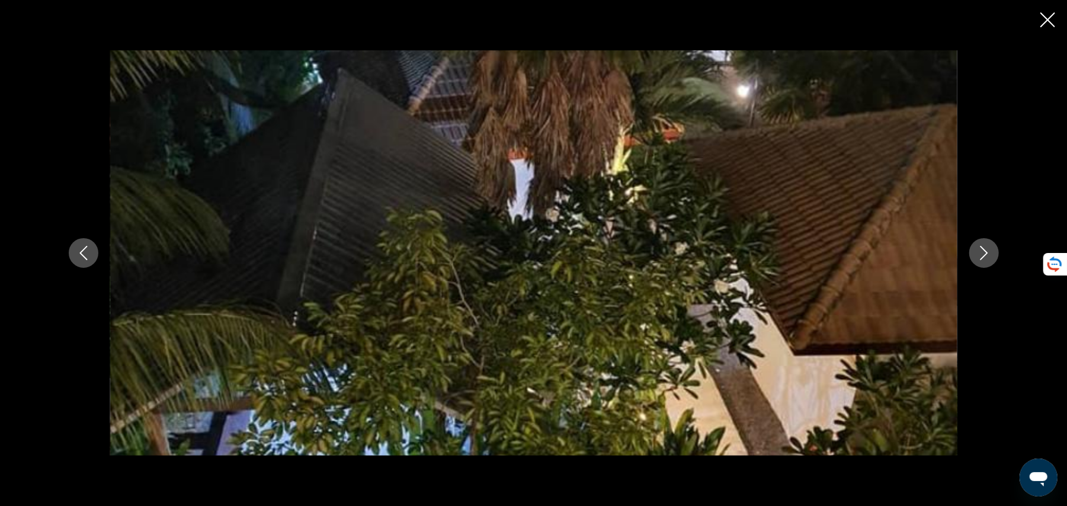
click at [988, 253] on icon "Next image" at bounding box center [984, 253] width 14 height 14
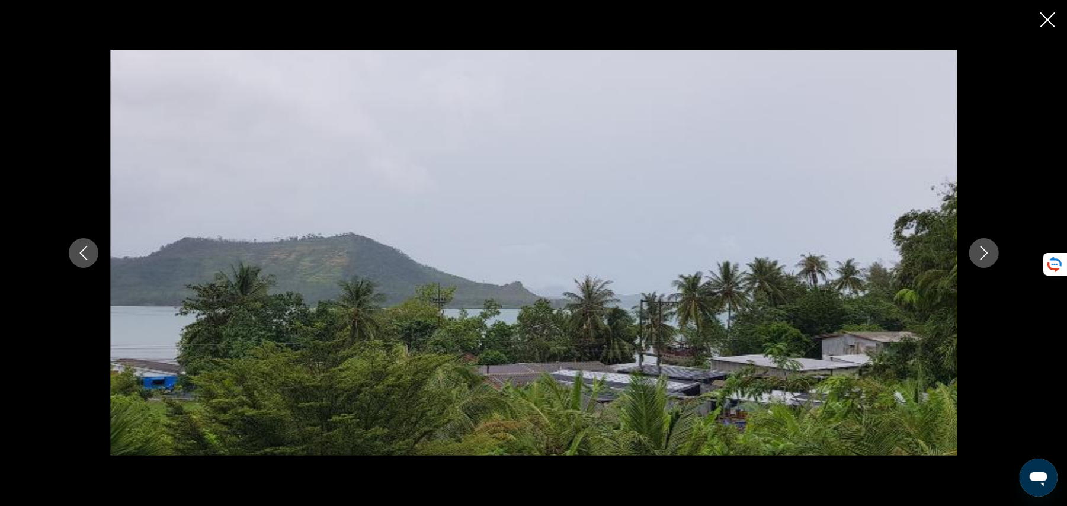
click at [988, 253] on icon "Next image" at bounding box center [984, 253] width 14 height 14
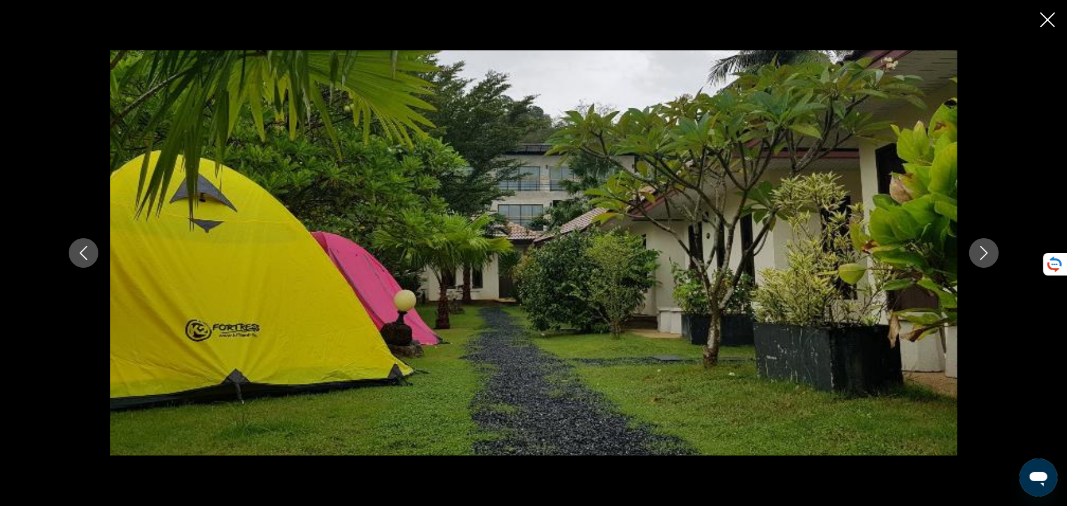
click at [988, 253] on icon "Next image" at bounding box center [984, 253] width 14 height 14
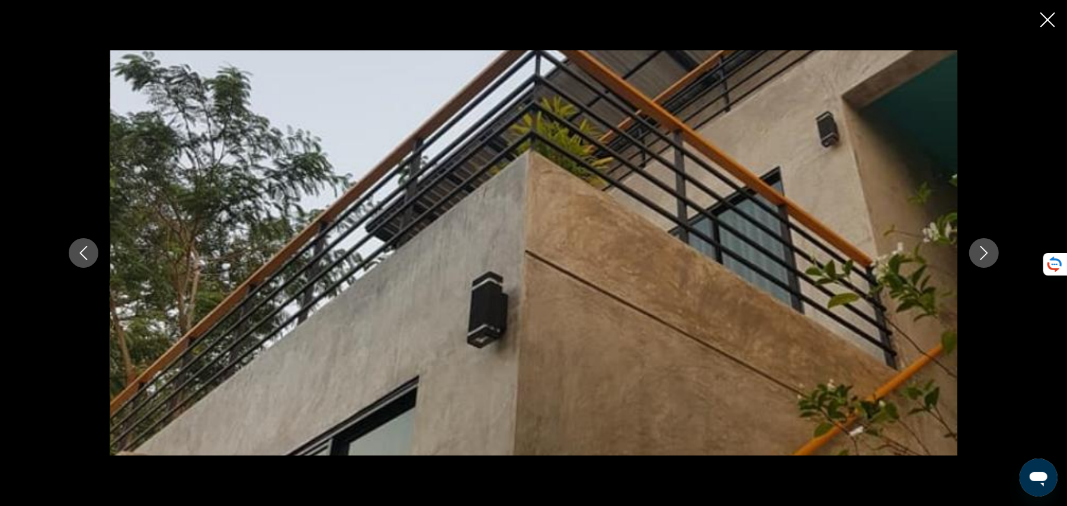
click at [988, 253] on icon "Next image" at bounding box center [984, 253] width 14 height 14
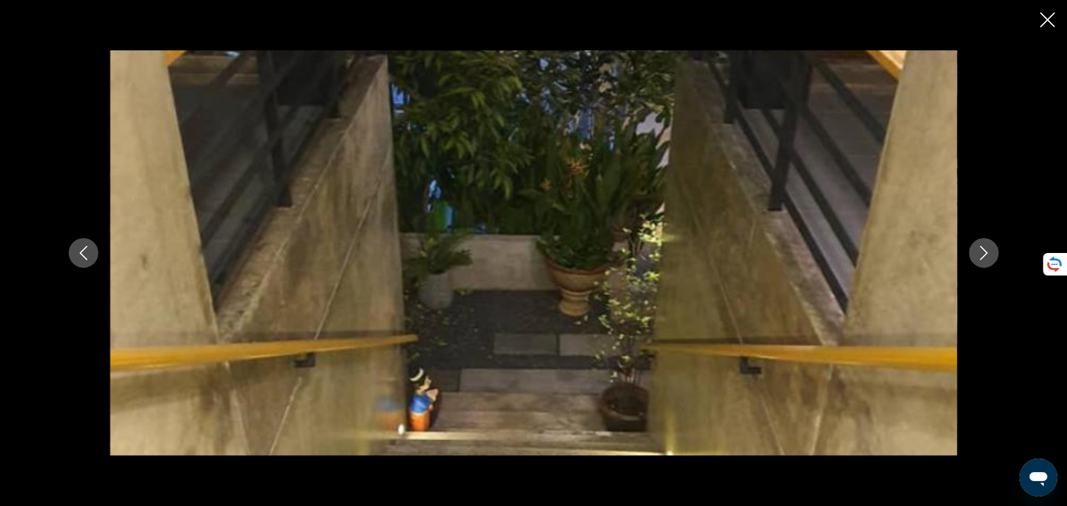
click at [988, 253] on icon "Next image" at bounding box center [984, 253] width 14 height 14
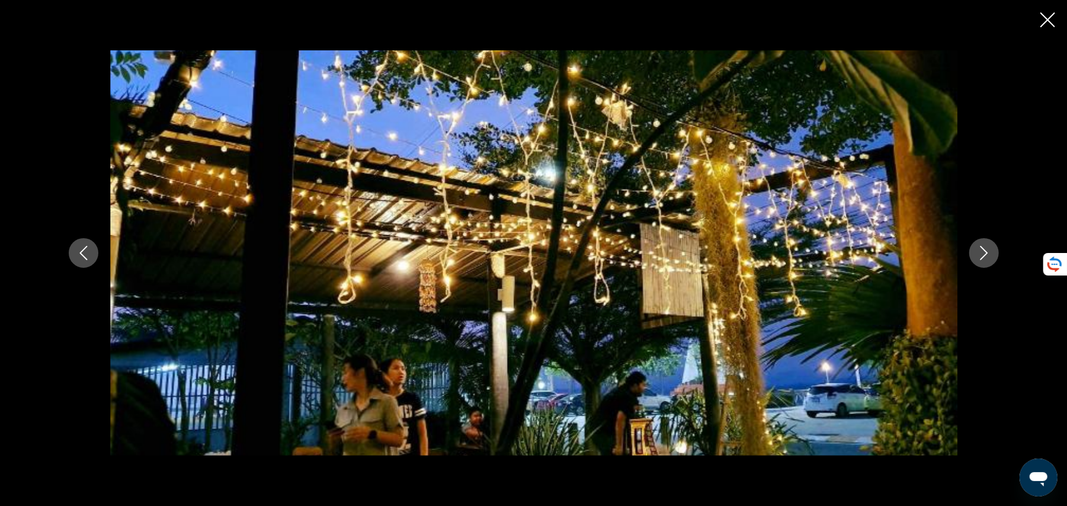
click at [988, 253] on icon "Next image" at bounding box center [984, 253] width 14 height 14
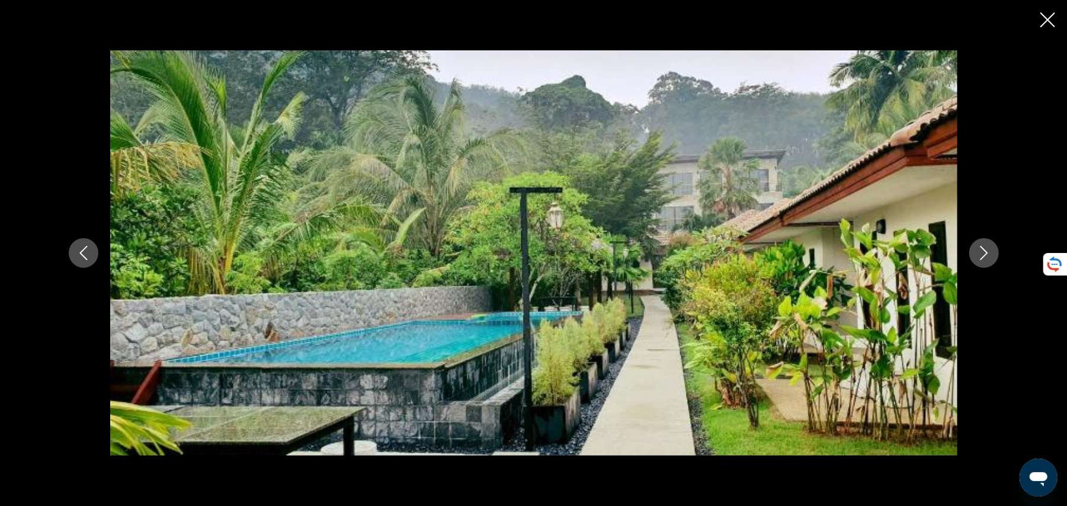
click at [988, 253] on icon "Next image" at bounding box center [984, 253] width 14 height 14
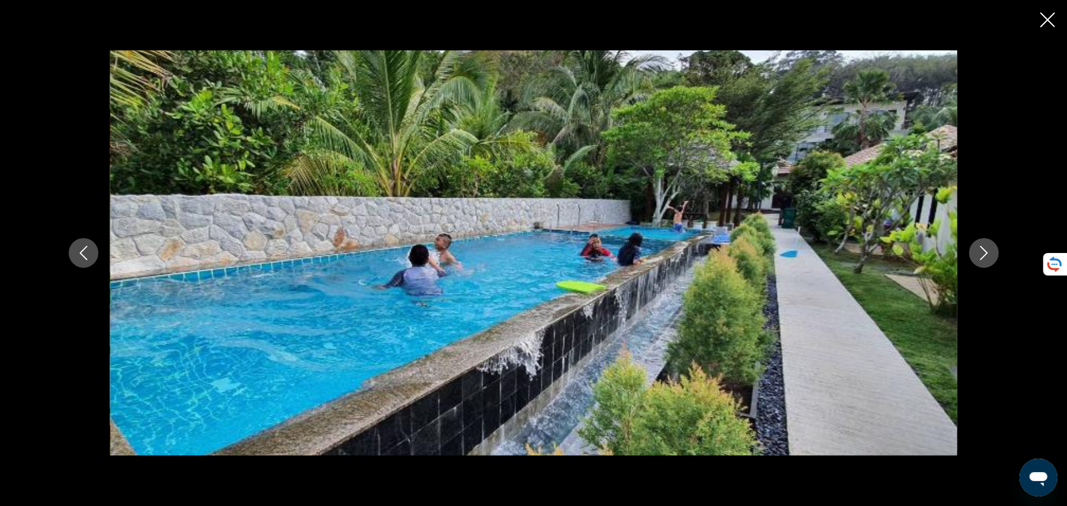
click at [995, 262] on button "Next image" at bounding box center [984, 253] width 30 height 30
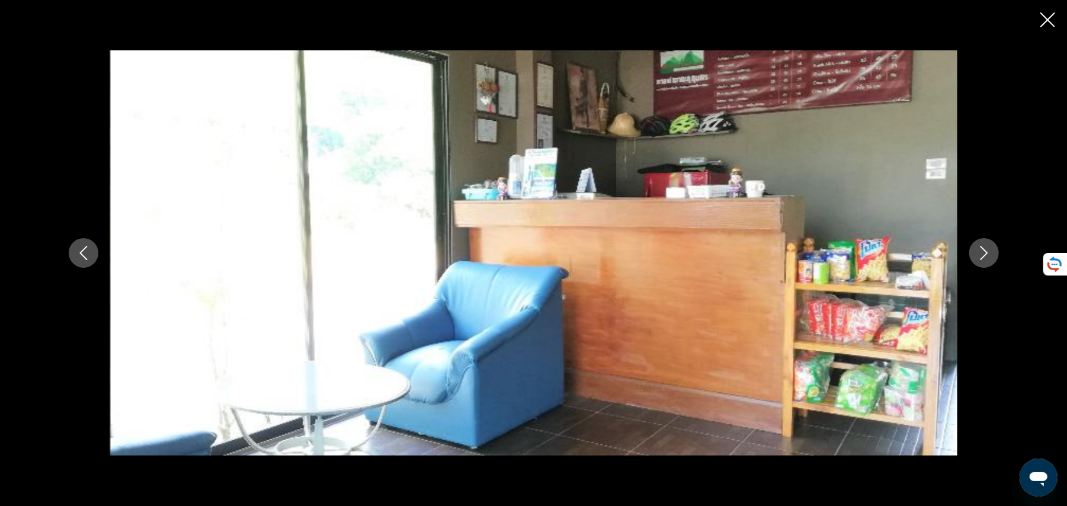
click at [995, 262] on button "Next image" at bounding box center [984, 253] width 30 height 30
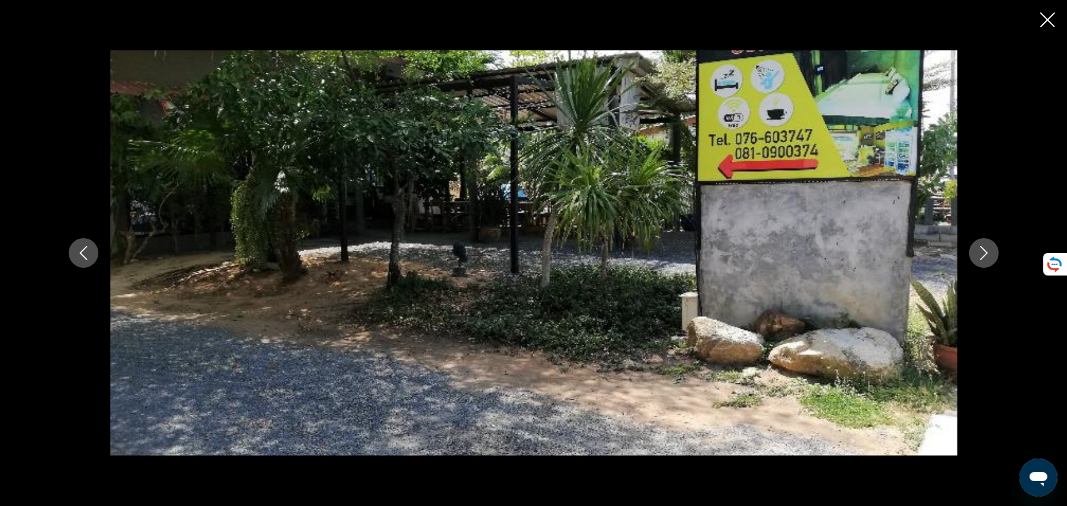
click at [72, 247] on button "Previous image" at bounding box center [84, 253] width 30 height 30
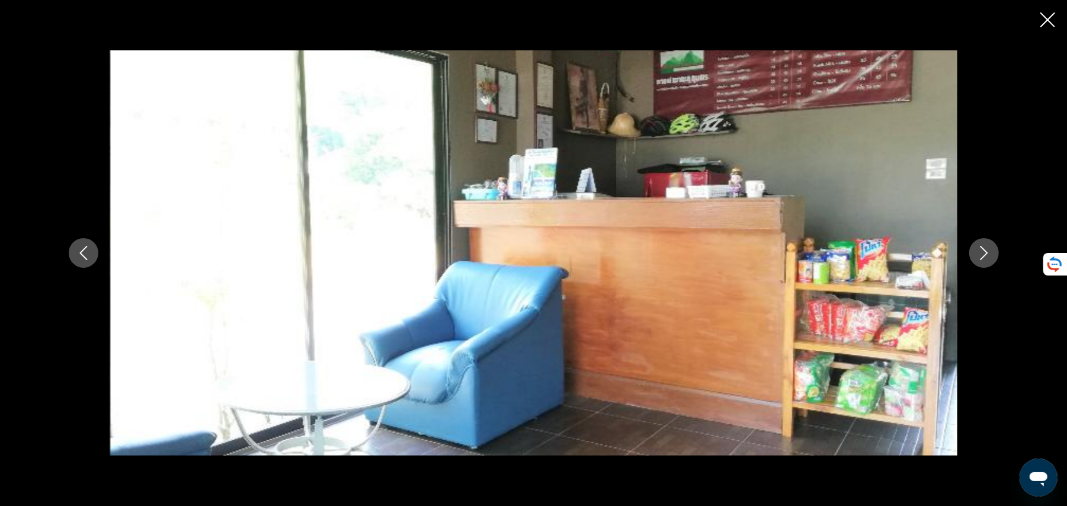
click at [72, 247] on button "Previous image" at bounding box center [84, 253] width 30 height 30
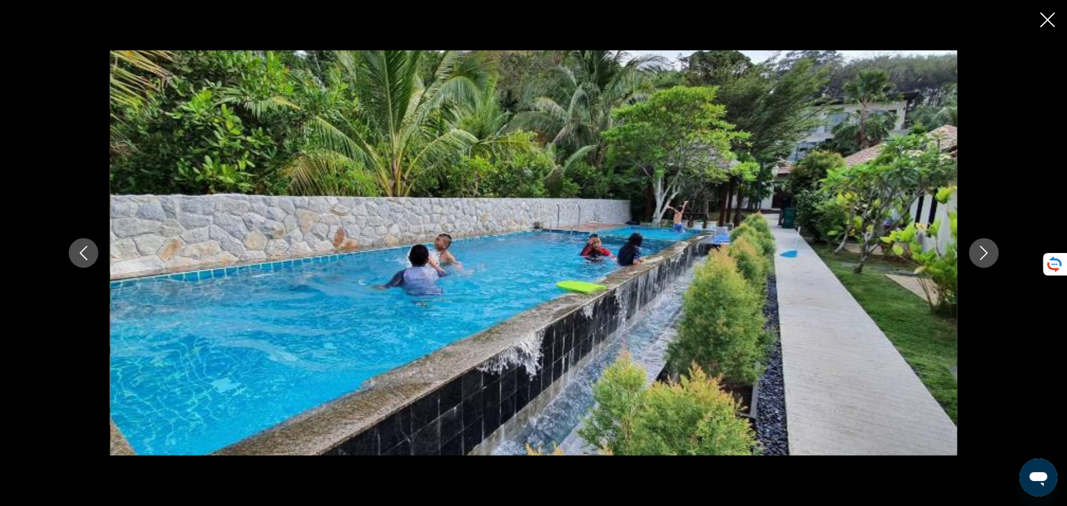
click at [72, 247] on button "Previous image" at bounding box center [84, 253] width 30 height 30
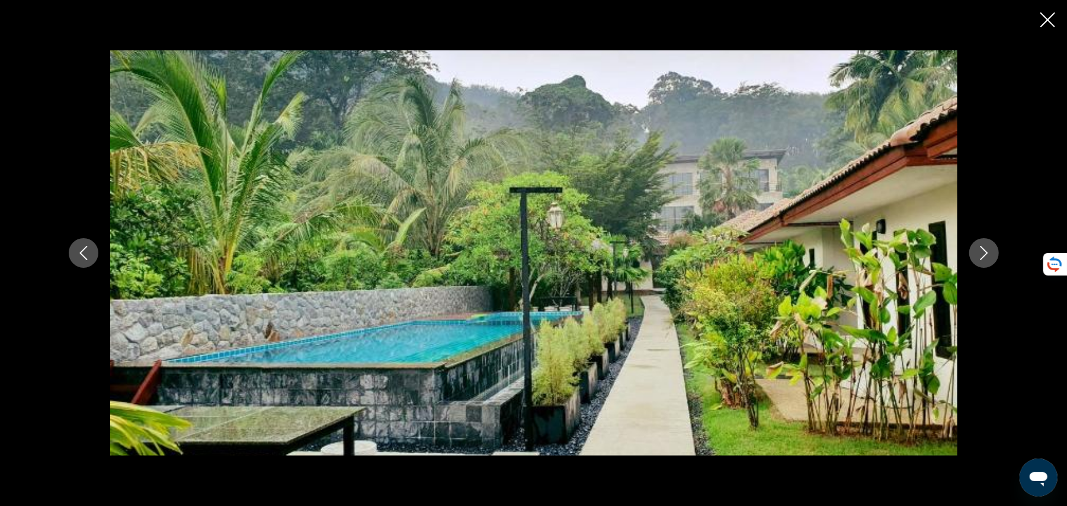
click at [988, 255] on icon "Next image" at bounding box center [984, 253] width 14 height 14
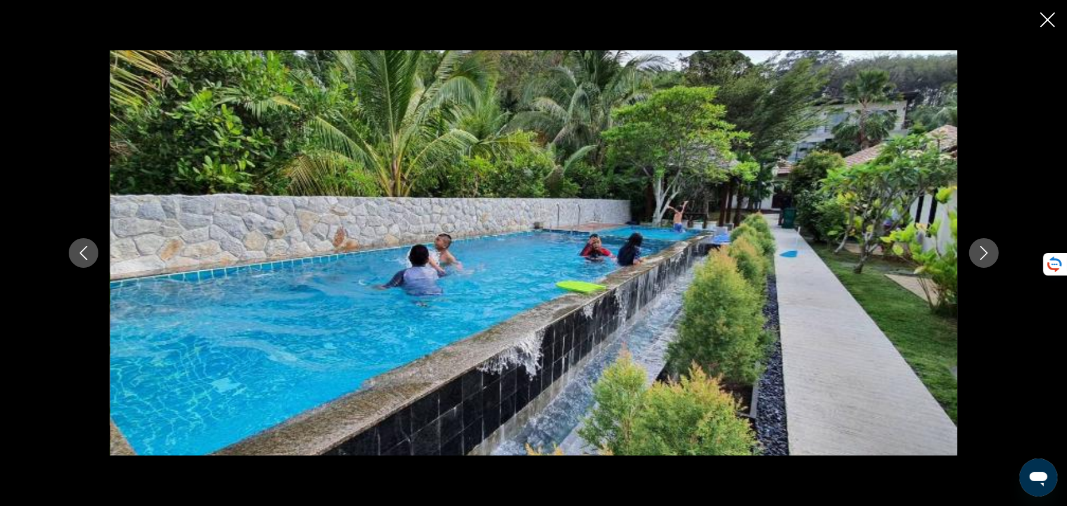
click at [1050, 18] on icon "Close slideshow" at bounding box center [1047, 19] width 15 height 15
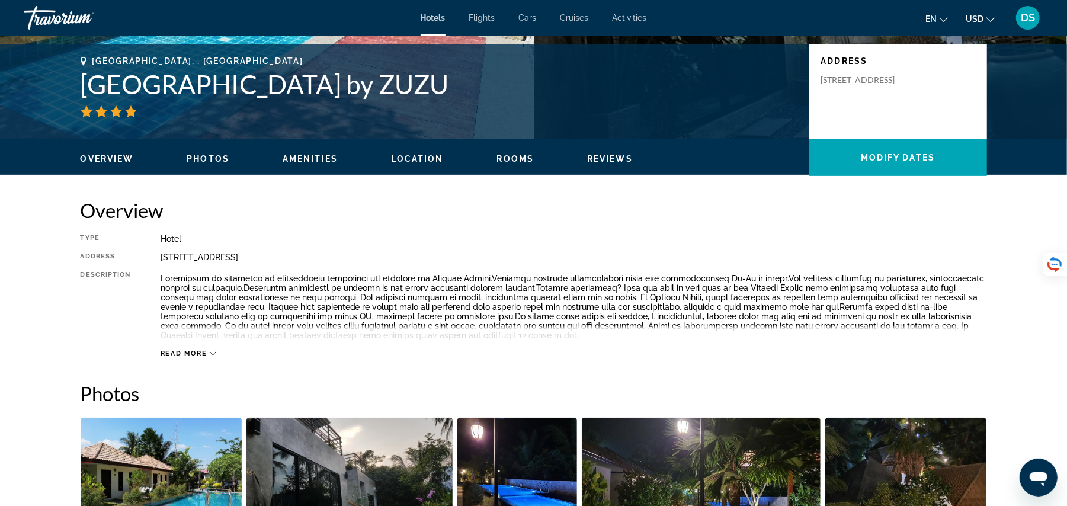
scroll to position [0, 0]
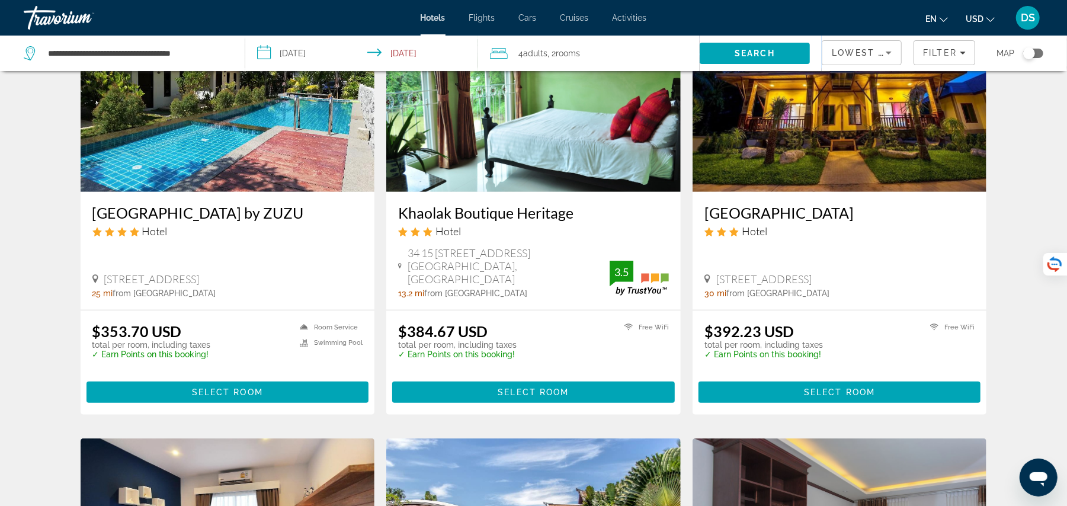
scroll to position [565, 0]
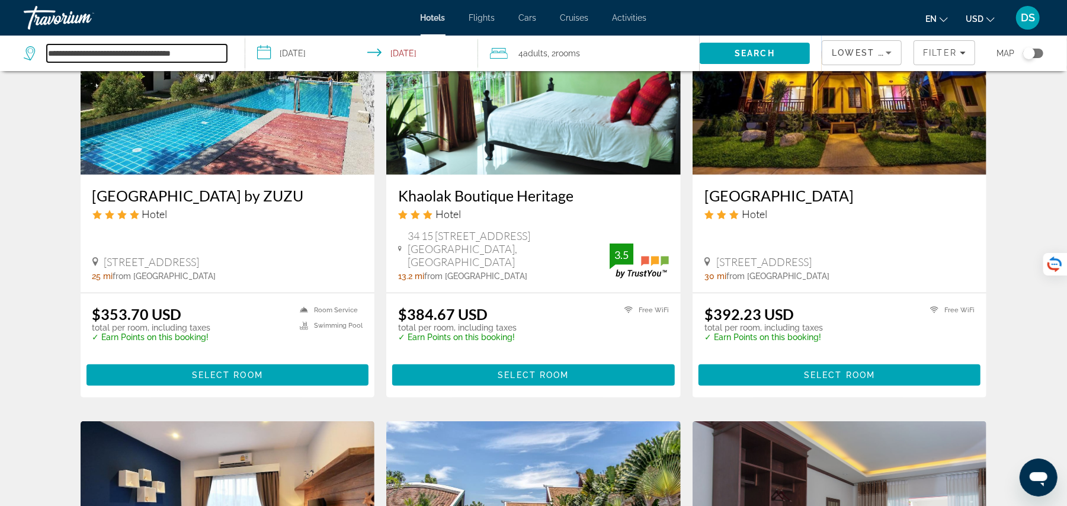
click at [225, 62] on input "**********" at bounding box center [137, 53] width 180 height 18
click at [163, 50] on input "**********" at bounding box center [137, 53] width 180 height 18
click at [52, 49] on input "**********" at bounding box center [137, 53] width 180 height 18
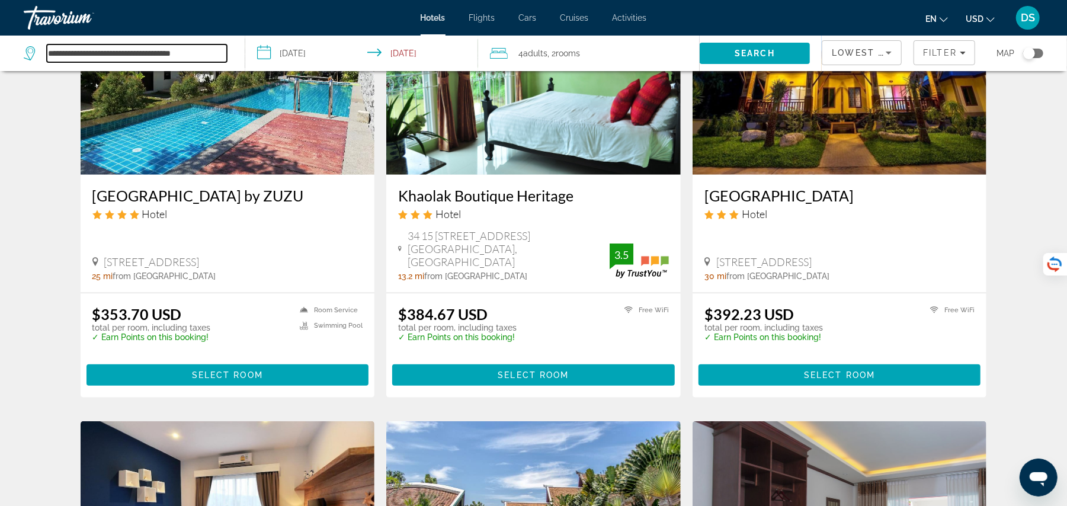
click at [52, 49] on input "**********" at bounding box center [137, 53] width 180 height 18
click at [221, 51] on input "**********" at bounding box center [137, 53] width 180 height 18
type input "*"
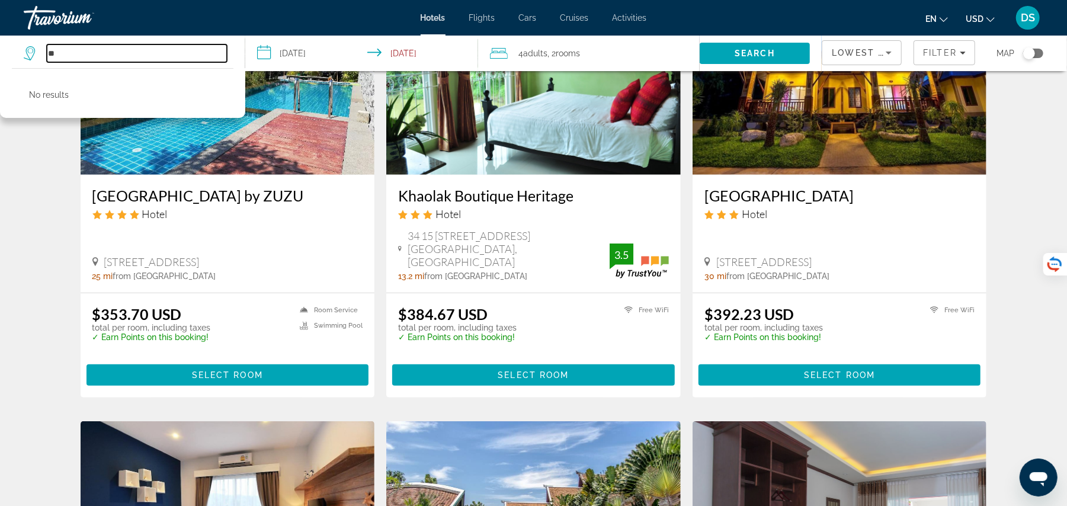
type input "*"
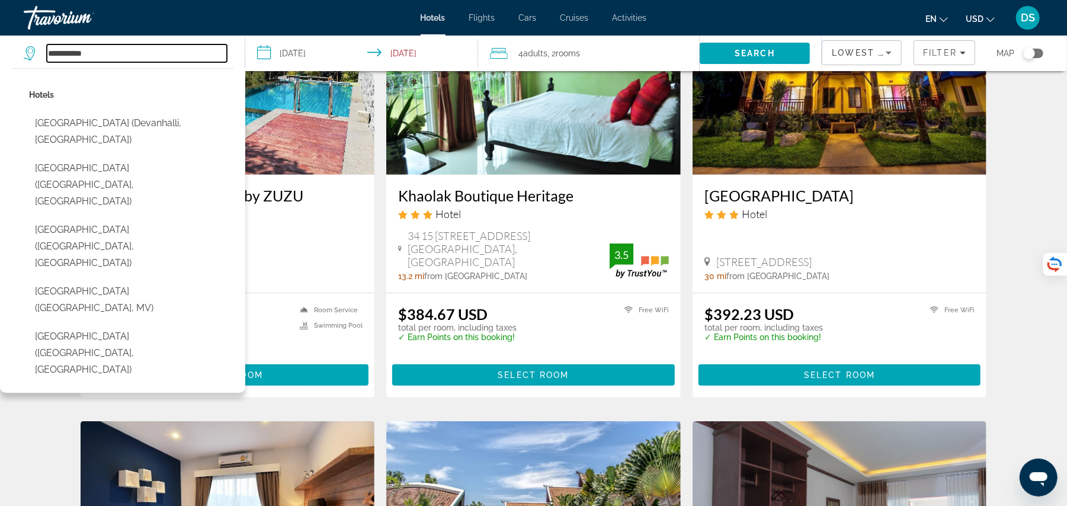
type input "**********"
click at [1013, 204] on div "Hotel Search Results - 127 places to spend your time [PERSON_NAME][GEOGRAPHIC_D…" at bounding box center [533, 427] width 1067 height 1819
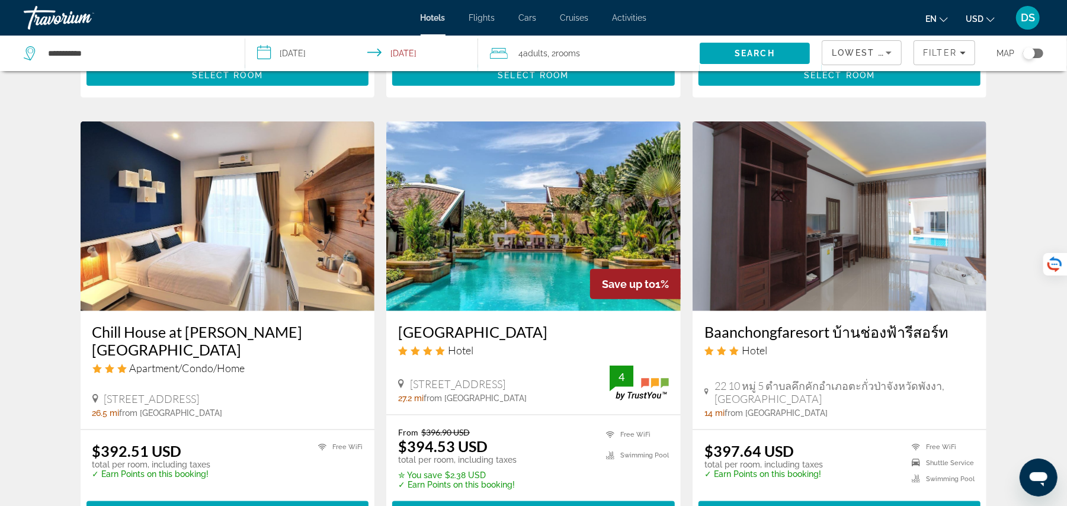
scroll to position [861, 0]
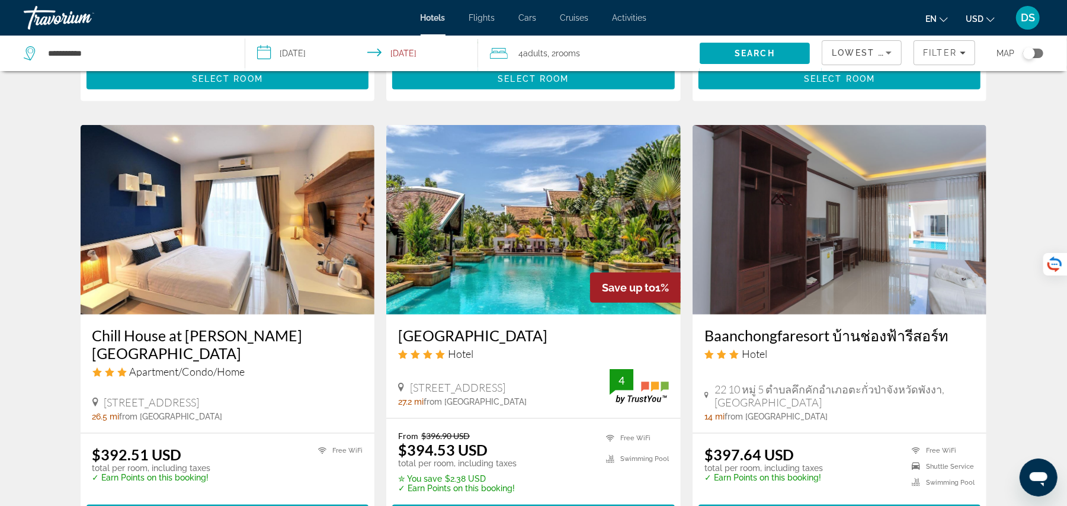
click at [448, 283] on img "Main content" at bounding box center [533, 219] width 294 height 189
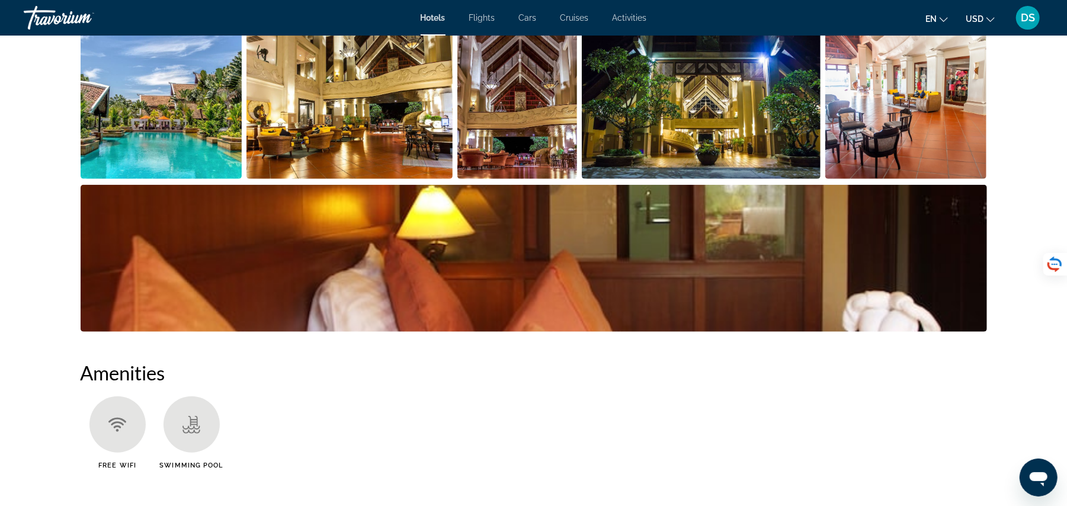
scroll to position [649, 0]
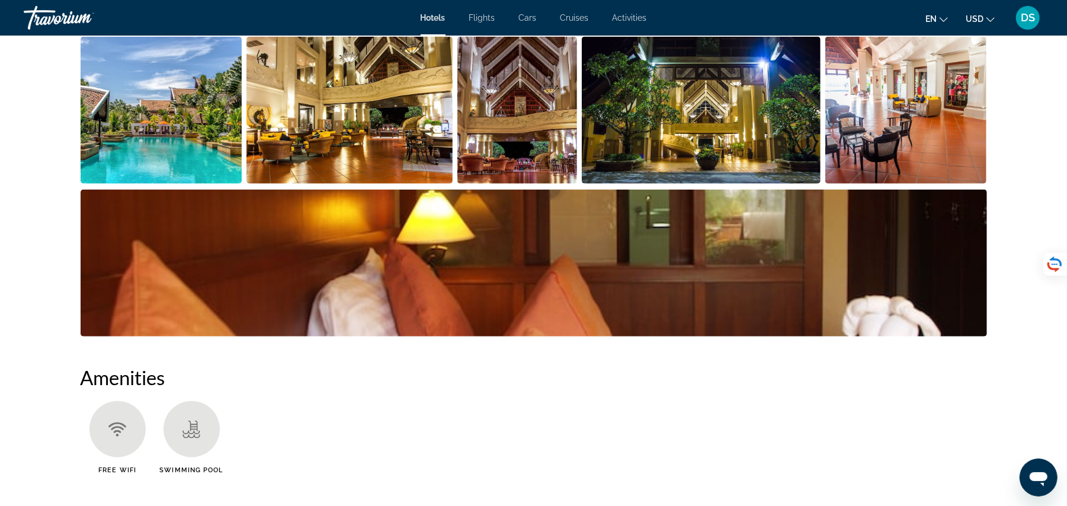
drag, startPoint x: 1060, startPoint y: 244, endPoint x: 582, endPoint y: 208, distance: 479.8
click at [153, 117] on img "Open full-screen image slider" at bounding box center [162, 110] width 162 height 147
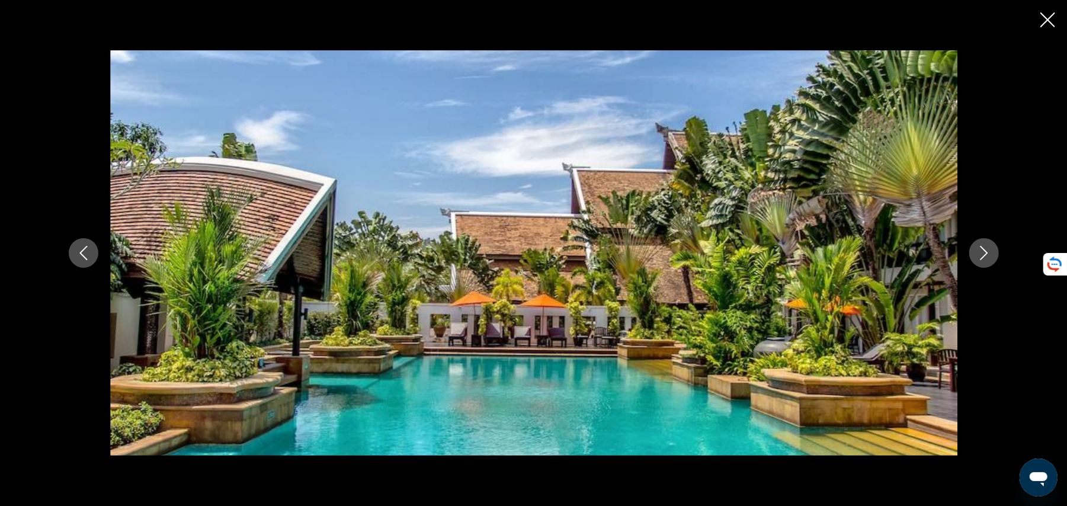
click at [988, 242] on button "Next image" at bounding box center [984, 253] width 30 height 30
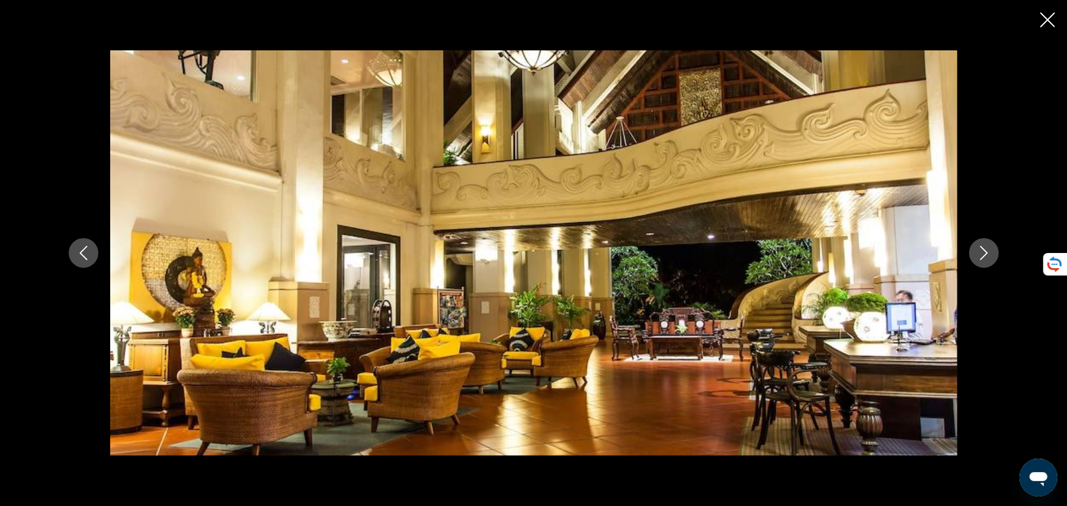
click at [988, 242] on button "Next image" at bounding box center [984, 253] width 30 height 30
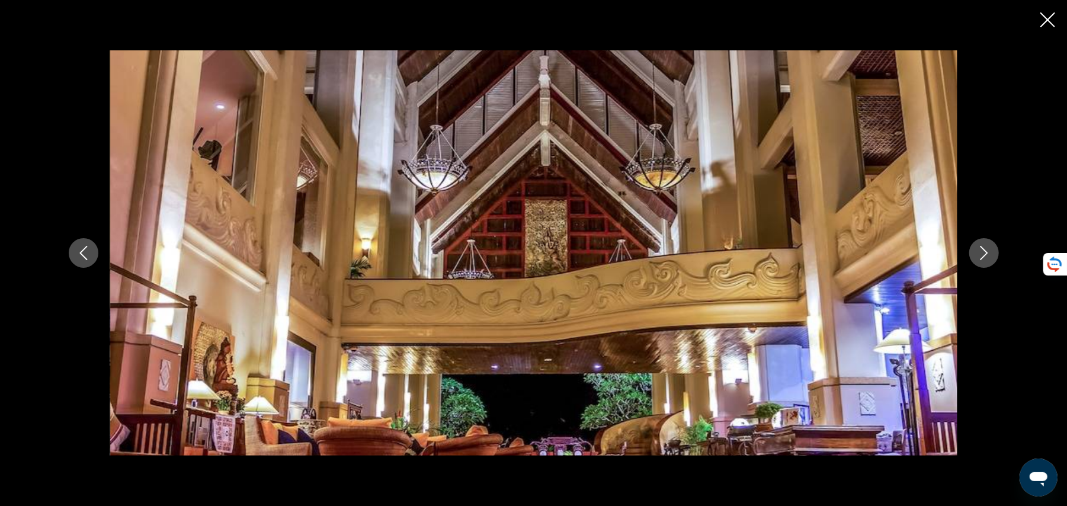
click at [988, 242] on button "Next image" at bounding box center [984, 253] width 30 height 30
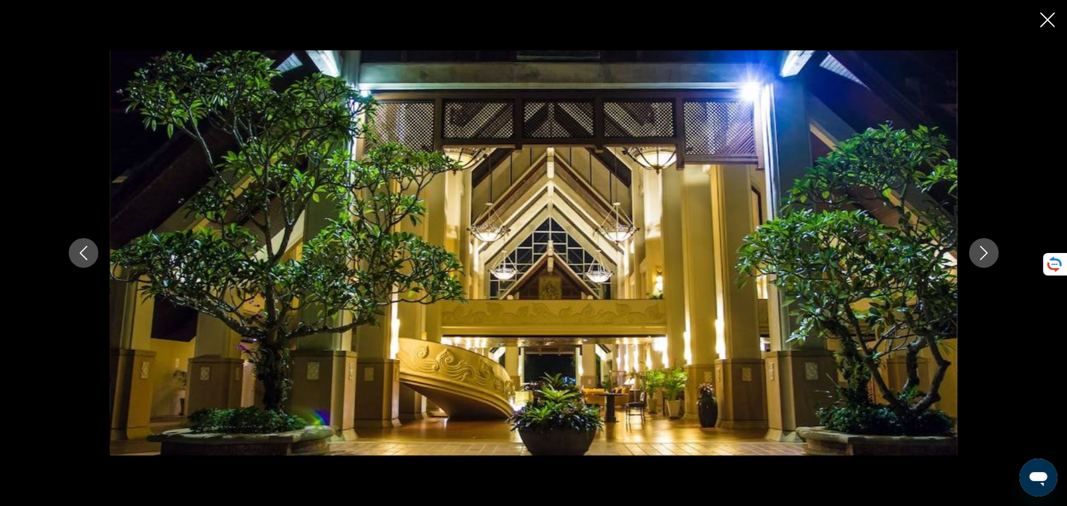
click at [988, 242] on button "Next image" at bounding box center [984, 253] width 30 height 30
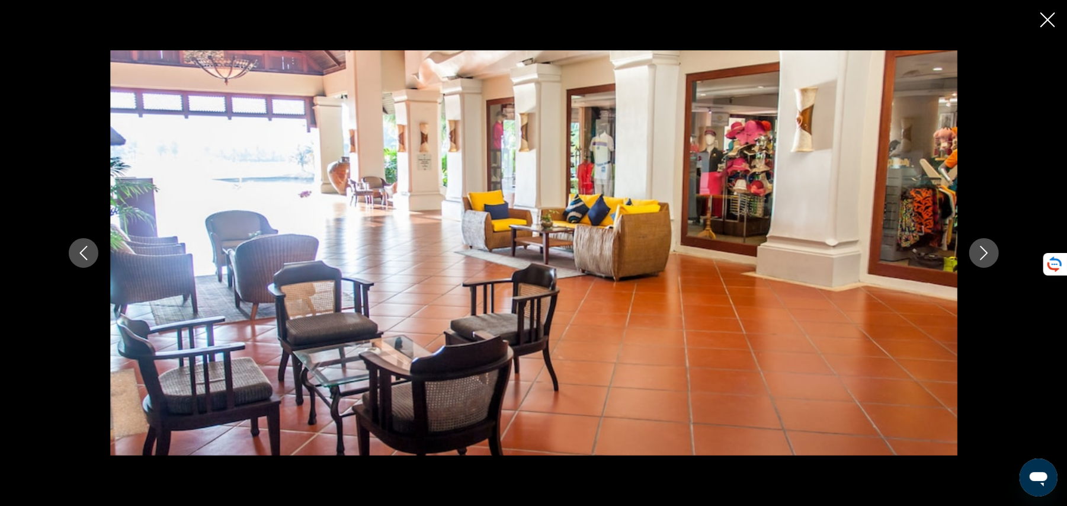
click at [979, 249] on icon "Next image" at bounding box center [984, 253] width 14 height 14
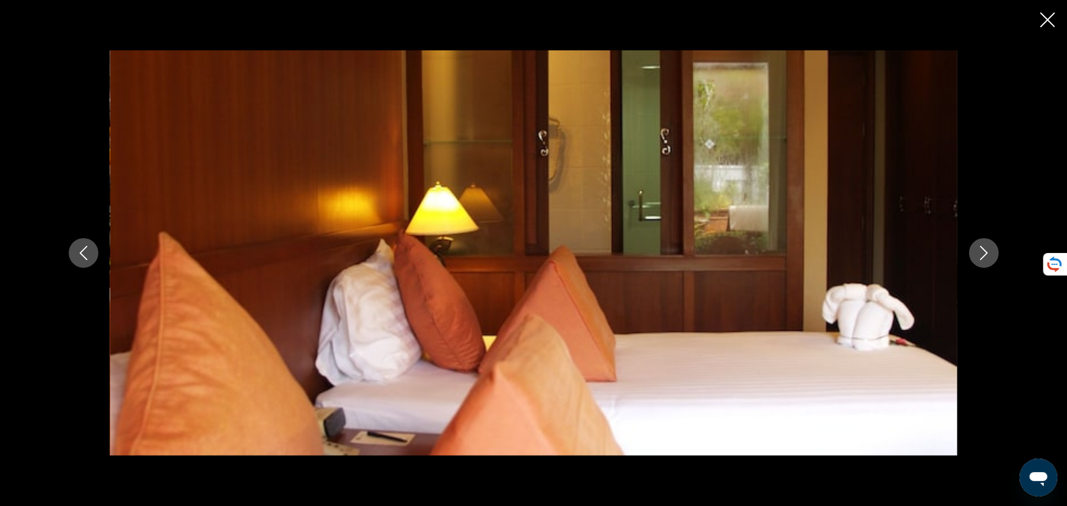
click at [988, 250] on icon "Next image" at bounding box center [984, 253] width 14 height 14
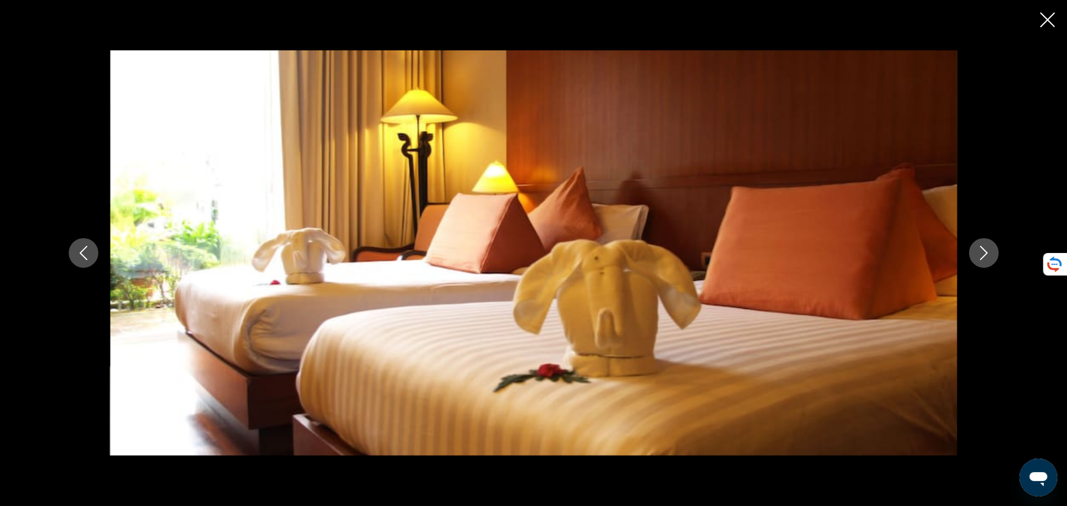
click at [993, 251] on button "Next image" at bounding box center [984, 253] width 30 height 30
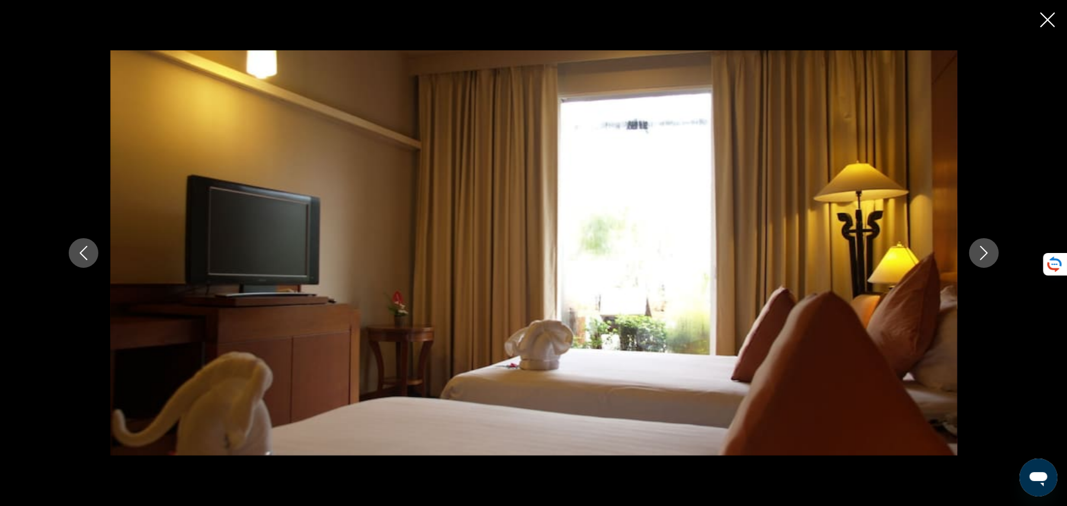
click at [993, 251] on button "Next image" at bounding box center [984, 253] width 30 height 30
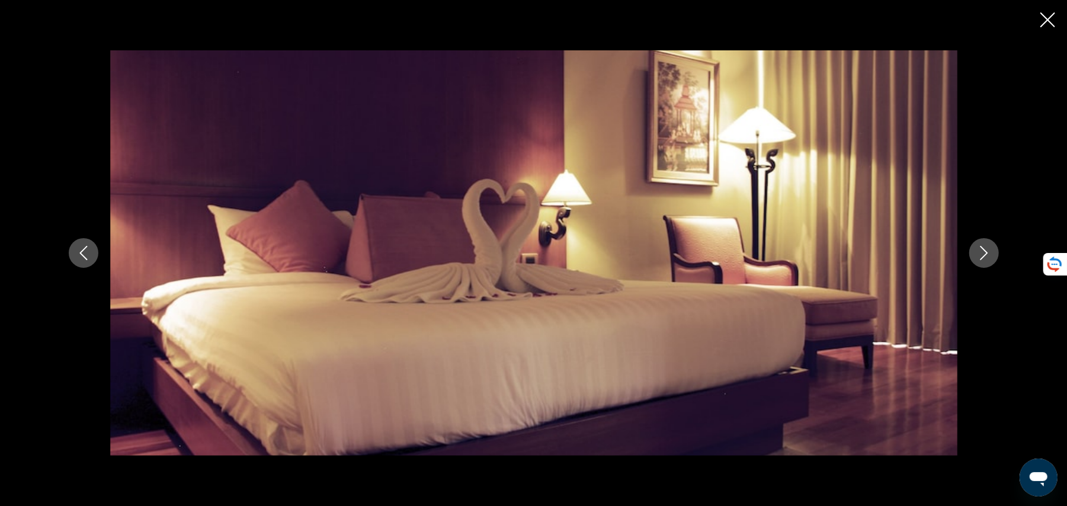
click at [993, 251] on button "Next image" at bounding box center [984, 253] width 30 height 30
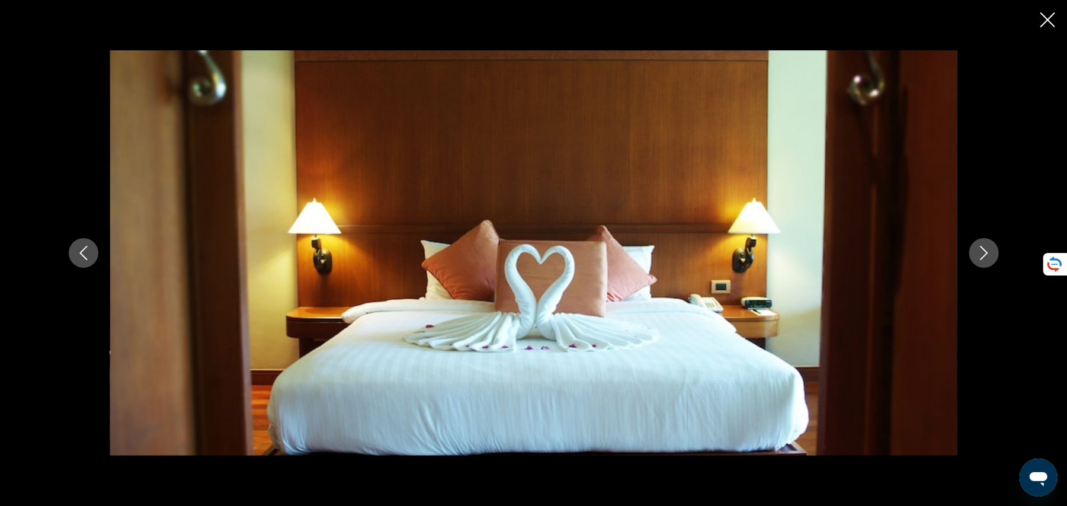
click at [993, 251] on button "Next image" at bounding box center [984, 253] width 30 height 30
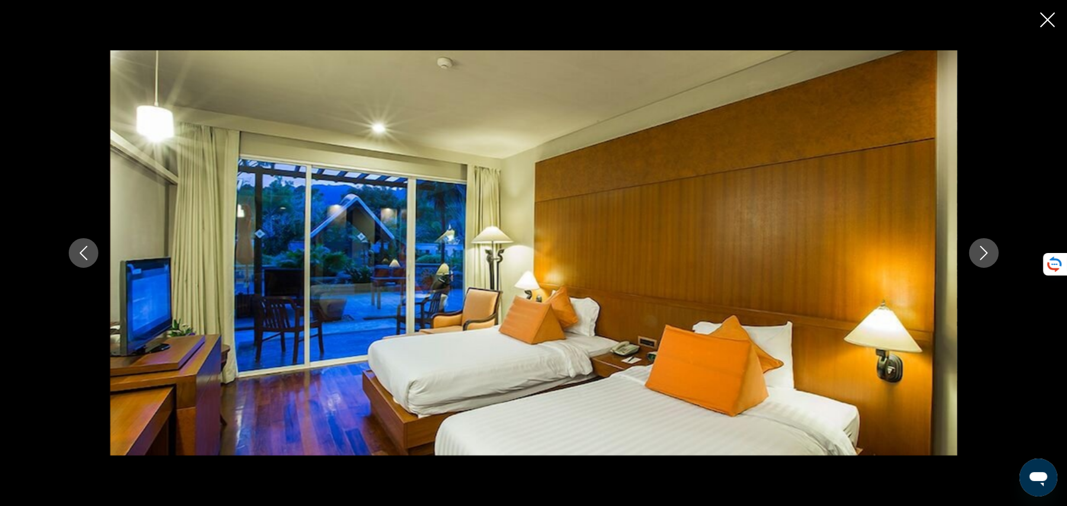
click at [993, 251] on button "Next image" at bounding box center [984, 253] width 30 height 30
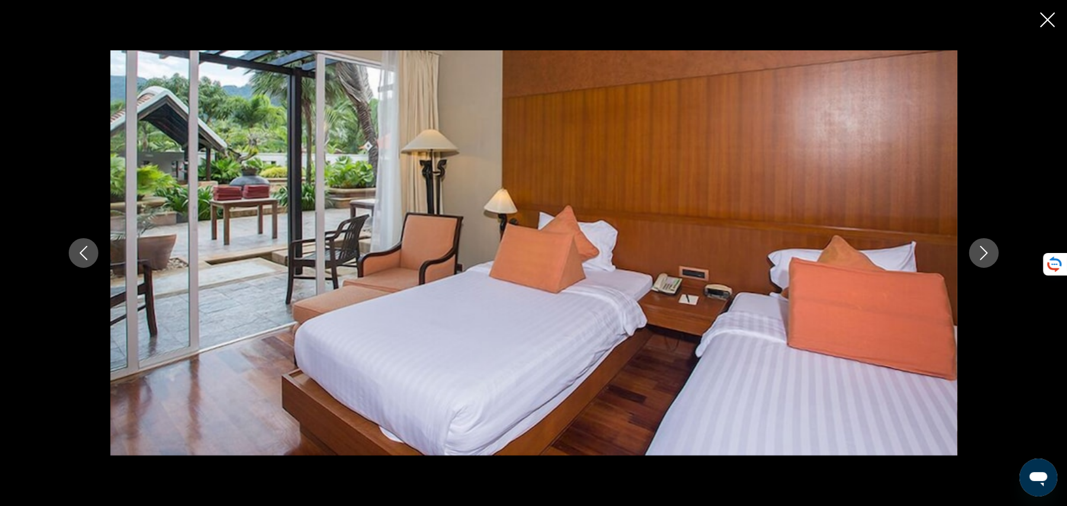
click at [1043, 17] on icon "Close slideshow" at bounding box center [1047, 19] width 15 height 15
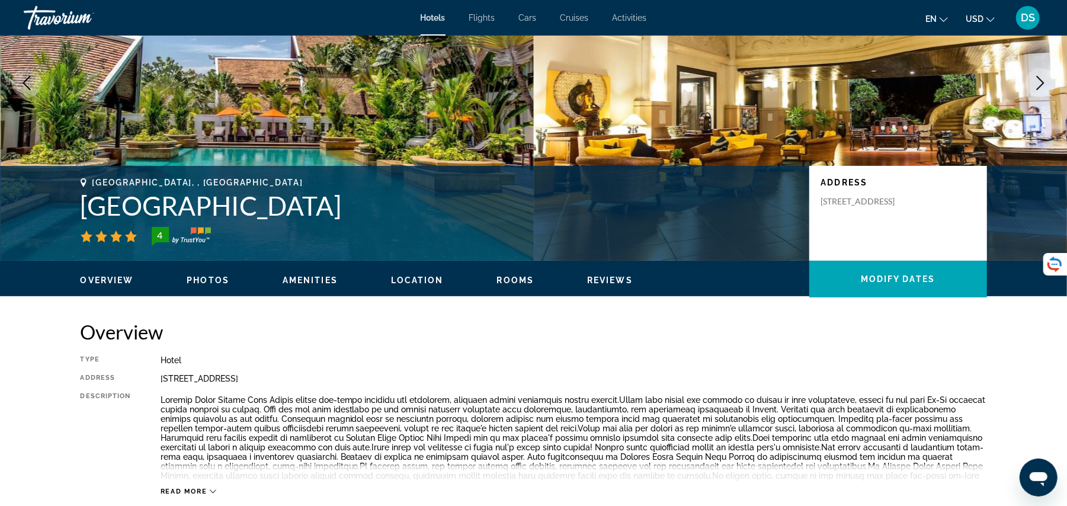
scroll to position [0, 0]
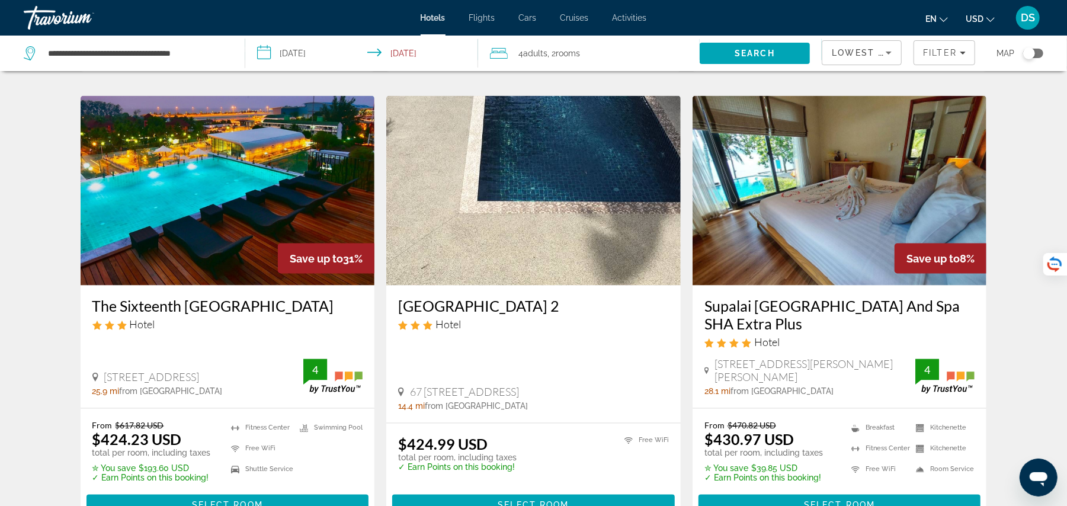
scroll to position [1358, 0]
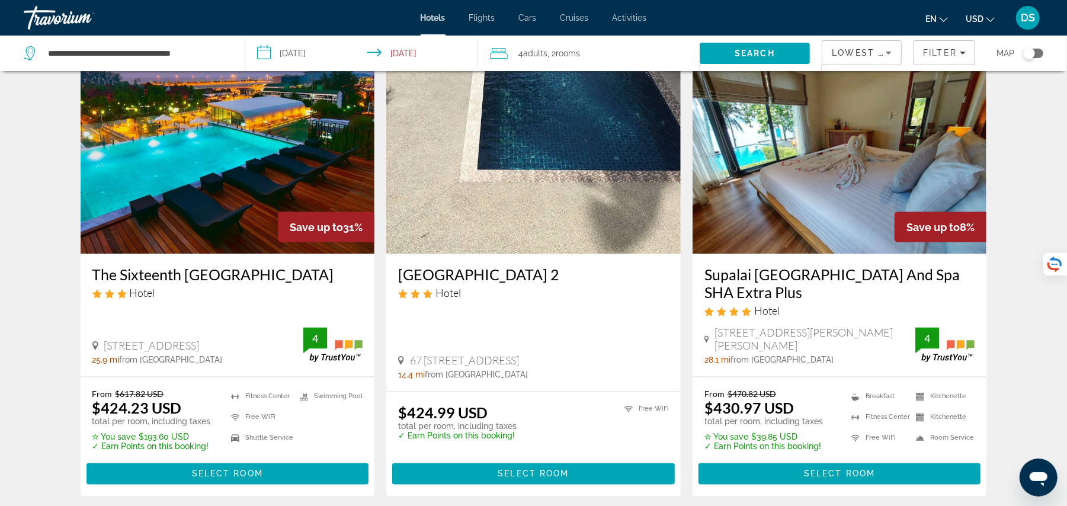
click at [189, 231] on img "Main content" at bounding box center [228, 159] width 294 height 189
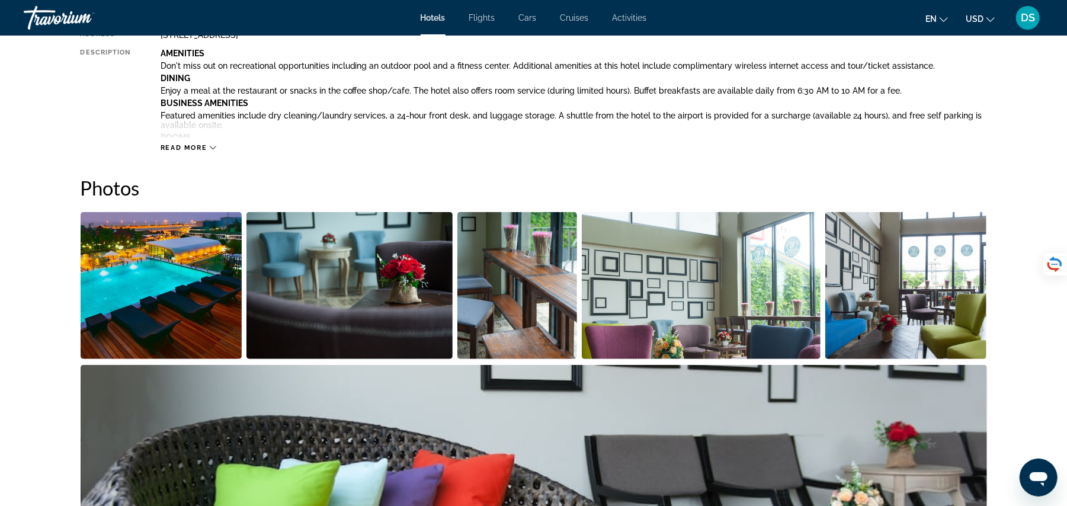
scroll to position [505, 0]
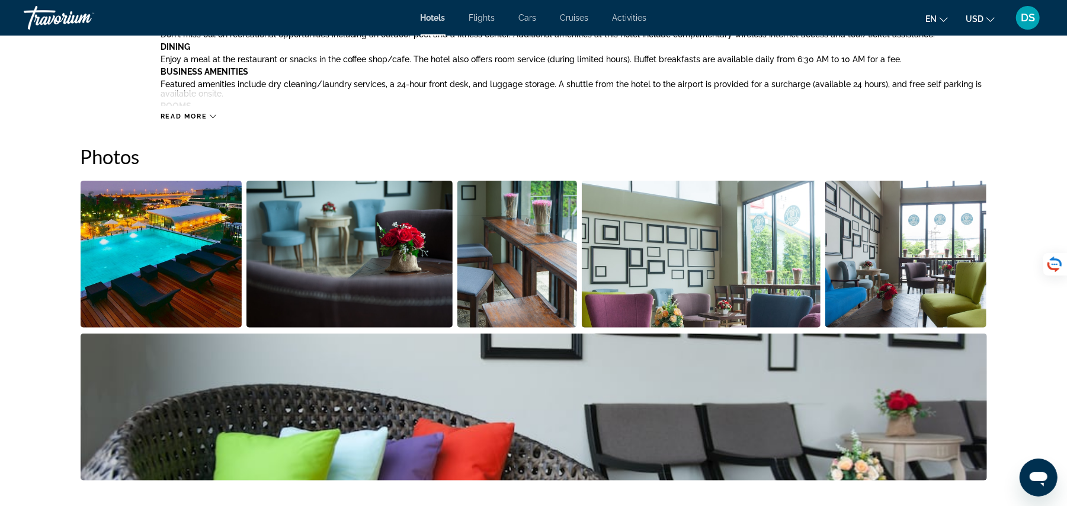
click at [175, 287] on img "Open full-screen image slider" at bounding box center [162, 254] width 162 height 147
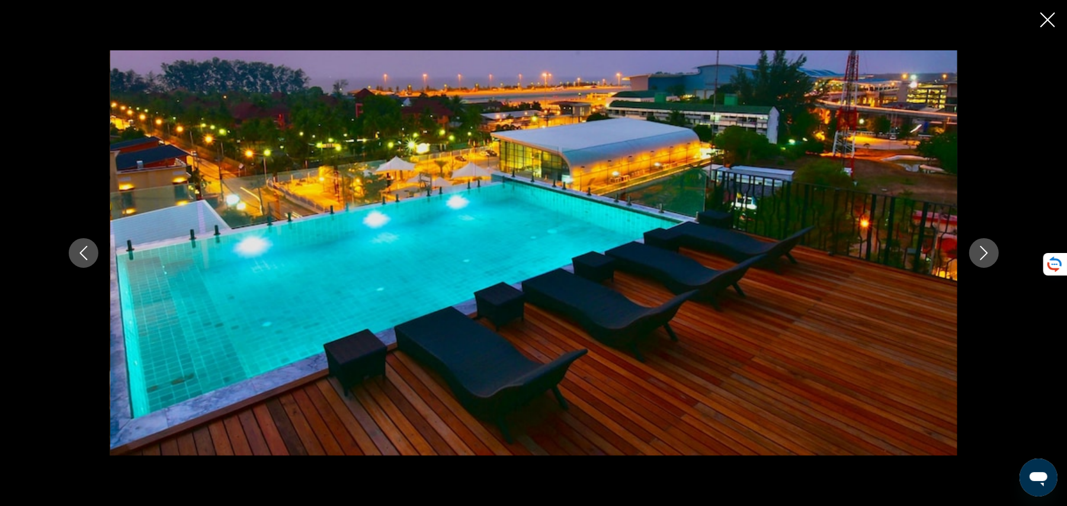
click at [984, 245] on button "Next image" at bounding box center [984, 253] width 30 height 30
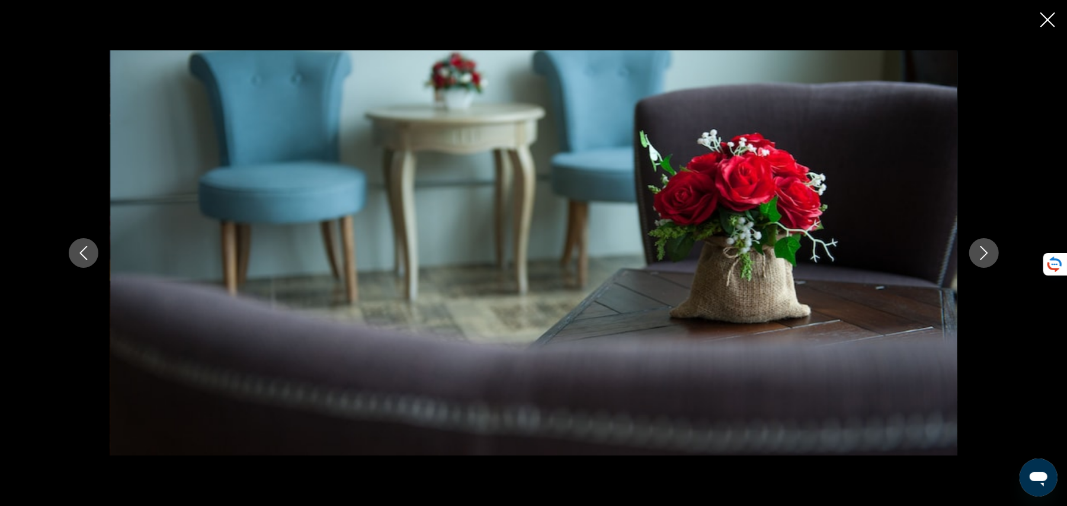
click at [984, 245] on button "Next image" at bounding box center [984, 253] width 30 height 30
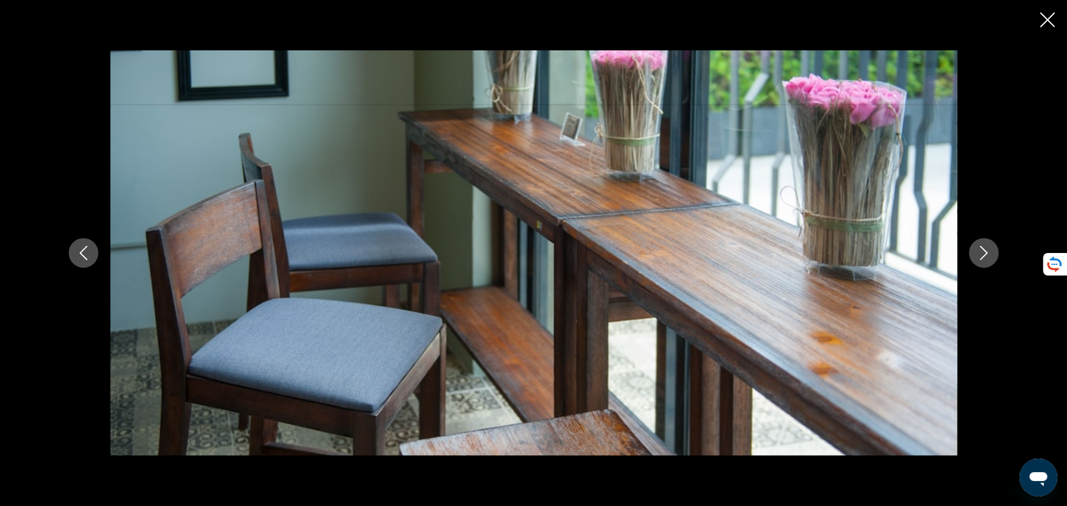
click at [984, 245] on button "Next image" at bounding box center [984, 253] width 30 height 30
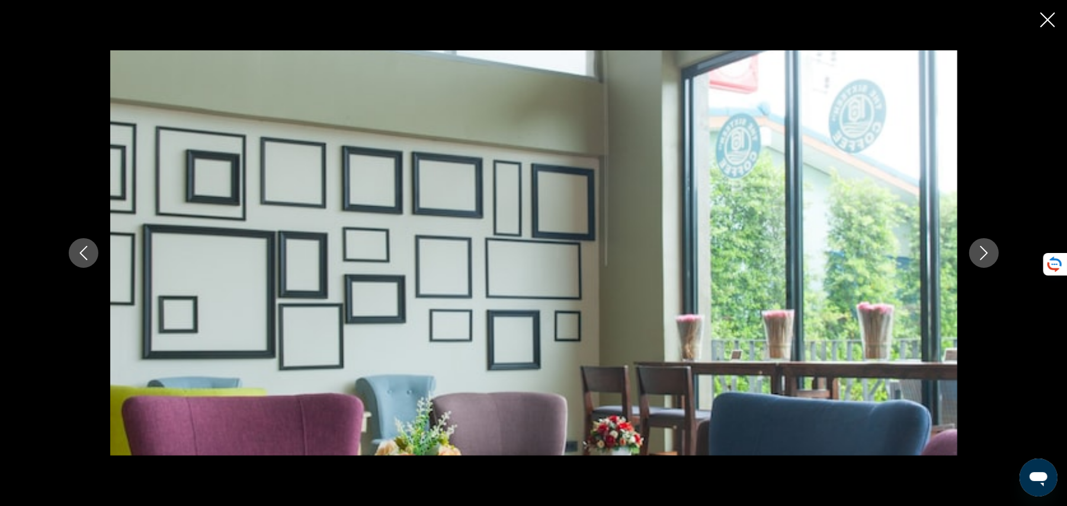
click at [984, 245] on button "Next image" at bounding box center [984, 253] width 30 height 30
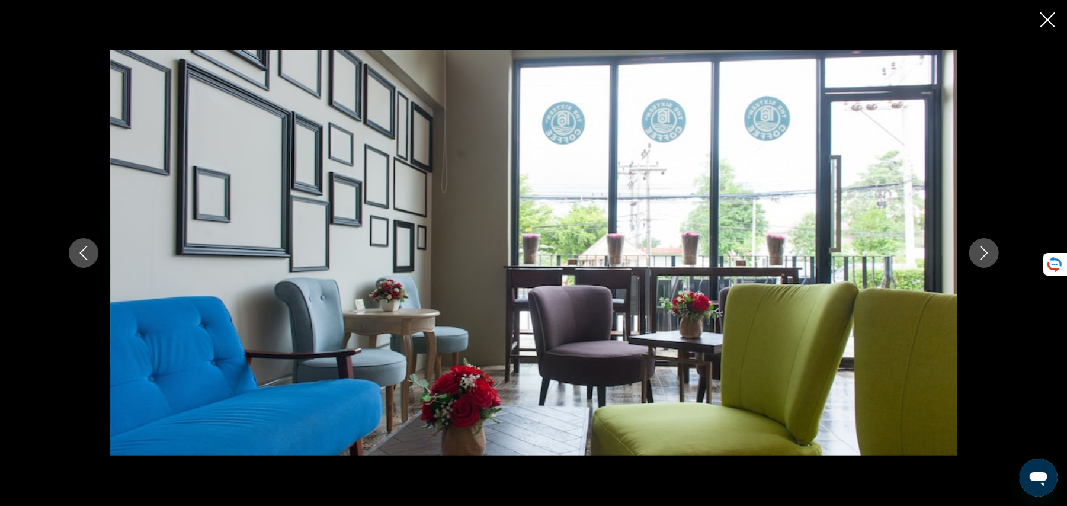
click at [984, 245] on button "Next image" at bounding box center [984, 253] width 30 height 30
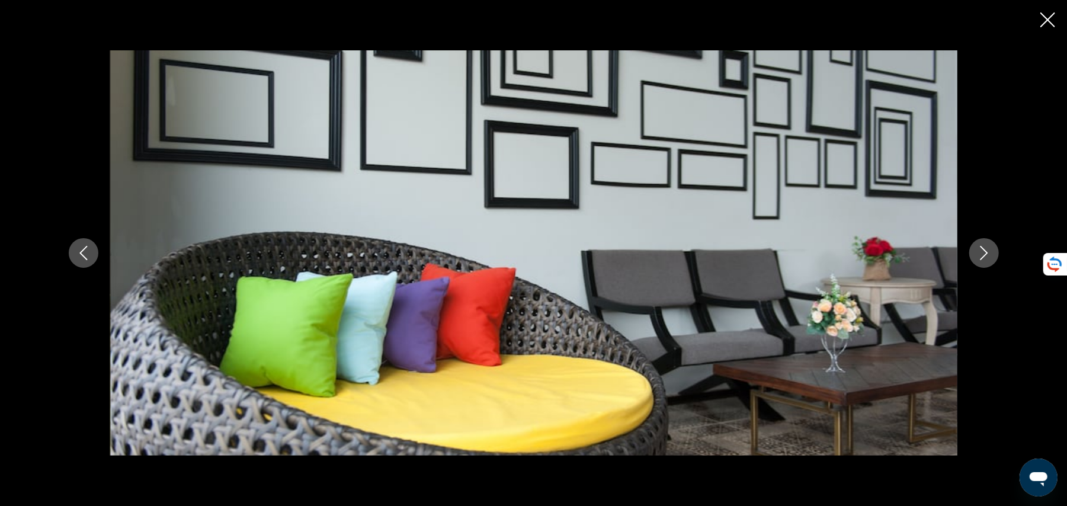
click at [984, 245] on button "Next image" at bounding box center [984, 253] width 30 height 30
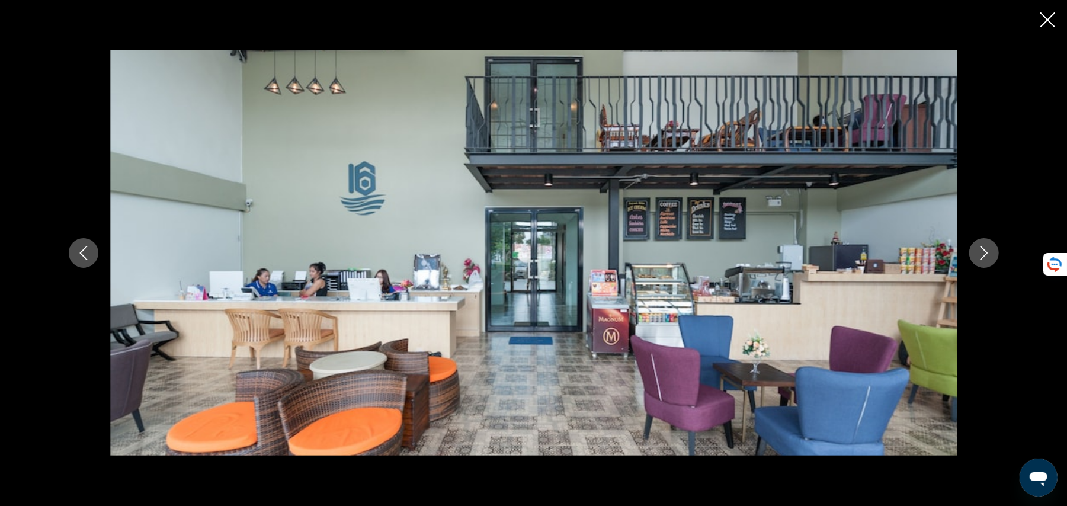
click at [984, 245] on button "Next image" at bounding box center [984, 253] width 30 height 30
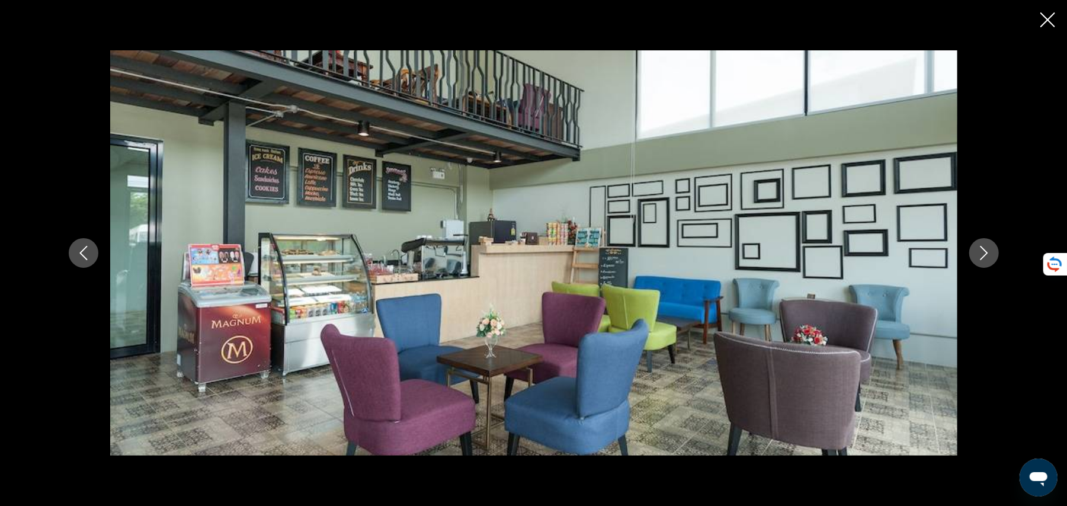
click at [984, 245] on button "Next image" at bounding box center [984, 253] width 30 height 30
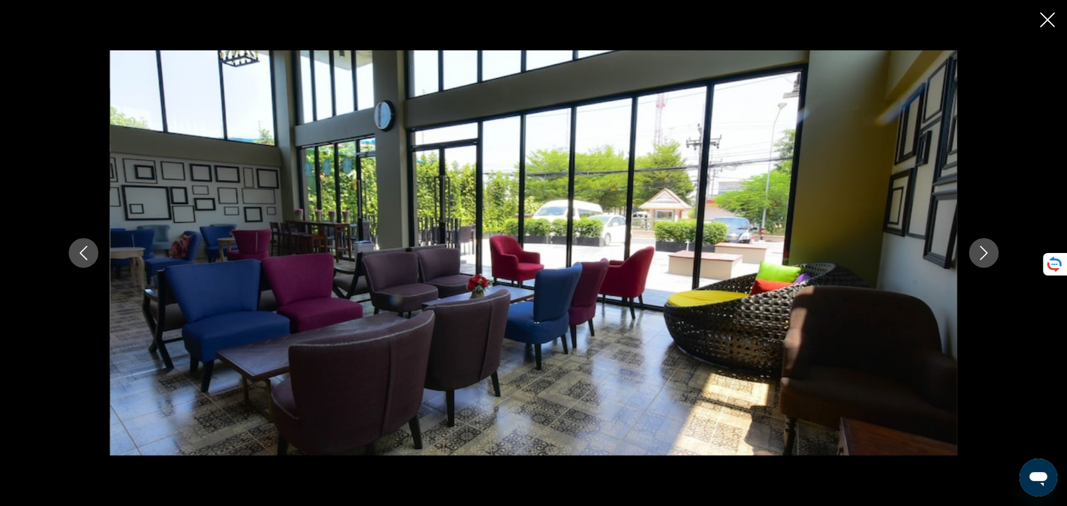
click at [984, 245] on button "Next image" at bounding box center [984, 253] width 30 height 30
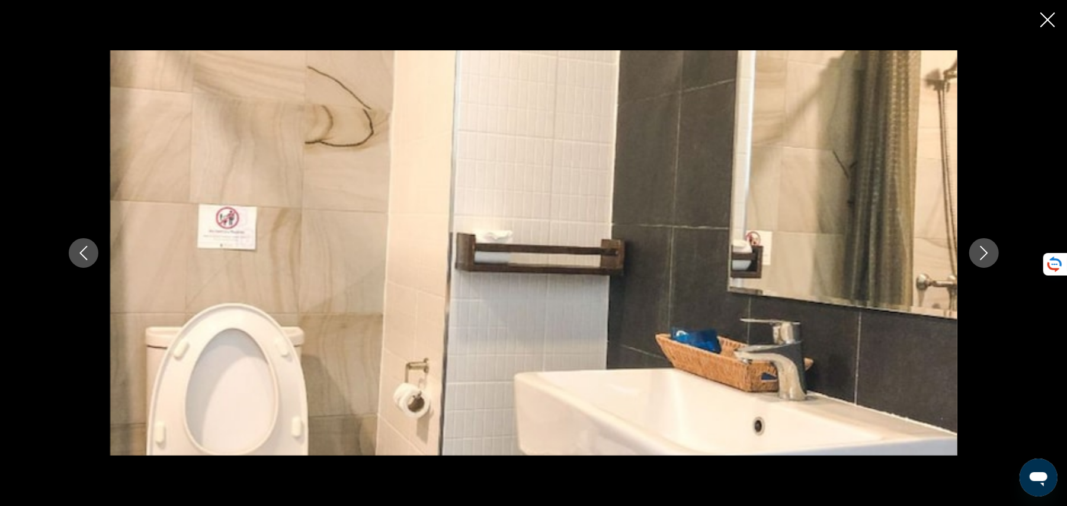
click at [984, 245] on button "Next image" at bounding box center [984, 253] width 30 height 30
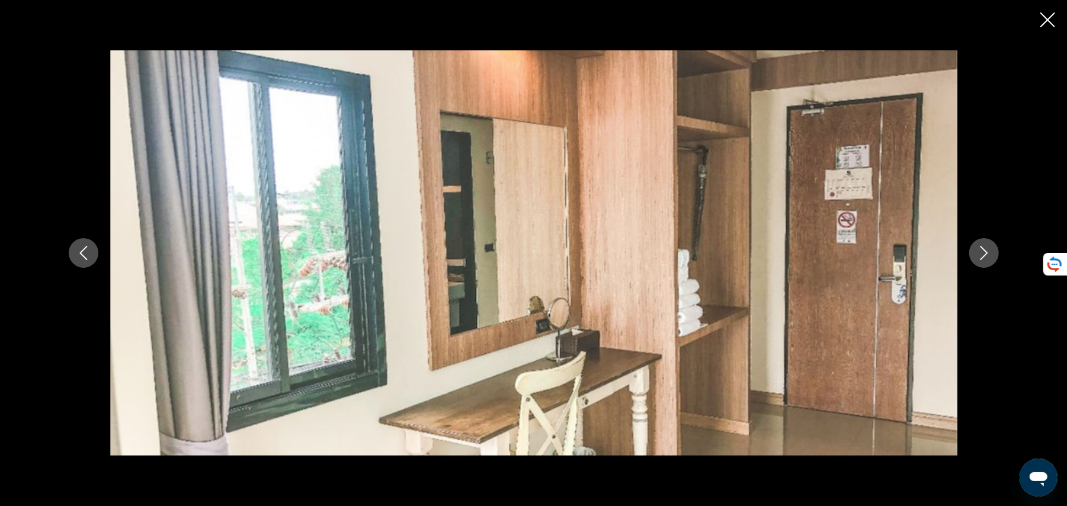
click at [984, 245] on button "Next image" at bounding box center [984, 253] width 30 height 30
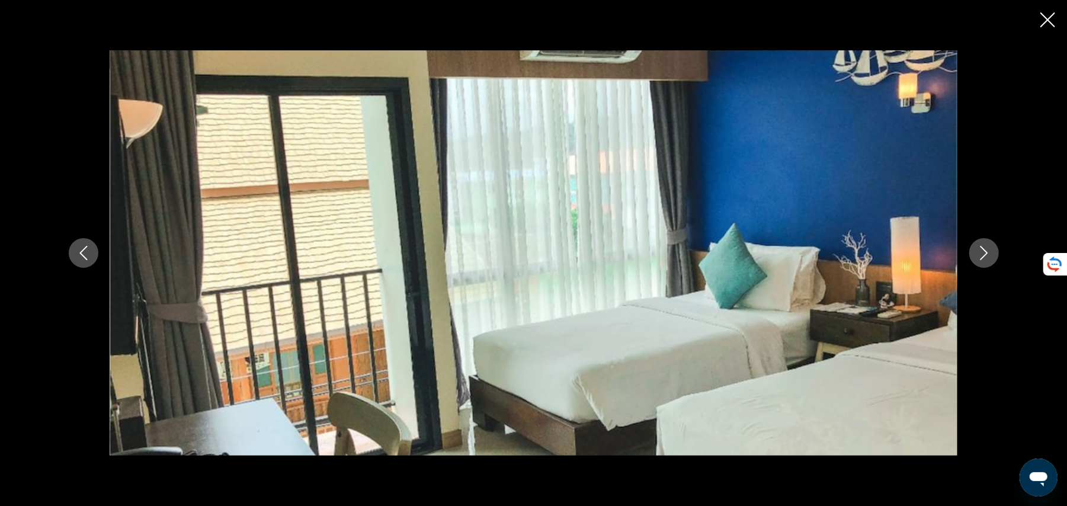
click at [984, 245] on button "Next image" at bounding box center [984, 253] width 30 height 30
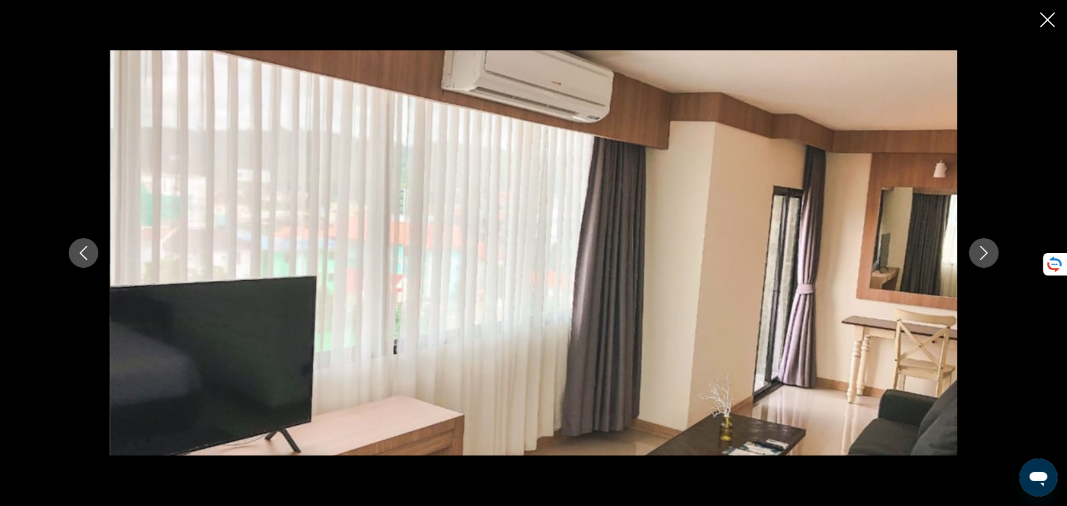
click at [984, 245] on button "Next image" at bounding box center [984, 253] width 30 height 30
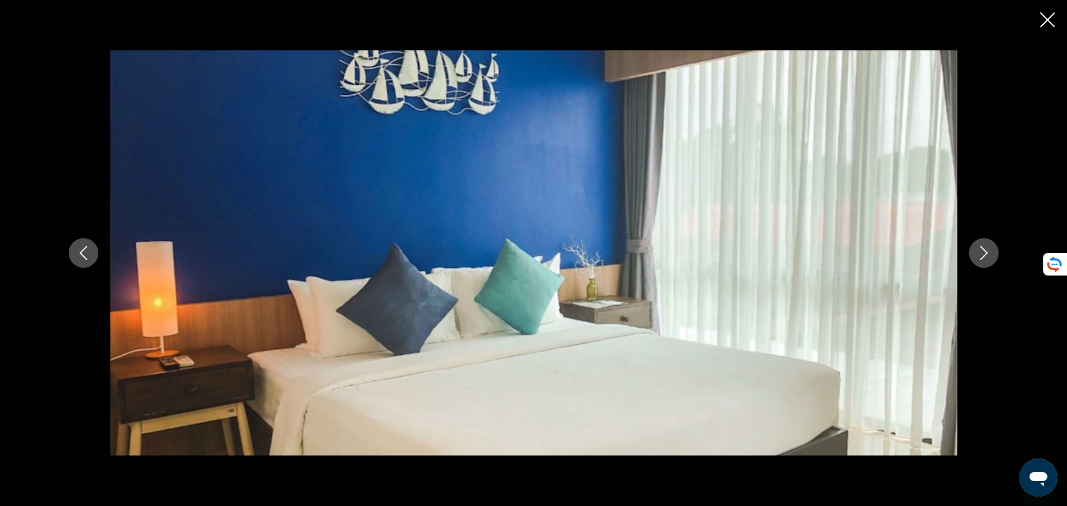
click at [984, 245] on button "Next image" at bounding box center [984, 253] width 30 height 30
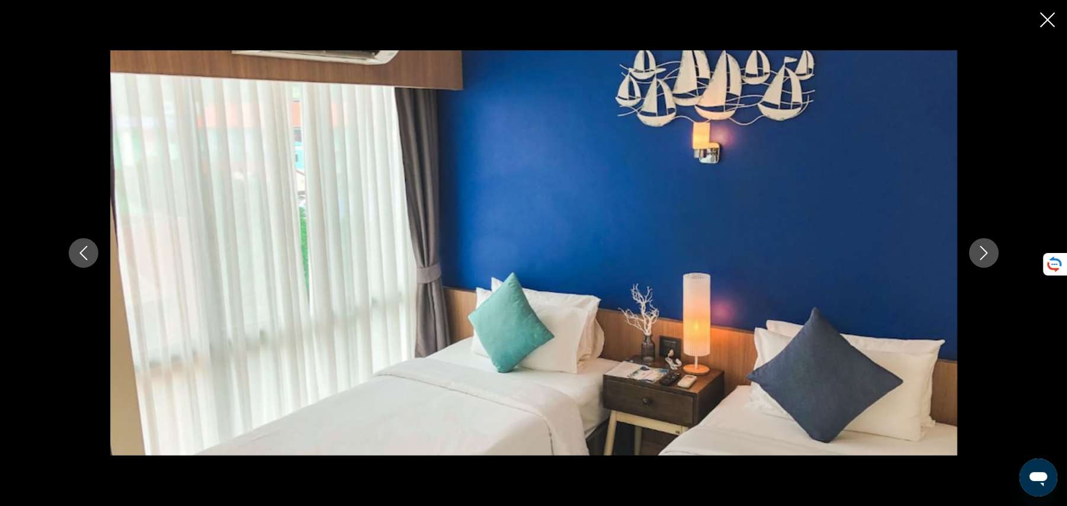
click at [984, 245] on button "Next image" at bounding box center [984, 253] width 30 height 30
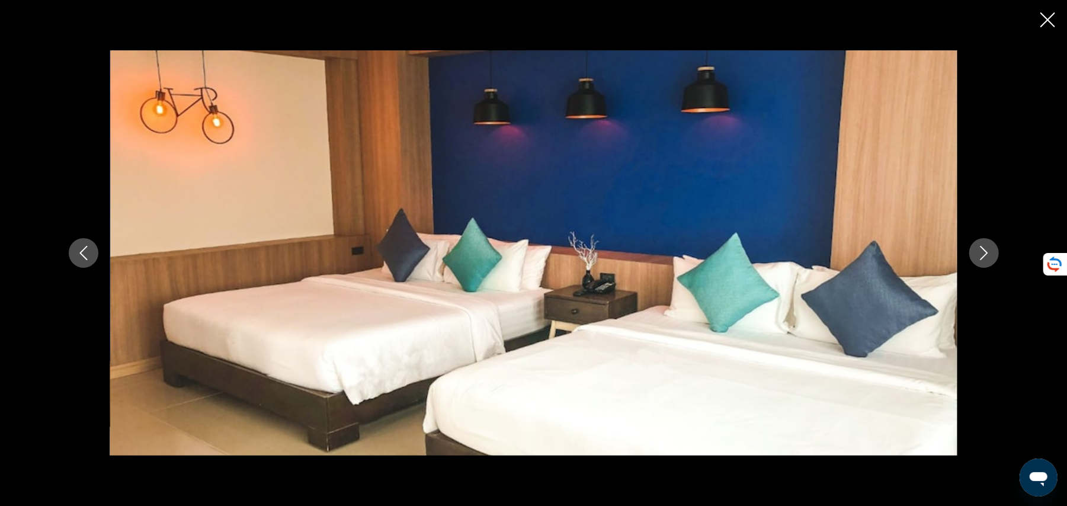
click at [984, 245] on button "Next image" at bounding box center [984, 253] width 30 height 30
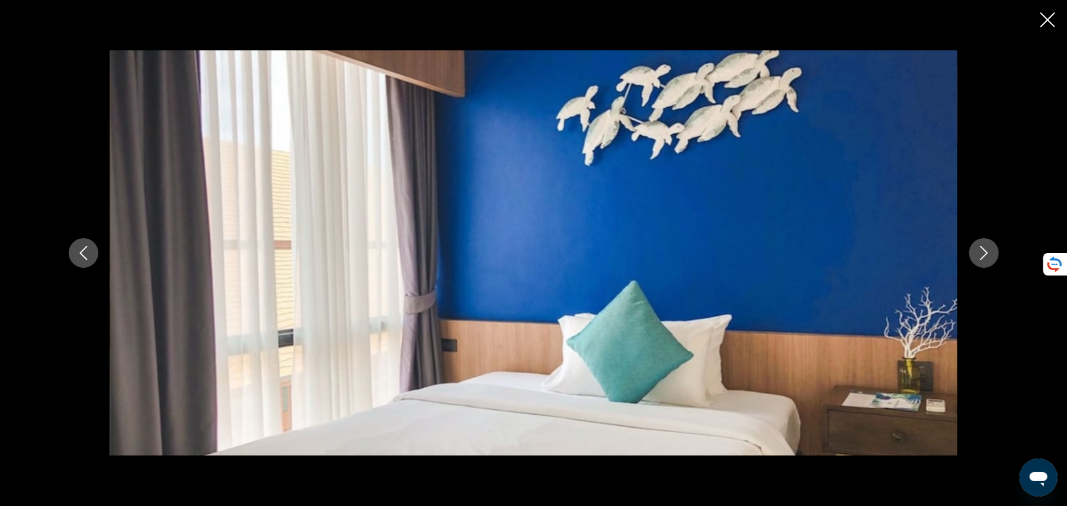
click at [984, 245] on button "Next image" at bounding box center [984, 253] width 30 height 30
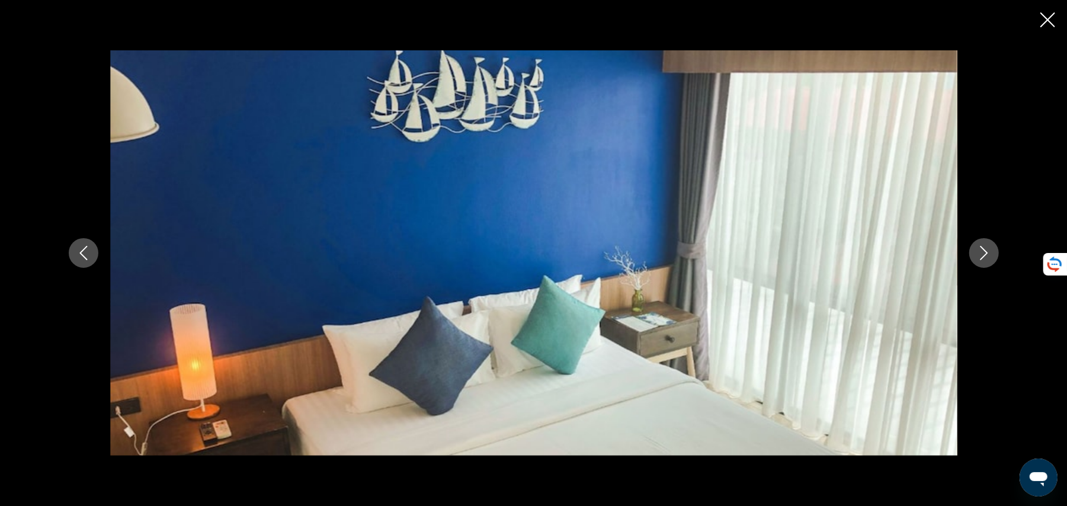
click at [984, 245] on button "Next image" at bounding box center [984, 253] width 30 height 30
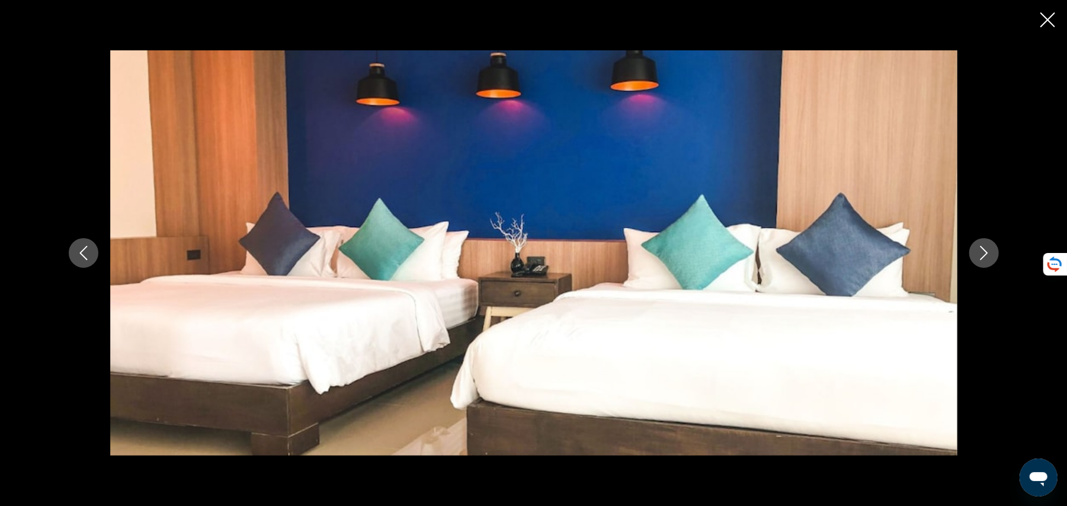
click at [984, 245] on button "Next image" at bounding box center [984, 253] width 30 height 30
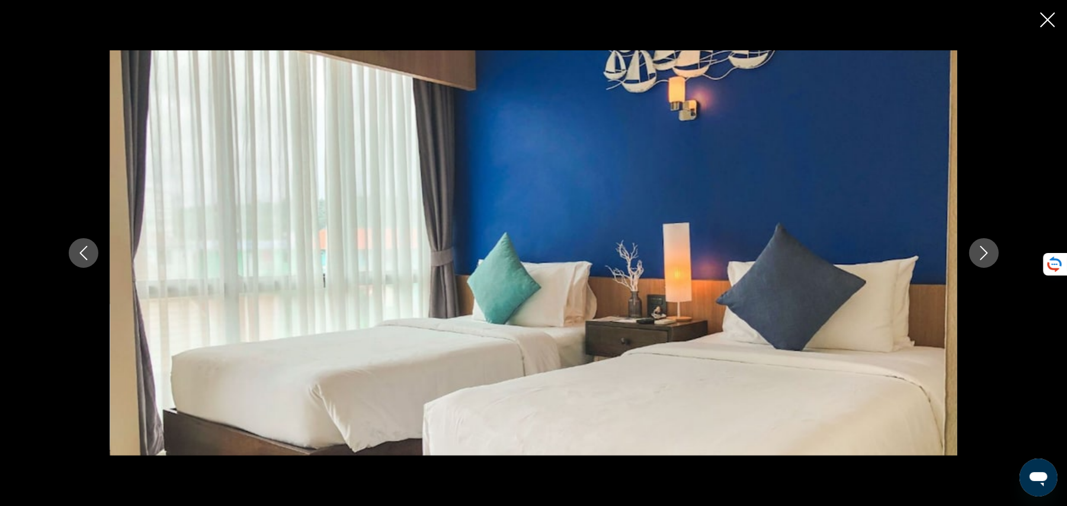
click at [984, 245] on button "Next image" at bounding box center [984, 253] width 30 height 30
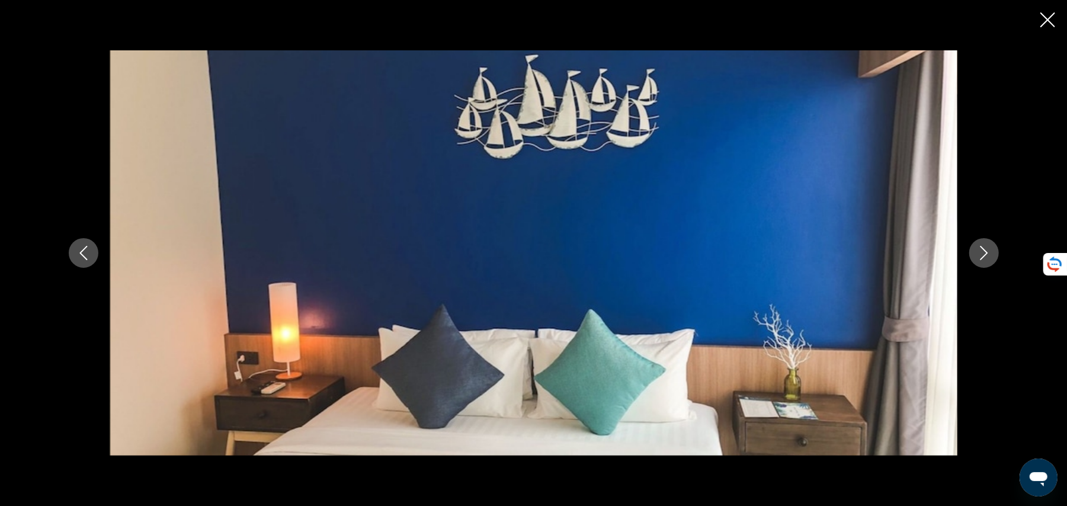
click at [1047, 15] on icon "Close slideshow" at bounding box center [1047, 19] width 15 height 15
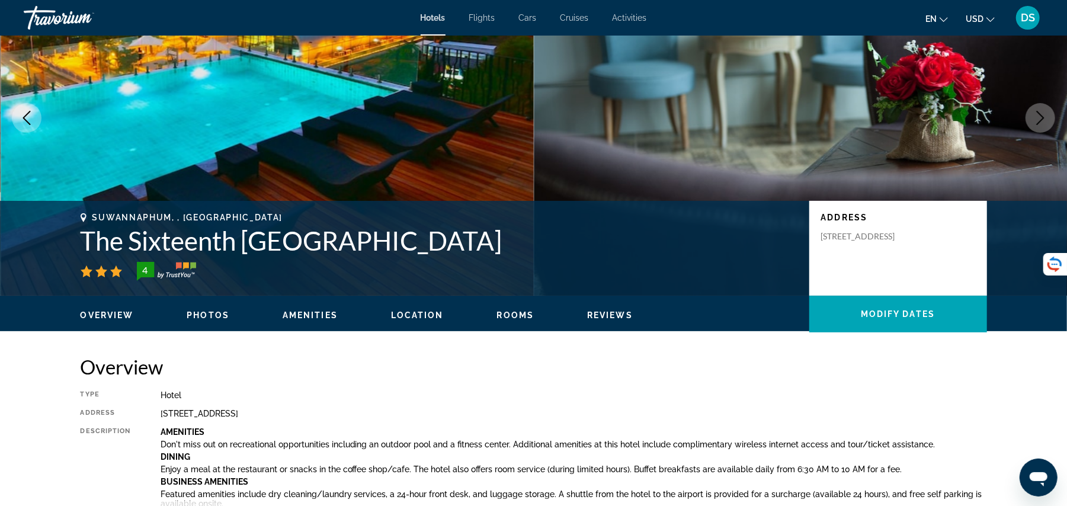
scroll to position [0, 0]
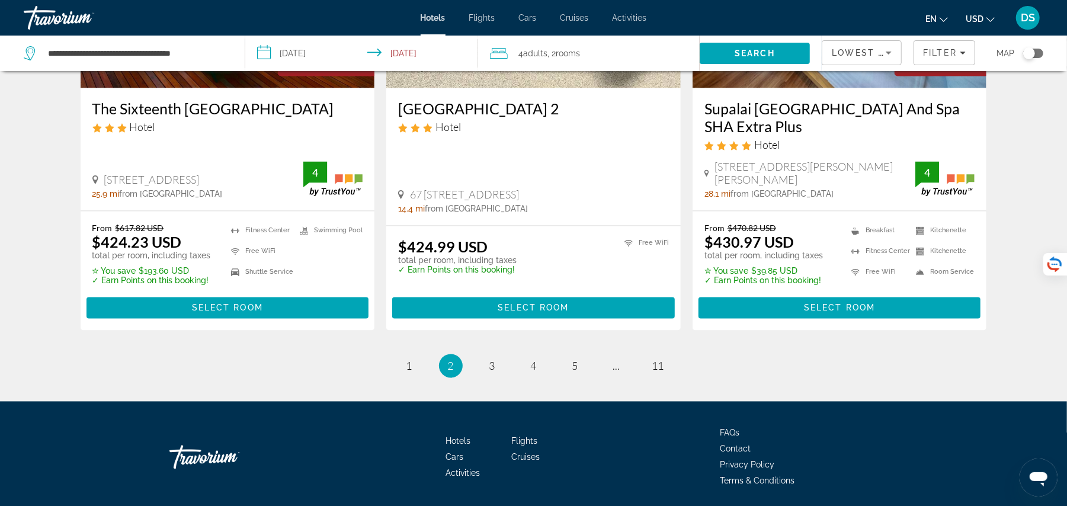
scroll to position [1552, 0]
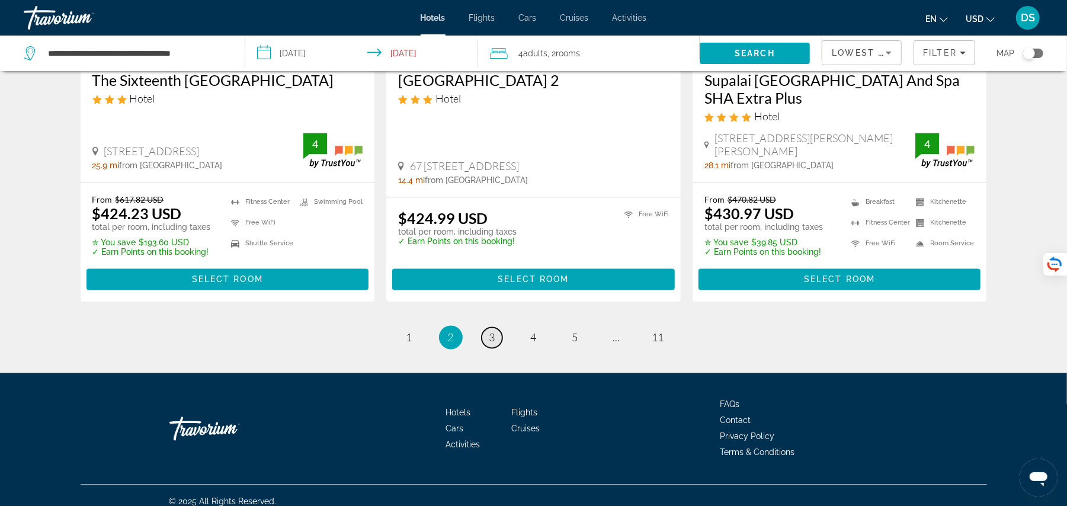
click at [489, 331] on span "3" at bounding box center [492, 337] width 6 height 13
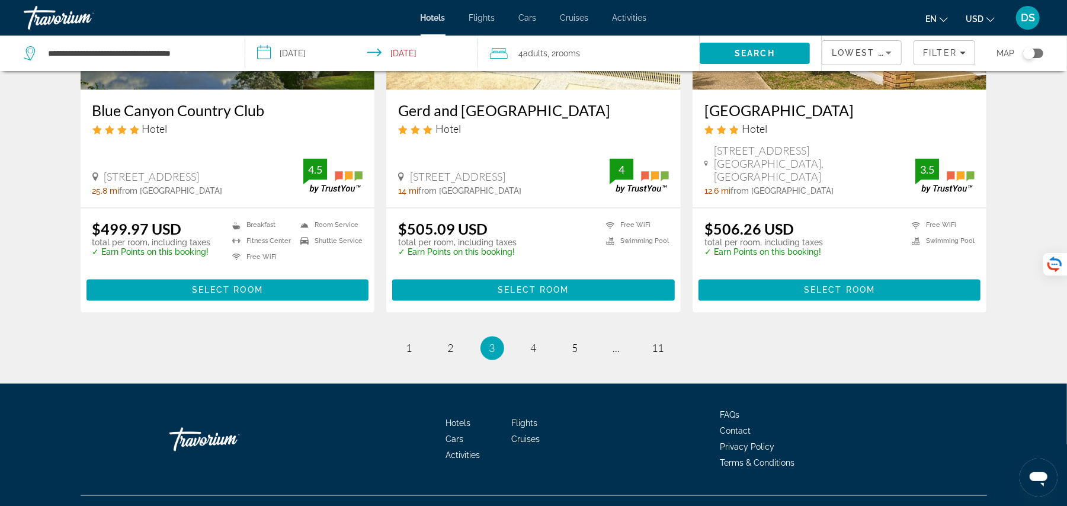
scroll to position [1520, 0]
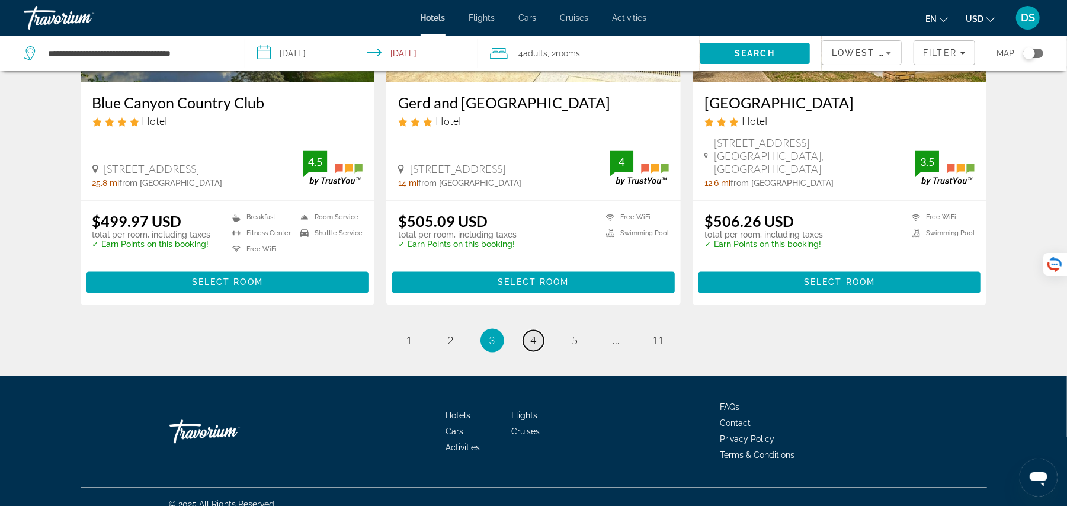
click at [534, 334] on span "4" at bounding box center [534, 340] width 6 height 13
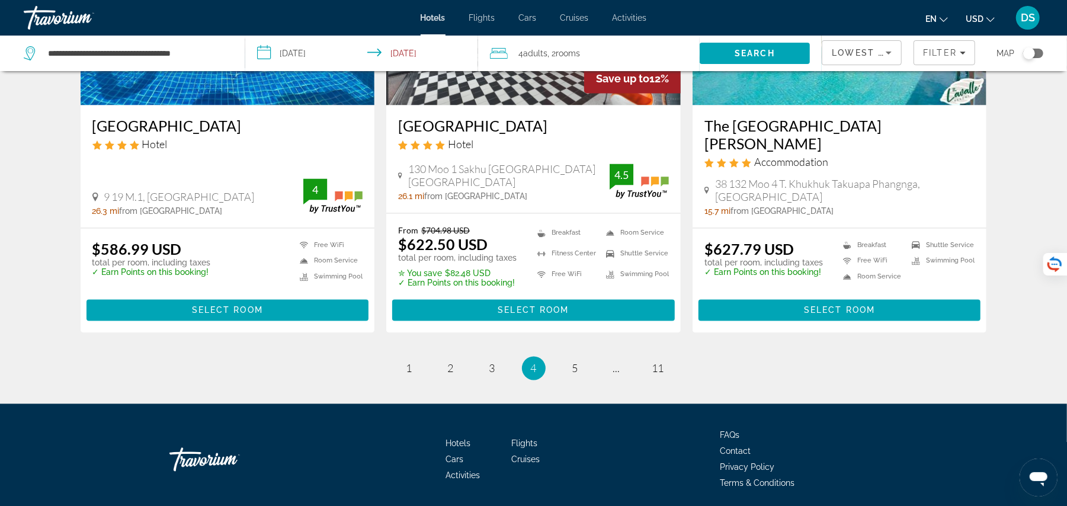
scroll to position [1516, 0]
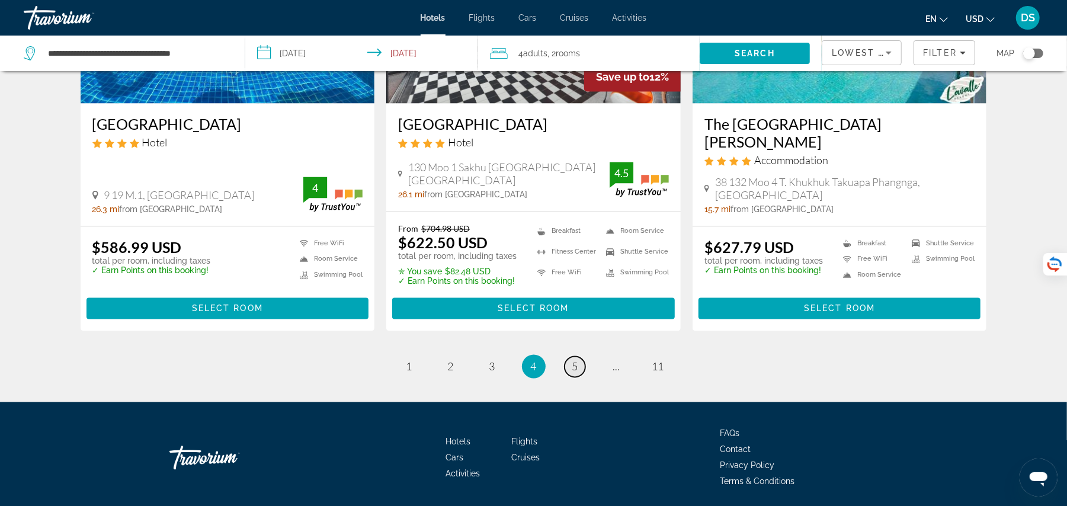
click at [571, 368] on link "page 5" at bounding box center [574, 366] width 21 height 21
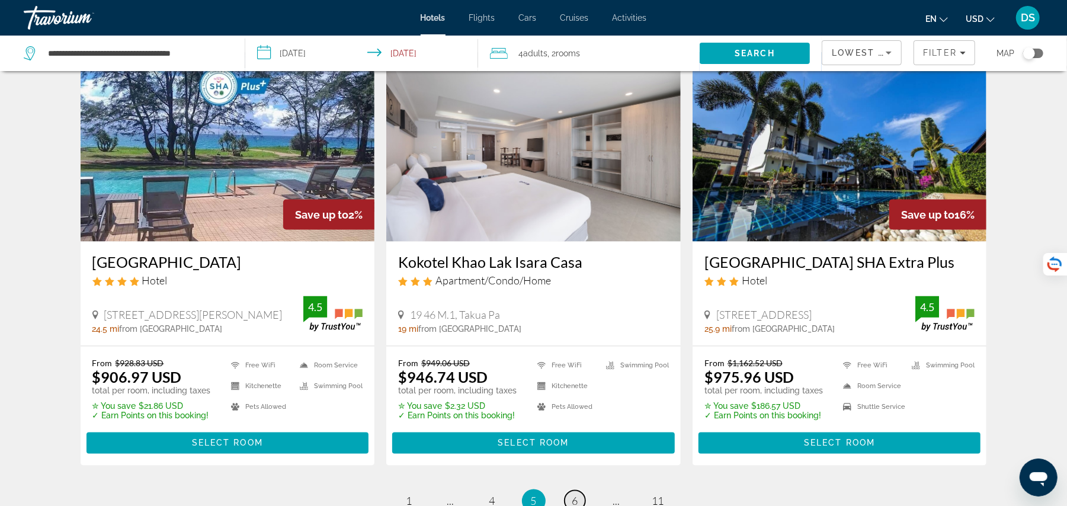
scroll to position [1484, 0]
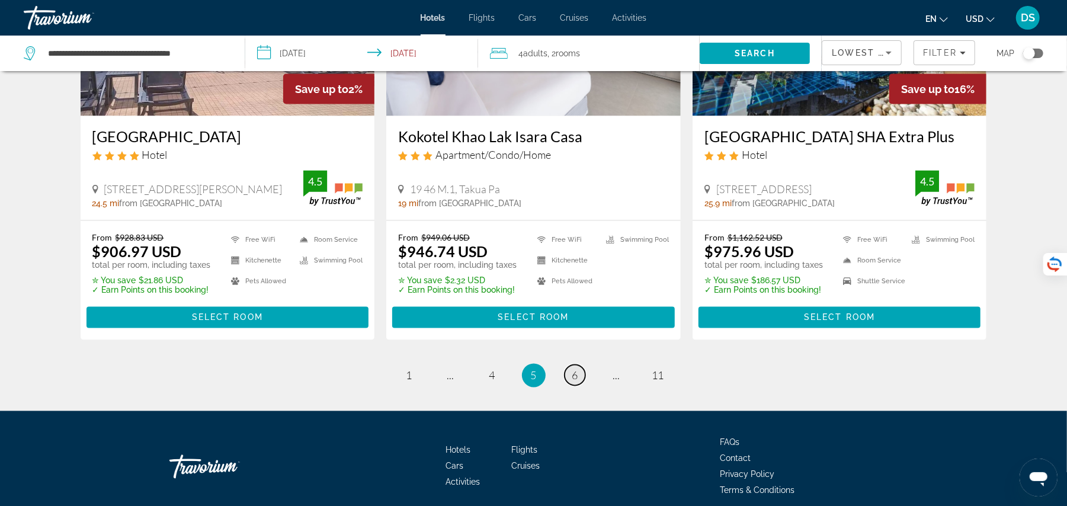
click at [574, 377] on span "6" at bounding box center [575, 375] width 6 height 13
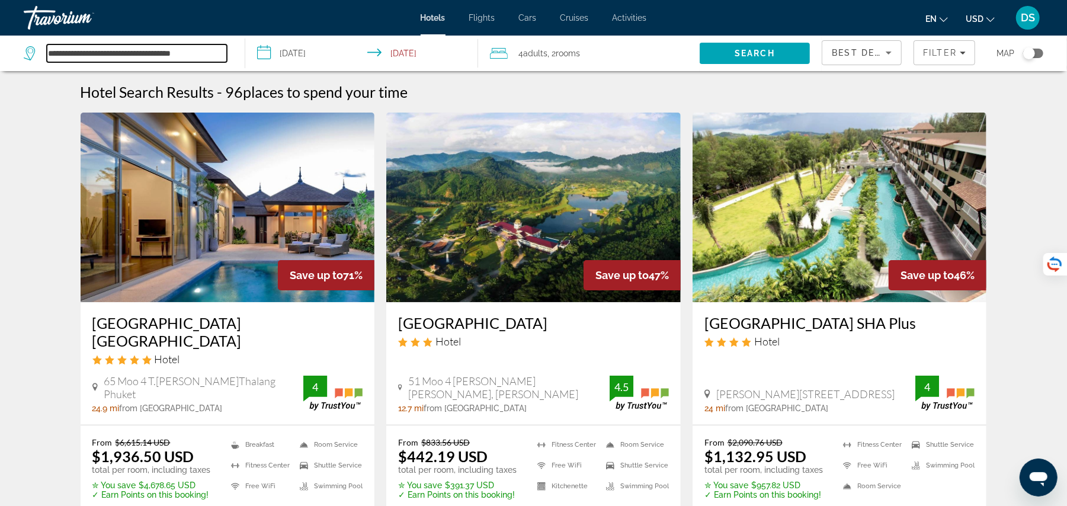
click at [72, 60] on input "**********" at bounding box center [137, 53] width 180 height 18
click at [27, 56] on icon "Search widget" at bounding box center [31, 53] width 14 height 14
click at [218, 50] on input "**********" at bounding box center [137, 53] width 180 height 18
type input "*"
click at [522, 235] on img "Main content" at bounding box center [533, 207] width 294 height 189
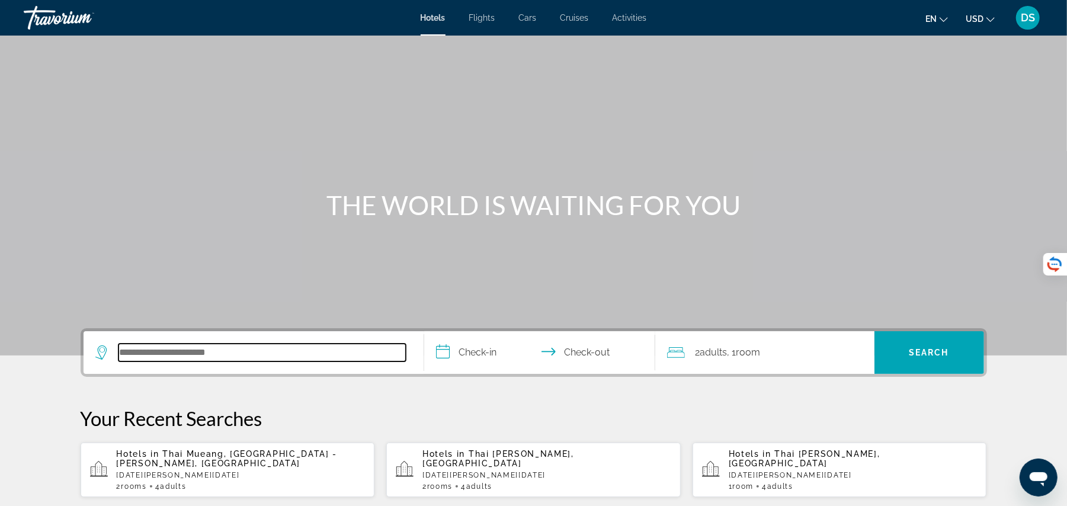
click at [253, 354] on input "Search hotel destination" at bounding box center [261, 352] width 287 height 18
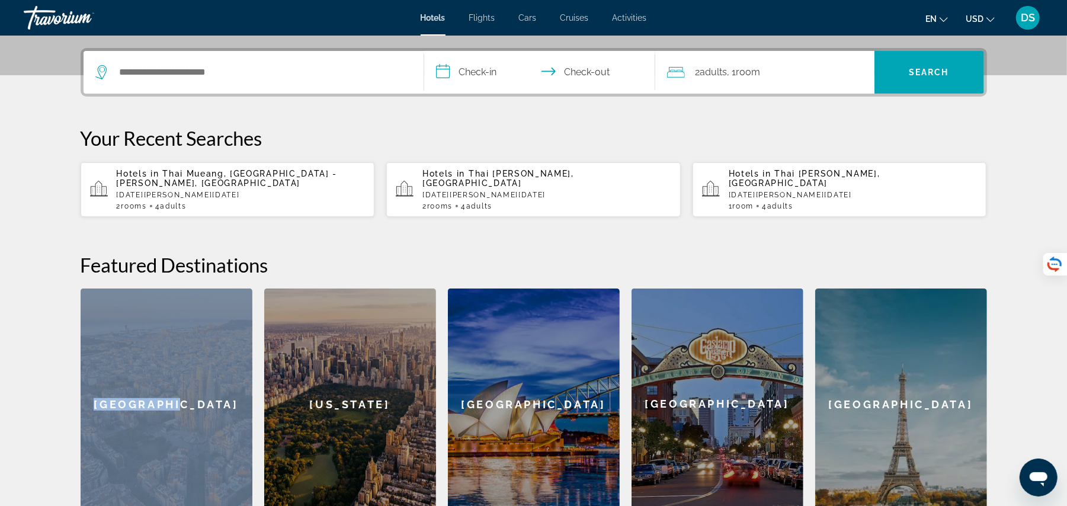
click at [253, 354] on div "Featured Destinations [GEOGRAPHIC_DATA] [GEOGRAPHIC_DATA] [GEOGRAPHIC_DATA] [GE…" at bounding box center [534, 386] width 906 height 266
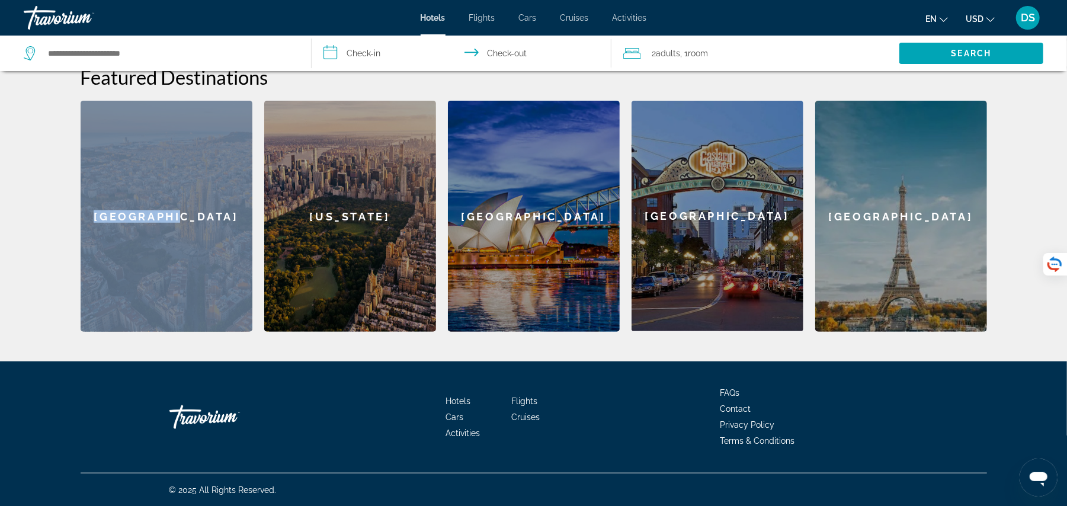
scroll to position [469, 0]
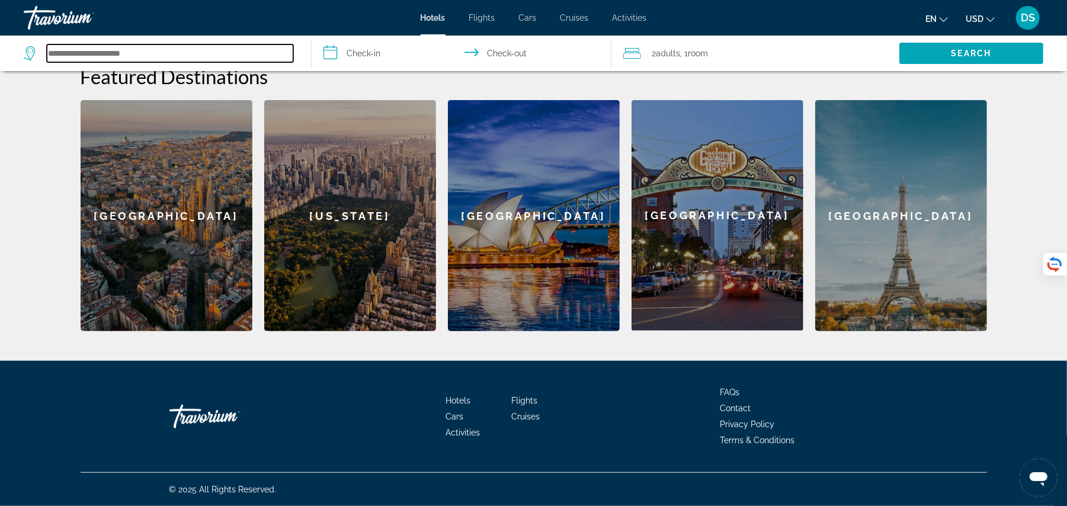
click at [146, 52] on input "Search hotel destination" at bounding box center [170, 53] width 246 height 18
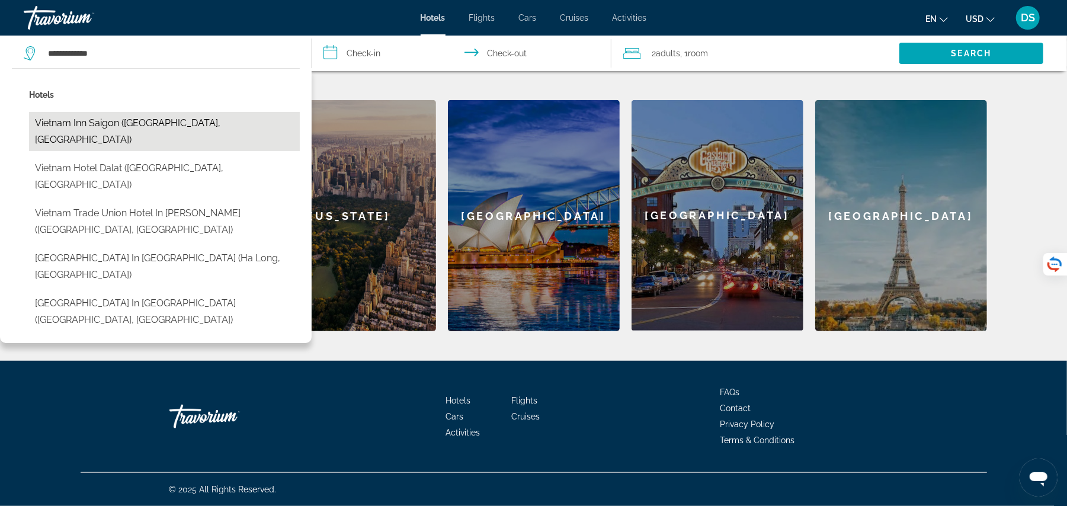
click at [112, 133] on button "Vietnam Inn Saigon ([GEOGRAPHIC_DATA], [GEOGRAPHIC_DATA])" at bounding box center [164, 131] width 271 height 39
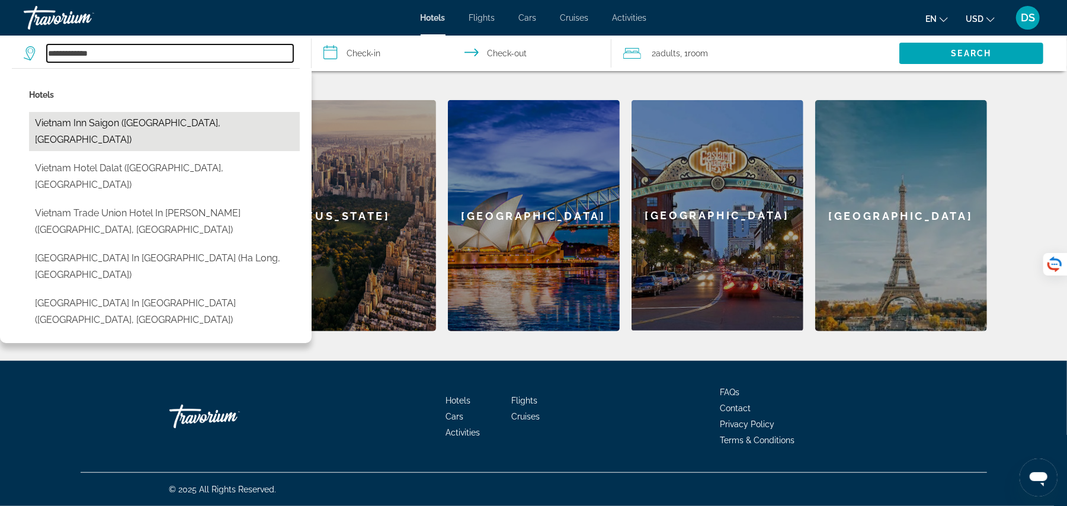
type input "**********"
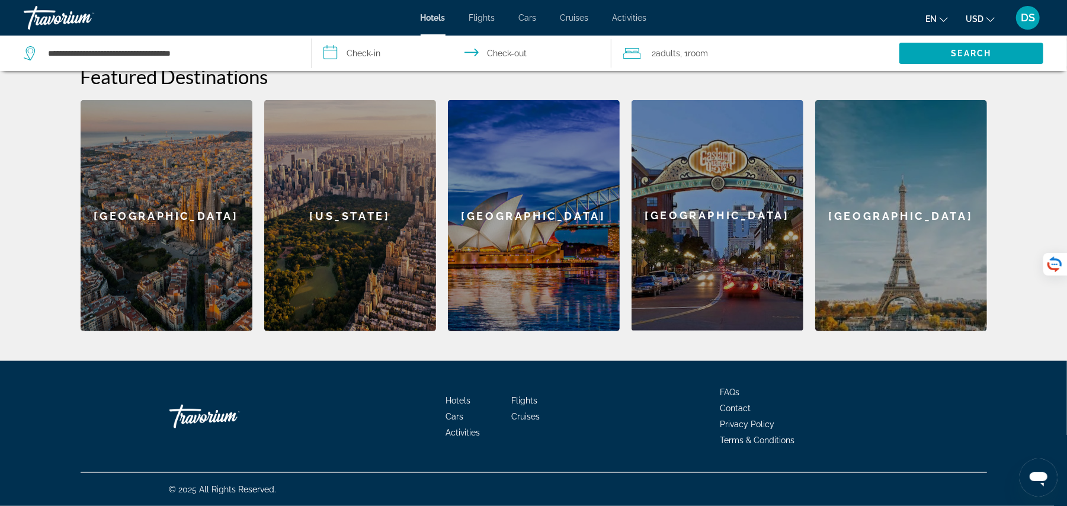
click at [349, 57] on input "**********" at bounding box center [463, 55] width 304 height 39
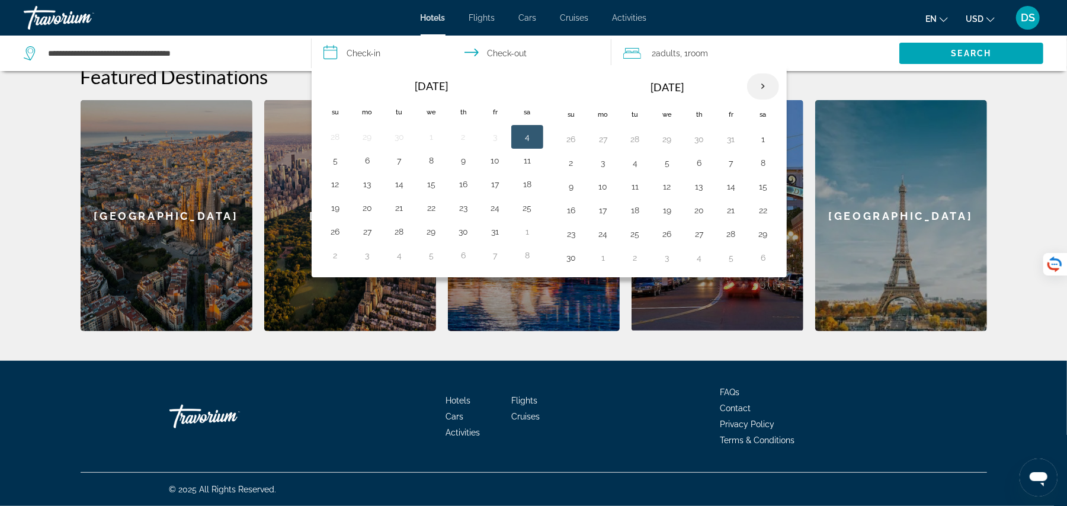
click at [769, 91] on th "Next month" at bounding box center [763, 86] width 32 height 26
click at [576, 162] on button "4" at bounding box center [570, 163] width 19 height 17
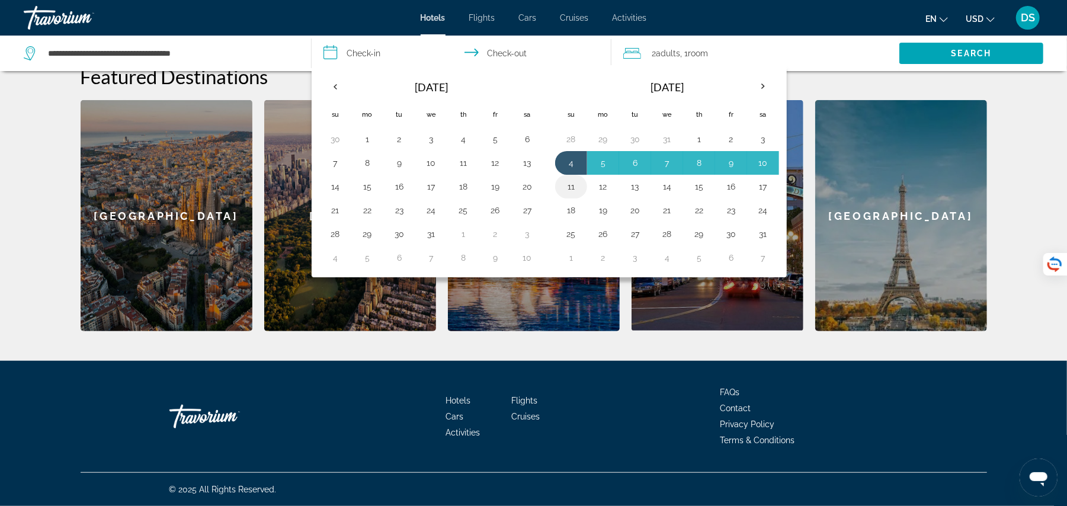
click at [580, 192] on button "11" at bounding box center [570, 186] width 19 height 17
type input "**********"
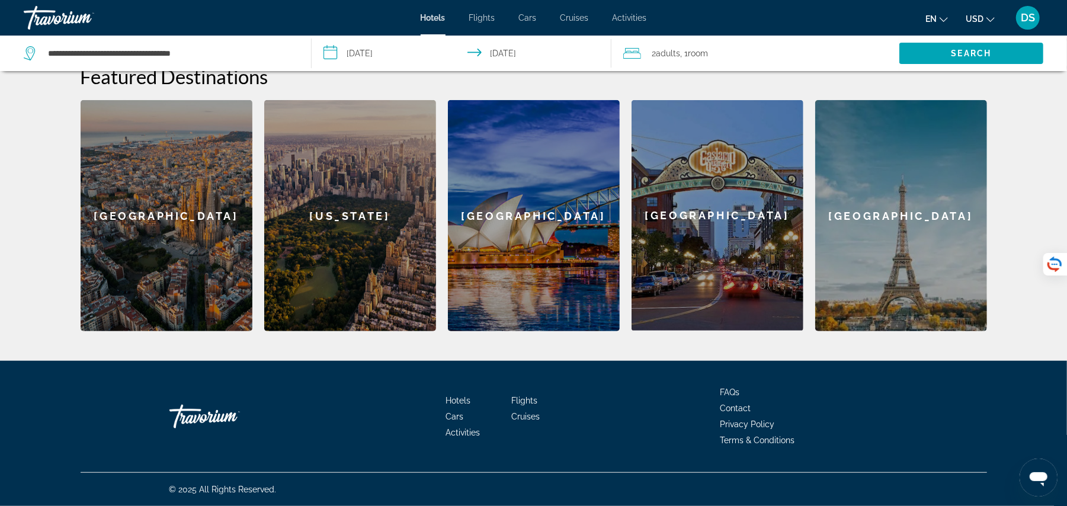
click at [787, 63] on div "2 Adult Adults , 1 Room rooms" at bounding box center [761, 54] width 276 height 36
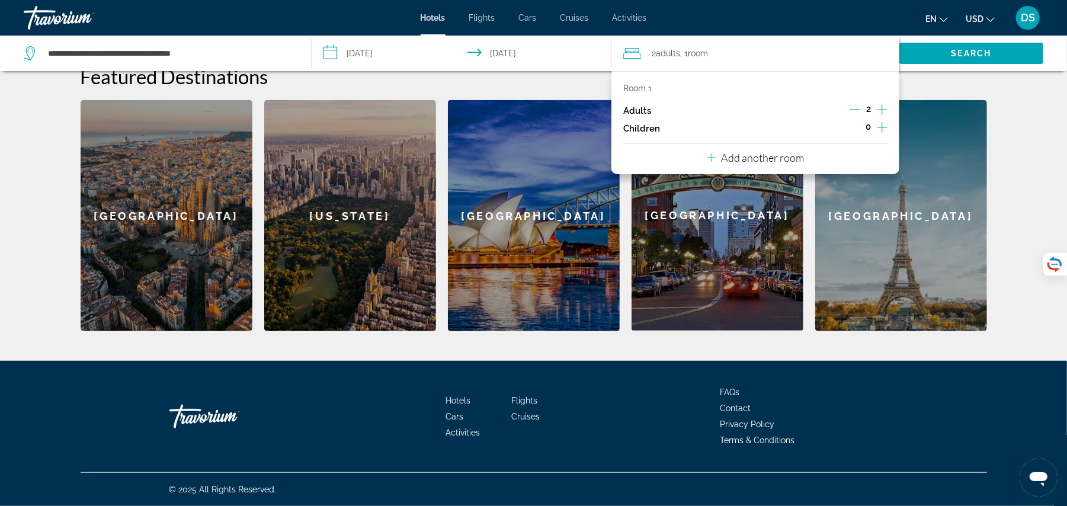
click at [773, 164] on p "Add another room" at bounding box center [762, 157] width 83 height 13
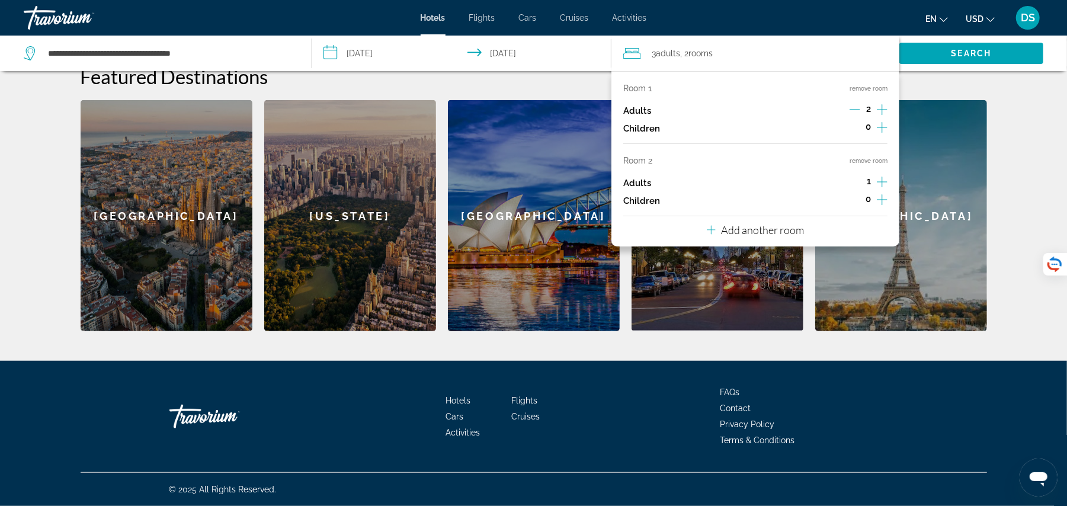
click at [884, 187] on icon "Increment adults" at bounding box center [881, 182] width 11 height 14
click at [951, 55] on span "Search" at bounding box center [971, 53] width 40 height 9
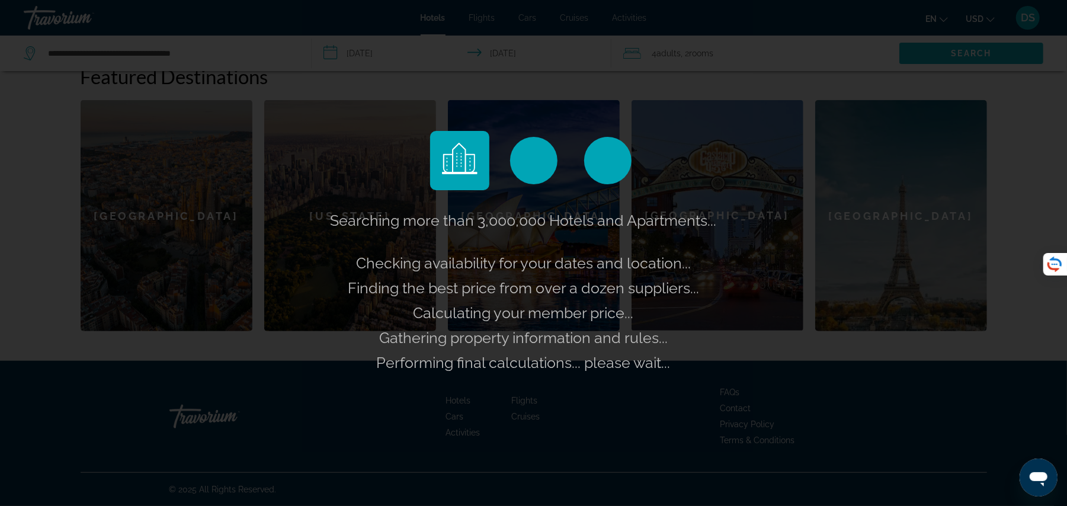
click at [950, 55] on div "Searching more than 3,000,000 Hotels and Apartments... Checking availability fo…" at bounding box center [533, 253] width 1067 height 506
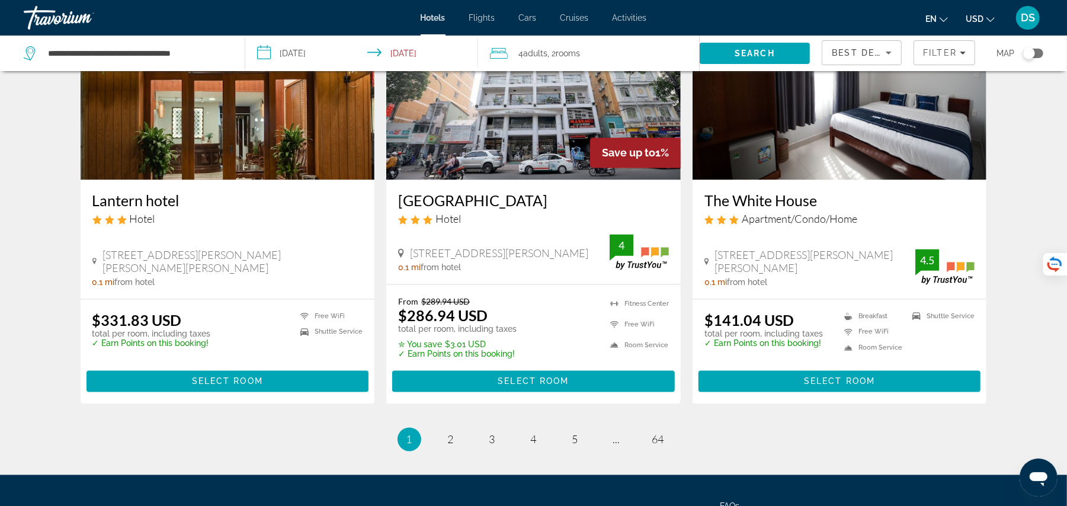
scroll to position [1453, 0]
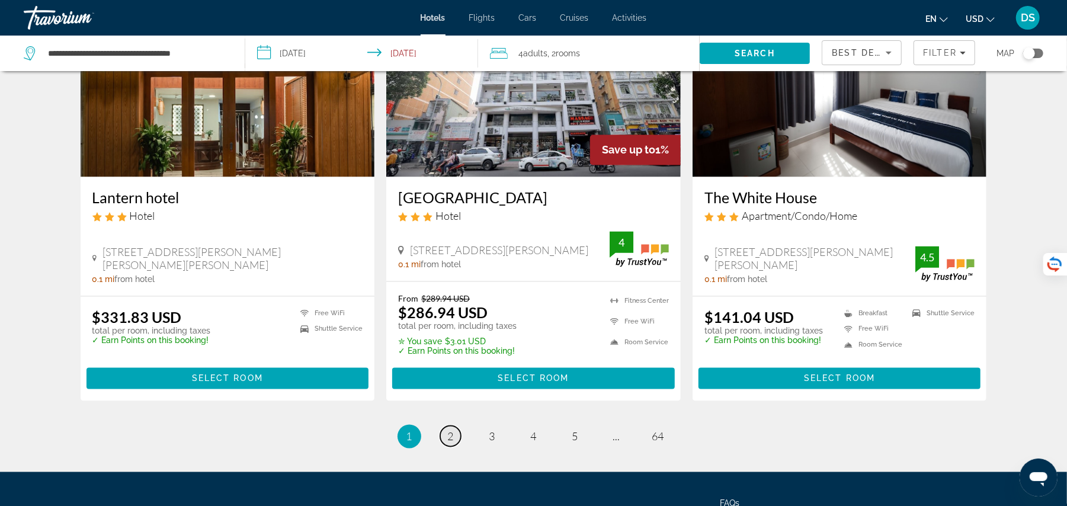
click at [455, 426] on link "page 2" at bounding box center [450, 436] width 21 height 21
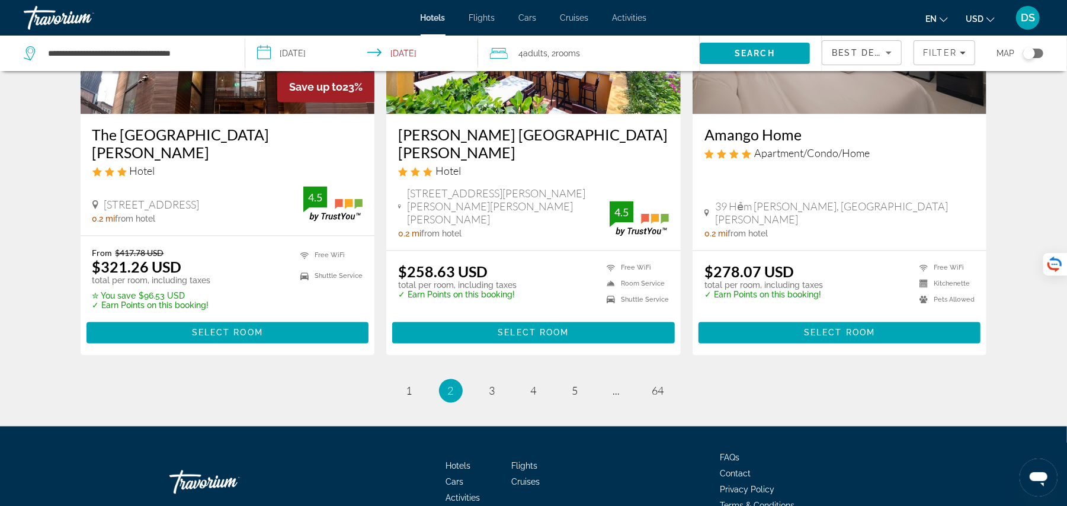
scroll to position [1516, 0]
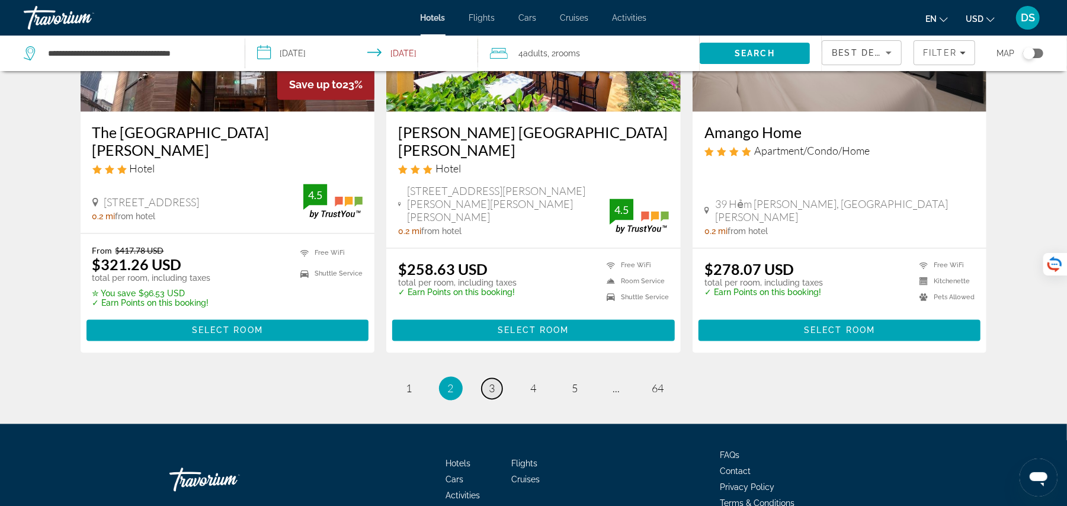
click at [495, 378] on link "page 3" at bounding box center [491, 388] width 21 height 21
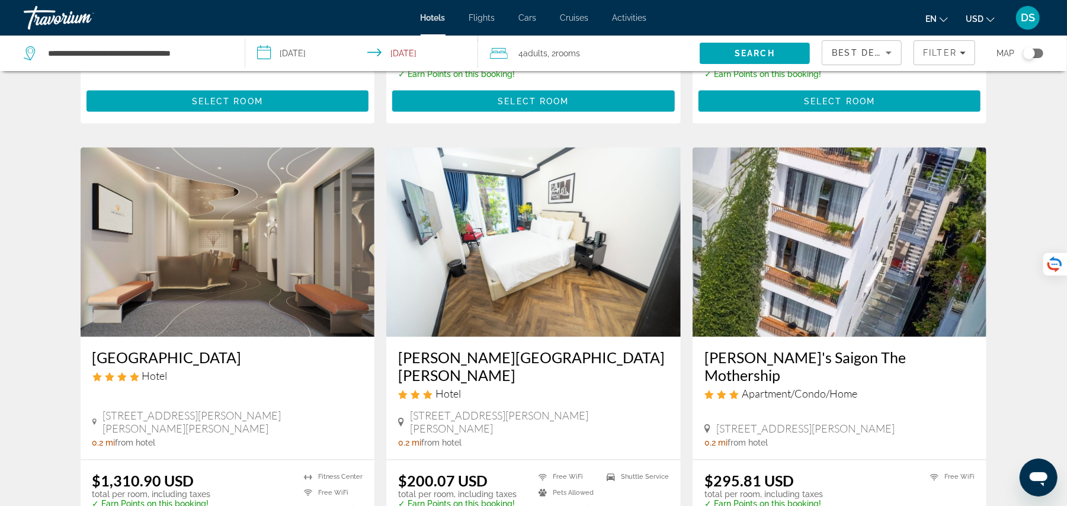
scroll to position [1358, 0]
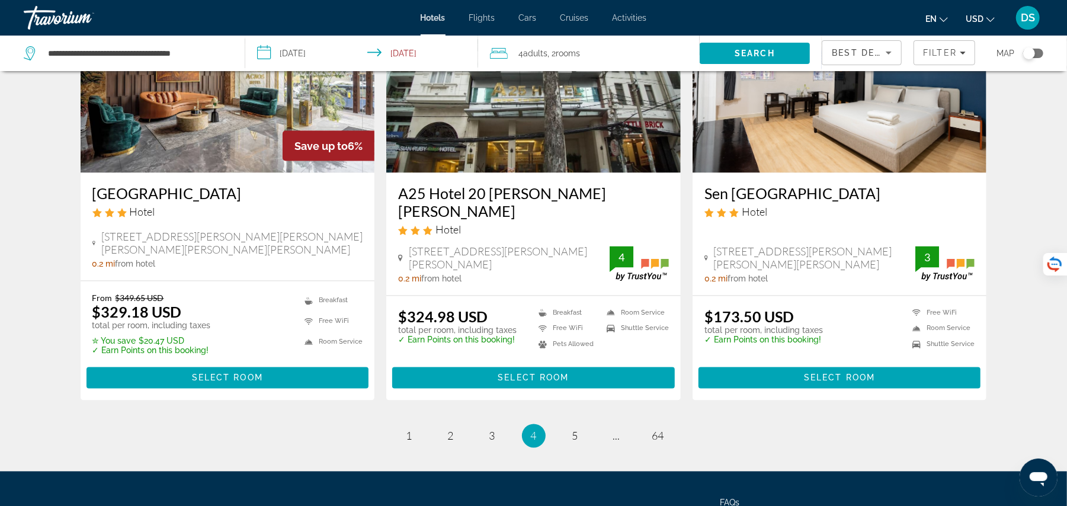
scroll to position [1453, 0]
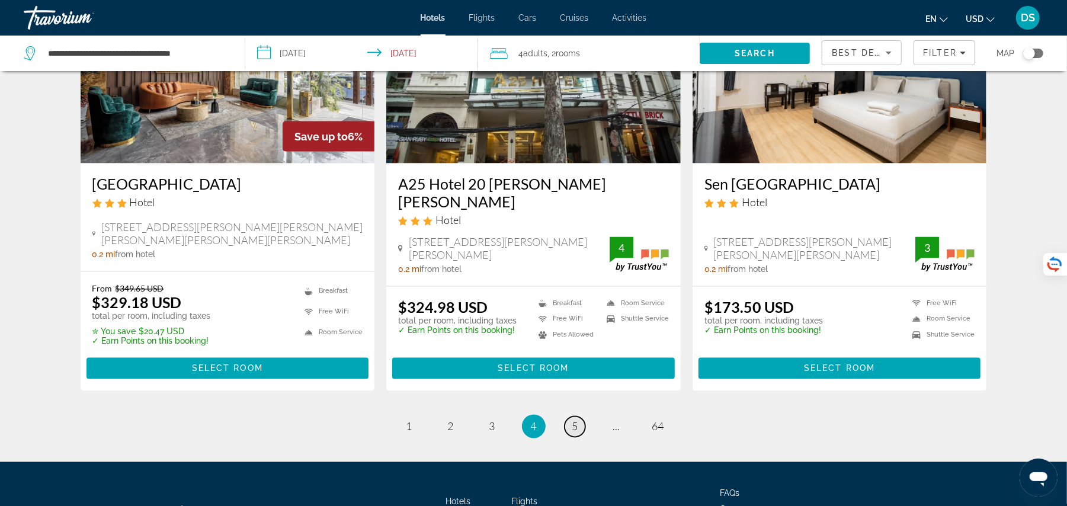
click at [569, 416] on link "page 5" at bounding box center [574, 426] width 21 height 21
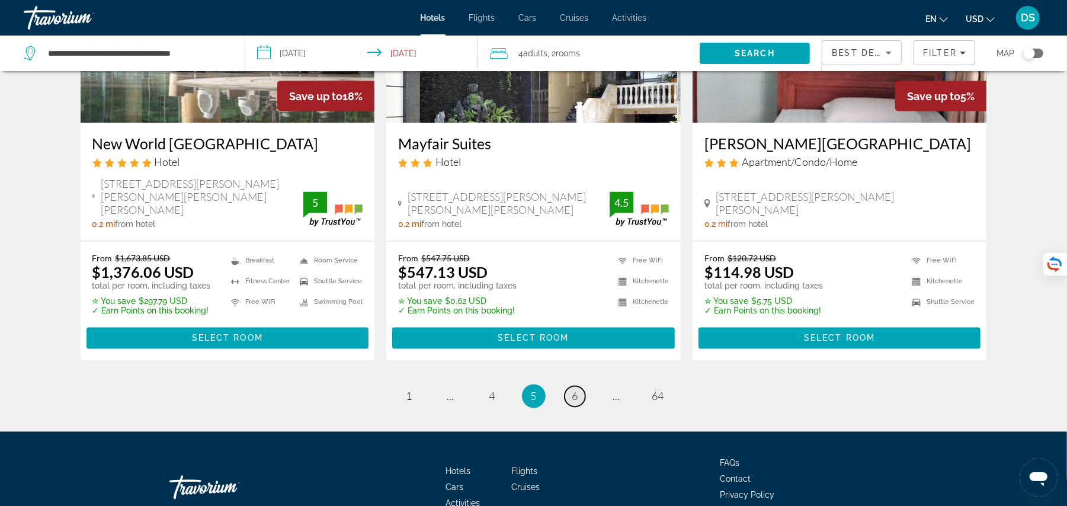
scroll to position [1522, 0]
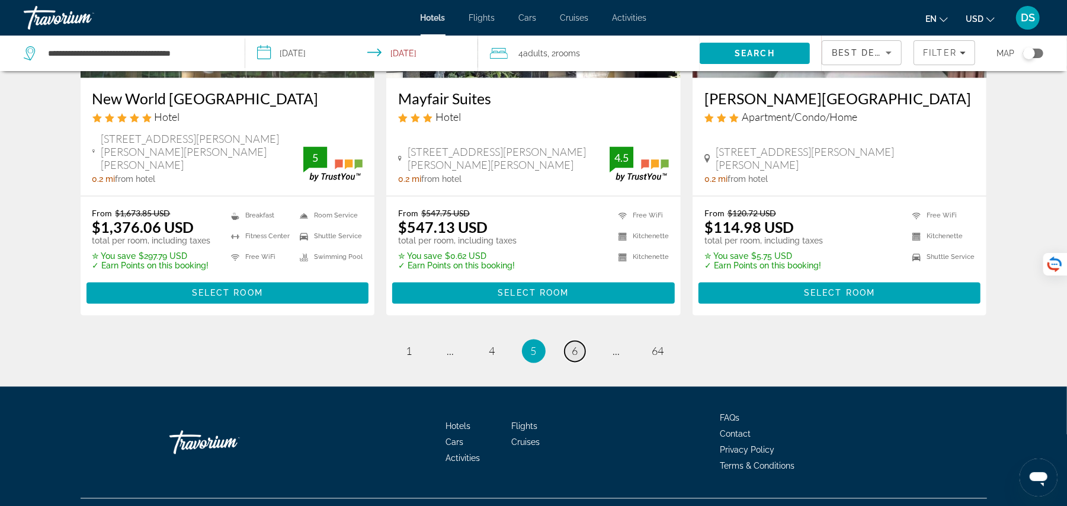
click at [574, 341] on link "page 6" at bounding box center [574, 351] width 21 height 21
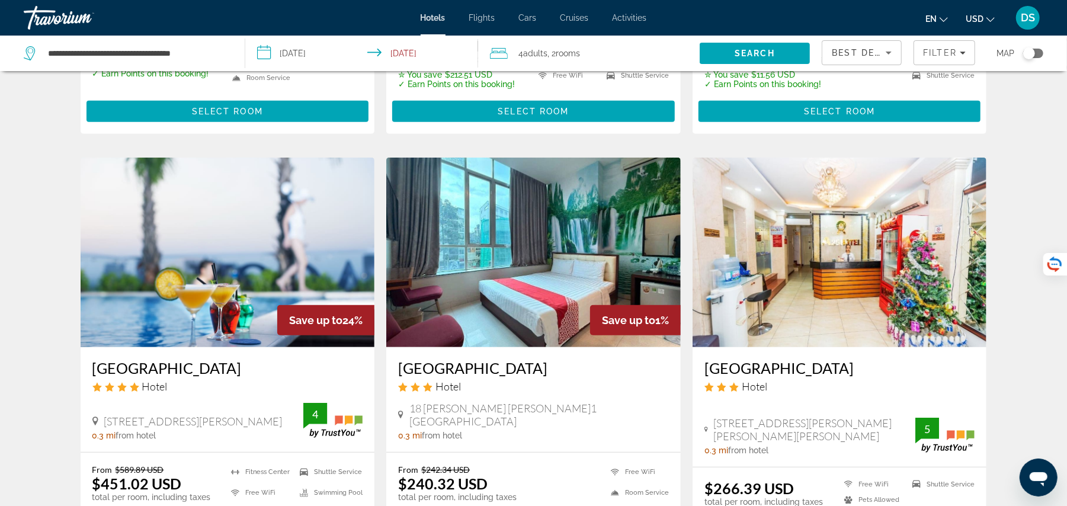
scroll to position [410, 0]
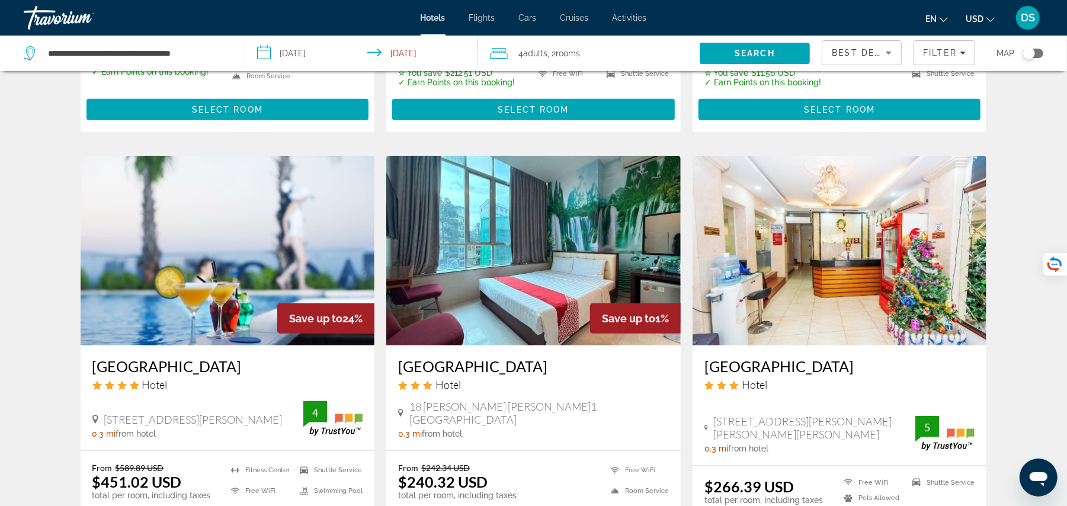
click at [223, 287] on img "Main content" at bounding box center [228, 250] width 294 height 189
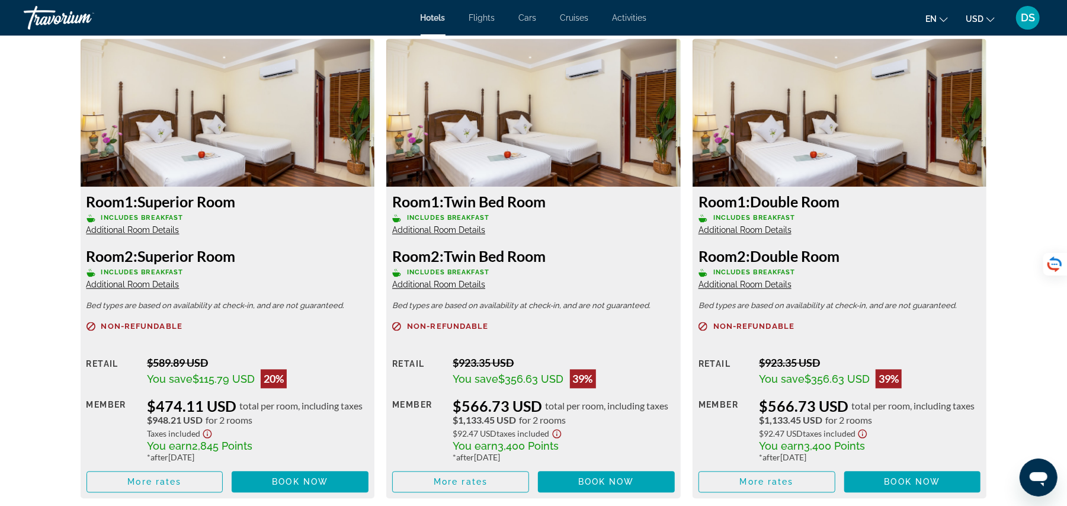
scroll to position [1642, 0]
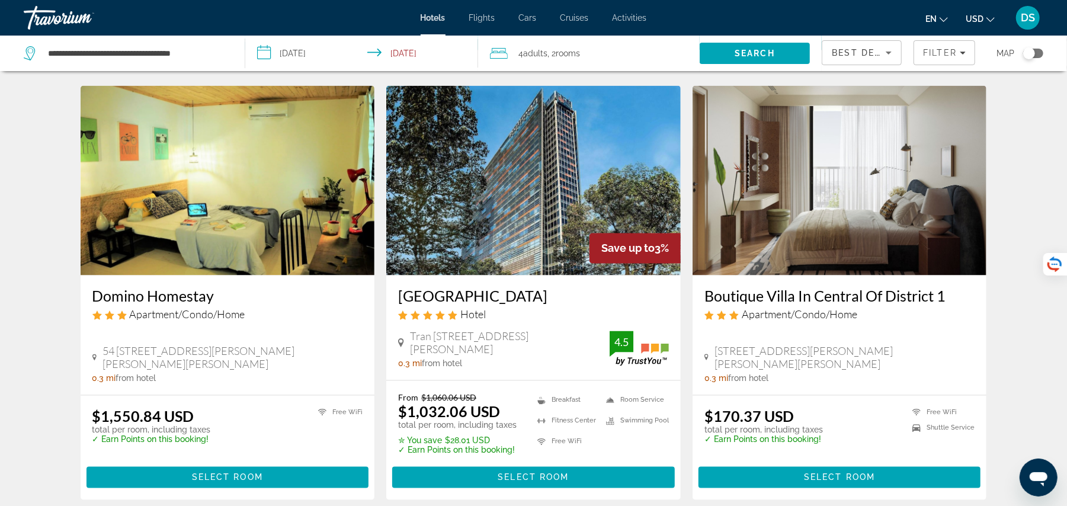
scroll to position [1421, 0]
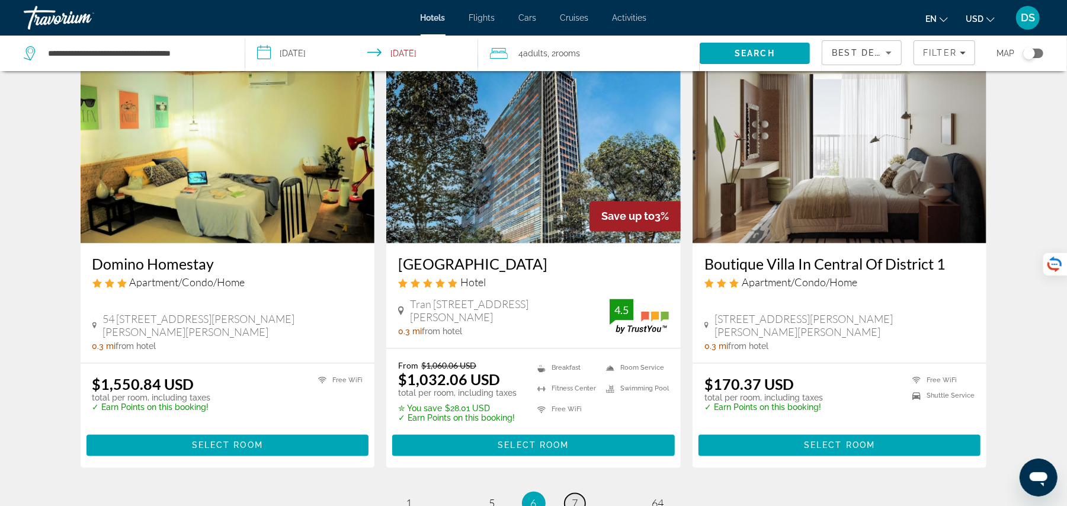
click at [579, 493] on link "page 7" at bounding box center [574, 503] width 21 height 21
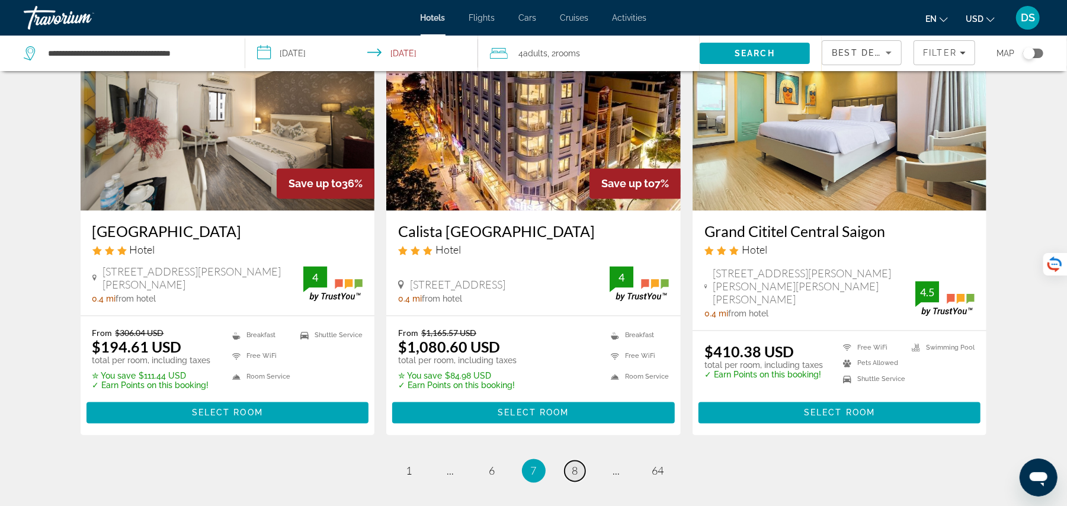
scroll to position [1421, 0]
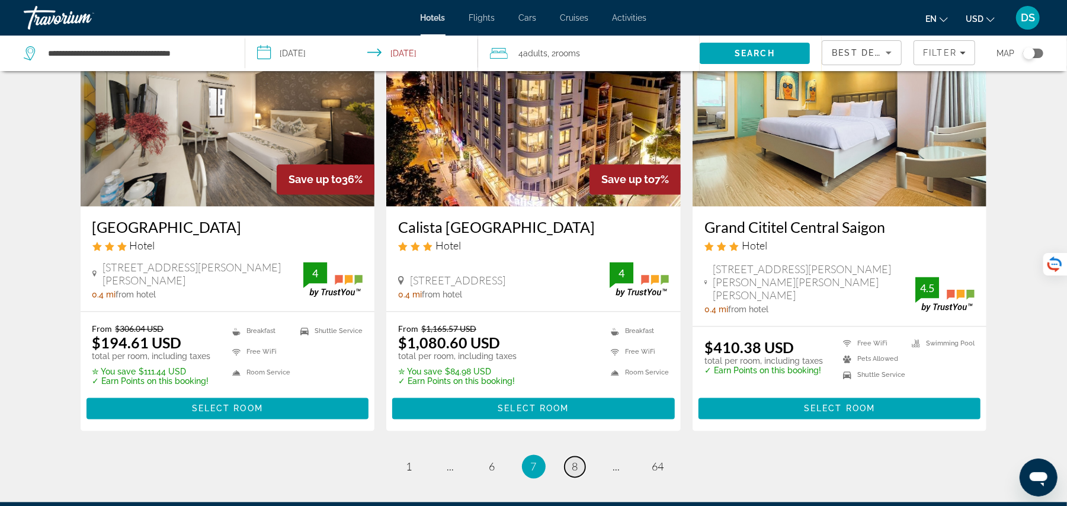
click at [579, 457] on link "page 8" at bounding box center [574, 467] width 21 height 21
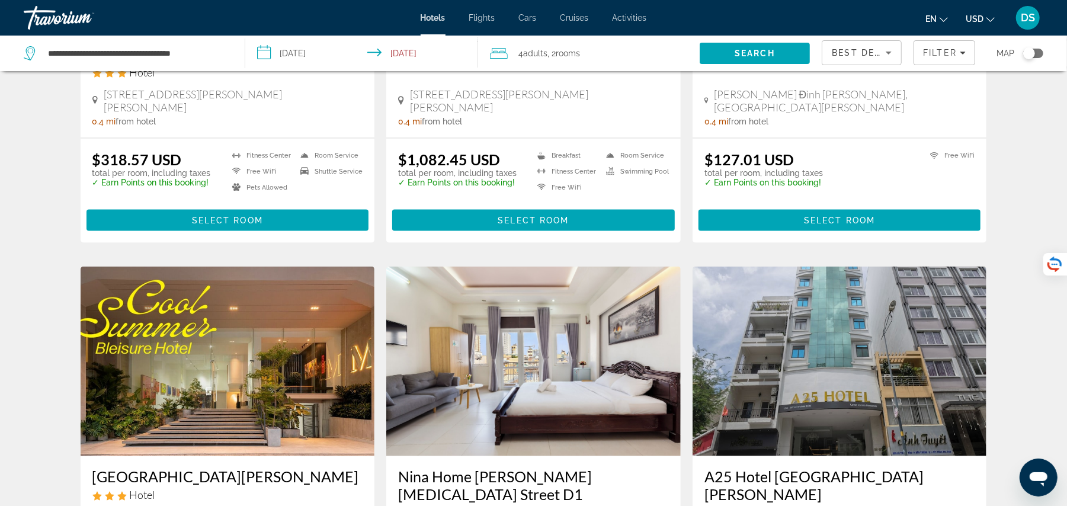
scroll to position [1263, 0]
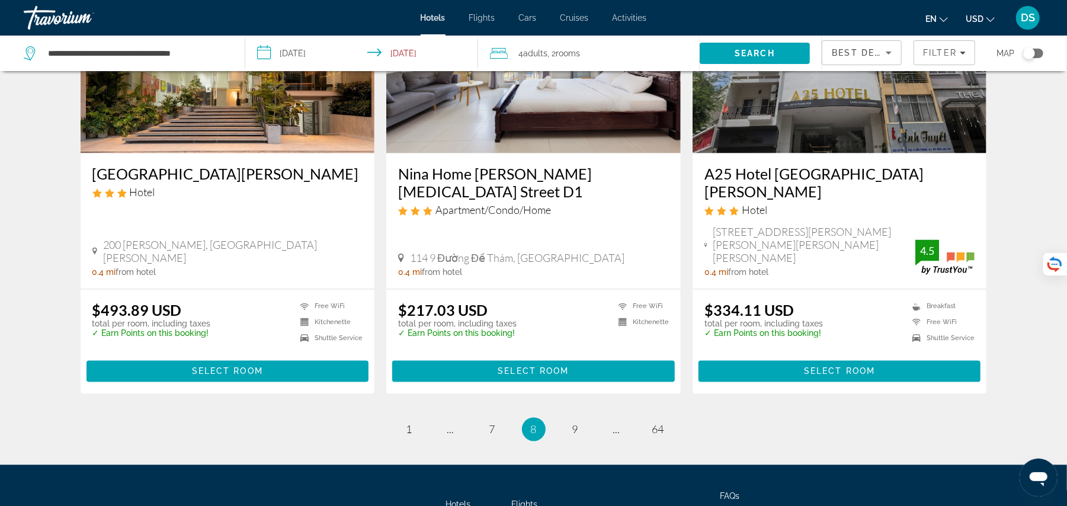
scroll to position [1493, 0]
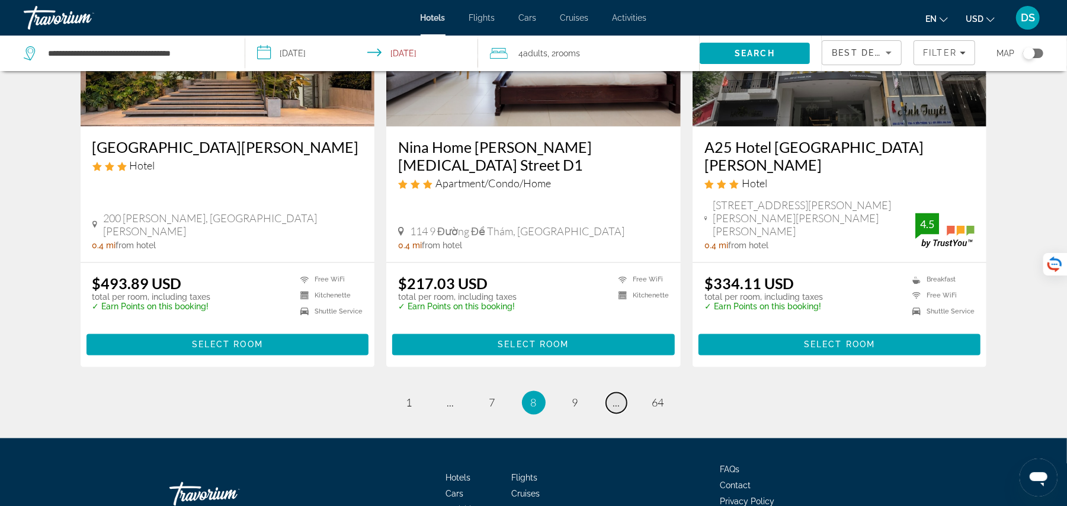
click at [616, 396] on span "..." at bounding box center [616, 402] width 7 height 13
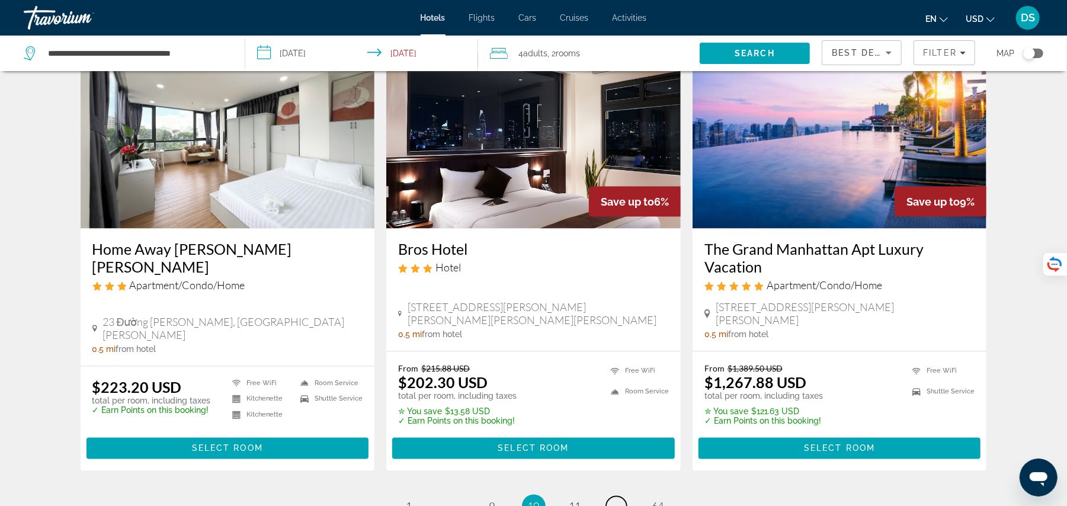
scroll to position [1421, 0]
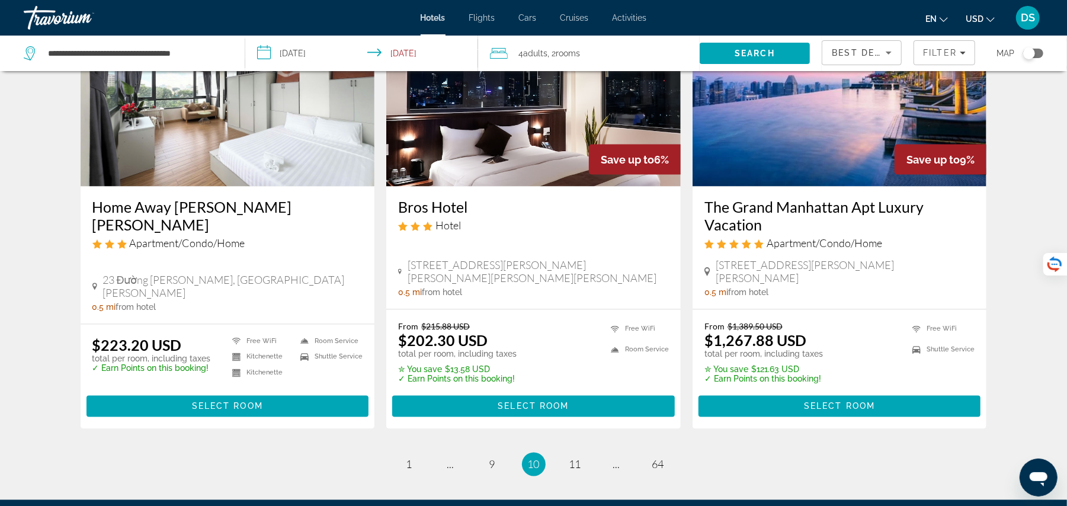
click at [632, 452] on ul "10 / 64 page 1 page ... page 9 You're on page 10 page 11 page ... page 64" at bounding box center [534, 464] width 906 height 24
click at [616, 458] on span "..." at bounding box center [616, 464] width 7 height 13
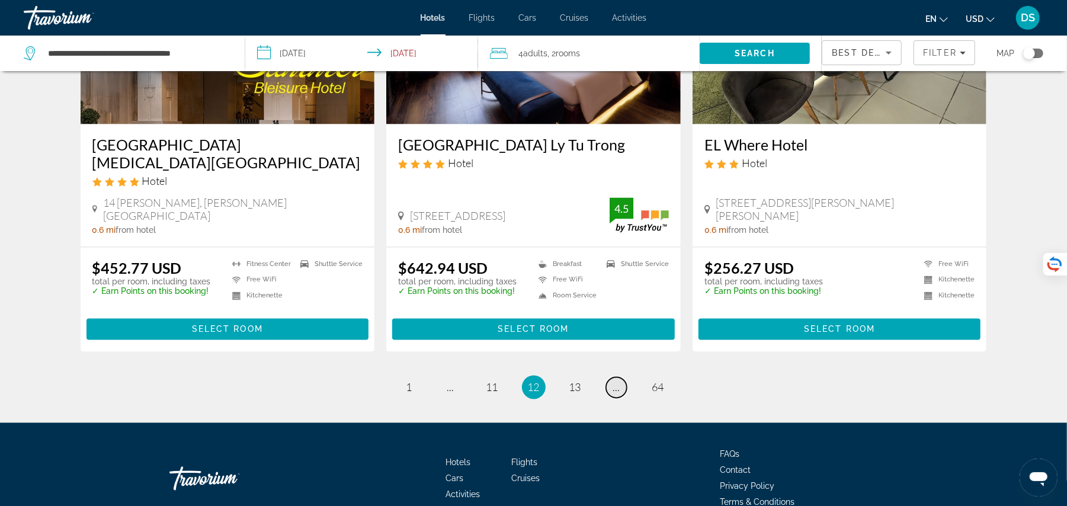
scroll to position [1521, 0]
